Goal: Task Accomplishment & Management: Complete application form

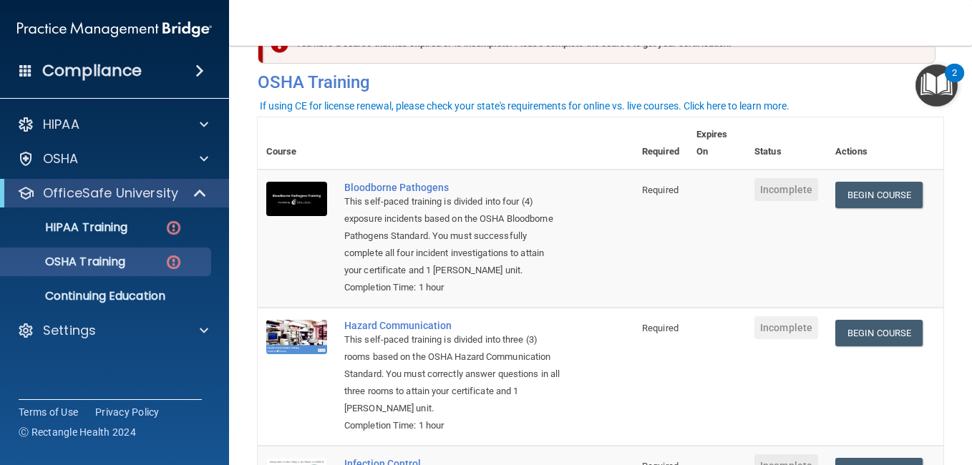
scroll to position [49, 0]
click at [854, 198] on link "Begin Course" at bounding box center [879, 194] width 87 height 26
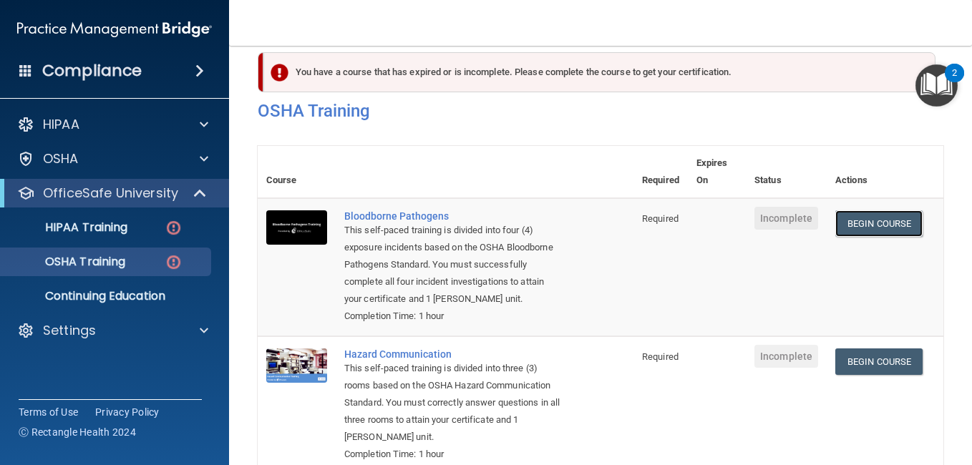
scroll to position [0, 0]
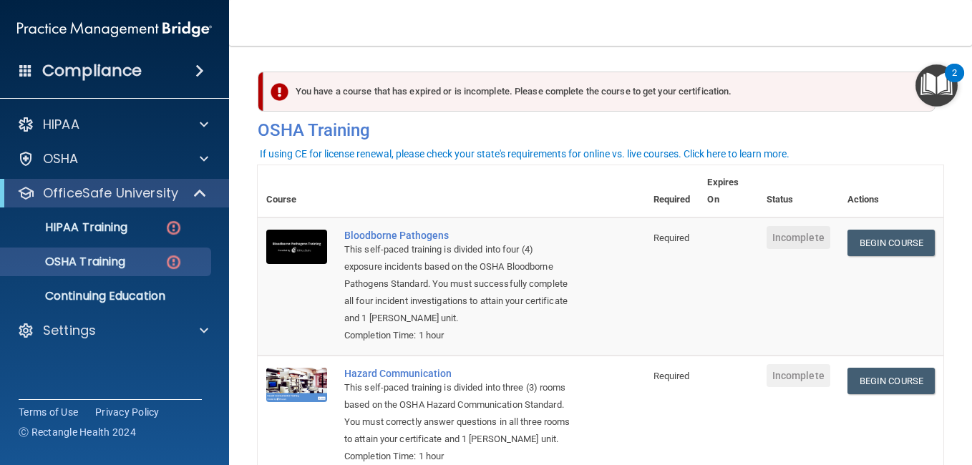
click at [331, 102] on div "You have a course that has expired or is incomplete. Please complete the course…" at bounding box center [600, 92] width 672 height 40
click at [948, 77] on div "2" at bounding box center [954, 73] width 19 height 19
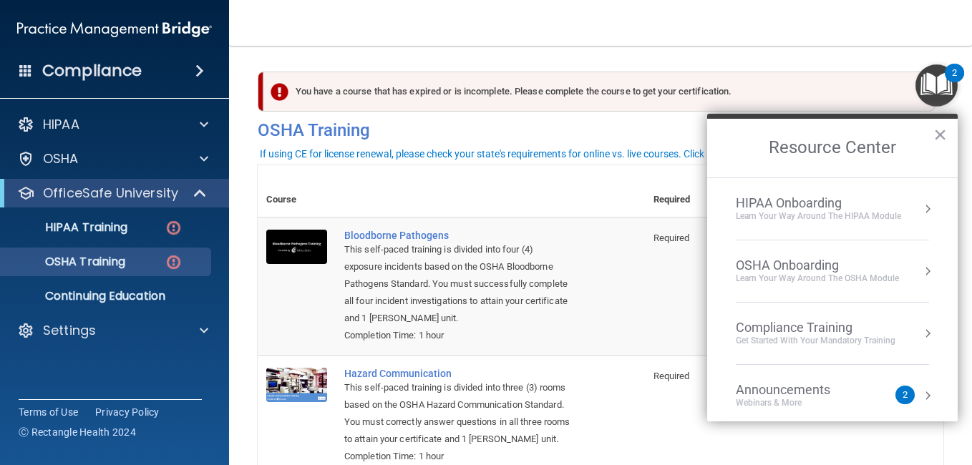
click at [948, 77] on div "2" at bounding box center [954, 73] width 19 height 19
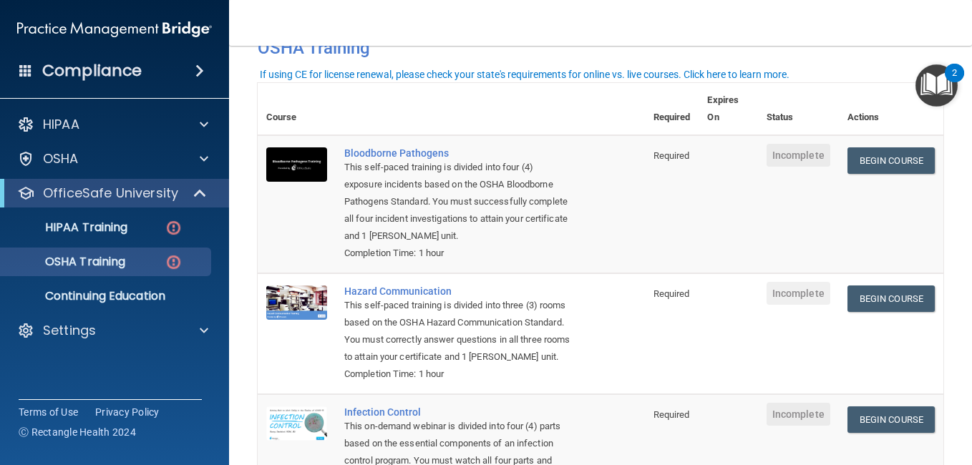
scroll to position [83, 0]
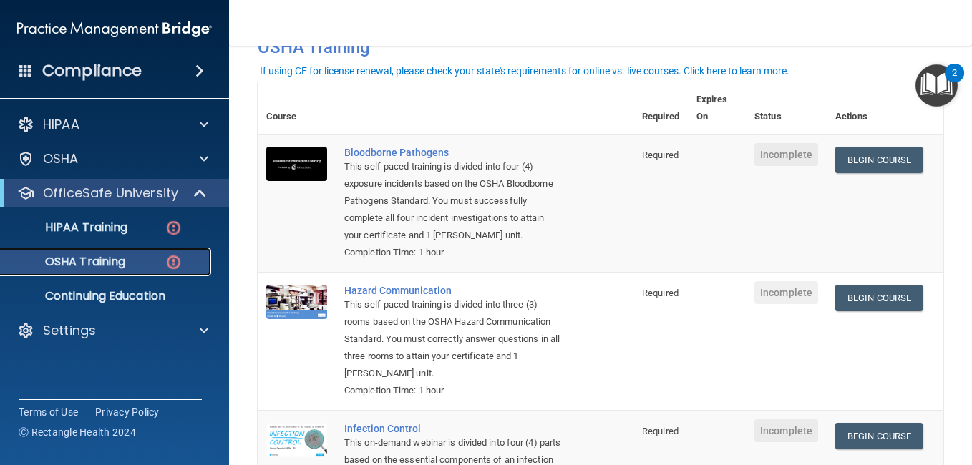
click at [112, 269] on p "OSHA Training" at bounding box center [67, 262] width 116 height 14
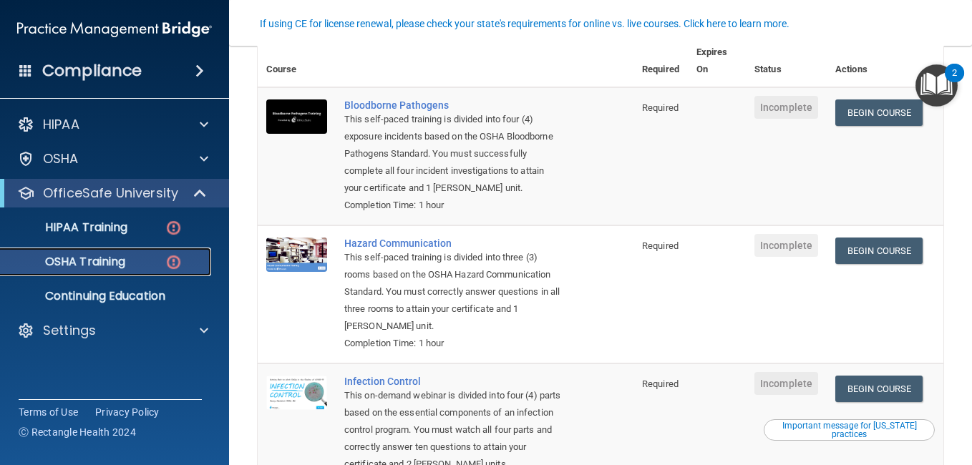
scroll to position [0, 0]
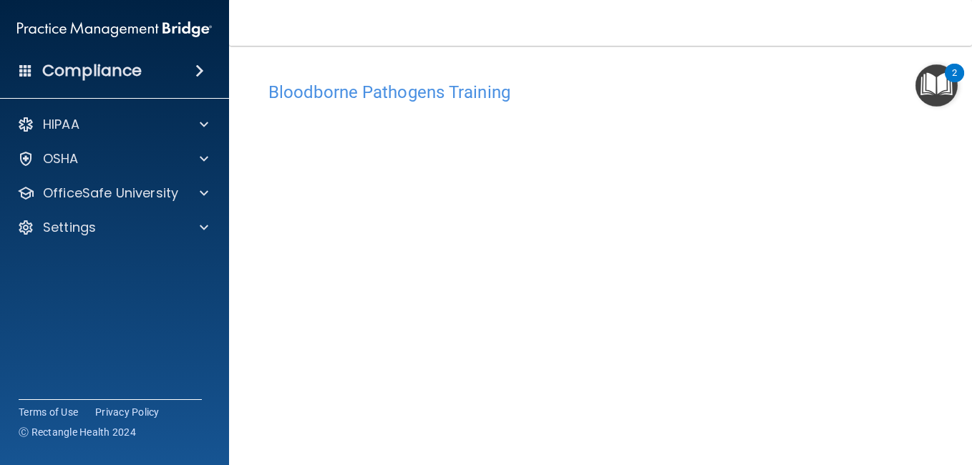
click at [932, 90] on img "Open Resource Center, 2 new notifications" at bounding box center [937, 85] width 42 height 42
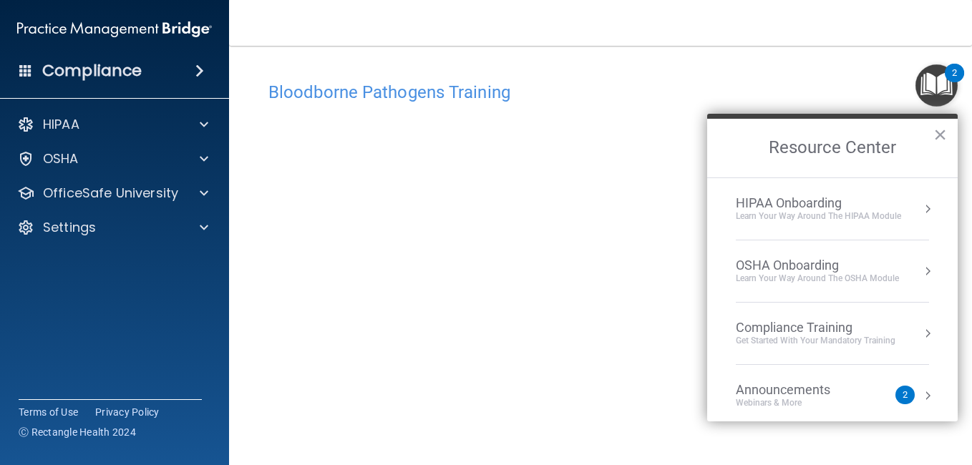
click at [659, 98] on h4 "Bloodborne Pathogens Training" at bounding box center [601, 92] width 665 height 19
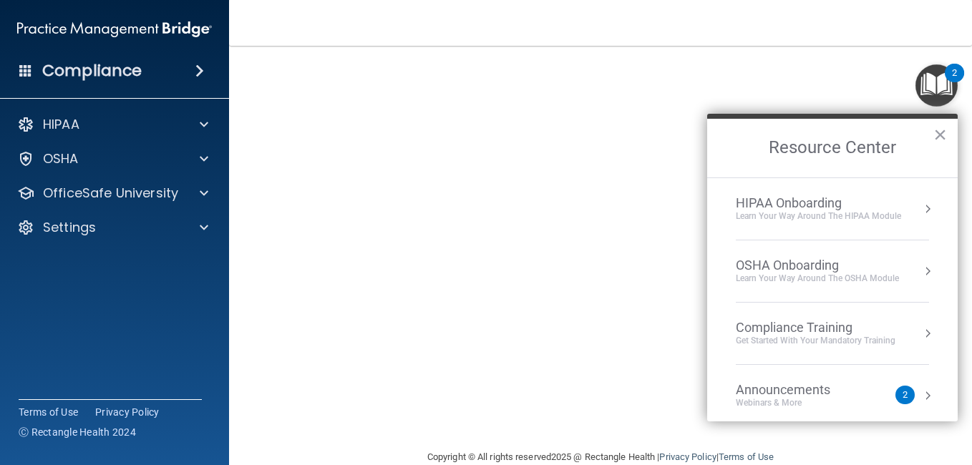
scroll to position [148, 0]
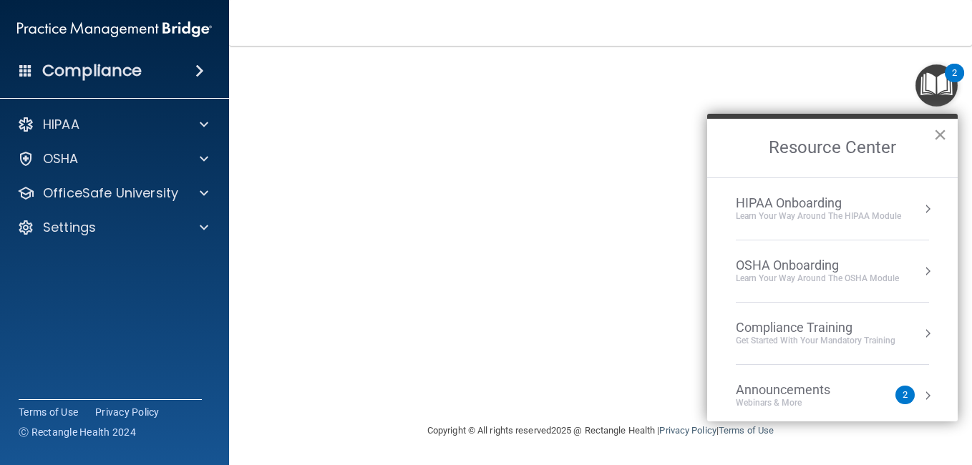
click at [941, 134] on button "×" at bounding box center [941, 134] width 14 height 23
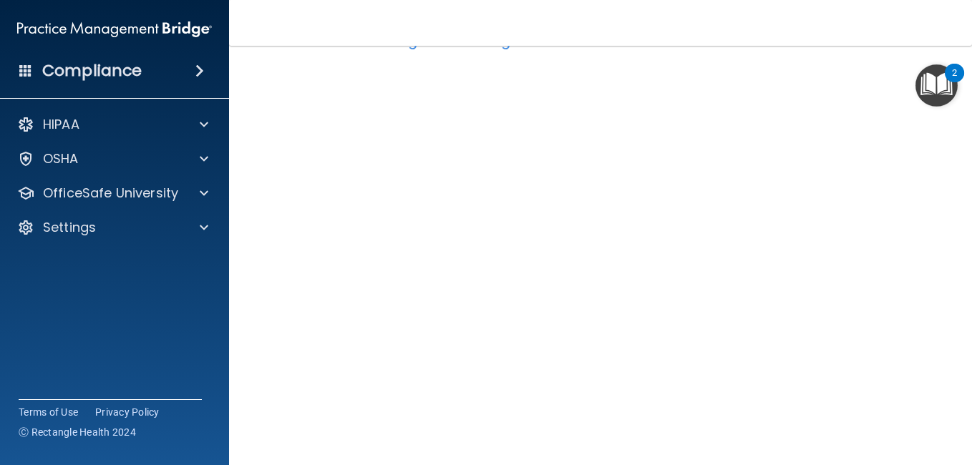
scroll to position [44, 0]
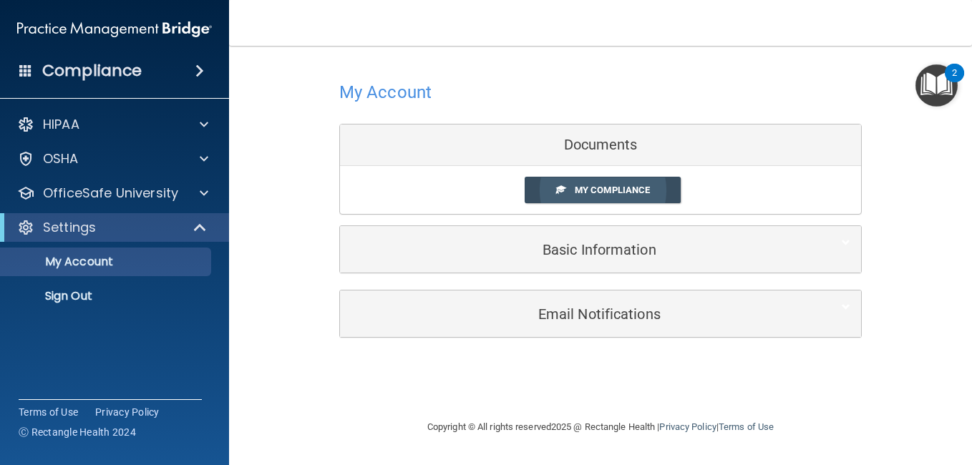
click at [598, 195] on span "My Compliance" at bounding box center [612, 190] width 75 height 11
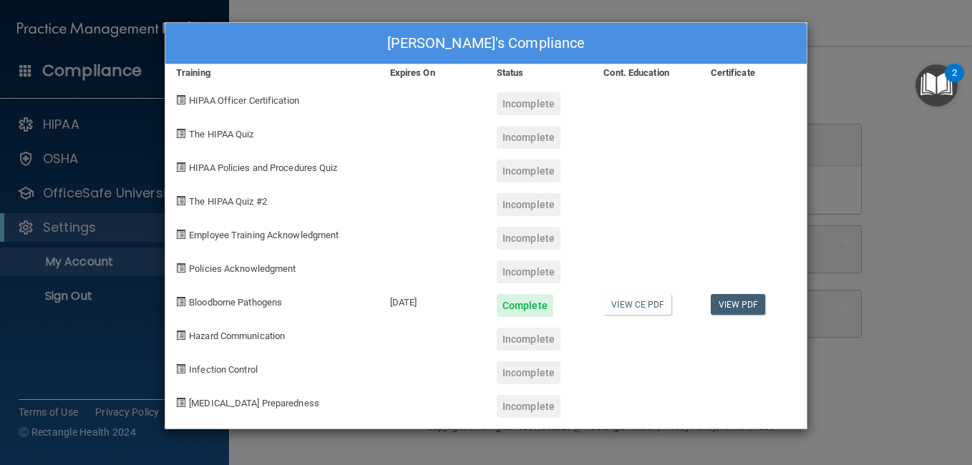
click at [816, 99] on div "Crystal Sauce's Compliance Training Expires On Status Cont. Education Certifica…" at bounding box center [486, 232] width 972 height 465
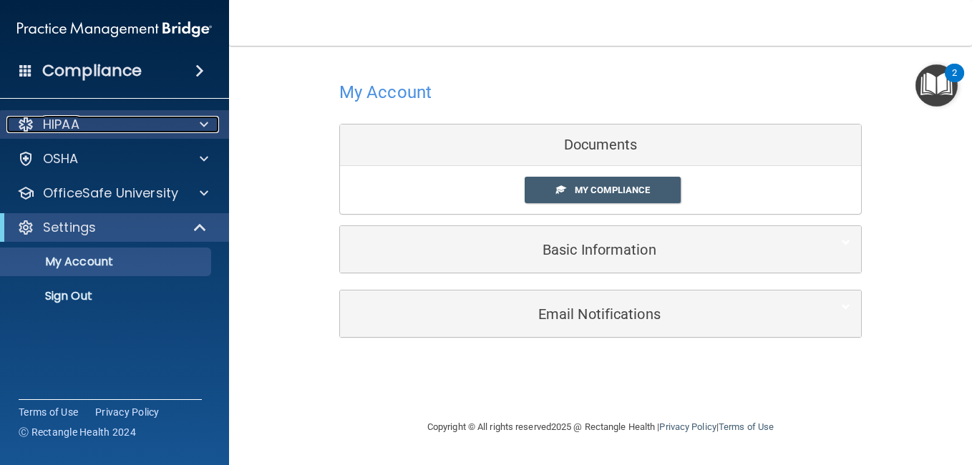
click at [92, 132] on div "HIPAA" at bounding box center [95, 124] width 178 height 17
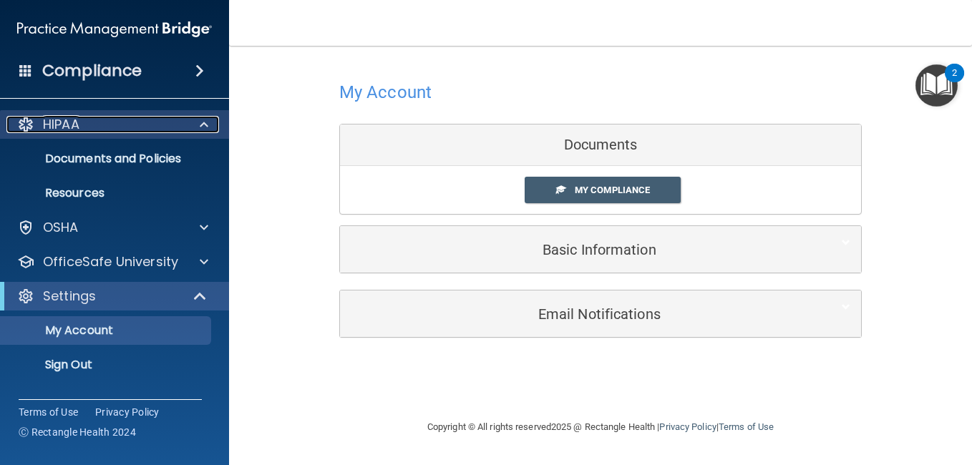
click at [92, 132] on div "HIPAA" at bounding box center [95, 124] width 178 height 17
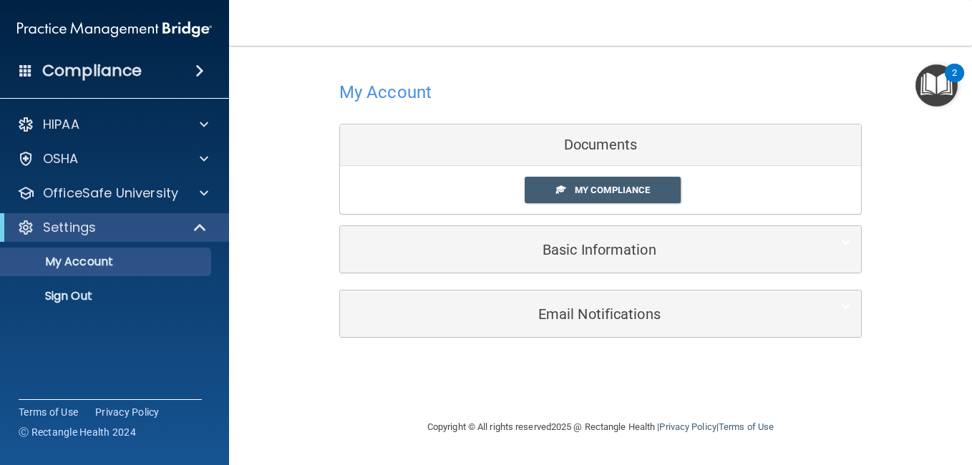
click at [184, 106] on div "HIPAA Documents and Policies Report an Incident Business Associates Emergency P…" at bounding box center [115, 214] width 230 height 218
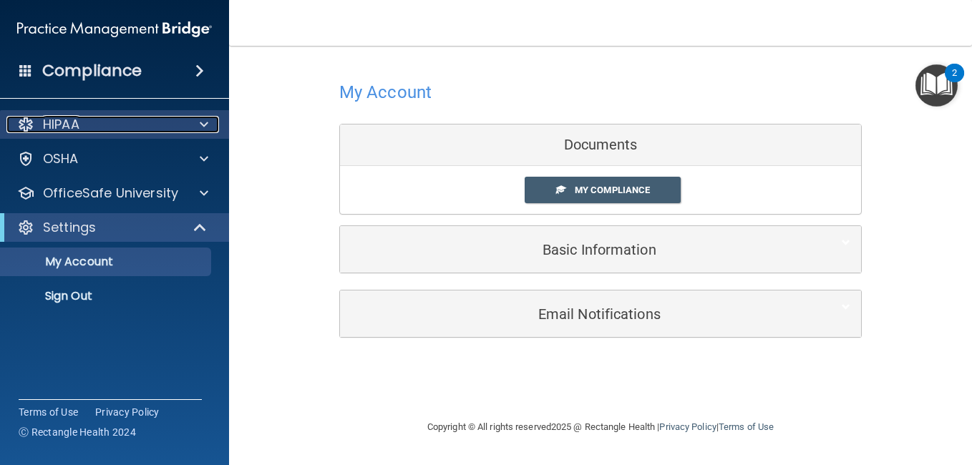
click at [202, 122] on span at bounding box center [204, 124] width 9 height 17
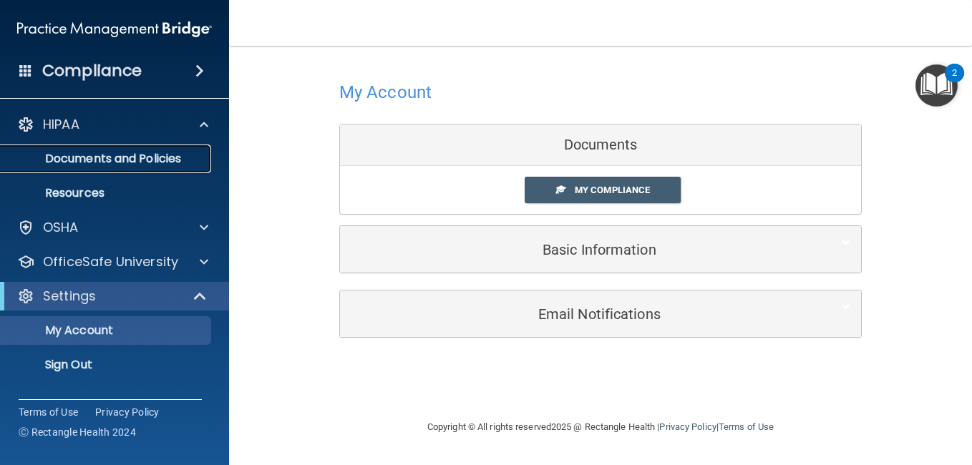
click at [141, 161] on p "Documents and Policies" at bounding box center [106, 159] width 195 height 14
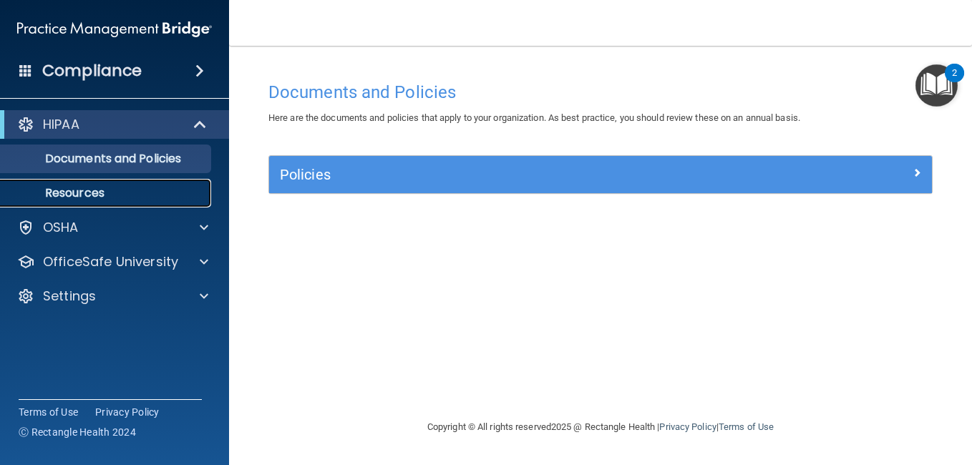
click at [132, 195] on p "Resources" at bounding box center [106, 193] width 195 height 14
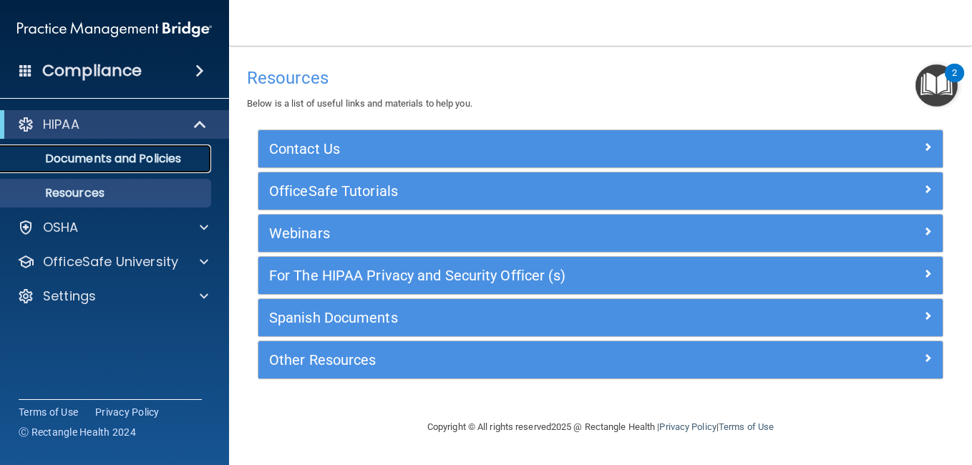
click at [137, 152] on p "Documents and Policies" at bounding box center [106, 159] width 195 height 14
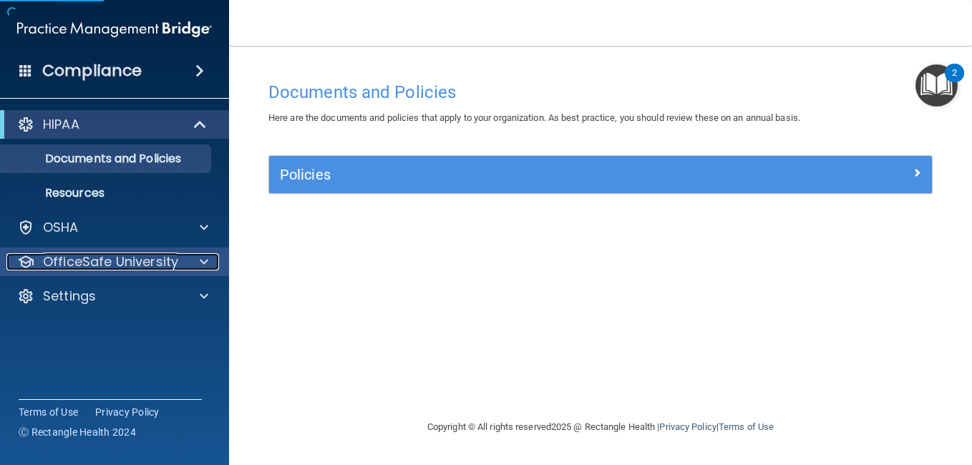
click at [112, 261] on p "OfficeSafe University" at bounding box center [110, 261] width 135 height 17
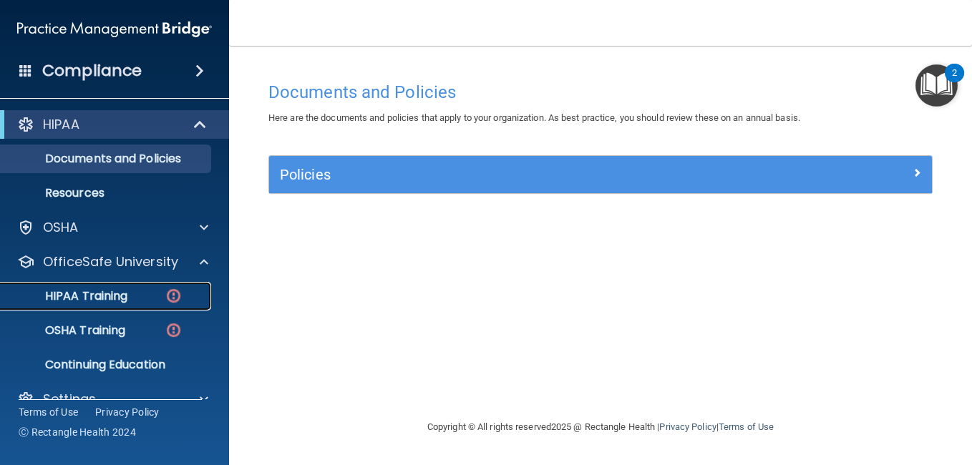
click at [111, 289] on p "HIPAA Training" at bounding box center [68, 296] width 118 height 14
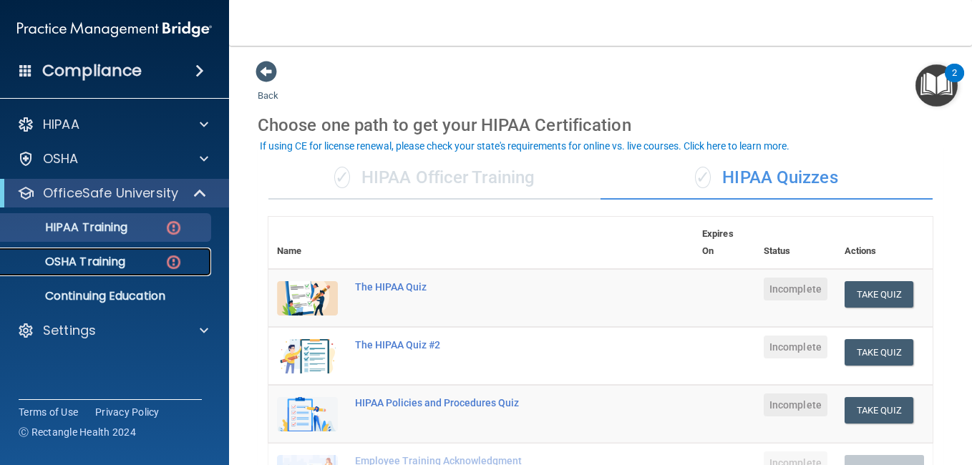
click at [157, 260] on div "OSHA Training" at bounding box center [106, 262] width 195 height 14
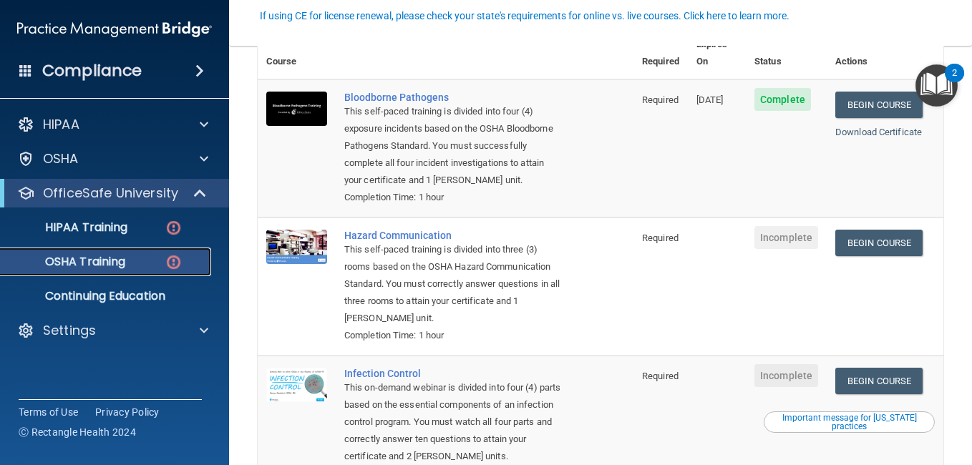
scroll to position [139, 0]
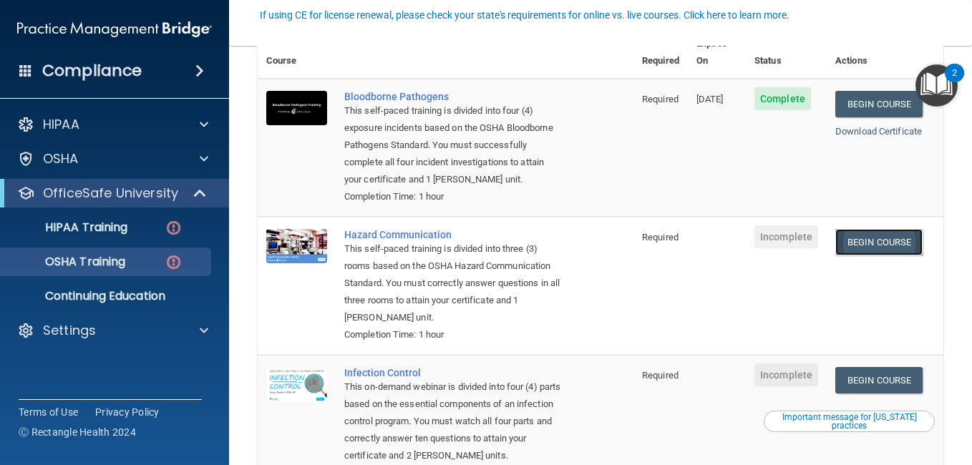
click at [853, 246] on link "Begin Course" at bounding box center [879, 242] width 87 height 26
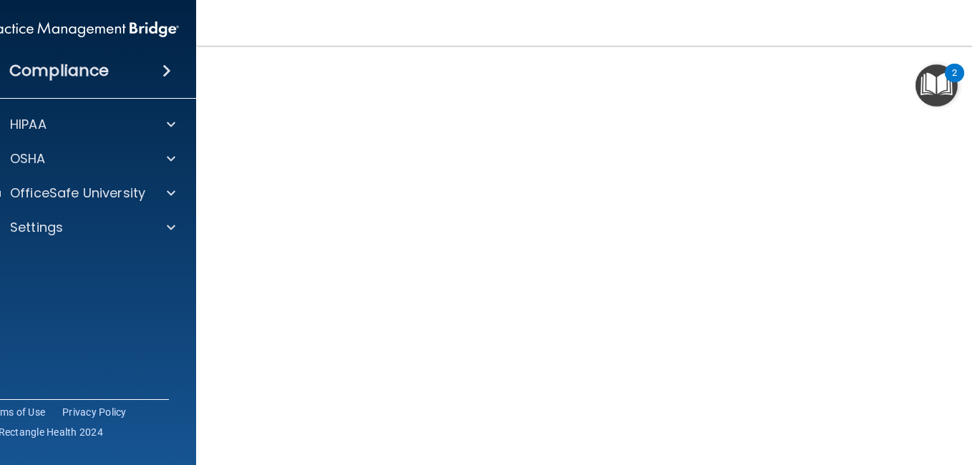
scroll to position [73, 0]
click at [926, 85] on img "Open Resource Center, 2 new notifications" at bounding box center [937, 85] width 42 height 42
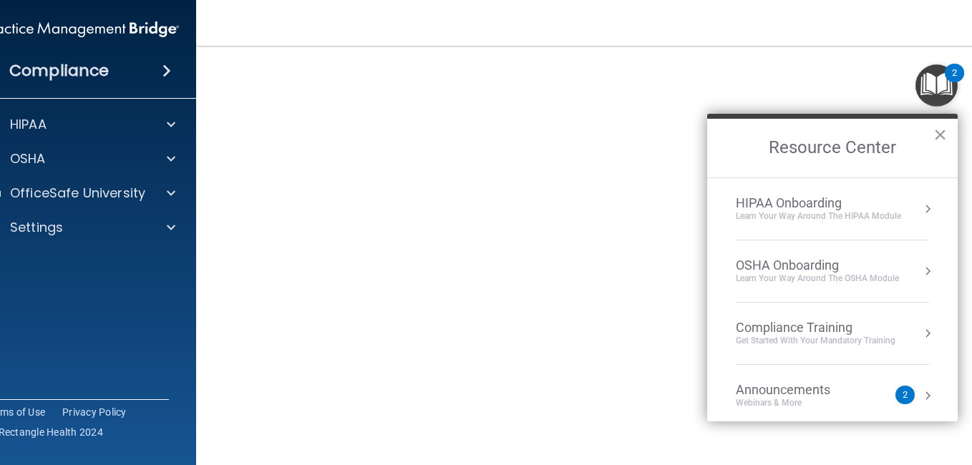
click at [945, 132] on button "×" at bounding box center [941, 134] width 14 height 23
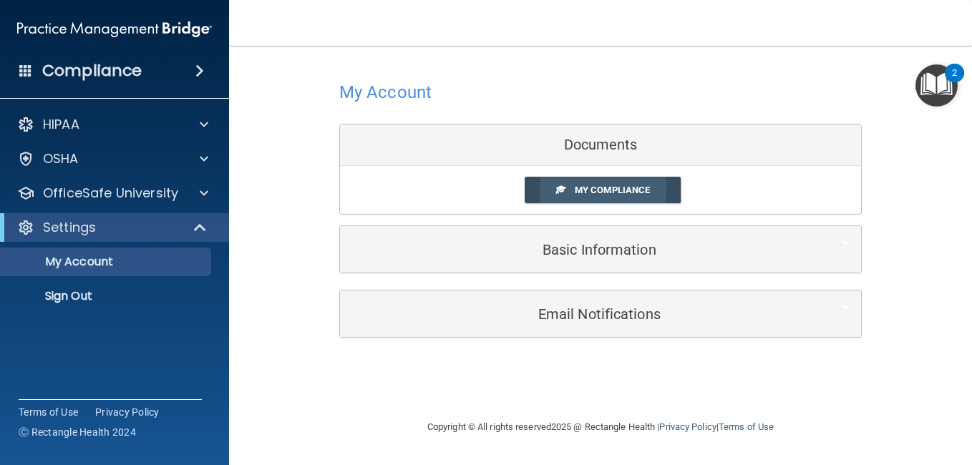
click at [593, 190] on span "My Compliance" at bounding box center [612, 190] width 75 height 11
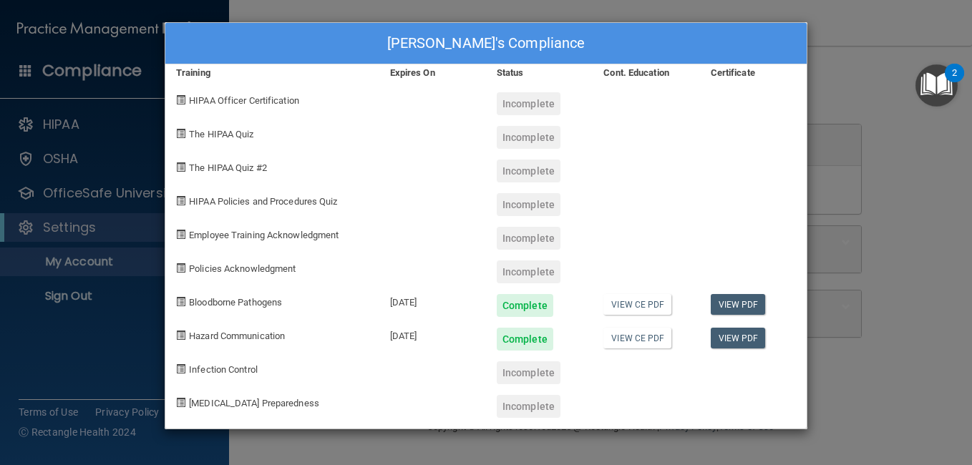
click at [892, 256] on div "Crystal Sauce's Compliance Training Expires On Status Cont. Education Certifica…" at bounding box center [486, 232] width 972 height 465
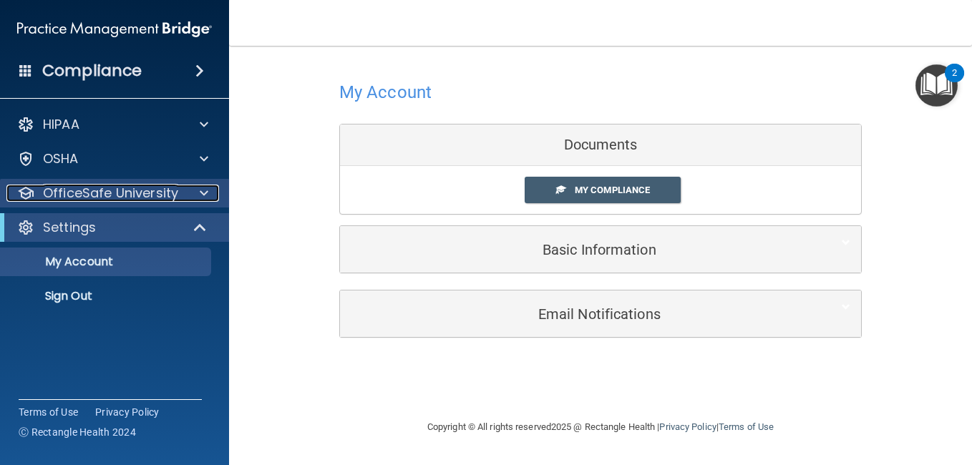
click at [195, 196] on div at bounding box center [202, 193] width 36 height 17
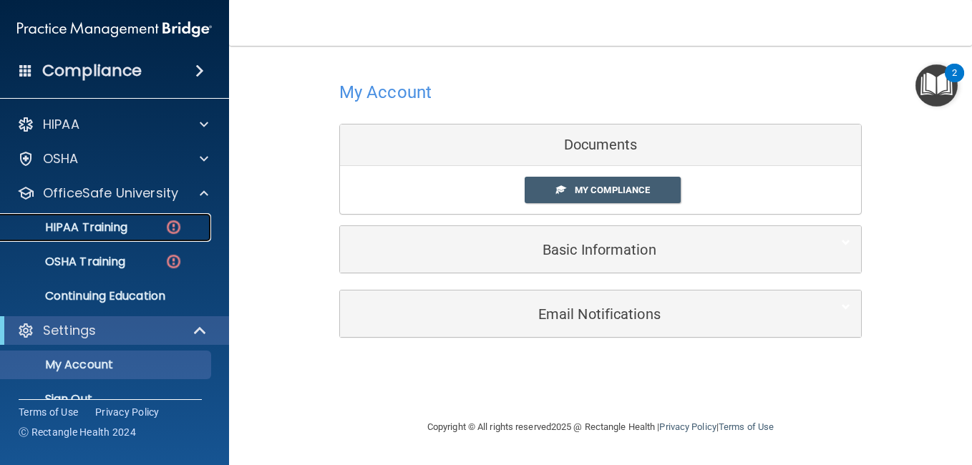
click at [150, 221] on div "HIPAA Training" at bounding box center [106, 228] width 195 height 14
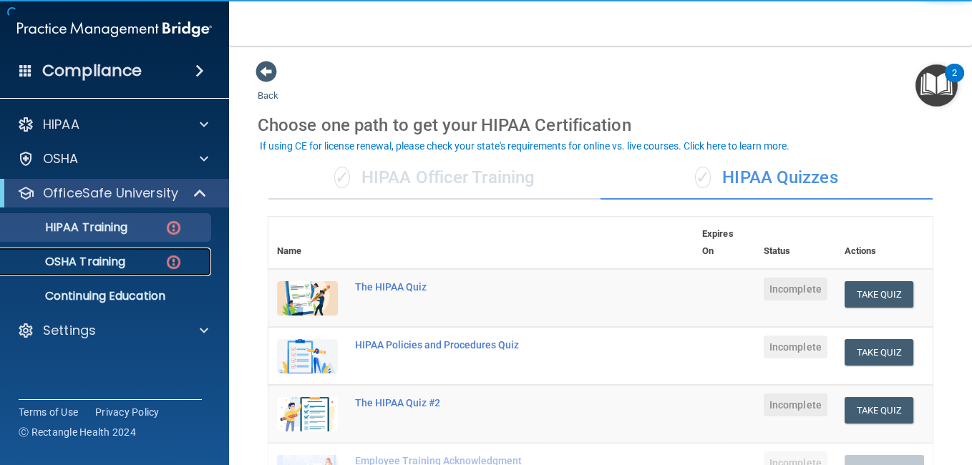
click at [135, 264] on div "OSHA Training" at bounding box center [106, 262] width 195 height 14
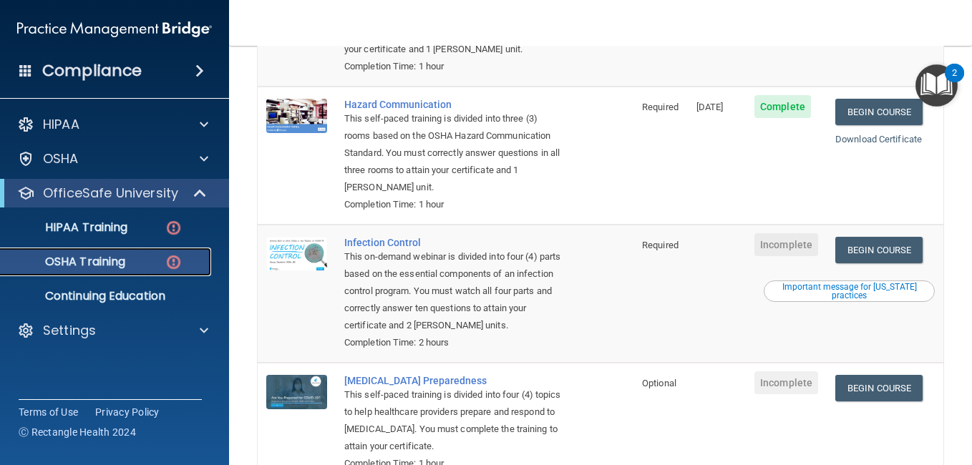
scroll to position [271, 0]
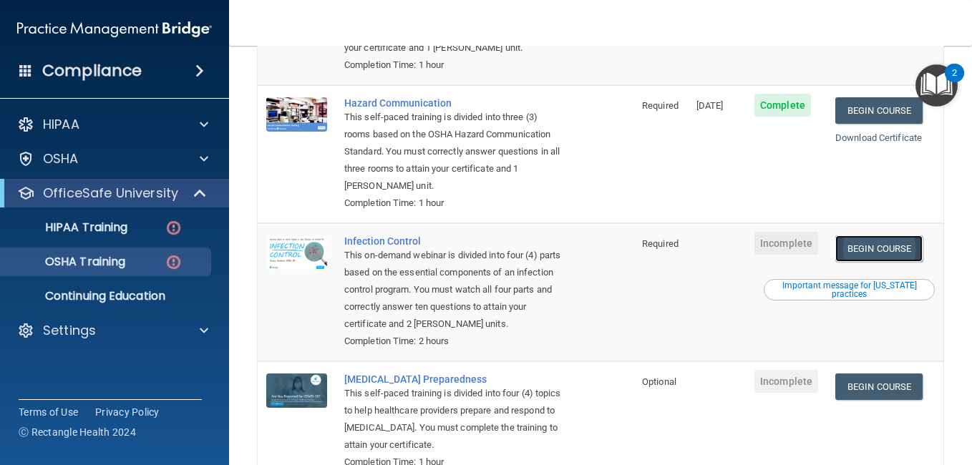
click at [873, 250] on link "Begin Course" at bounding box center [879, 249] width 87 height 26
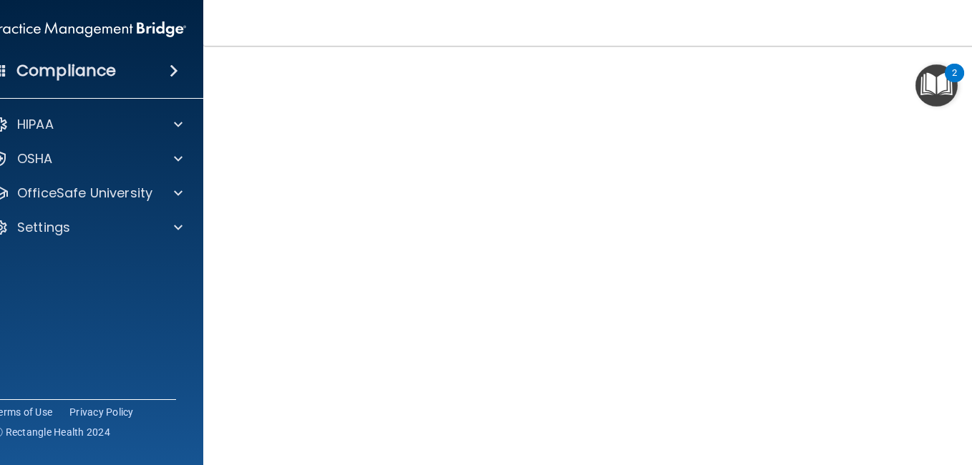
scroll to position [84, 0]
click at [175, 122] on span at bounding box center [178, 124] width 9 height 17
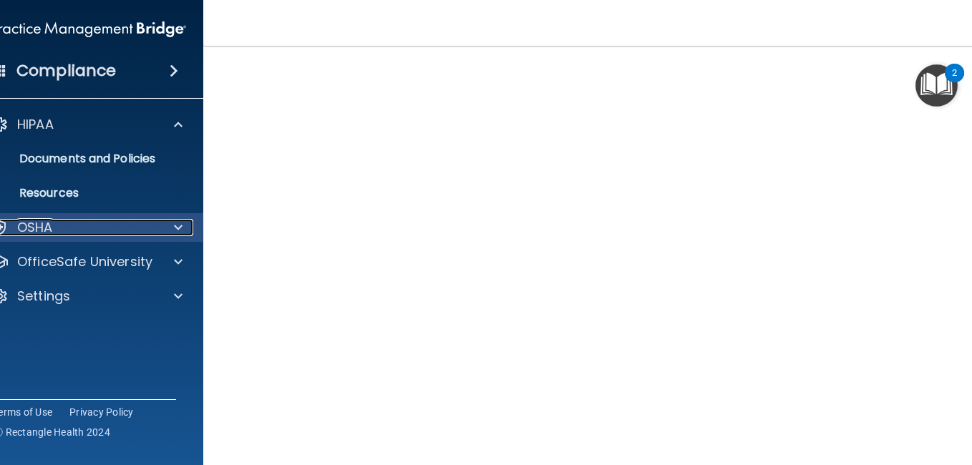
click at [174, 230] on span at bounding box center [178, 227] width 9 height 17
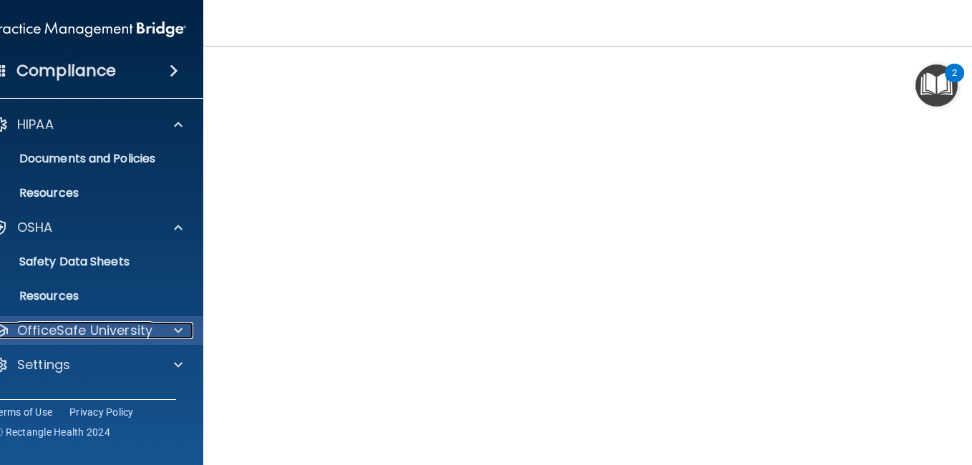
click at [102, 336] on p "OfficeSafe University" at bounding box center [84, 330] width 135 height 17
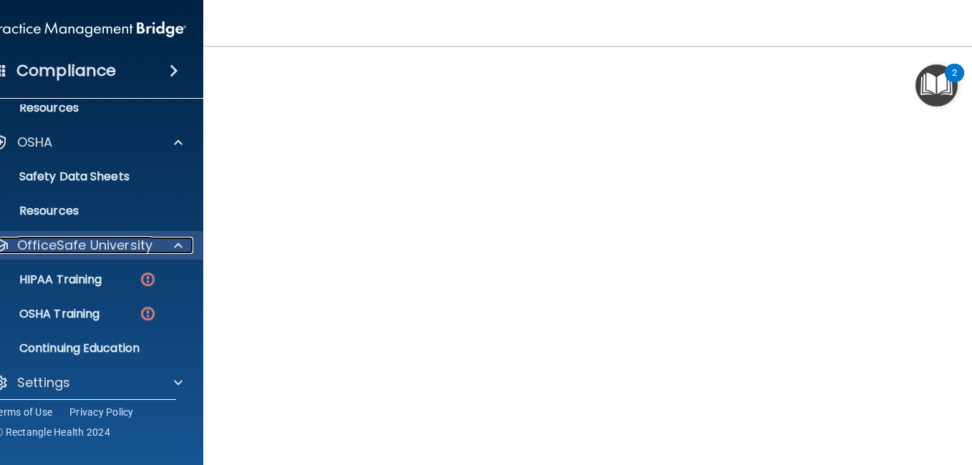
scroll to position [86, 0]
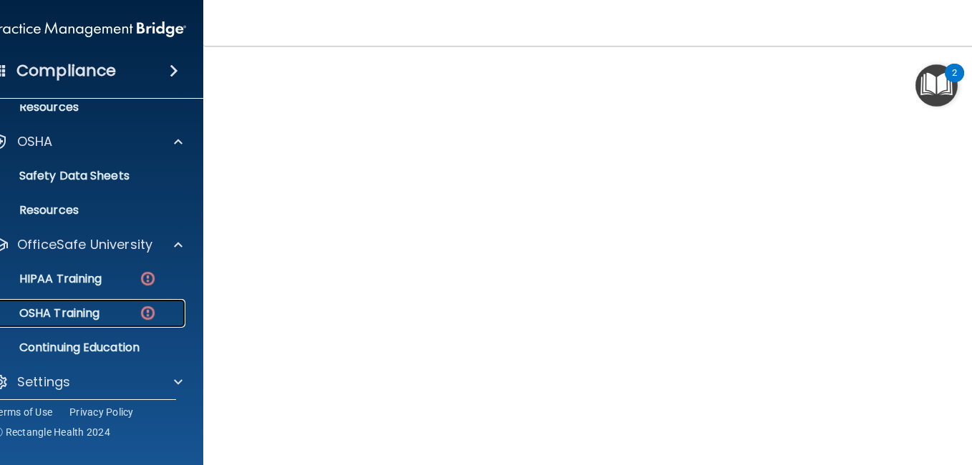
click at [148, 314] on img at bounding box center [148, 313] width 18 height 18
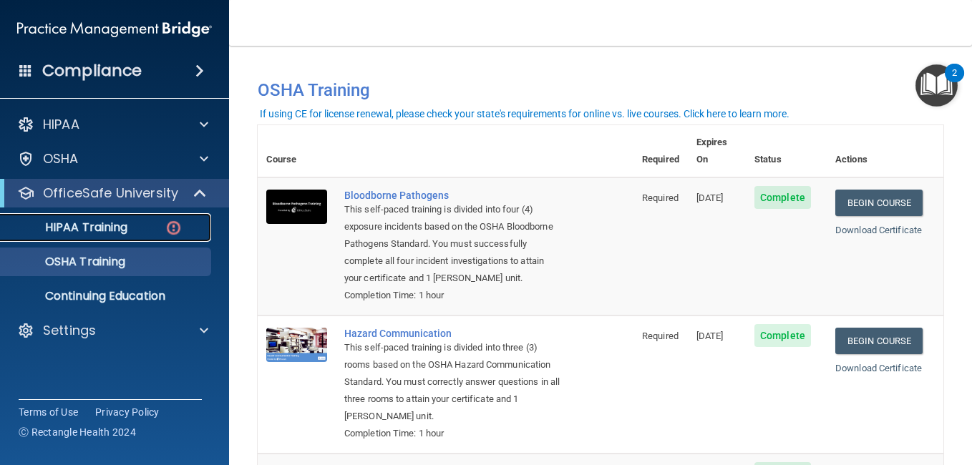
click at [178, 227] on img at bounding box center [174, 228] width 18 height 18
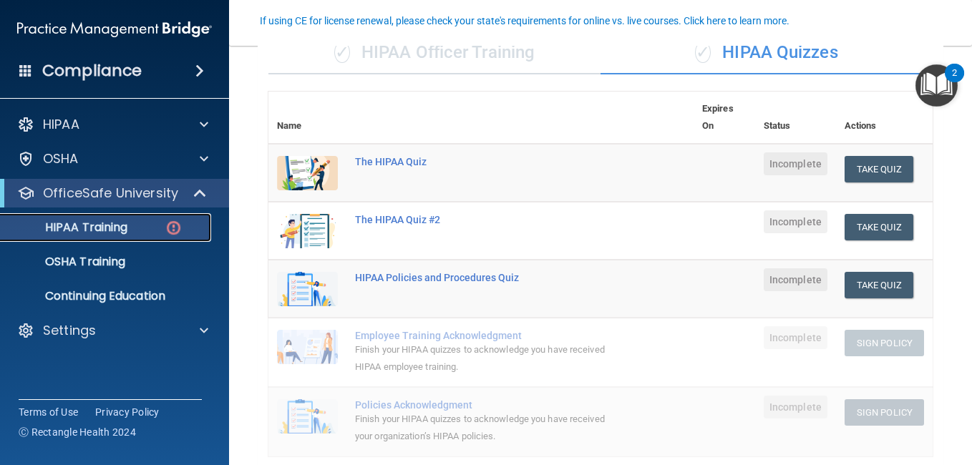
scroll to position [126, 0]
click at [882, 164] on button "Take Quiz" at bounding box center [879, 168] width 69 height 26
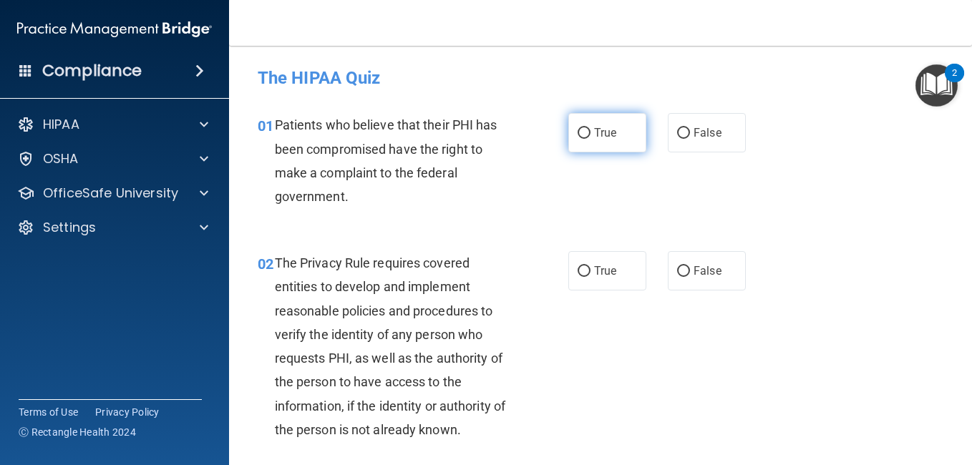
click at [607, 140] on label "True" at bounding box center [608, 132] width 78 height 39
click at [591, 139] on input "True" at bounding box center [584, 133] width 13 height 11
radio input "true"
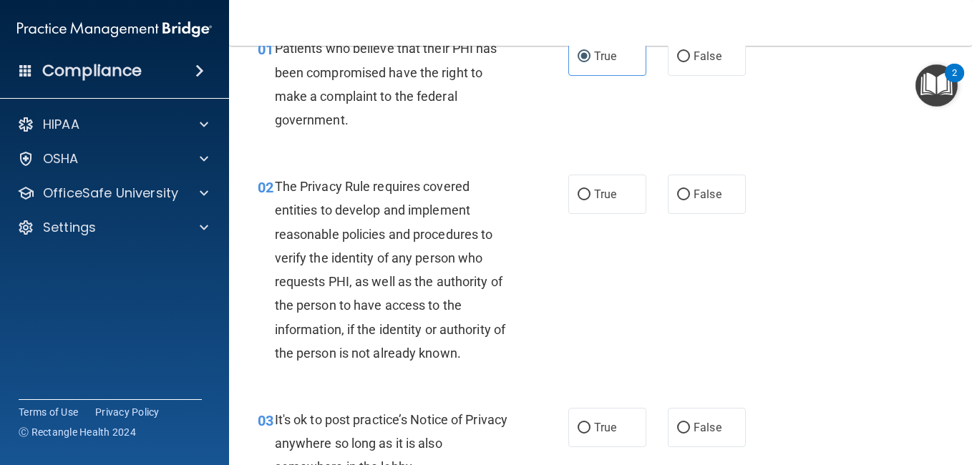
scroll to position [78, 0]
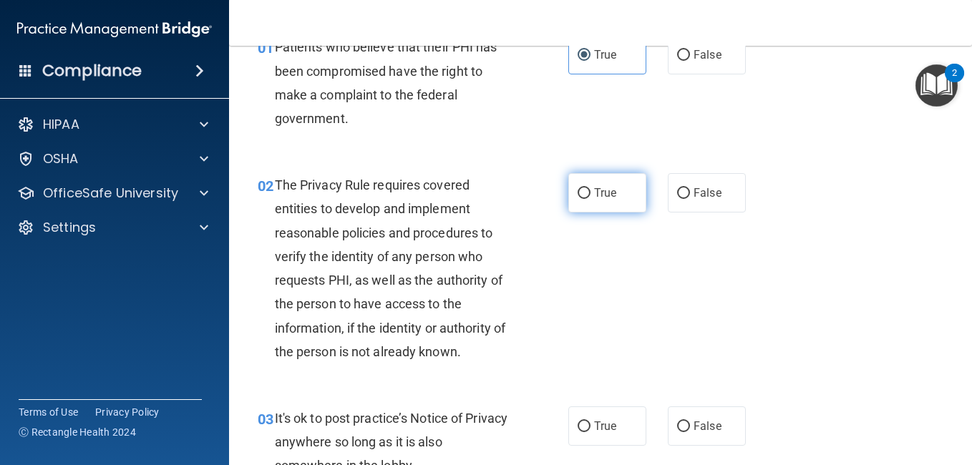
click at [588, 189] on label "True" at bounding box center [608, 192] width 78 height 39
click at [588, 189] on input "True" at bounding box center [584, 193] width 13 height 11
radio input "true"
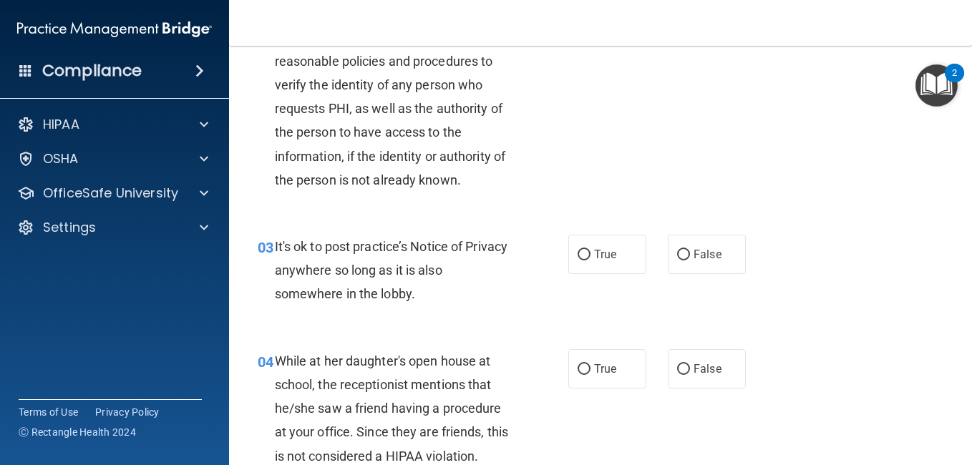
scroll to position [251, 0]
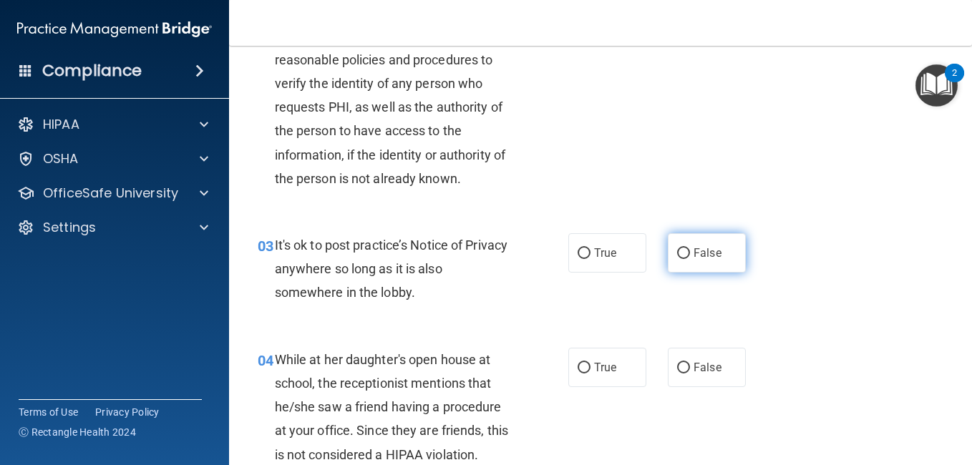
click at [694, 255] on span "False" at bounding box center [708, 253] width 28 height 14
click at [690, 255] on input "False" at bounding box center [683, 253] width 13 height 11
radio input "true"
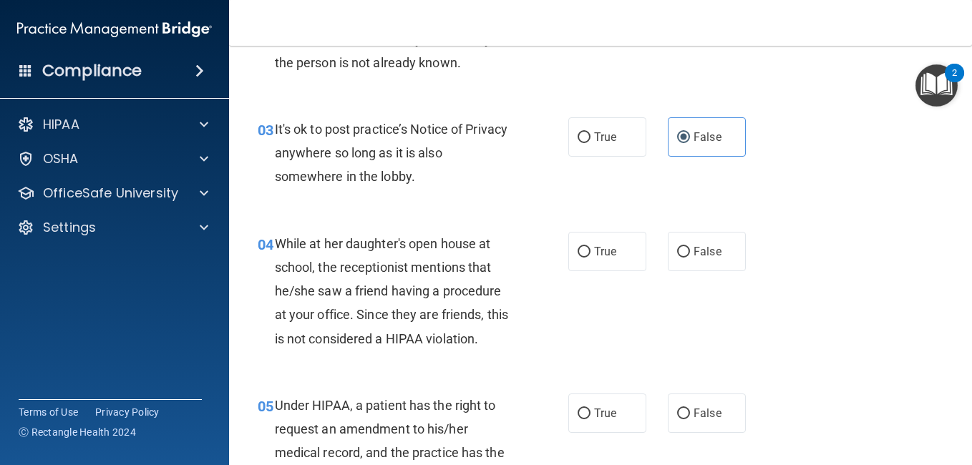
scroll to position [368, 0]
click at [697, 249] on span "False" at bounding box center [708, 251] width 28 height 14
click at [690, 249] on input "False" at bounding box center [683, 251] width 13 height 11
radio input "true"
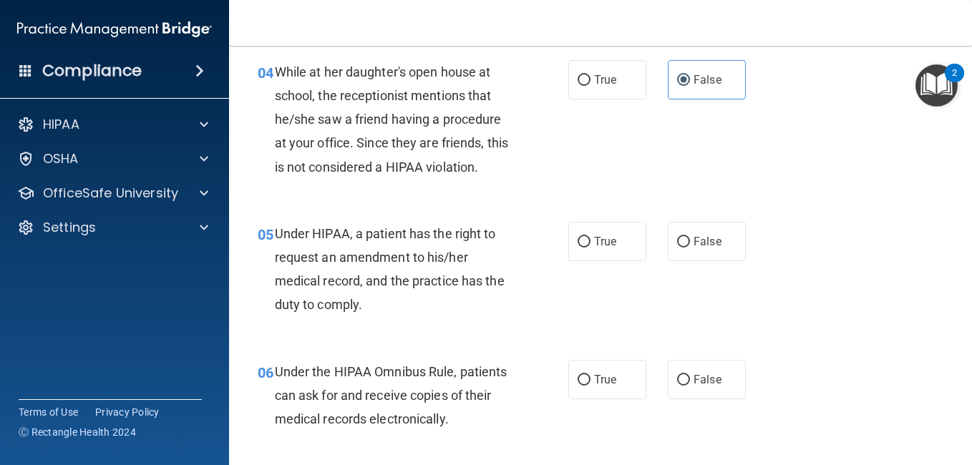
scroll to position [540, 0]
click at [694, 242] on span "False" at bounding box center [708, 241] width 28 height 14
click at [687, 242] on input "False" at bounding box center [683, 241] width 13 height 11
radio input "true"
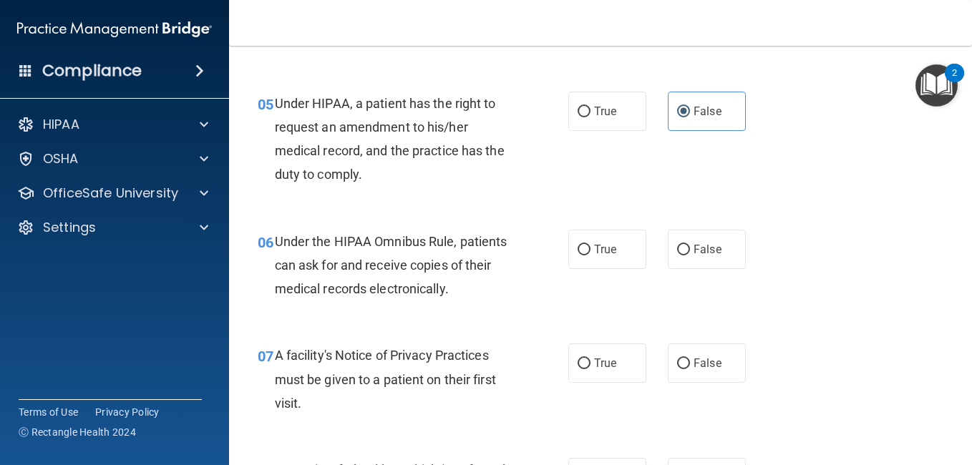
scroll to position [670, 0]
click at [694, 253] on span "False" at bounding box center [708, 249] width 28 height 14
click at [690, 253] on input "False" at bounding box center [683, 249] width 13 height 11
radio input "true"
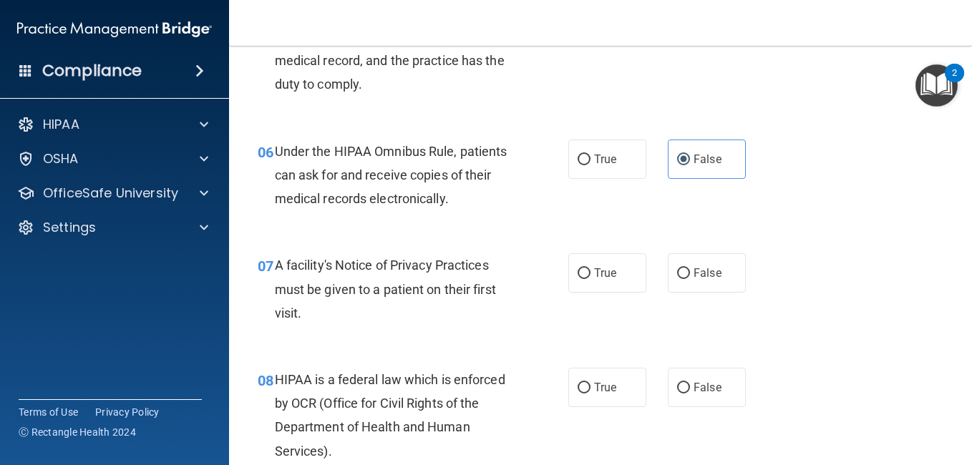
scroll to position [762, 0]
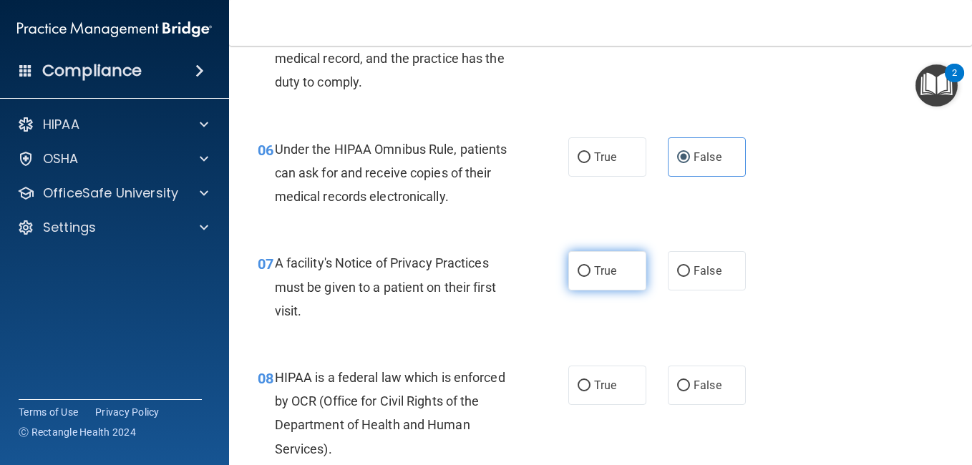
click at [596, 264] on span "True" at bounding box center [605, 271] width 22 height 14
click at [591, 266] on input "True" at bounding box center [584, 271] width 13 height 11
radio input "true"
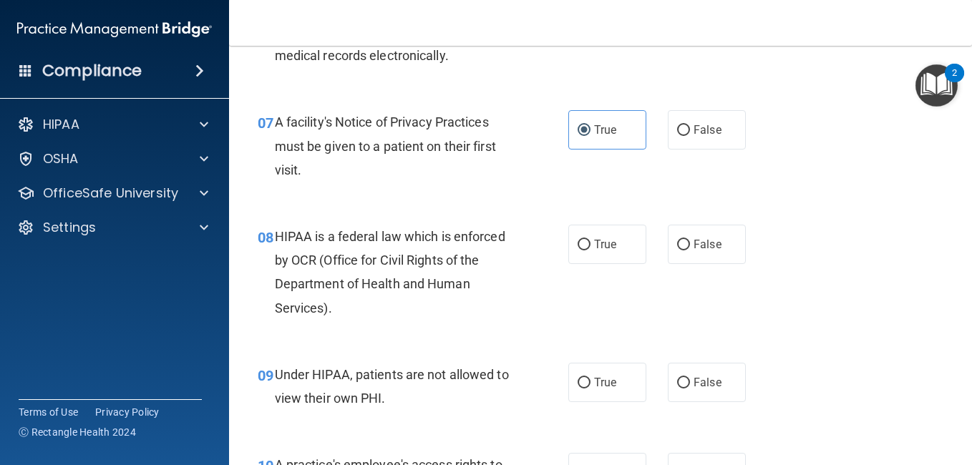
scroll to position [904, 0]
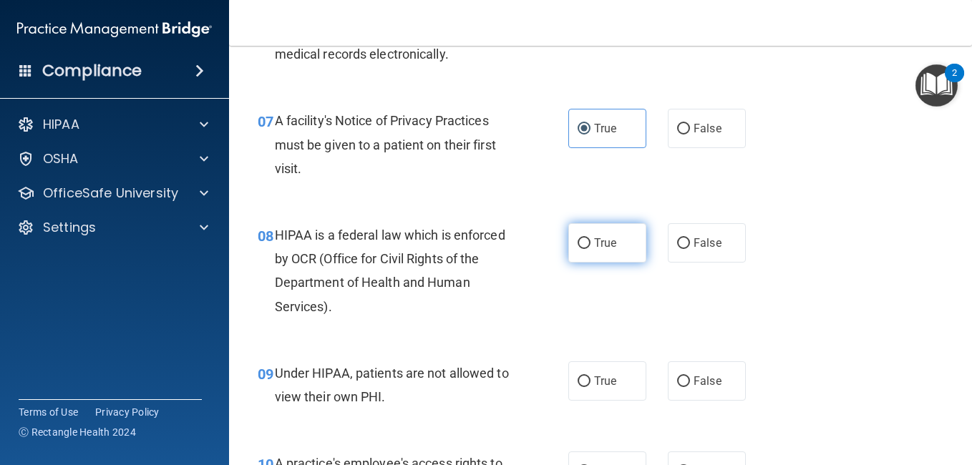
click at [601, 250] on label "True" at bounding box center [608, 242] width 78 height 39
click at [591, 249] on input "True" at bounding box center [584, 243] width 13 height 11
radio input "true"
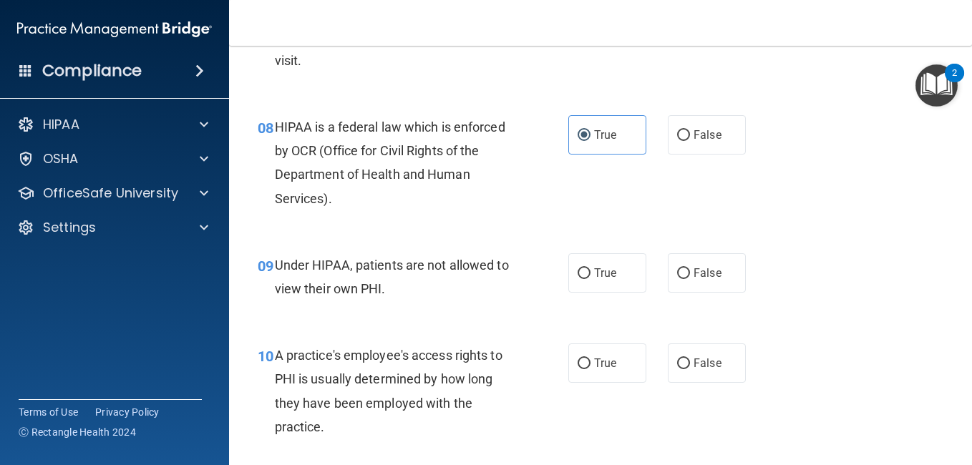
scroll to position [1013, 0]
click at [682, 281] on label "False" at bounding box center [707, 272] width 78 height 39
click at [682, 279] on input "False" at bounding box center [683, 273] width 13 height 11
radio input "true"
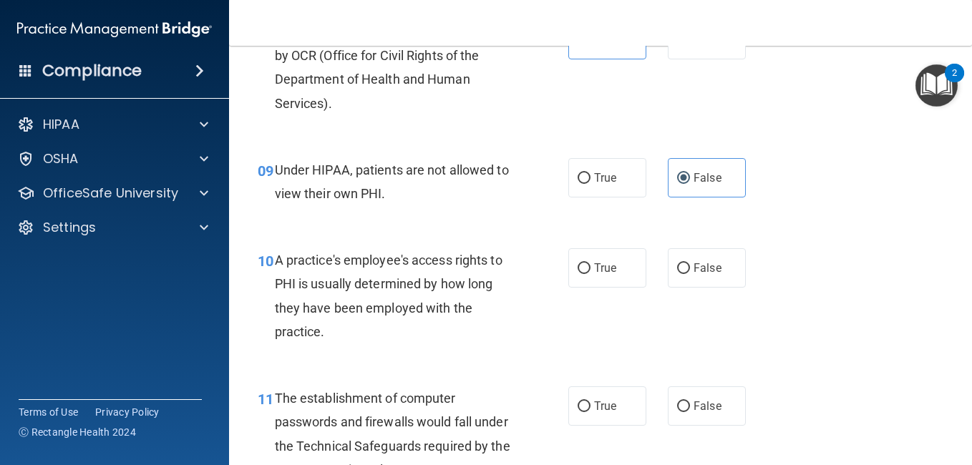
scroll to position [1109, 0]
click at [681, 262] on input "False" at bounding box center [683, 267] width 13 height 11
radio input "true"
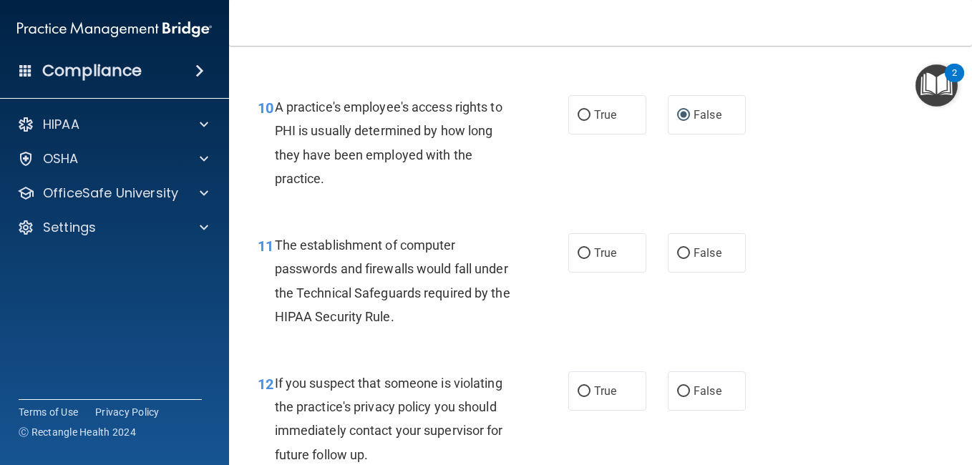
scroll to position [1262, 0]
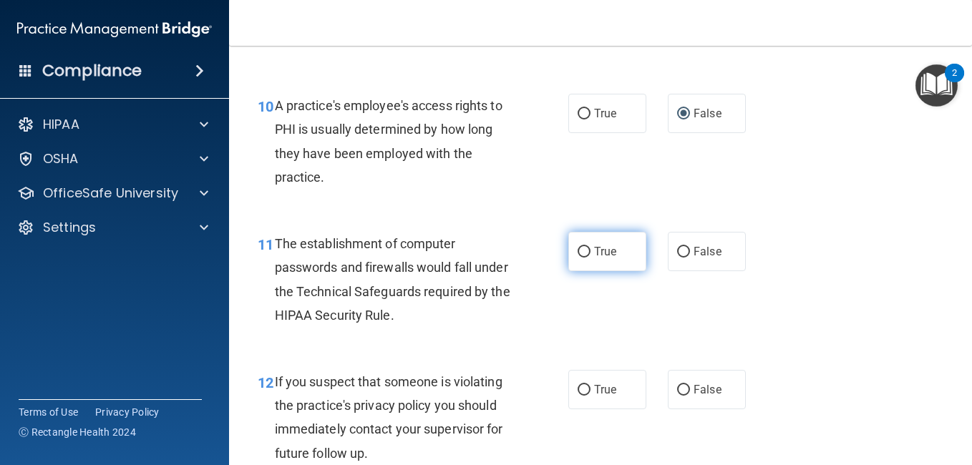
click at [582, 253] on input "True" at bounding box center [584, 252] width 13 height 11
radio input "true"
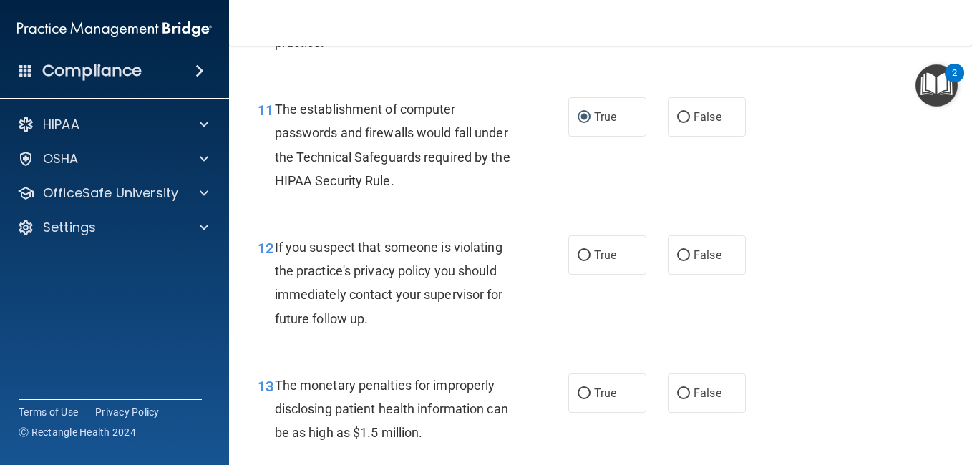
scroll to position [1399, 0]
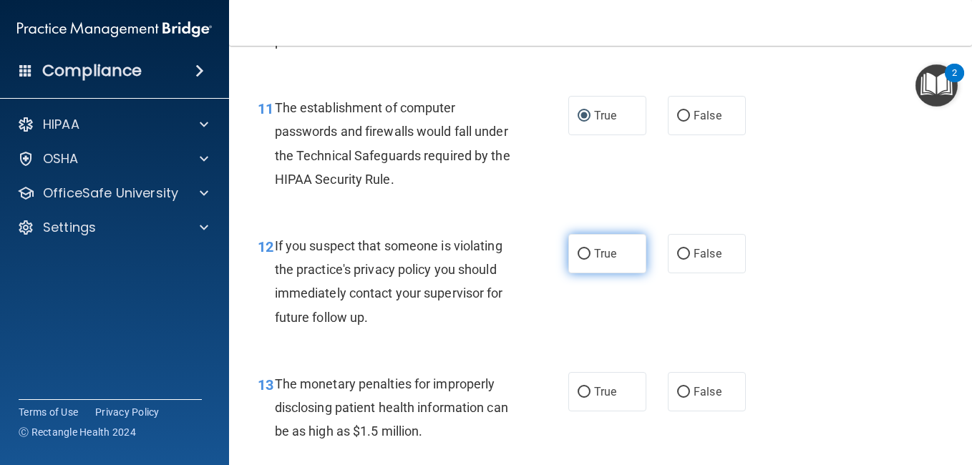
click at [590, 261] on label "True" at bounding box center [608, 253] width 78 height 39
click at [590, 260] on input "True" at bounding box center [584, 254] width 13 height 11
radio input "true"
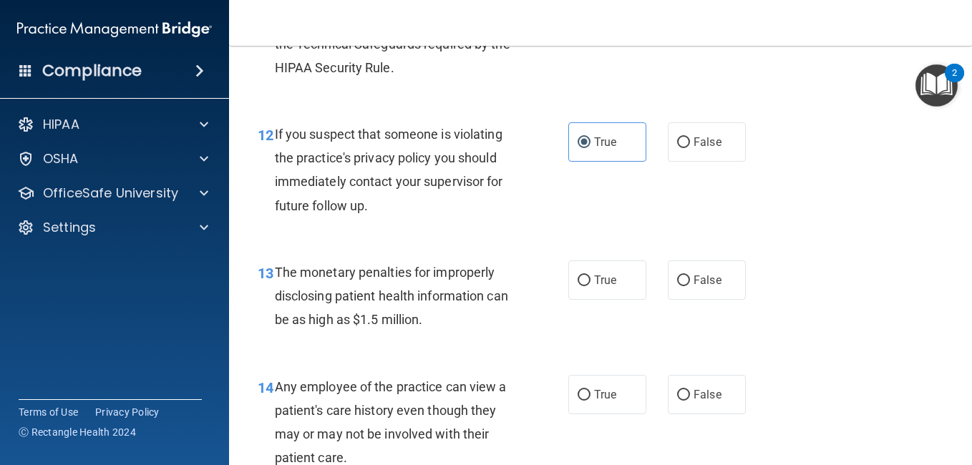
scroll to position [1518, 0]
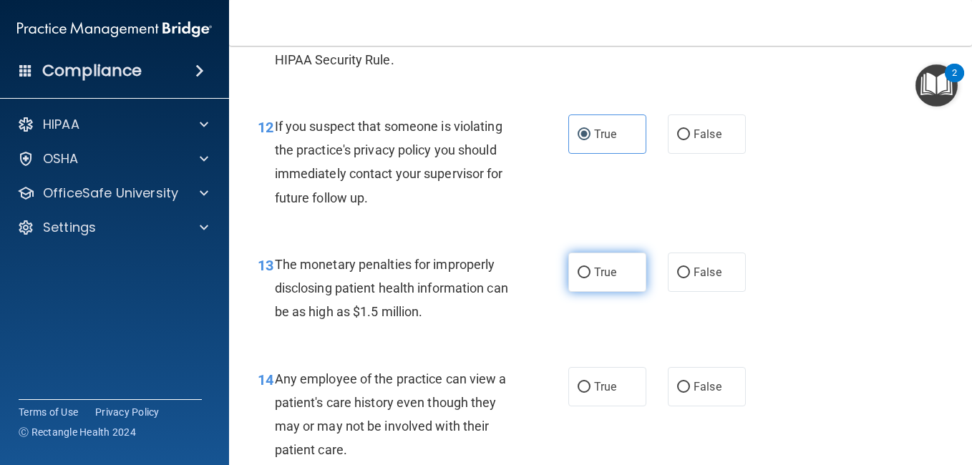
click at [607, 260] on label "True" at bounding box center [608, 272] width 78 height 39
click at [591, 268] on input "True" at bounding box center [584, 273] width 13 height 11
radio input "true"
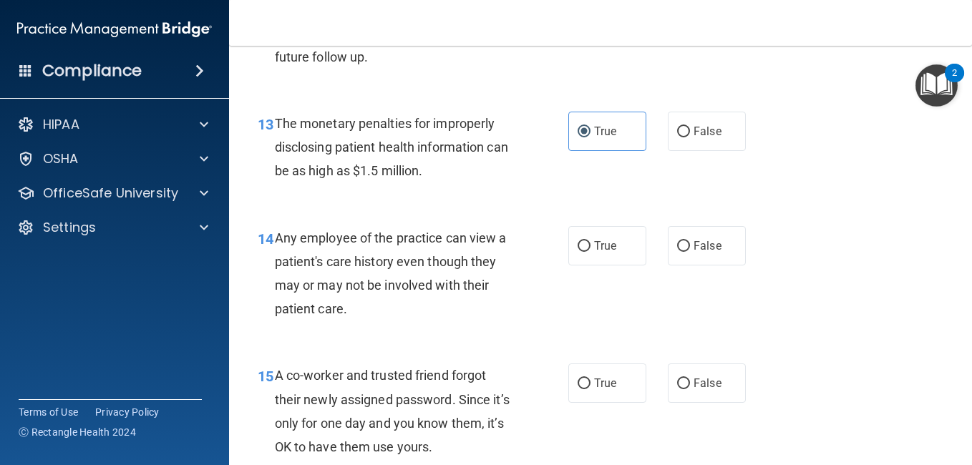
scroll to position [1660, 0]
click at [677, 248] on input "False" at bounding box center [683, 246] width 13 height 11
radio input "true"
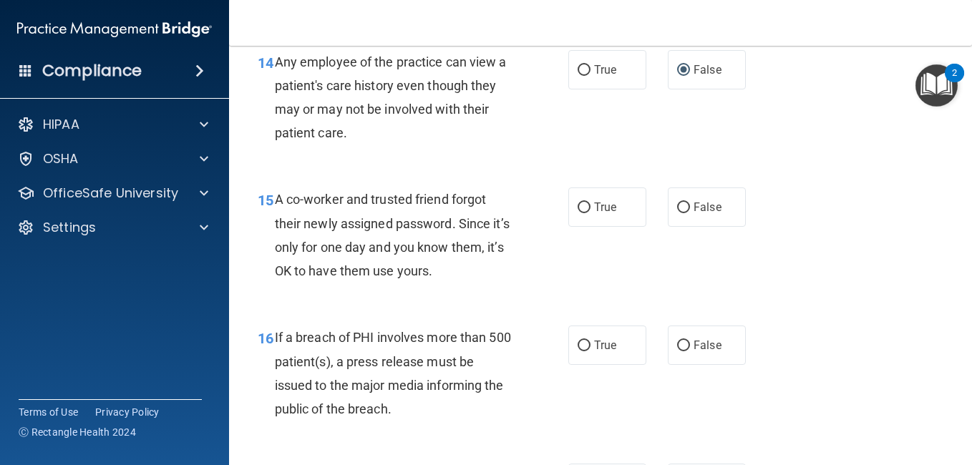
scroll to position [1836, 0]
click at [694, 205] on span "False" at bounding box center [708, 207] width 28 height 14
click at [690, 205] on input "False" at bounding box center [683, 207] width 13 height 11
radio input "true"
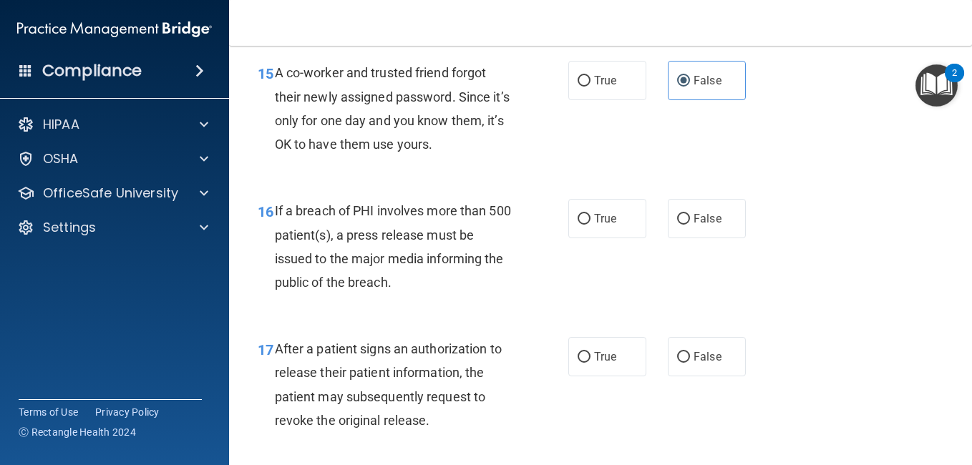
scroll to position [1964, 0]
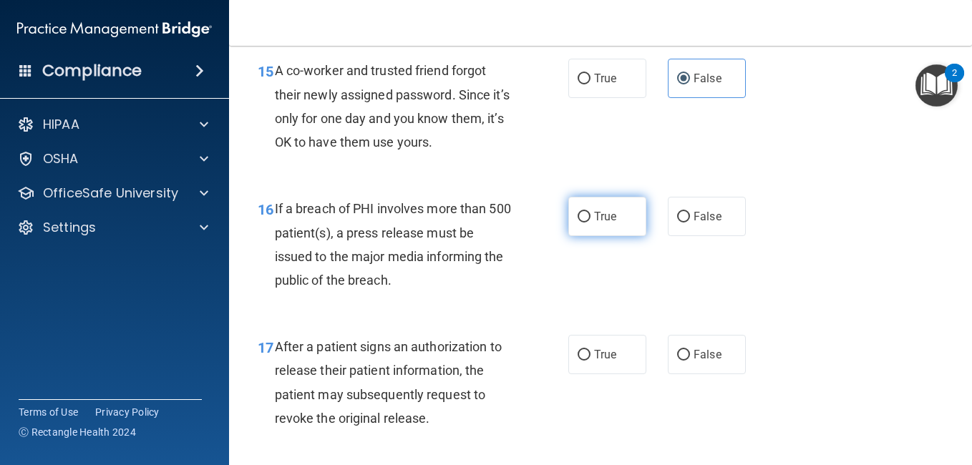
click at [579, 223] on label "True" at bounding box center [608, 216] width 78 height 39
click at [579, 223] on input "True" at bounding box center [584, 217] width 13 height 11
radio input "true"
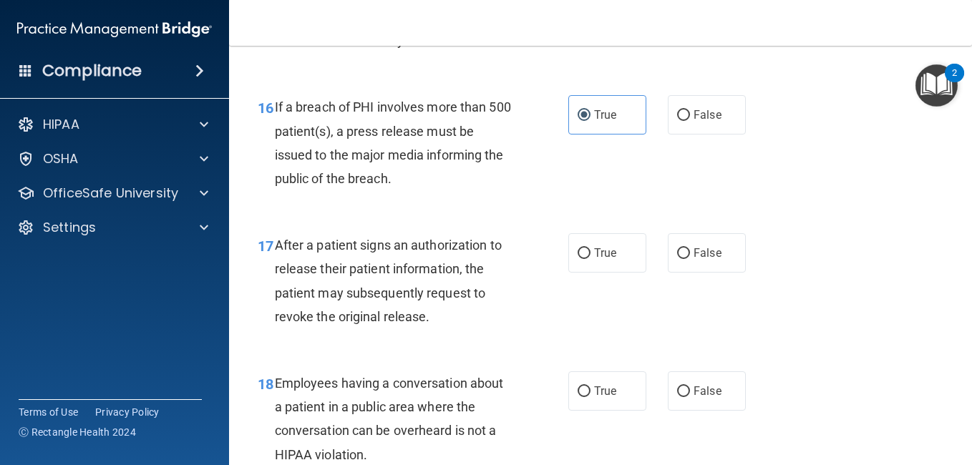
scroll to position [2077, 0]
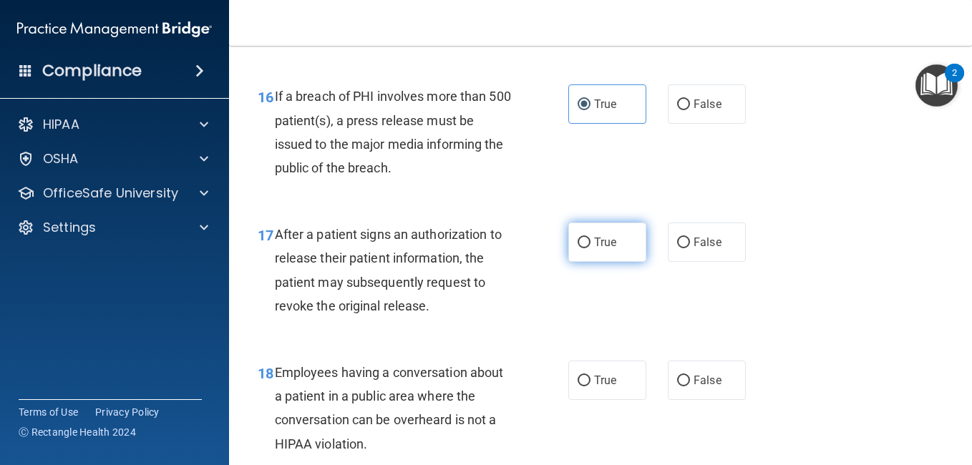
click at [583, 246] on input "True" at bounding box center [584, 243] width 13 height 11
radio input "true"
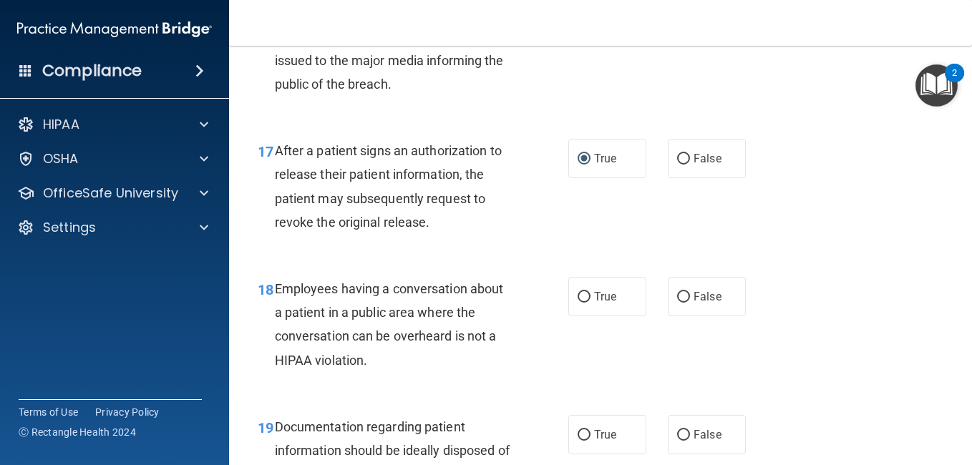
scroll to position [2161, 0]
click at [694, 302] on span "False" at bounding box center [708, 296] width 28 height 14
click at [690, 302] on input "False" at bounding box center [683, 296] width 13 height 11
radio input "true"
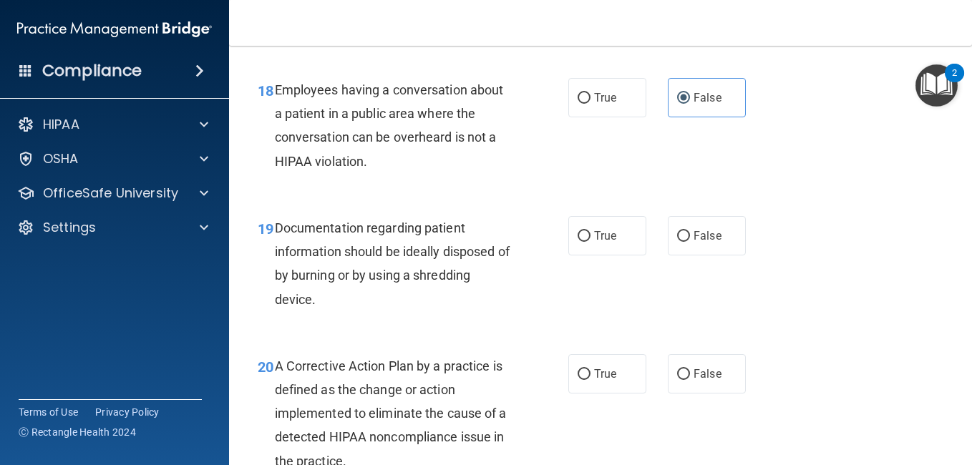
scroll to position [2360, 0]
click at [602, 237] on span "True" at bounding box center [605, 235] width 22 height 14
click at [591, 237] on input "True" at bounding box center [584, 236] width 13 height 11
radio input "true"
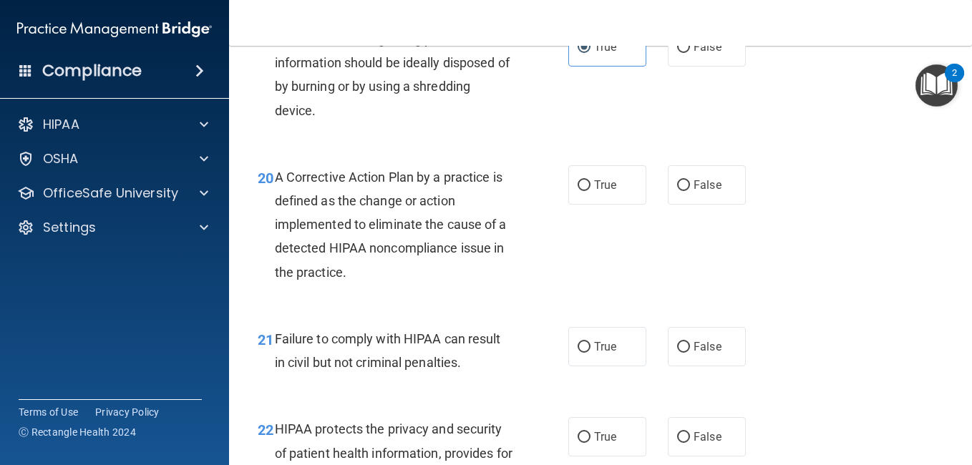
scroll to position [2550, 0]
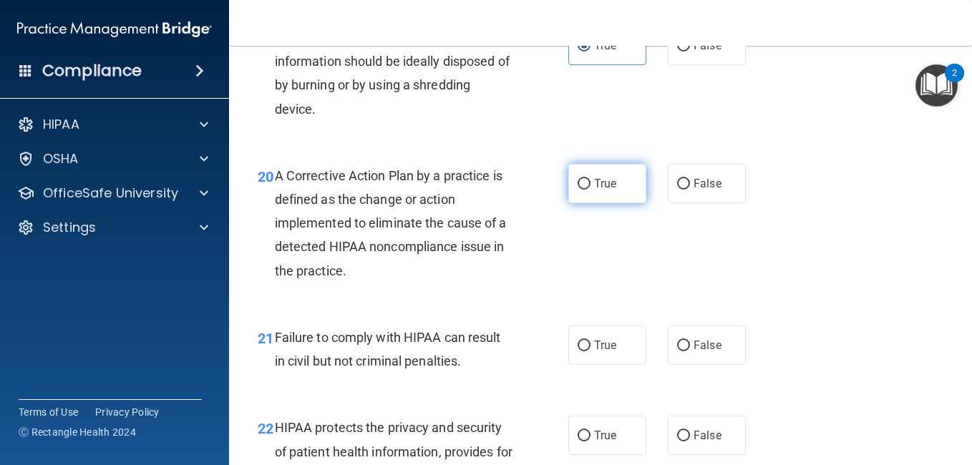
click at [591, 173] on label "True" at bounding box center [608, 183] width 78 height 39
click at [591, 179] on input "True" at bounding box center [584, 184] width 13 height 11
radio input "true"
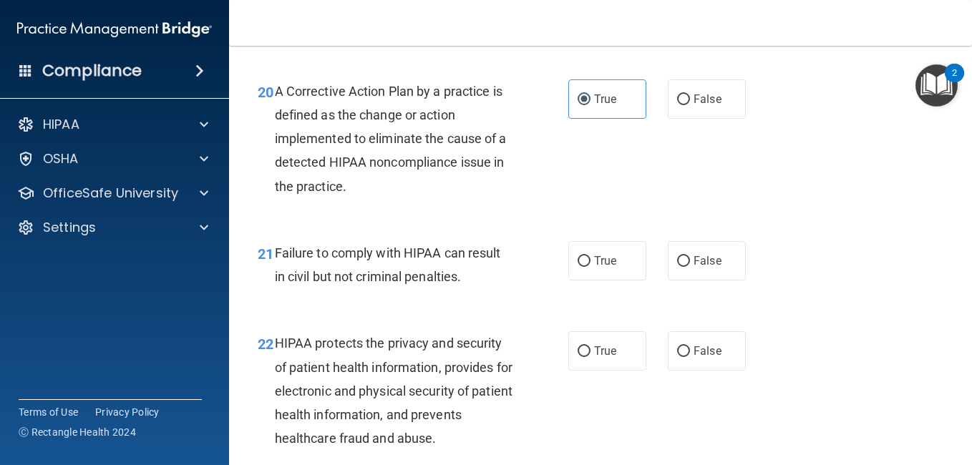
scroll to position [2635, 0]
click at [694, 260] on span "False" at bounding box center [708, 260] width 28 height 14
click at [690, 260] on input "False" at bounding box center [683, 261] width 13 height 11
radio input "true"
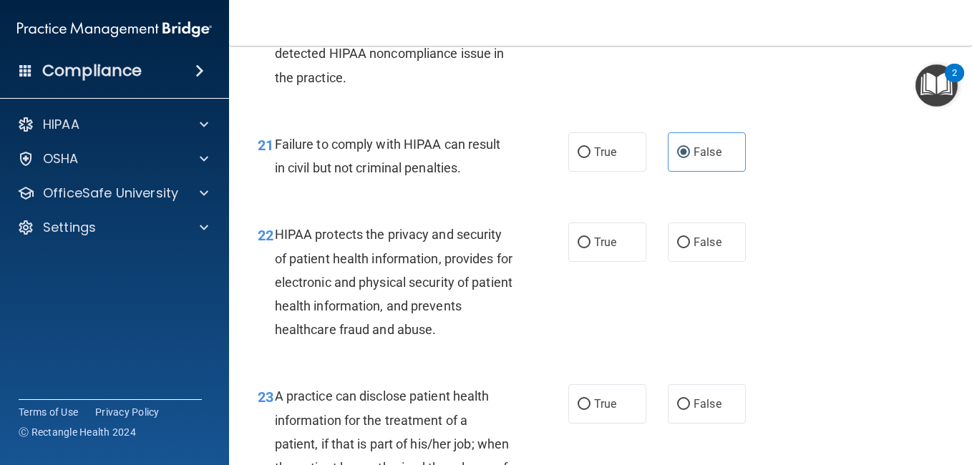
scroll to position [2744, 0]
click at [586, 248] on label "True" at bounding box center [608, 241] width 78 height 39
click at [586, 248] on input "True" at bounding box center [584, 242] width 13 height 11
radio input "true"
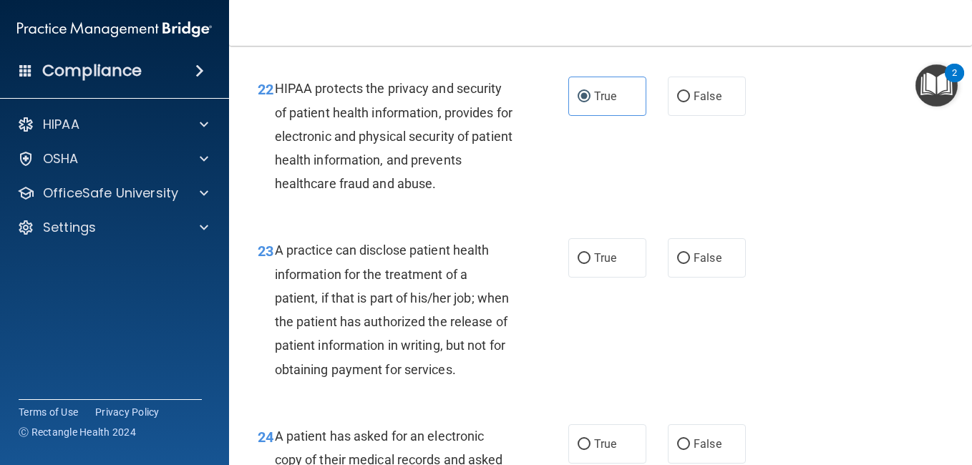
scroll to position [2903, 0]
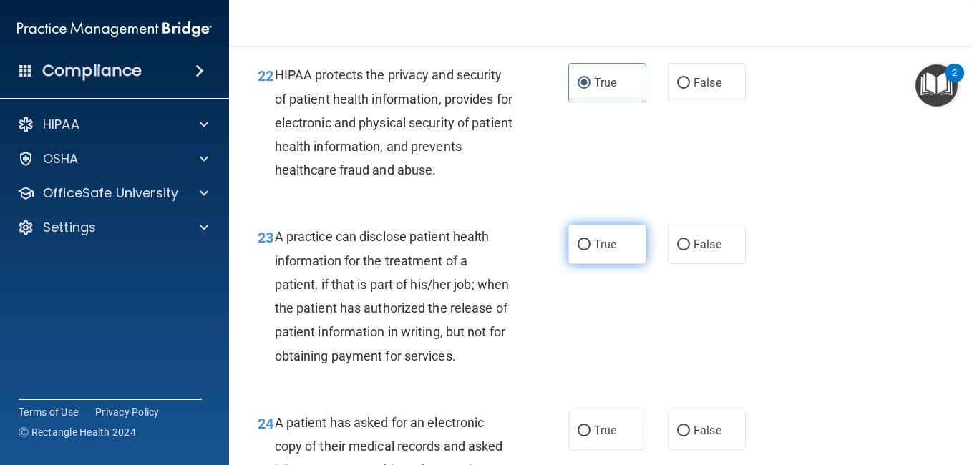
click at [598, 245] on span "True" at bounding box center [605, 245] width 22 height 14
click at [591, 245] on input "True" at bounding box center [584, 245] width 13 height 11
radio input "true"
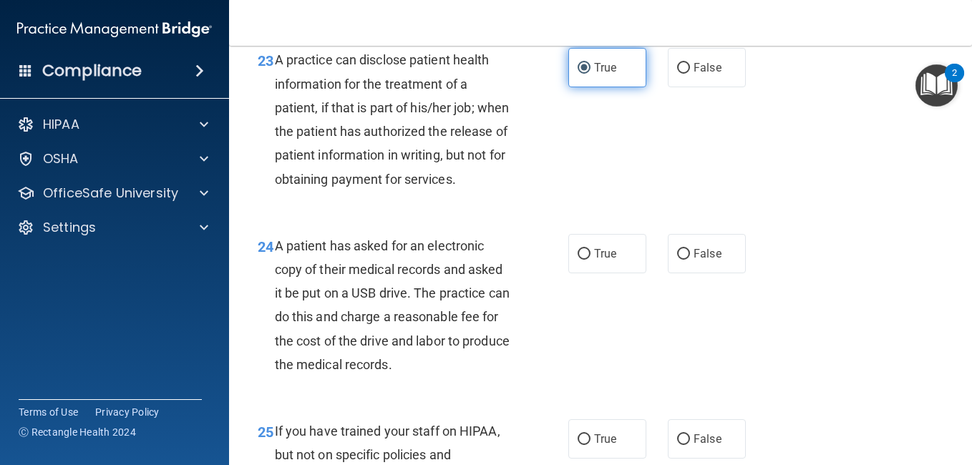
scroll to position [3081, 0]
click at [904, 215] on div "23 A practice can disclose patient health information for the treatment of a pa…" at bounding box center [601, 121] width 708 height 185
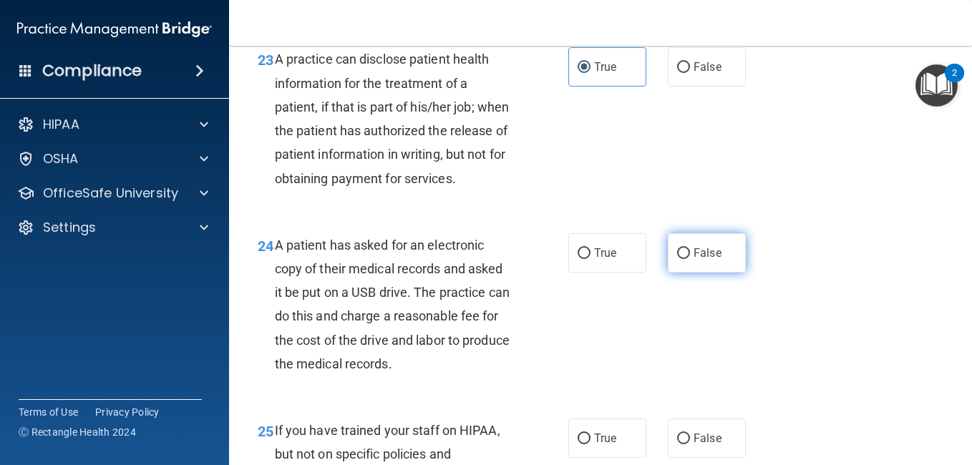
click at [677, 259] on input "False" at bounding box center [683, 253] width 13 height 11
radio input "true"
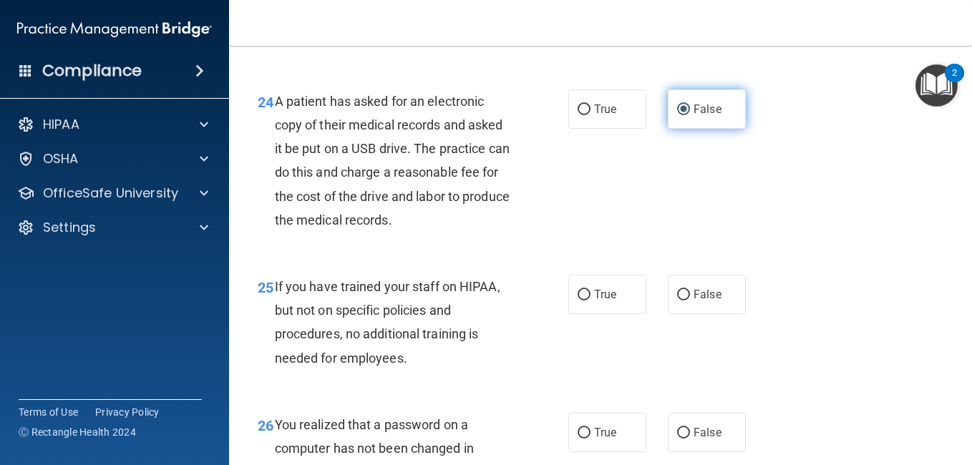
scroll to position [3225, 0]
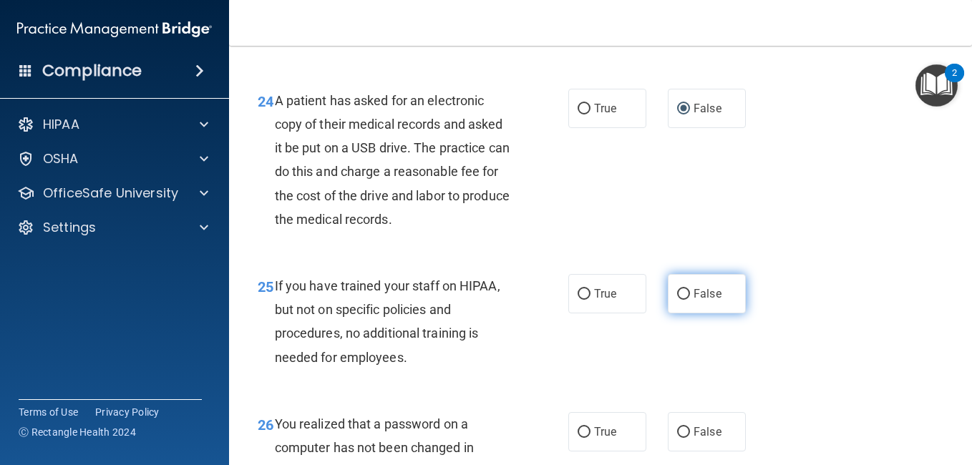
click at [696, 301] on span "False" at bounding box center [708, 294] width 28 height 14
click at [690, 300] on input "False" at bounding box center [683, 294] width 13 height 11
radio input "true"
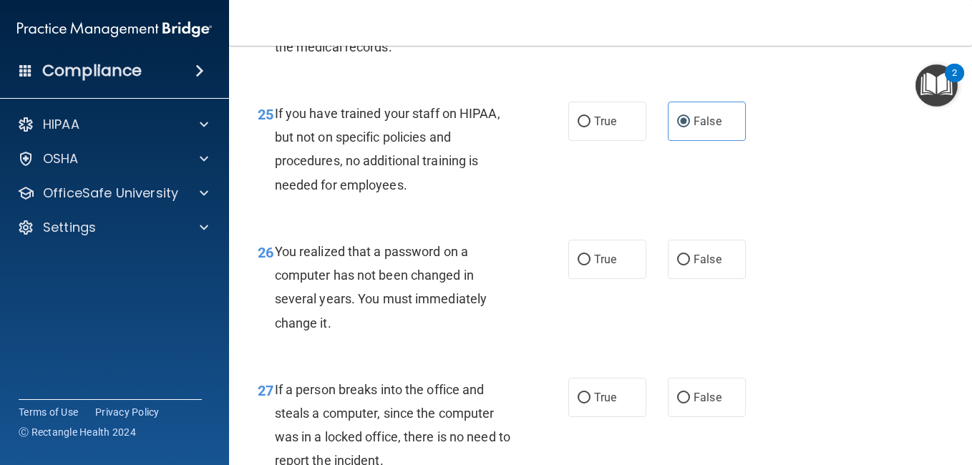
scroll to position [3399, 0]
click at [597, 266] on span "True" at bounding box center [605, 259] width 22 height 14
click at [591, 265] on input "True" at bounding box center [584, 259] width 13 height 11
radio input "true"
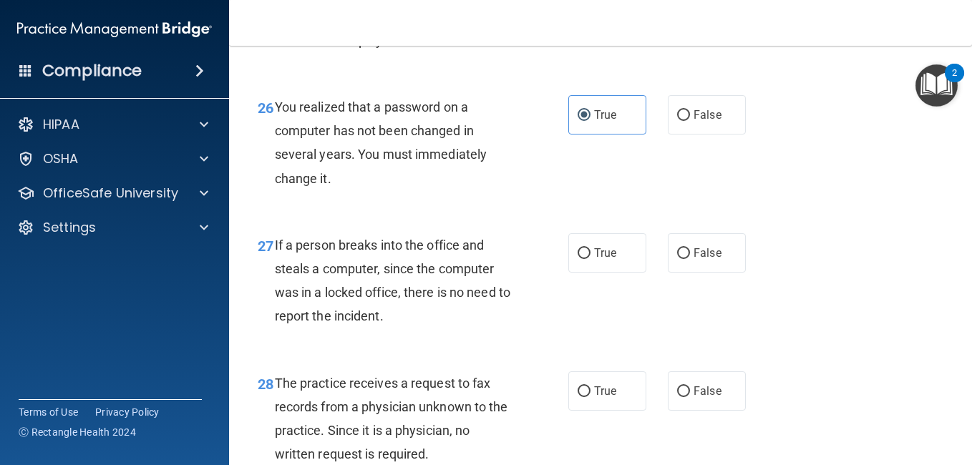
scroll to position [3543, 0]
click at [706, 261] on label "False" at bounding box center [707, 252] width 78 height 39
click at [690, 259] on input "False" at bounding box center [683, 253] width 13 height 11
radio input "true"
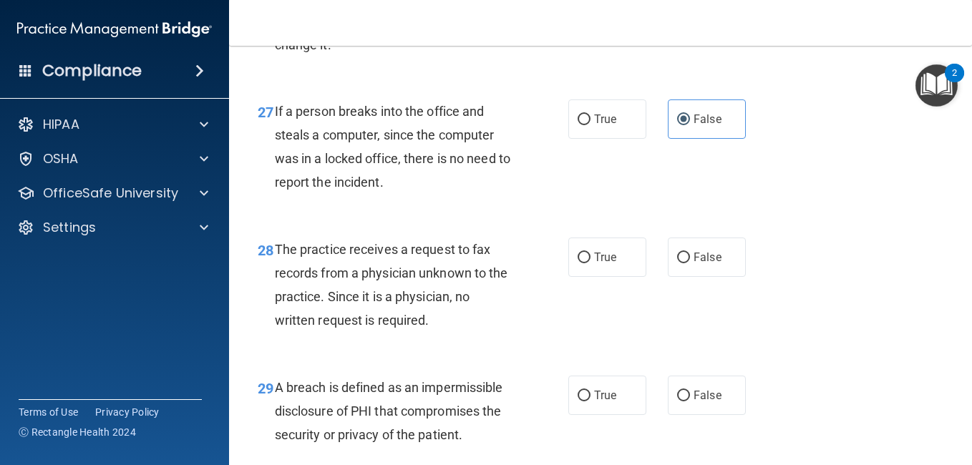
scroll to position [3677, 0]
click at [686, 276] on label "False" at bounding box center [707, 256] width 78 height 39
click at [686, 263] on input "False" at bounding box center [683, 257] width 13 height 11
radio input "true"
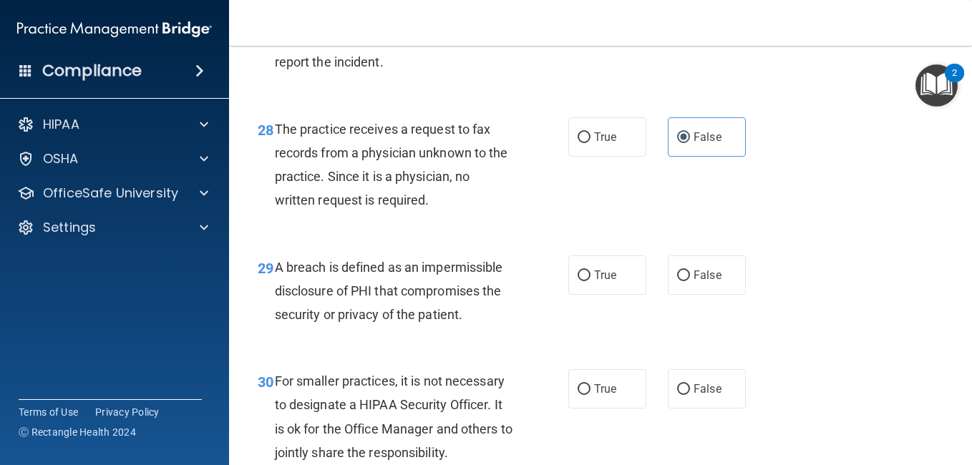
scroll to position [3811, 0]
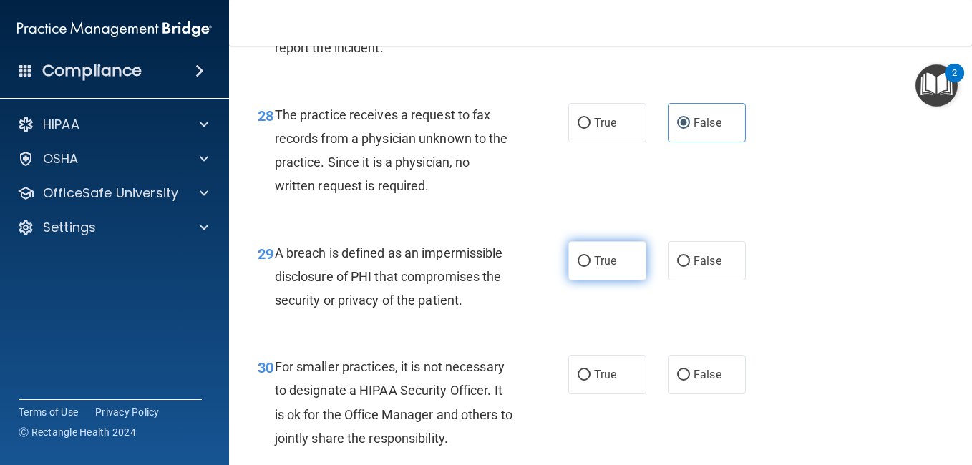
click at [612, 281] on label "True" at bounding box center [608, 260] width 78 height 39
click at [591, 267] on input "True" at bounding box center [584, 261] width 13 height 11
radio input "true"
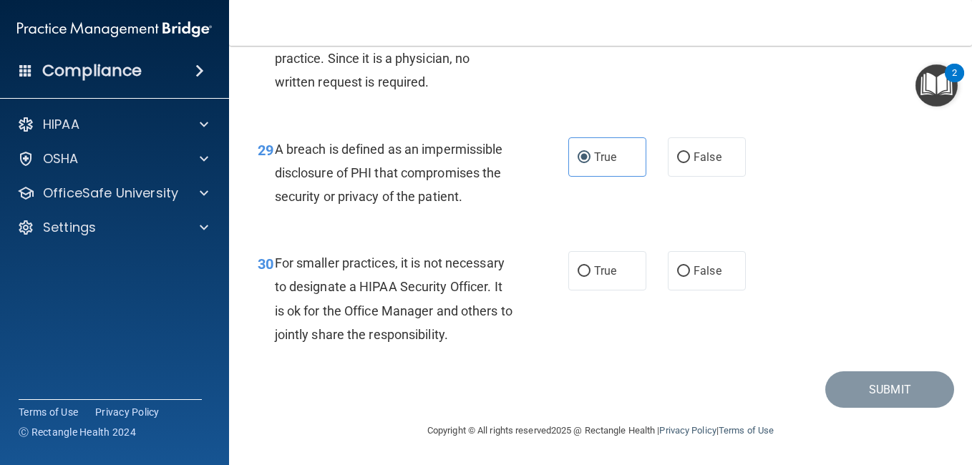
scroll to position [3939, 0]
click at [697, 273] on span "False" at bounding box center [708, 271] width 28 height 14
click at [690, 273] on input "False" at bounding box center [683, 271] width 13 height 11
radio input "true"
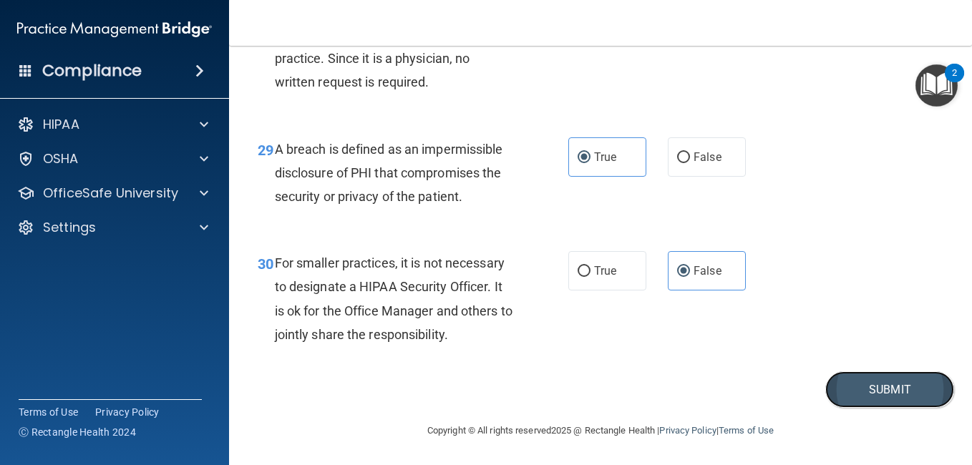
click at [838, 387] on button "Submit" at bounding box center [890, 390] width 129 height 37
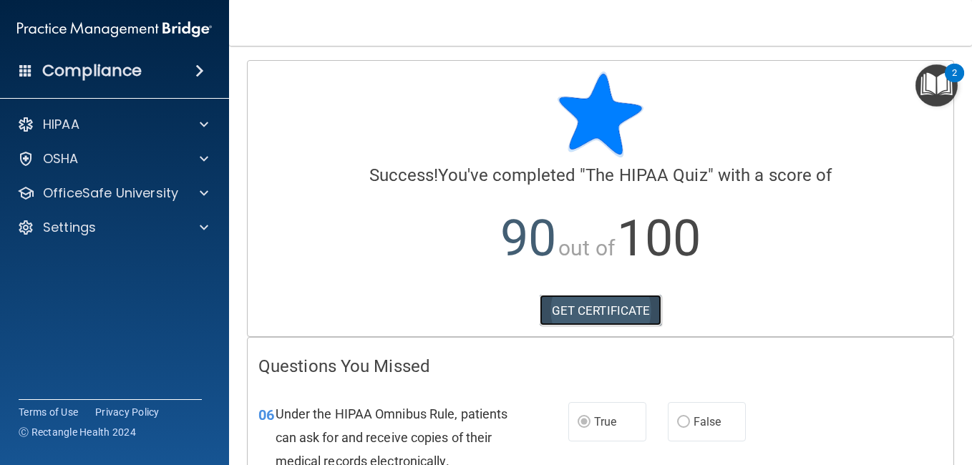
click at [617, 304] on link "GET CERTIFICATE" at bounding box center [601, 311] width 122 height 32
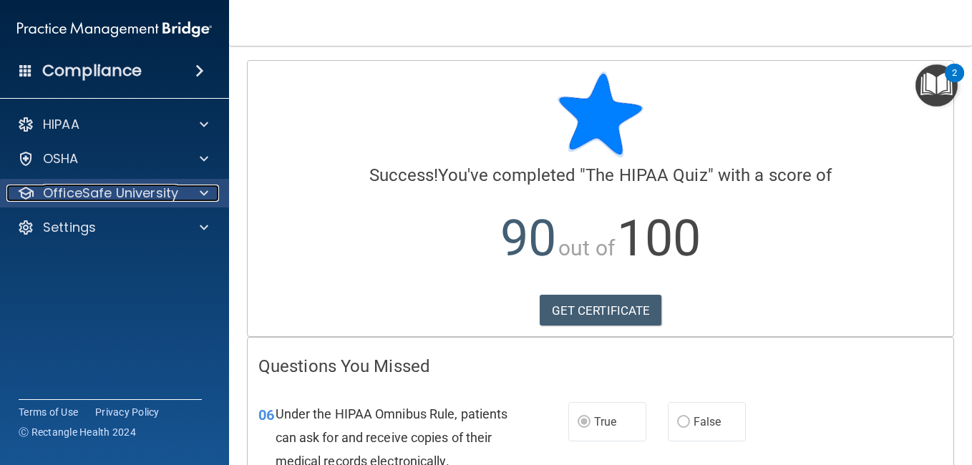
click at [188, 193] on div at bounding box center [202, 193] width 36 height 17
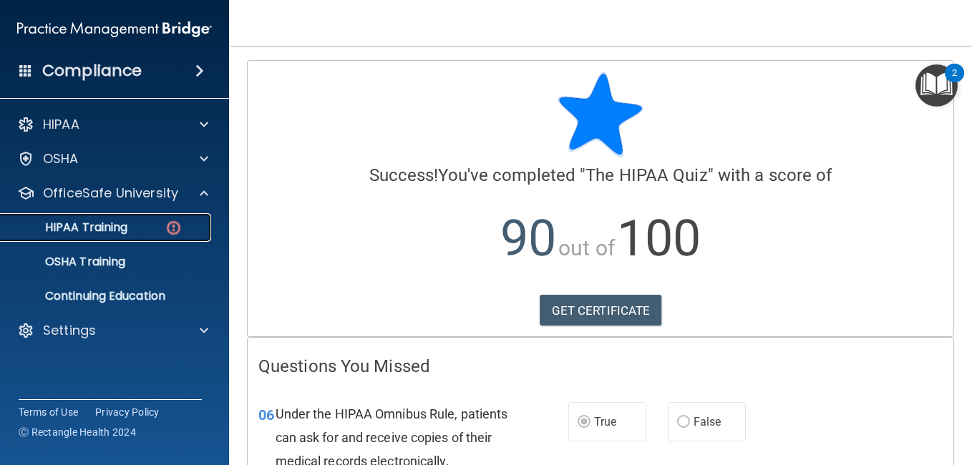
click at [150, 232] on div "HIPAA Training" at bounding box center [106, 228] width 195 height 14
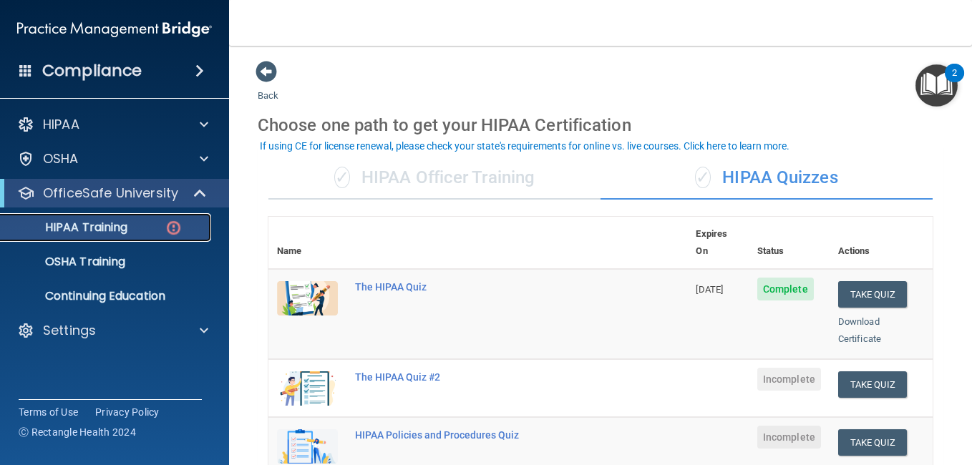
click at [170, 231] on img at bounding box center [174, 228] width 18 height 18
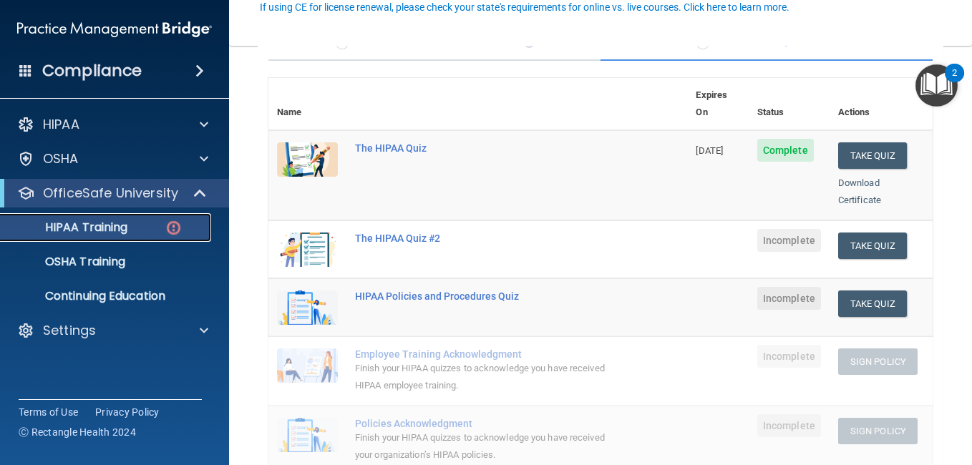
scroll to position [140, 0]
click at [854, 232] on button "Take Quiz" at bounding box center [873, 245] width 69 height 26
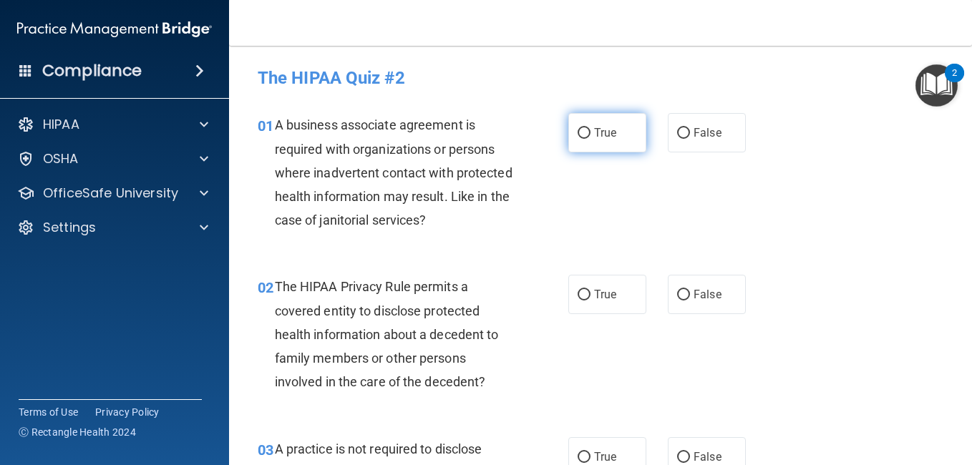
click at [622, 120] on label "True" at bounding box center [608, 132] width 78 height 39
click at [591, 128] on input "True" at bounding box center [584, 133] width 13 height 11
radio input "true"
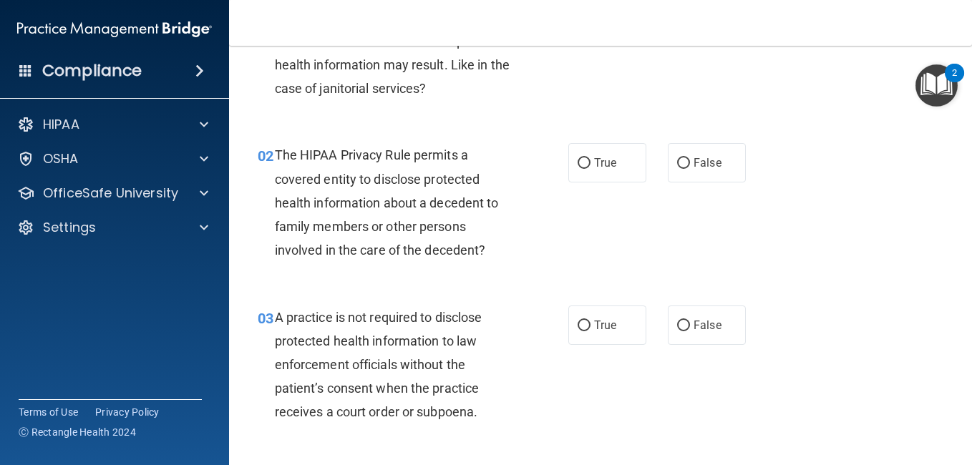
scroll to position [133, 0]
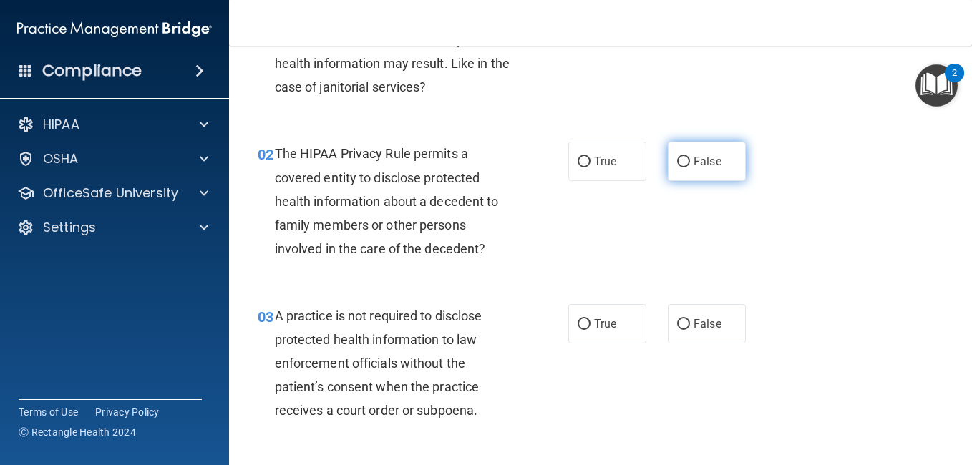
click at [689, 175] on label "False" at bounding box center [707, 161] width 78 height 39
click at [689, 168] on input "False" at bounding box center [683, 162] width 13 height 11
radio input "true"
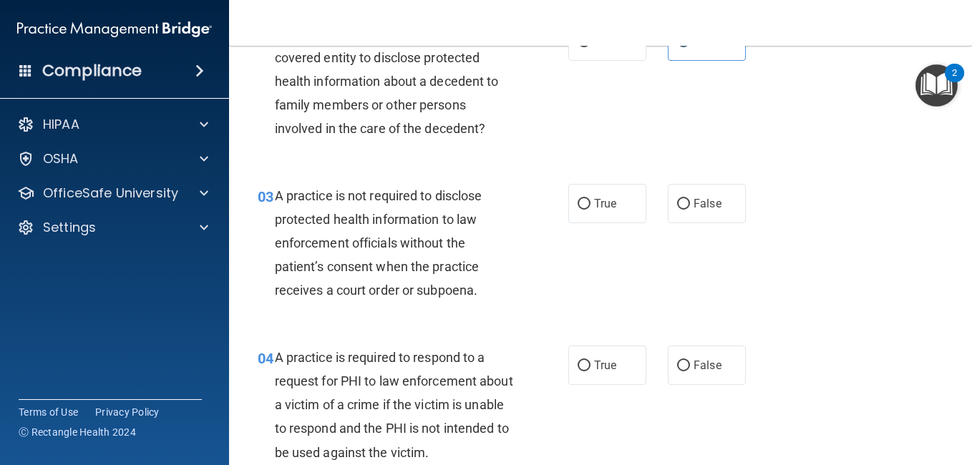
scroll to position [254, 0]
click at [596, 193] on label "True" at bounding box center [608, 202] width 78 height 39
click at [591, 198] on input "True" at bounding box center [584, 203] width 13 height 11
radio input "true"
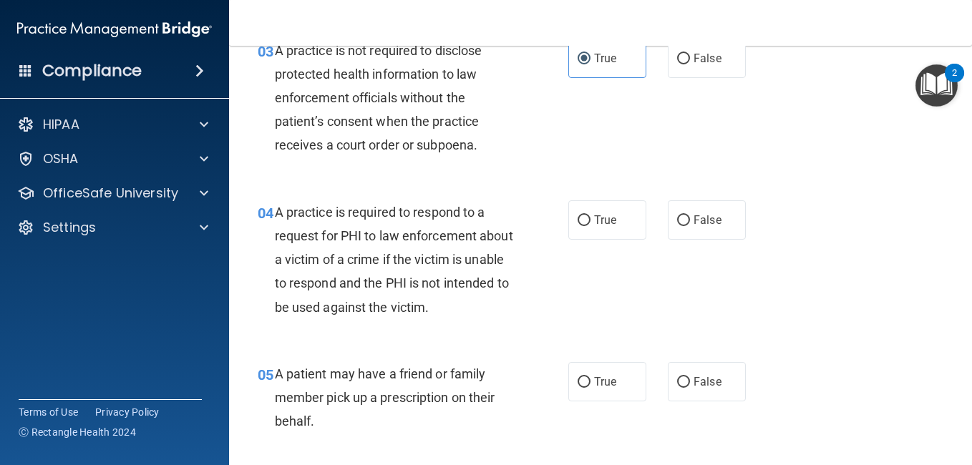
scroll to position [400, 0]
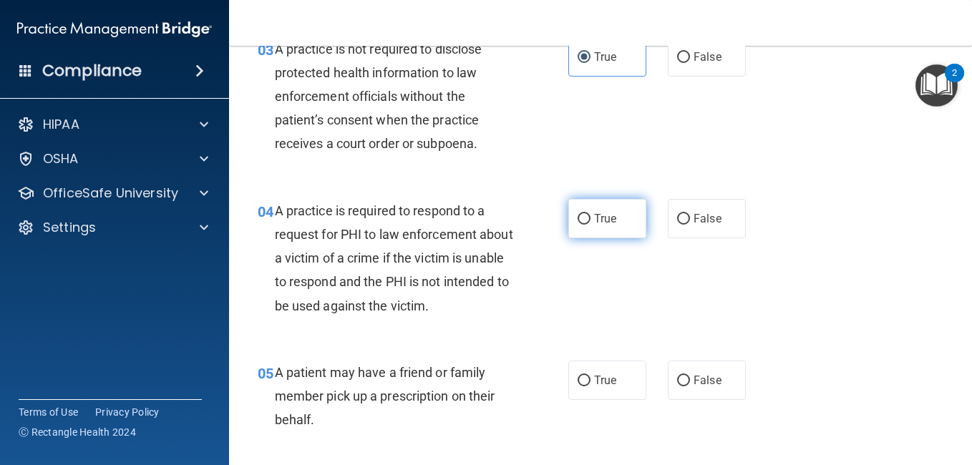
click at [594, 218] on span "True" at bounding box center [605, 219] width 22 height 14
click at [591, 218] on input "True" at bounding box center [584, 219] width 13 height 11
radio input "true"
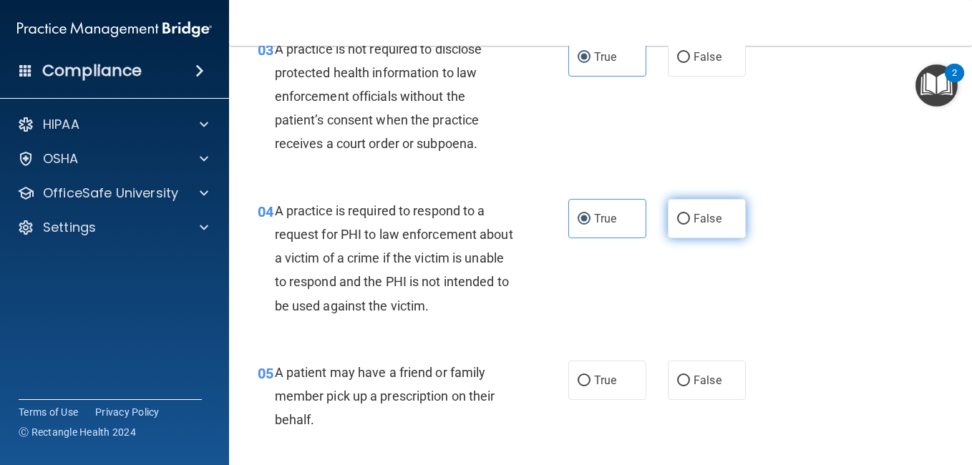
click at [699, 223] on span "False" at bounding box center [708, 219] width 28 height 14
click at [690, 223] on input "False" at bounding box center [683, 219] width 13 height 11
radio input "true"
radio input "false"
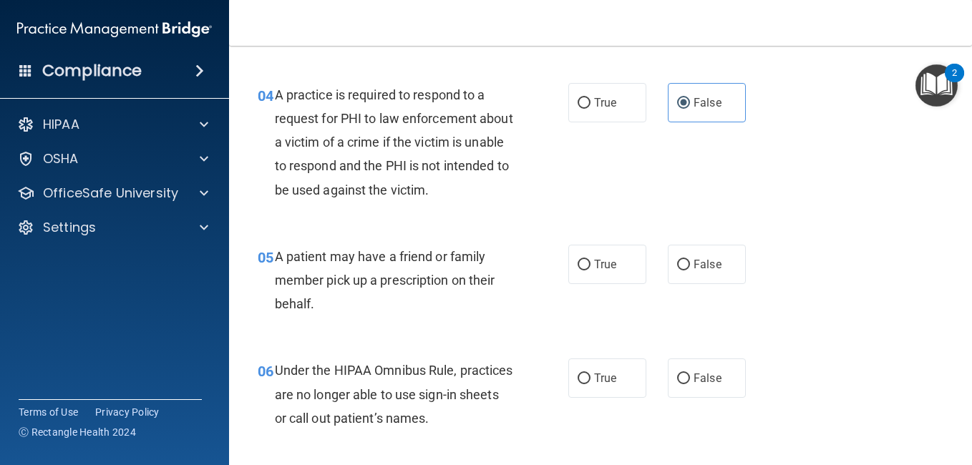
scroll to position [517, 0]
click at [596, 266] on span "True" at bounding box center [605, 264] width 22 height 14
click at [591, 266] on input "True" at bounding box center [584, 264] width 13 height 11
radio input "true"
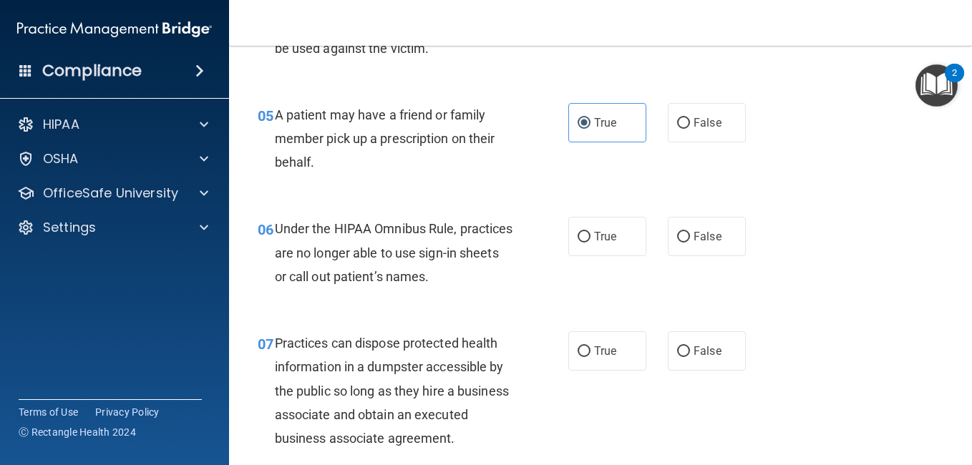
scroll to position [659, 0]
click at [705, 236] on span "False" at bounding box center [708, 236] width 28 height 14
click at [690, 236] on input "False" at bounding box center [683, 236] width 13 height 11
radio input "true"
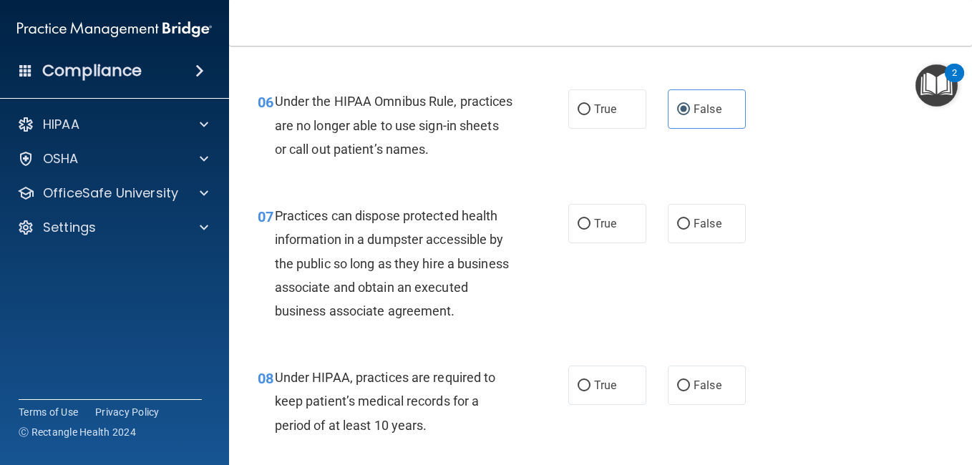
scroll to position [786, 0]
click at [714, 230] on label "False" at bounding box center [707, 222] width 78 height 39
click at [690, 229] on input "False" at bounding box center [683, 223] width 13 height 11
radio input "true"
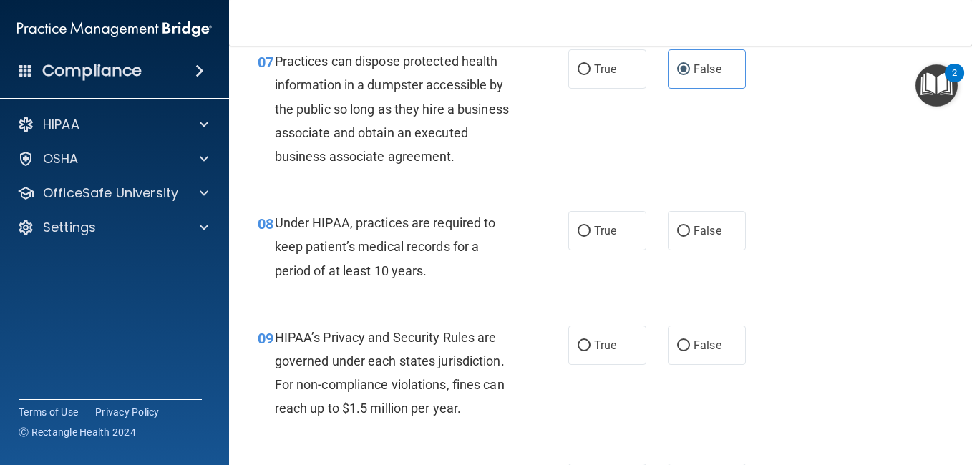
scroll to position [941, 0]
click at [597, 250] on label "True" at bounding box center [608, 230] width 78 height 39
click at [591, 236] on input "True" at bounding box center [584, 231] width 13 height 11
radio input "true"
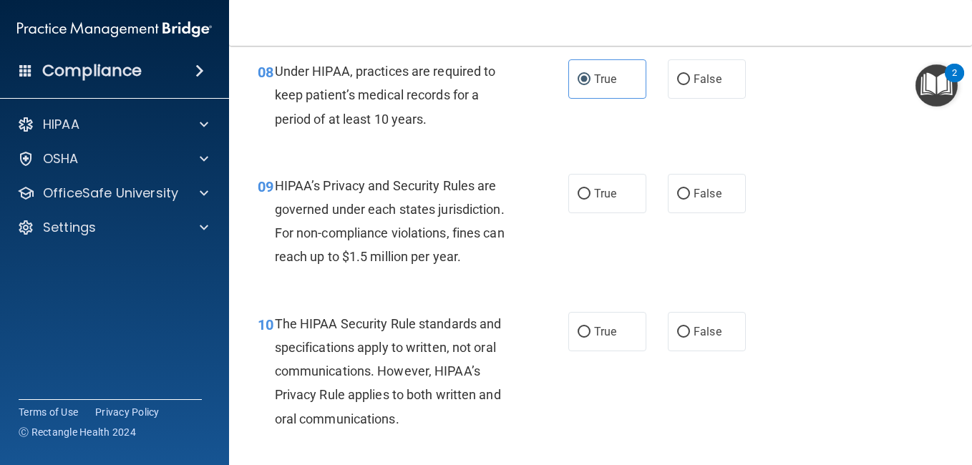
scroll to position [1093, 0]
click at [594, 200] on span "True" at bounding box center [605, 193] width 22 height 14
click at [591, 199] on input "True" at bounding box center [584, 193] width 13 height 11
radio input "true"
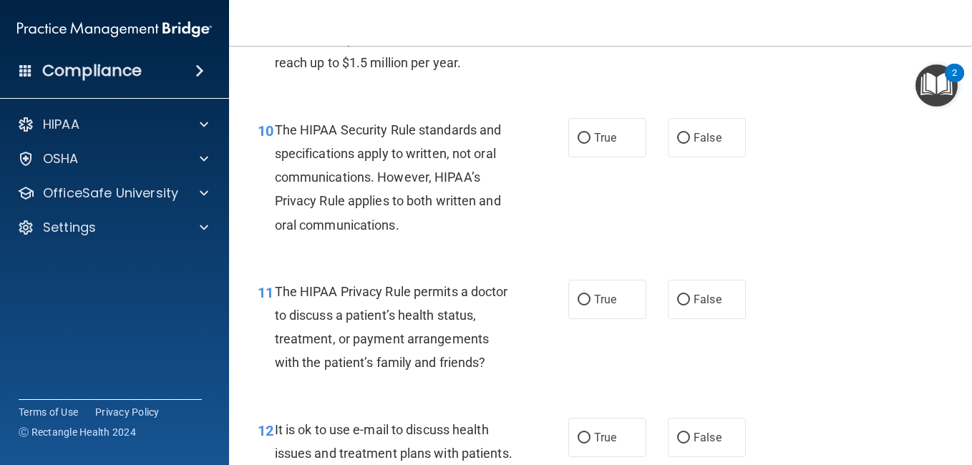
scroll to position [1289, 0]
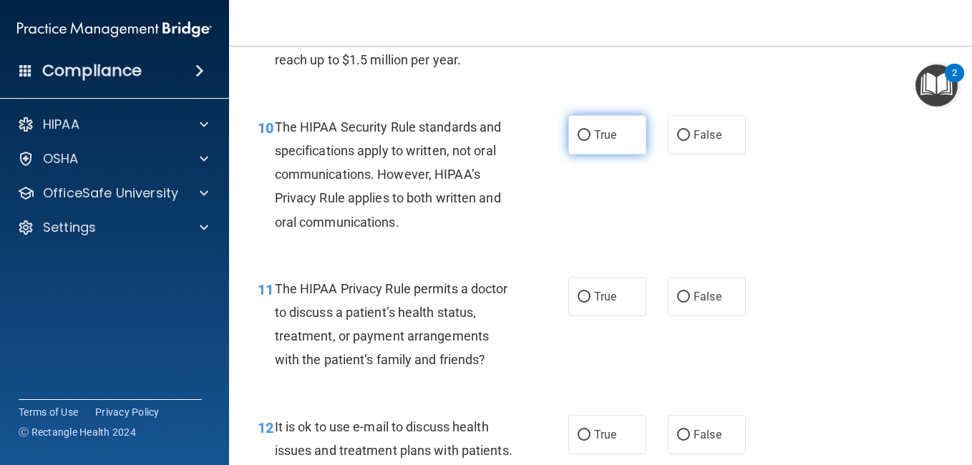
click at [597, 142] on span "True" at bounding box center [605, 135] width 22 height 14
click at [591, 141] on input "True" at bounding box center [584, 135] width 13 height 11
radio input "true"
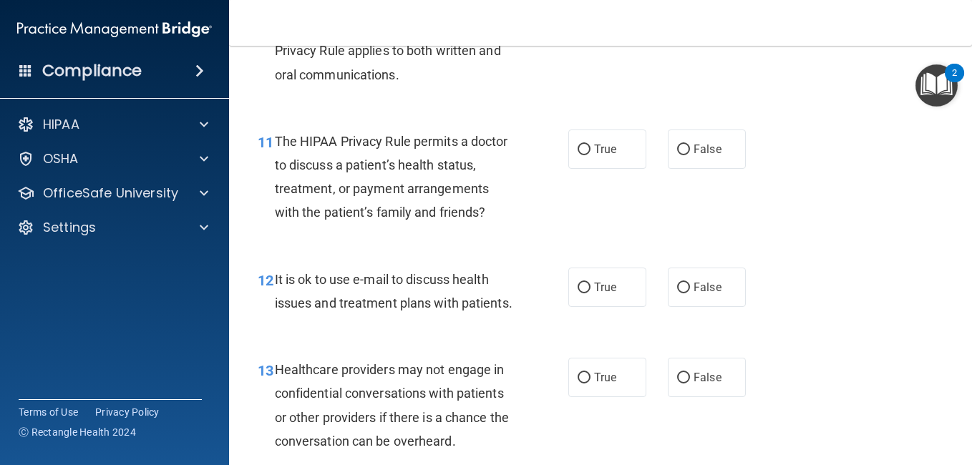
scroll to position [1437, 0]
click at [687, 168] on label "False" at bounding box center [707, 148] width 78 height 39
click at [687, 155] on input "False" at bounding box center [683, 149] width 13 height 11
radio input "true"
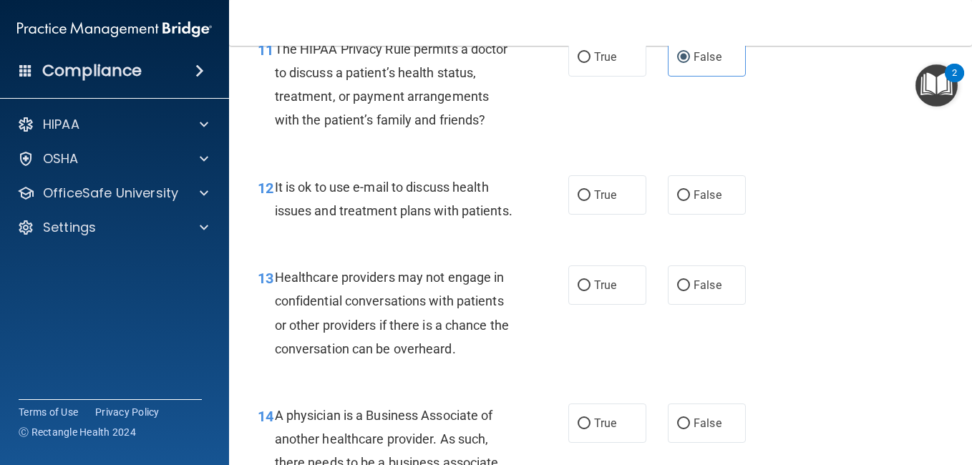
scroll to position [1530, 0]
click at [680, 201] on input "False" at bounding box center [683, 195] width 13 height 11
radio input "true"
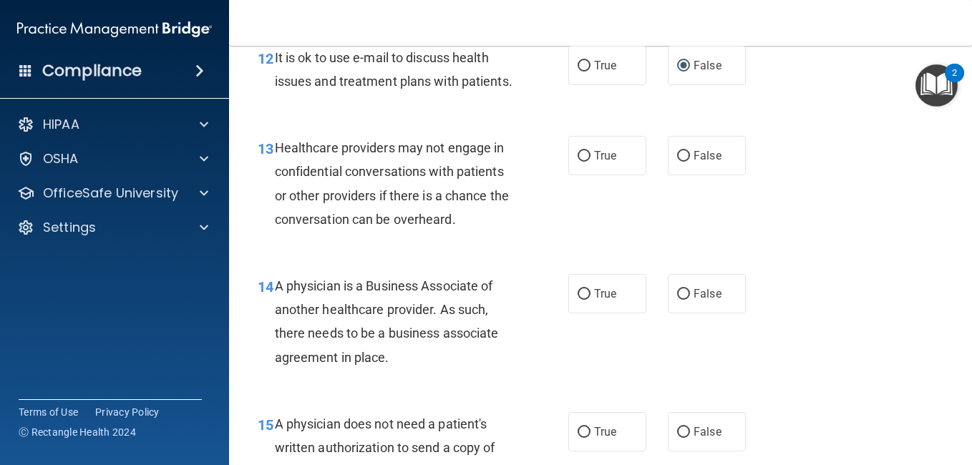
scroll to position [1667, 0]
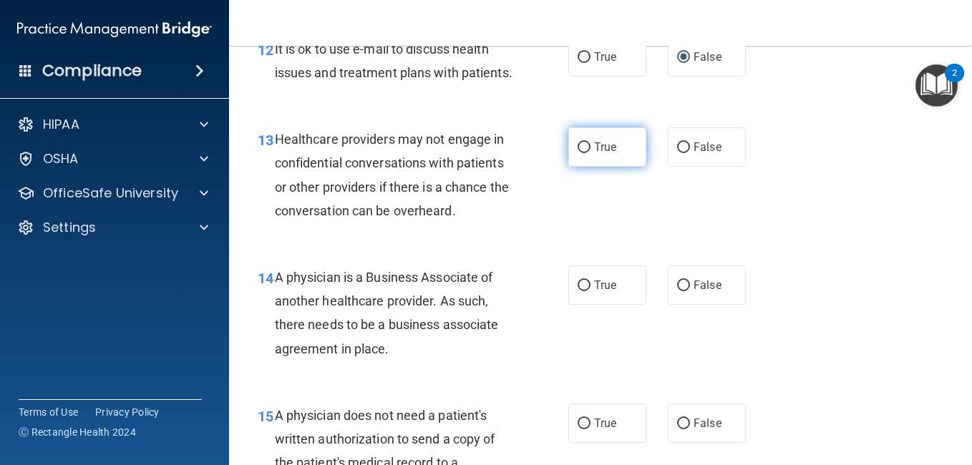
click at [586, 167] on label "True" at bounding box center [608, 146] width 78 height 39
click at [586, 153] on input "True" at bounding box center [584, 148] width 13 height 11
radio input "true"
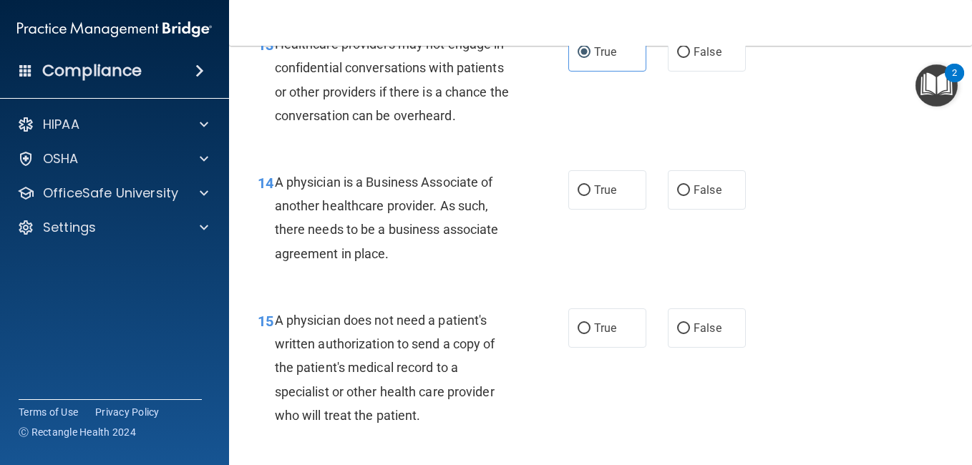
scroll to position [1763, 0]
click at [606, 196] on span "True" at bounding box center [605, 190] width 22 height 14
click at [591, 195] on input "True" at bounding box center [584, 190] width 13 height 11
radio input "true"
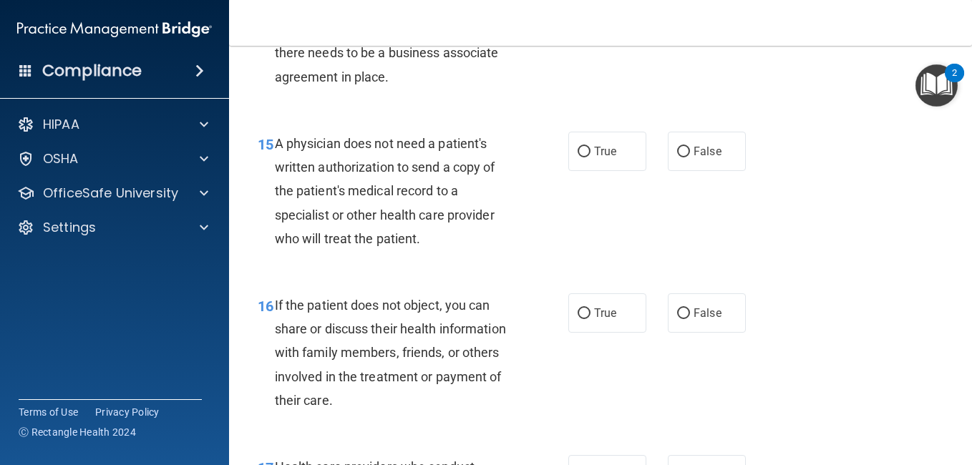
scroll to position [1940, 0]
click at [694, 170] on label "False" at bounding box center [707, 150] width 78 height 39
click at [690, 157] on input "False" at bounding box center [683, 151] width 13 height 11
radio input "true"
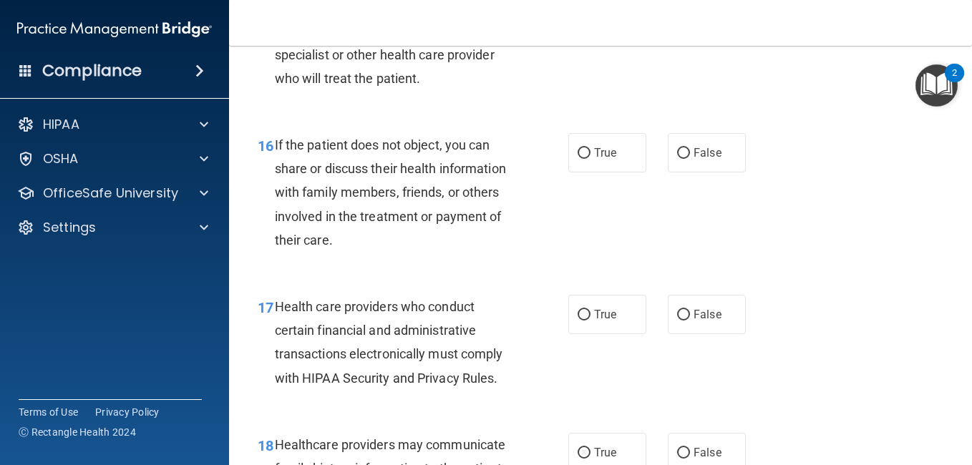
scroll to position [2100, 0]
click at [584, 172] on label "True" at bounding box center [608, 151] width 78 height 39
click at [584, 158] on input "True" at bounding box center [584, 153] width 13 height 11
radio input "true"
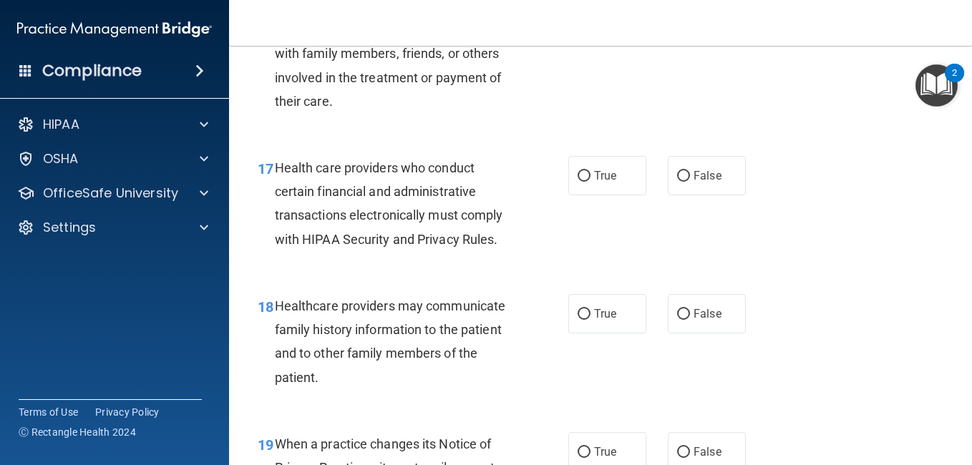
scroll to position [2241, 0]
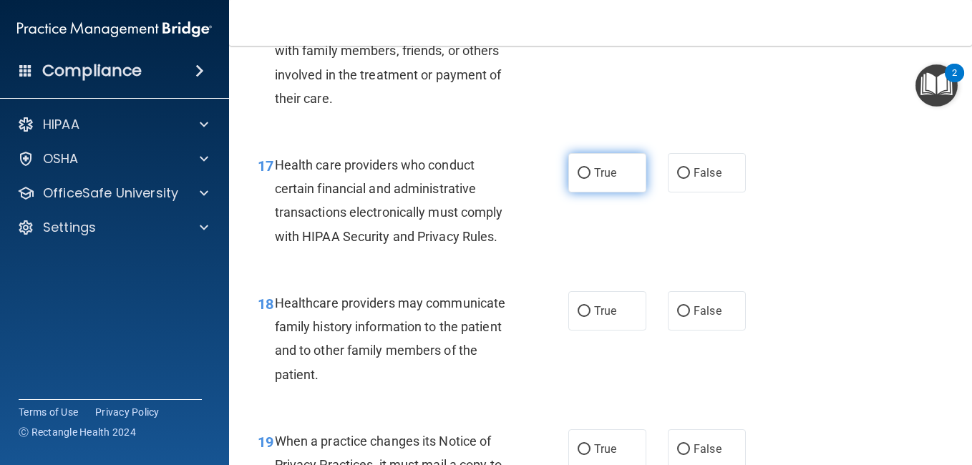
click at [595, 193] on label "True" at bounding box center [608, 172] width 78 height 39
click at [591, 179] on input "True" at bounding box center [584, 173] width 13 height 11
radio input "true"
click at [545, 373] on div "18 Healthcare providers may communicate family history information to the patie…" at bounding box center [413, 342] width 354 height 102
click at [544, 348] on div "18 Healthcare providers may communicate family history information to the patie…" at bounding box center [601, 343] width 708 height 138
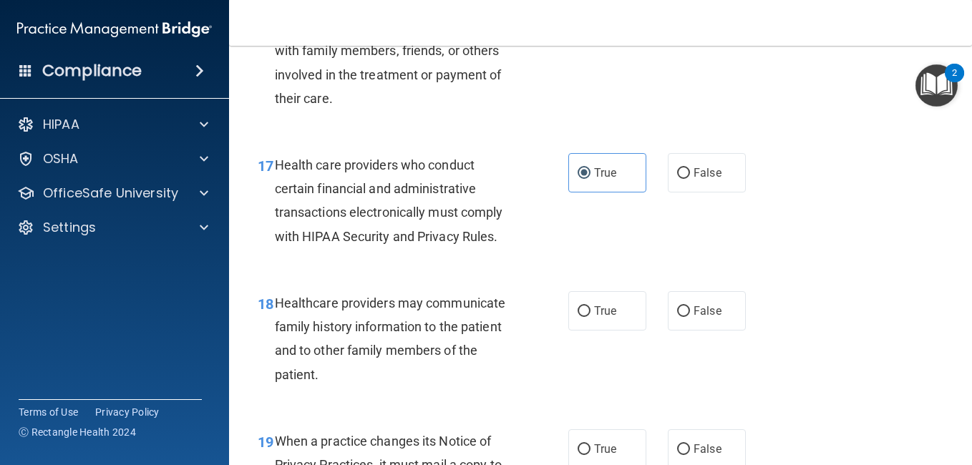
click at [545, 237] on div "17 Health care providers who conduct certain financial and administrative trans…" at bounding box center [413, 204] width 354 height 102
click at [545, 227] on div "17 Health care providers who conduct certain financial and administrative trans…" at bounding box center [413, 204] width 354 height 102
click at [519, 351] on div "18 Healthcare providers may communicate family history information to the patie…" at bounding box center [601, 343] width 708 height 138
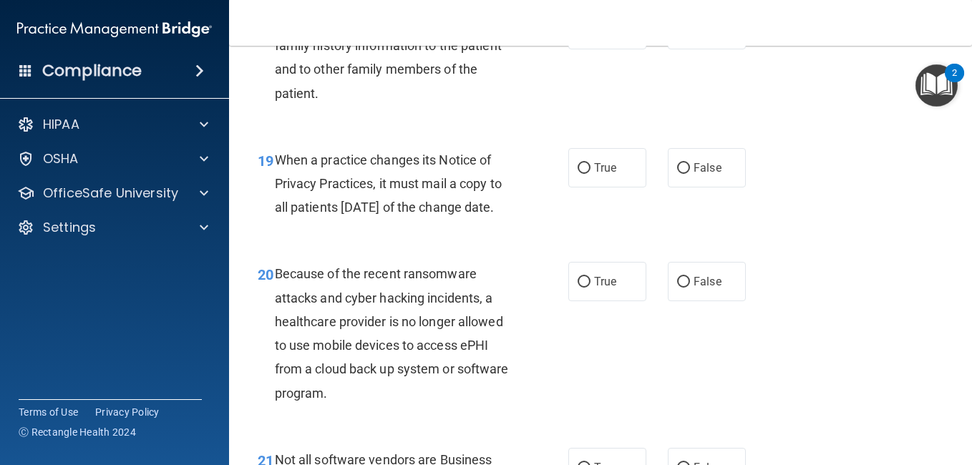
scroll to position [2502, 0]
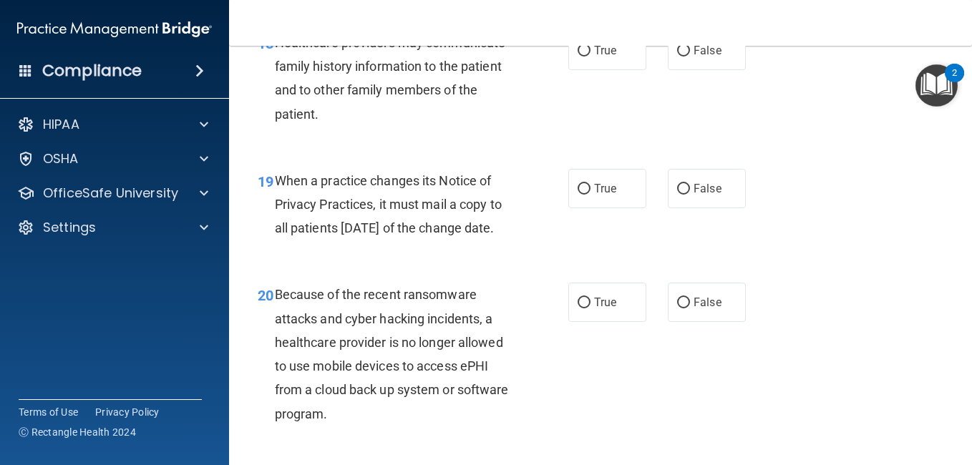
click at [521, 266] on div "19 When a practice changes its Notice of Privacy Practices, it must mail a copy…" at bounding box center [601, 208] width 708 height 115
click at [520, 374] on div "20 Because of the recent ransomware attacks and cyber hacking incidents, a heal…" at bounding box center [601, 357] width 708 height 185
click at [516, 385] on div "Because of the recent ransomware attacks and cyber hacking incidents, a healthc…" at bounding box center [399, 354] width 249 height 143
click at [681, 57] on input "False" at bounding box center [683, 51] width 13 height 11
radio input "true"
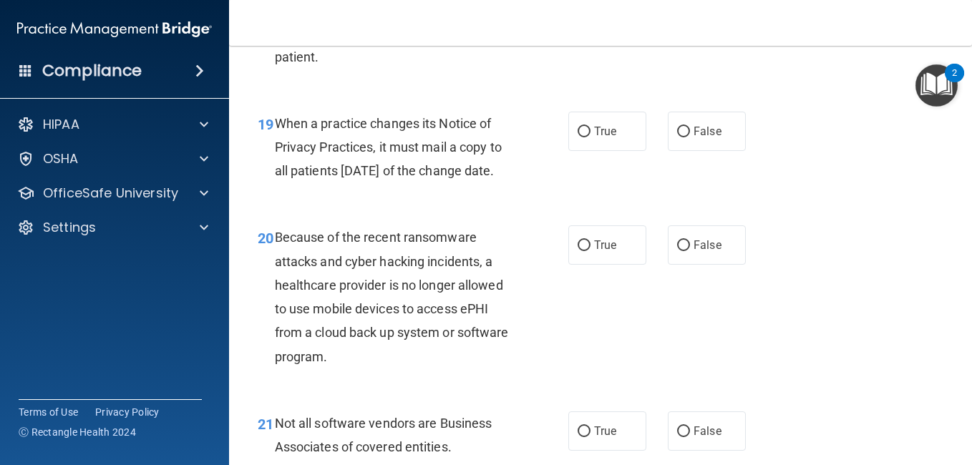
scroll to position [2560, 0]
click at [591, 150] on label "True" at bounding box center [608, 130] width 78 height 39
click at [591, 137] on input "True" at bounding box center [584, 131] width 13 height 11
radio input "true"
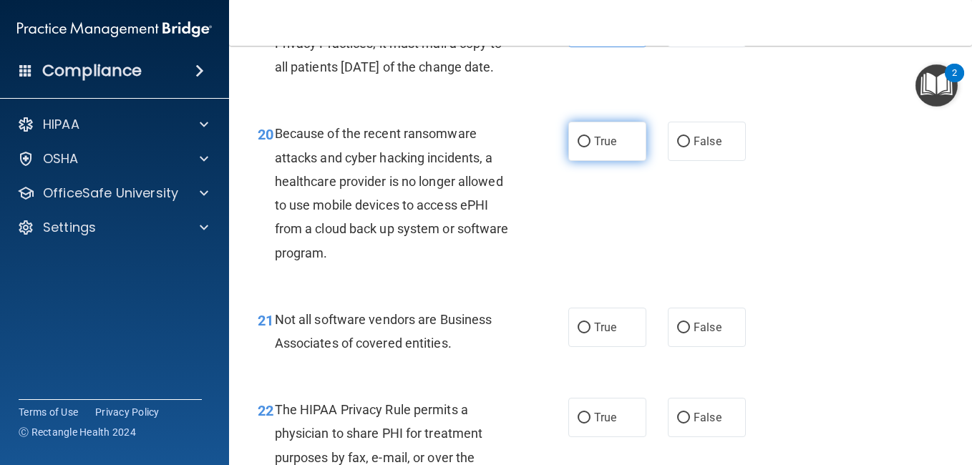
scroll to position [2665, 0]
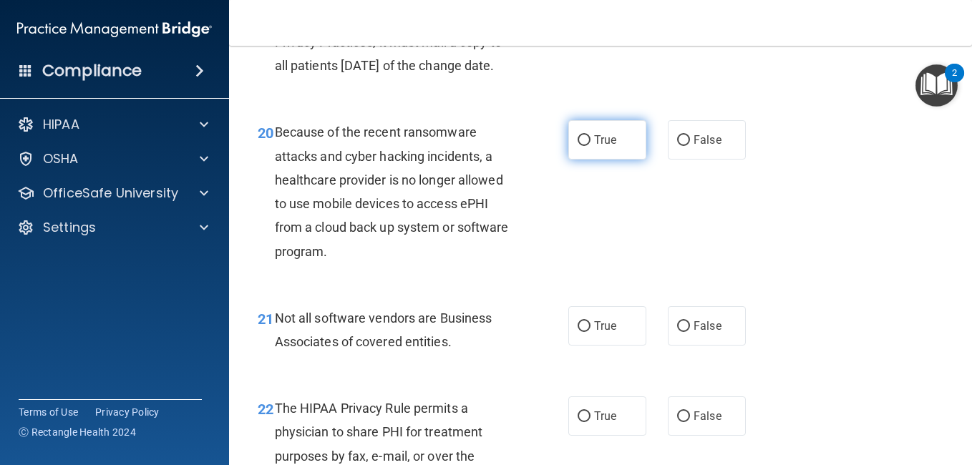
click at [581, 146] on input "True" at bounding box center [584, 140] width 13 height 11
radio input "true"
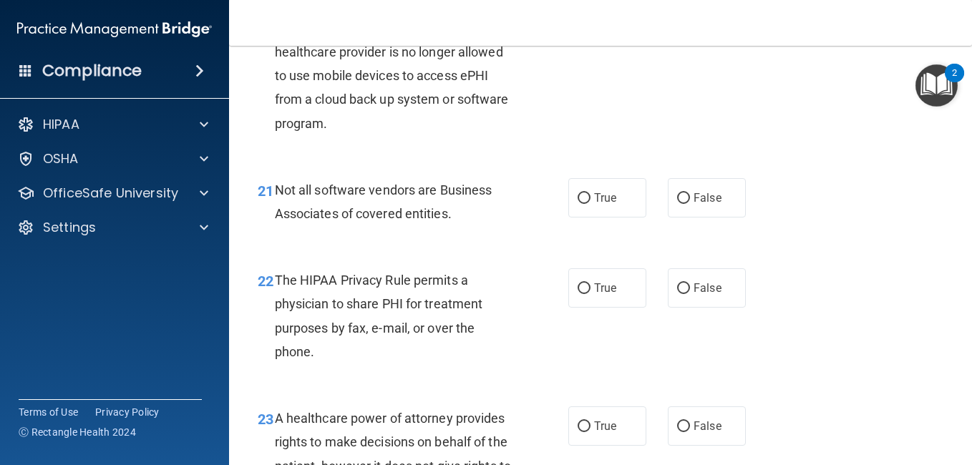
scroll to position [2793, 0]
click at [585, 203] on input "True" at bounding box center [584, 198] width 13 height 11
radio input "true"
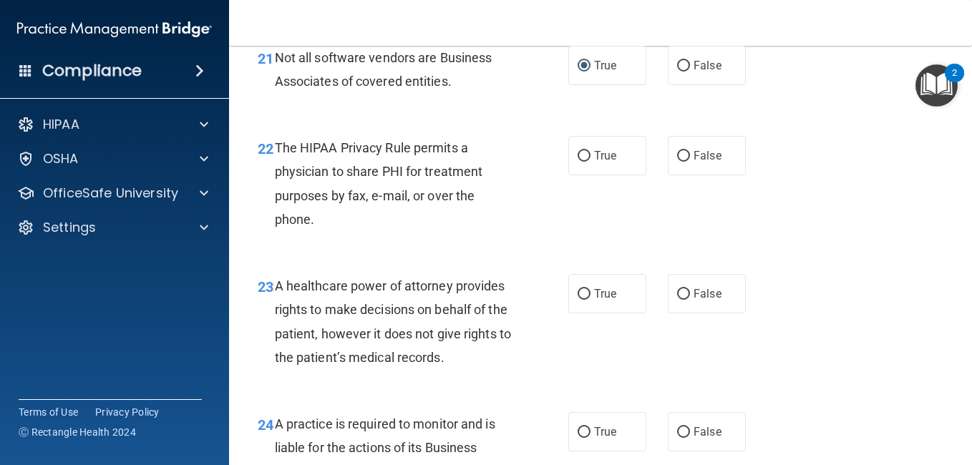
scroll to position [2926, 0]
click at [614, 175] on label "True" at bounding box center [608, 154] width 78 height 39
click at [591, 161] on input "True" at bounding box center [584, 155] width 13 height 11
radio input "true"
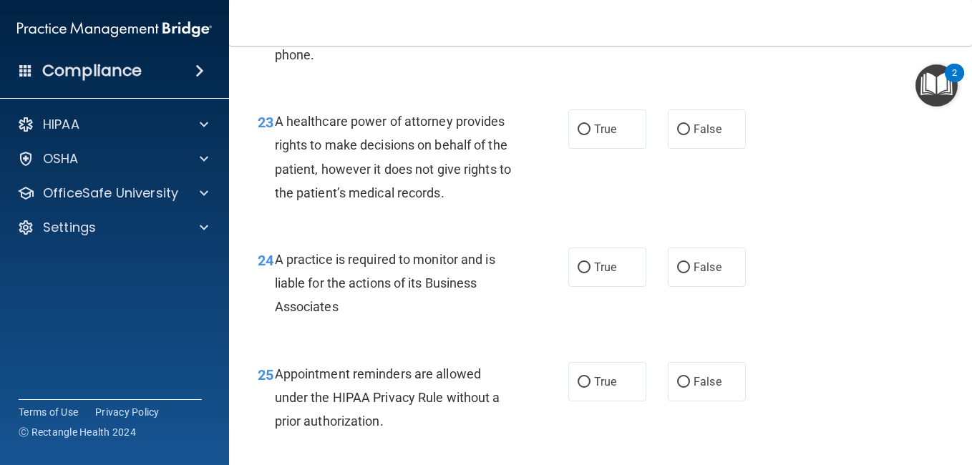
scroll to position [3092, 0]
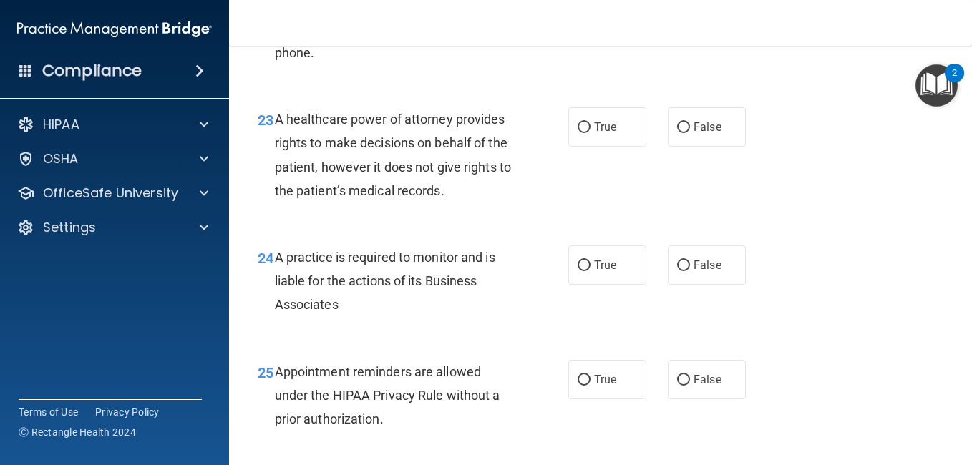
click at [613, 147] on label "True" at bounding box center [608, 126] width 78 height 39
click at [591, 133] on input "True" at bounding box center [584, 127] width 13 height 11
radio input "true"
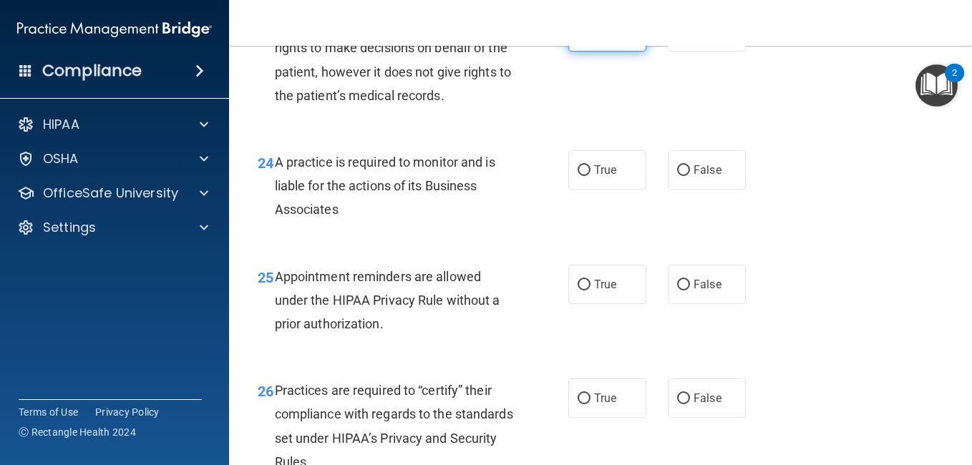
scroll to position [3203, 0]
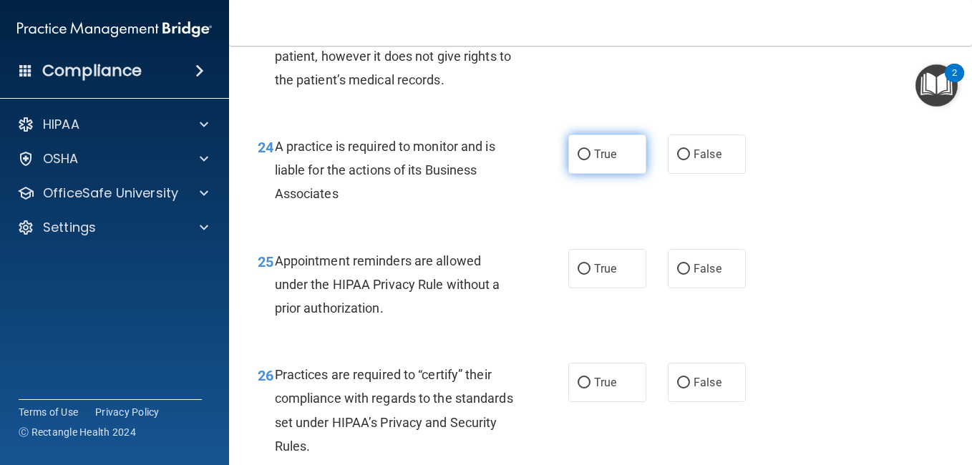
click at [602, 174] on label "True" at bounding box center [608, 154] width 78 height 39
click at [591, 160] on input "True" at bounding box center [584, 155] width 13 height 11
radio input "true"
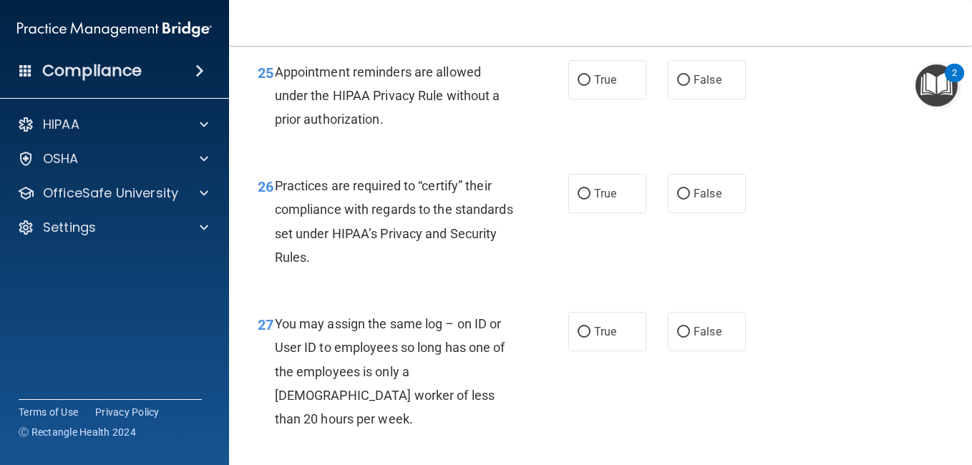
scroll to position [3394, 0]
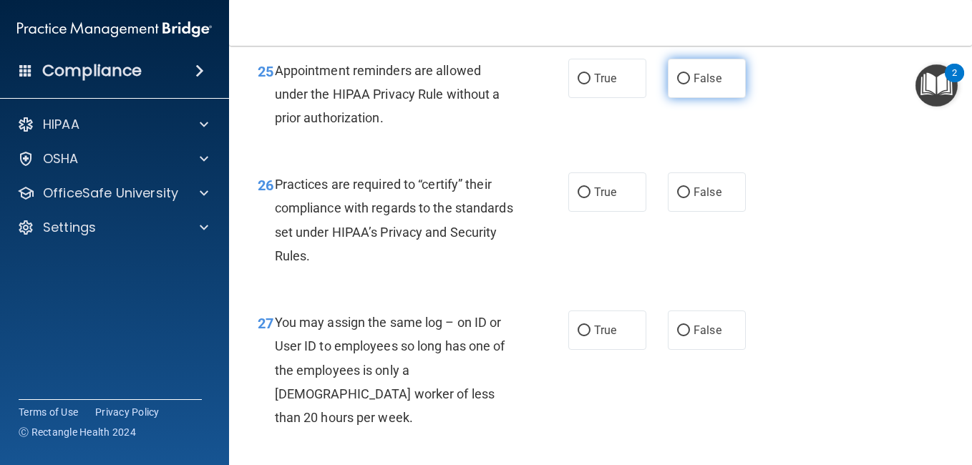
click at [700, 98] on label "False" at bounding box center [707, 78] width 78 height 39
click at [690, 84] on input "False" at bounding box center [683, 79] width 13 height 11
radio input "true"
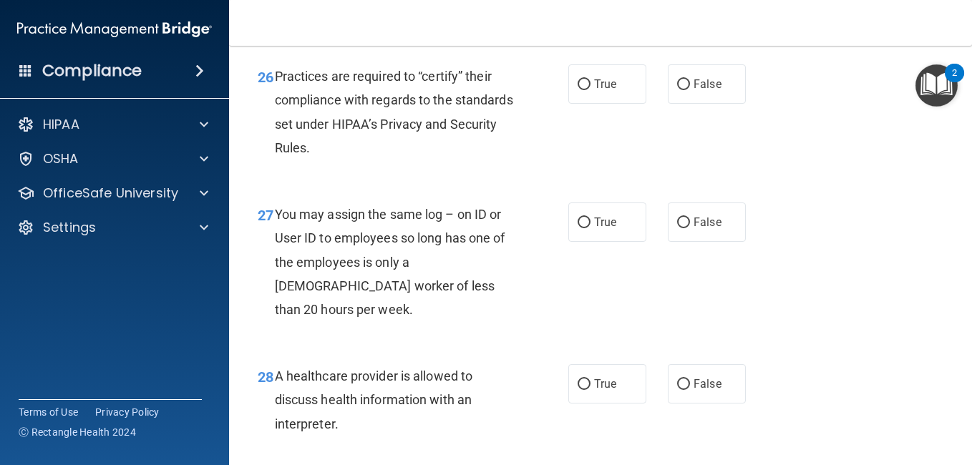
scroll to position [3502, 0]
click at [590, 103] on label "True" at bounding box center [608, 83] width 78 height 39
click at [590, 90] on input "True" at bounding box center [584, 84] width 13 height 11
radio input "true"
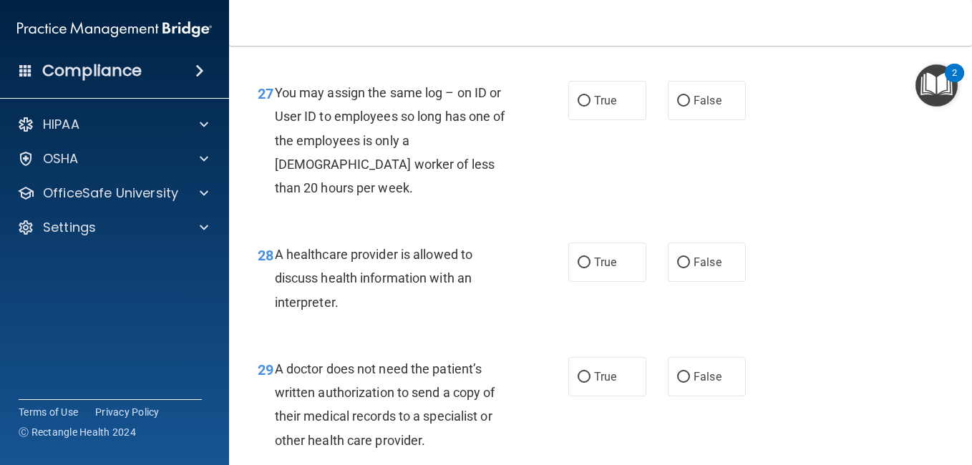
scroll to position [3625, 0]
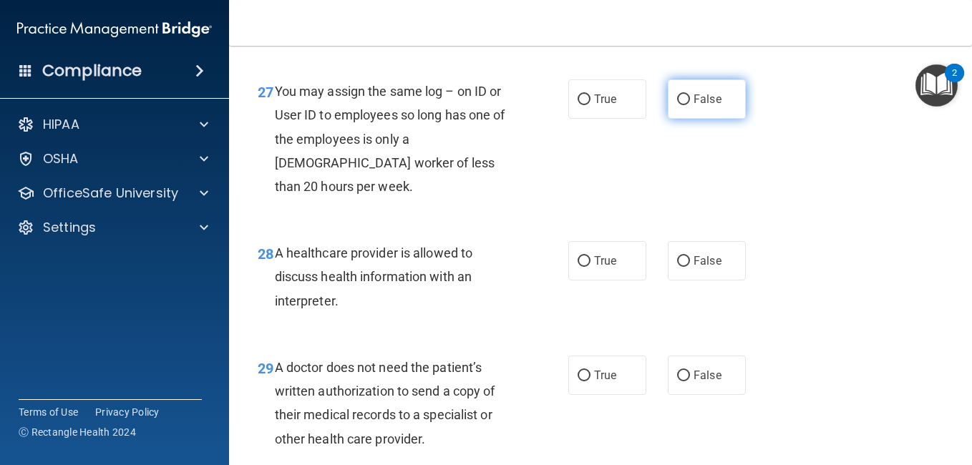
click at [694, 119] on label "False" at bounding box center [707, 98] width 78 height 39
click at [690, 105] on input "False" at bounding box center [683, 100] width 13 height 11
radio input "true"
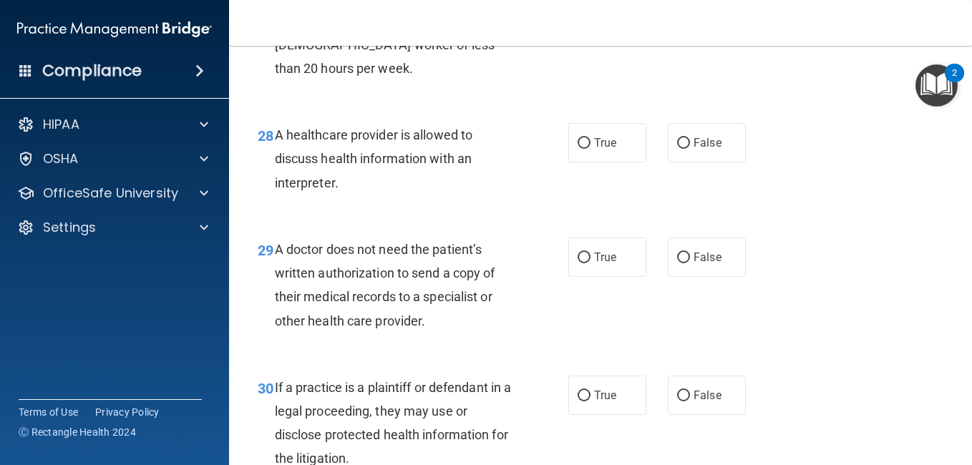
scroll to position [3744, 0]
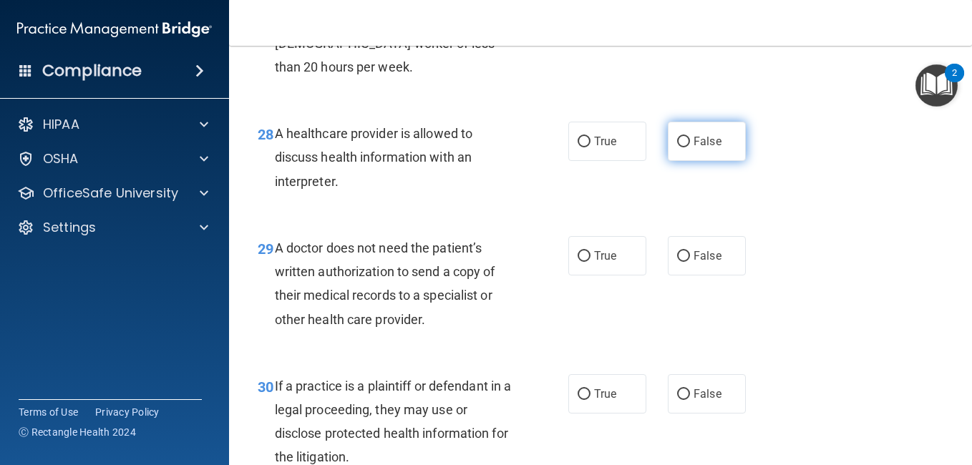
click at [679, 148] on input "False" at bounding box center [683, 142] width 13 height 11
radio input "true"
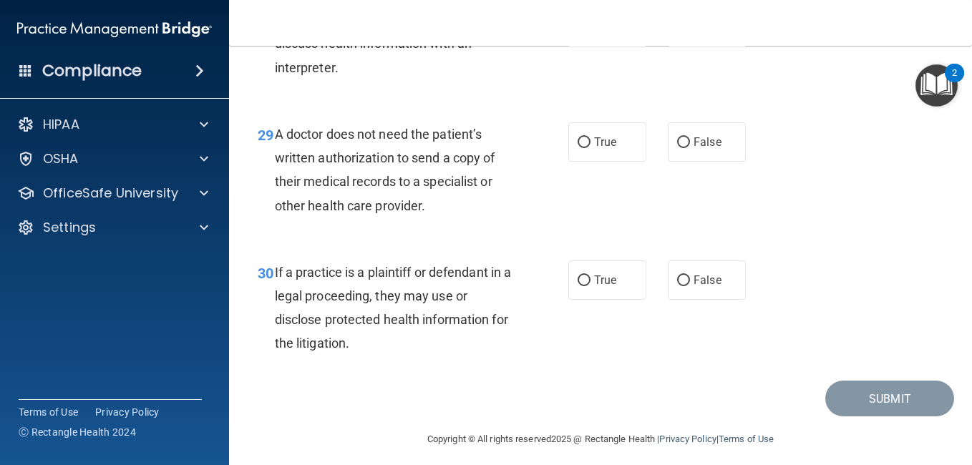
scroll to position [3859, 0]
click at [695, 161] on label "False" at bounding box center [707, 141] width 78 height 39
click at [690, 148] on input "False" at bounding box center [683, 142] width 13 height 11
radio input "true"
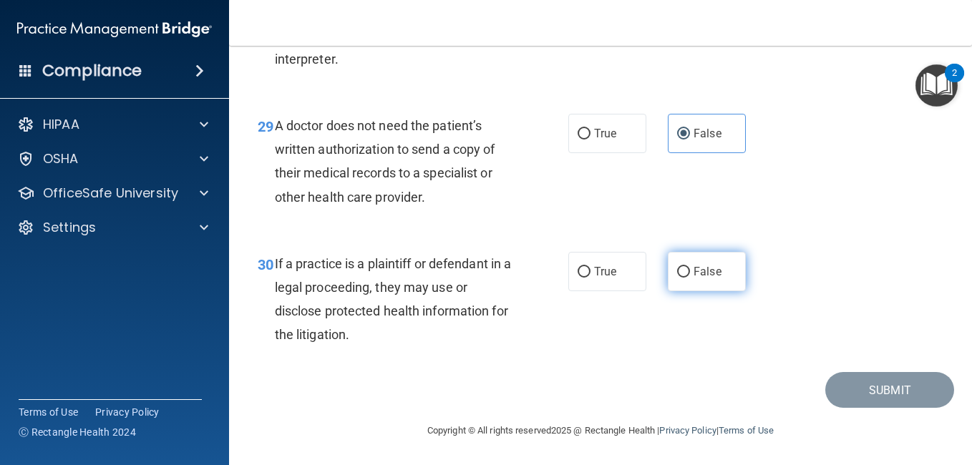
click at [677, 267] on input "False" at bounding box center [683, 272] width 13 height 11
radio input "true"
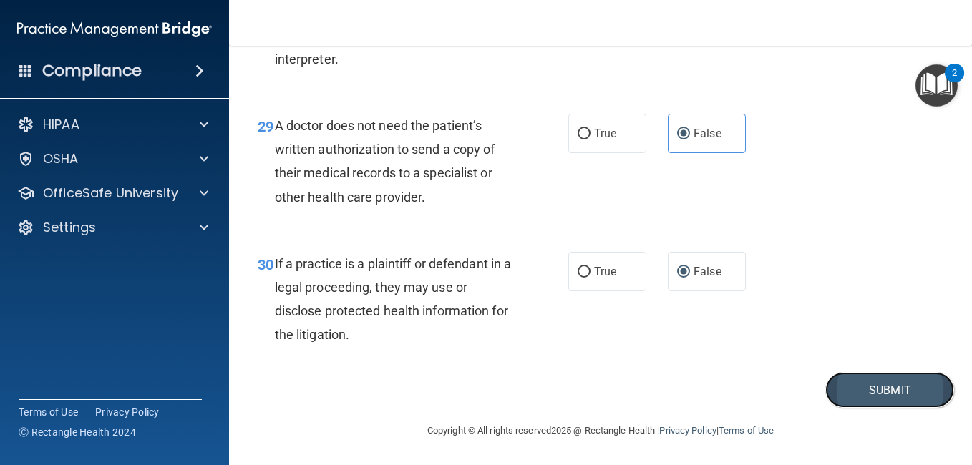
click at [854, 400] on button "Submit" at bounding box center [890, 390] width 129 height 37
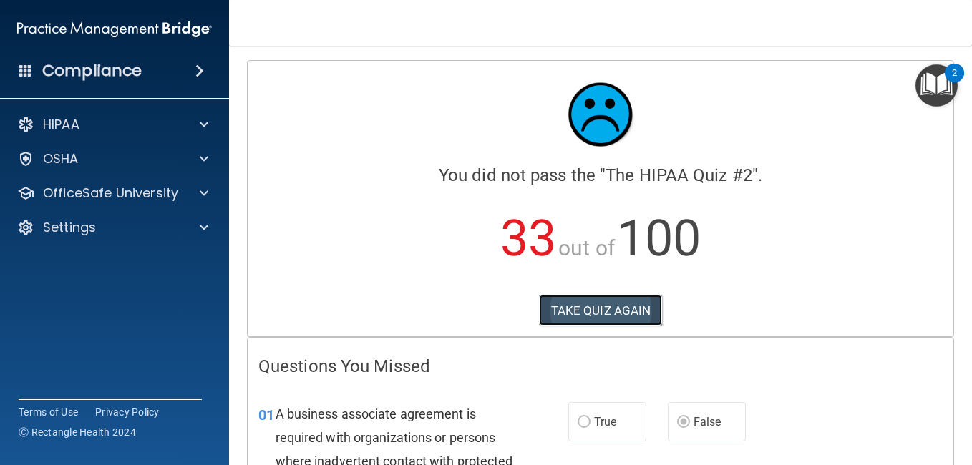
click at [594, 312] on button "TAKE QUIZ AGAIN" at bounding box center [601, 311] width 124 height 32
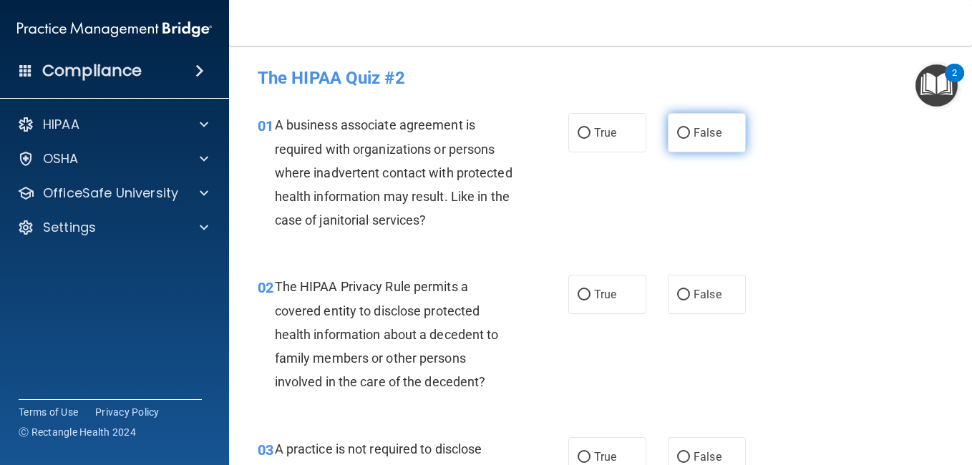
click at [705, 132] on span "False" at bounding box center [708, 133] width 28 height 14
click at [690, 132] on input "False" at bounding box center [683, 133] width 13 height 11
radio input "true"
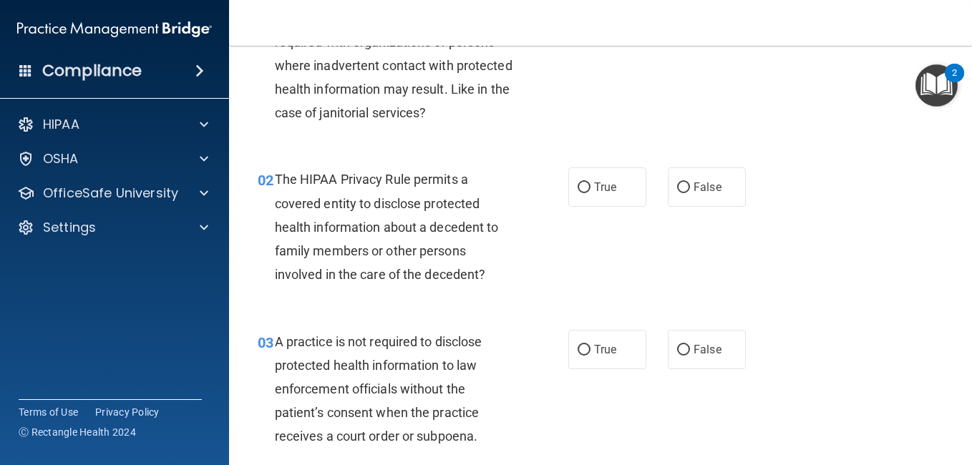
scroll to position [109, 0]
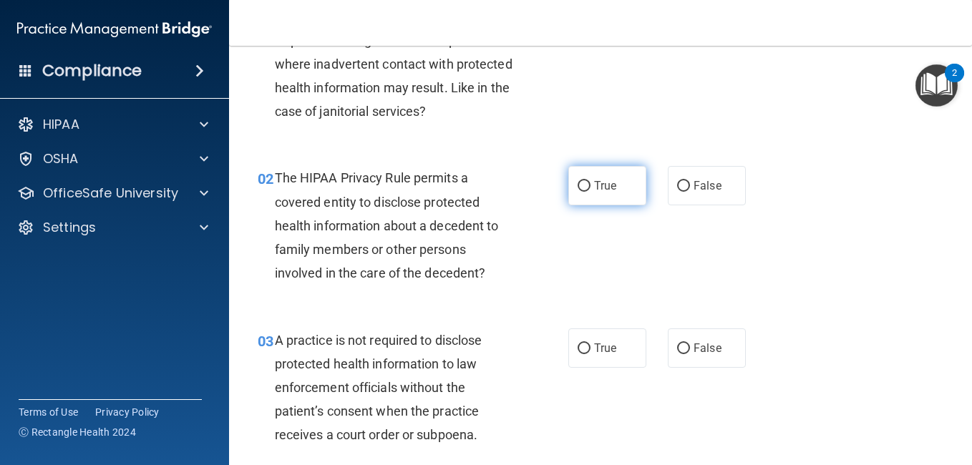
click at [601, 195] on label "True" at bounding box center [608, 185] width 78 height 39
click at [591, 192] on input "True" at bounding box center [584, 186] width 13 height 11
radio input "true"
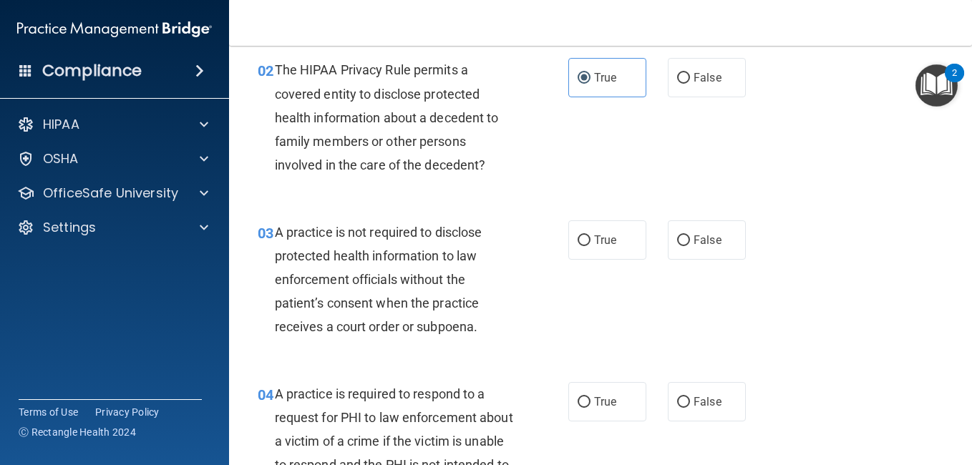
scroll to position [218, 0]
click at [702, 235] on span "False" at bounding box center [708, 240] width 28 height 14
click at [690, 235] on input "False" at bounding box center [683, 240] width 13 height 11
radio input "true"
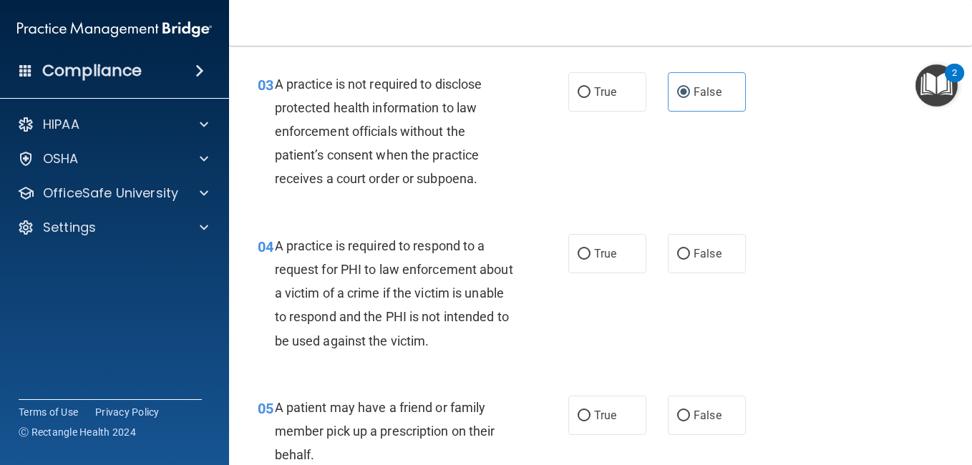
scroll to position [366, 0]
click at [604, 250] on span "True" at bounding box center [605, 253] width 22 height 14
click at [591, 250] on input "True" at bounding box center [584, 253] width 13 height 11
radio input "true"
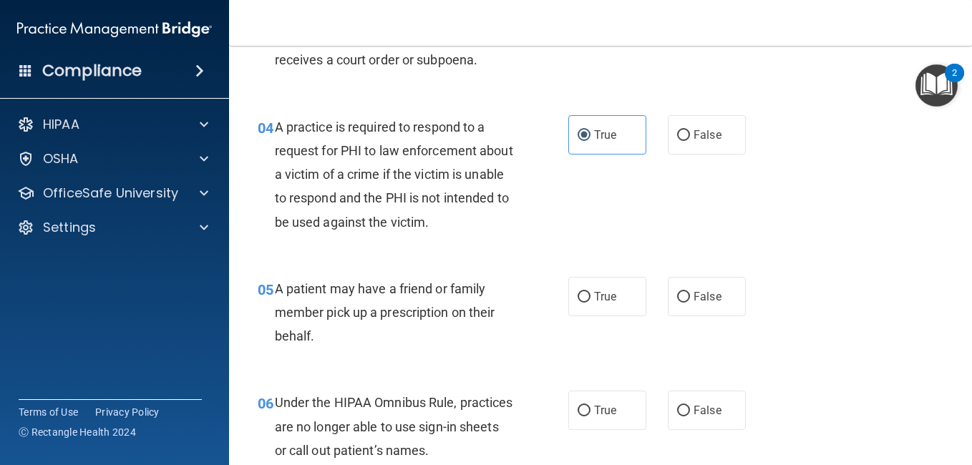
scroll to position [485, 0]
click at [598, 306] on label "True" at bounding box center [608, 295] width 78 height 39
click at [591, 302] on input "True" at bounding box center [584, 296] width 13 height 11
radio input "true"
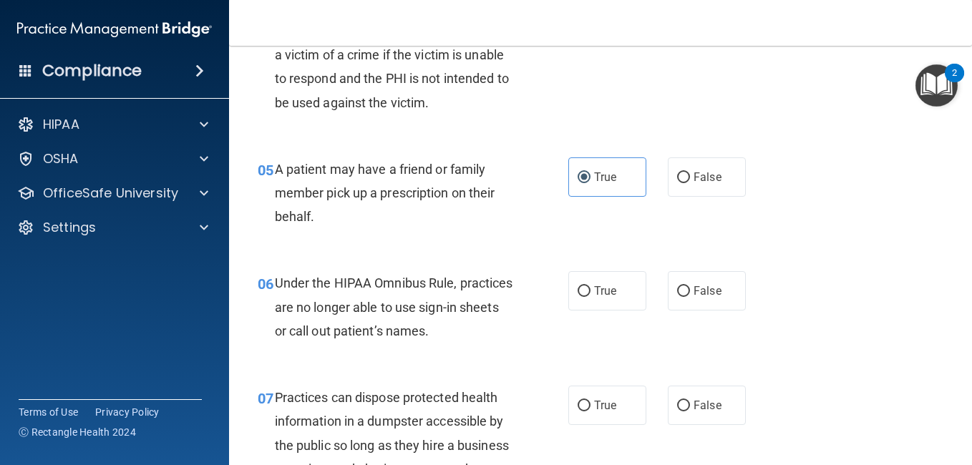
scroll to position [604, 0]
click at [682, 300] on label "False" at bounding box center [707, 290] width 78 height 39
click at [682, 296] on input "False" at bounding box center [683, 291] width 13 height 11
radio input "true"
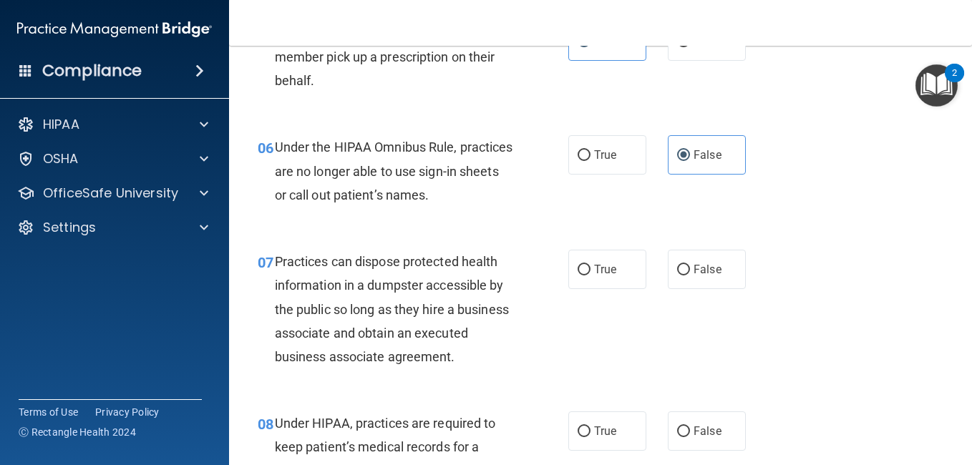
scroll to position [740, 0]
click at [695, 260] on label "False" at bounding box center [707, 268] width 78 height 39
click at [690, 264] on input "False" at bounding box center [683, 269] width 13 height 11
radio input "true"
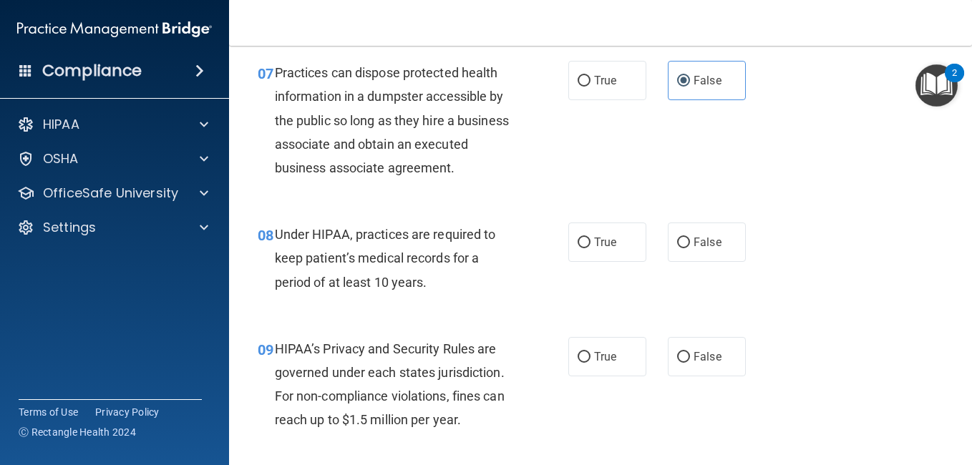
scroll to position [930, 0]
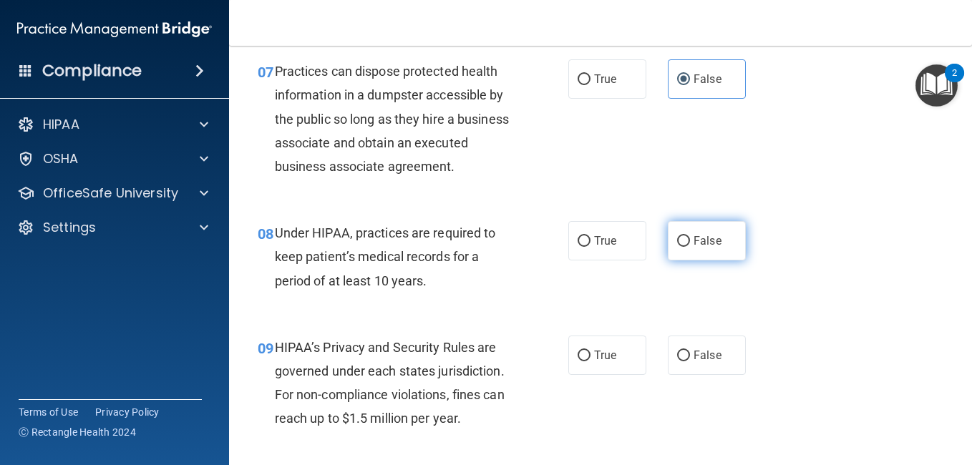
click at [685, 261] on label "False" at bounding box center [707, 240] width 78 height 39
click at [685, 247] on input "False" at bounding box center [683, 241] width 13 height 11
radio input "true"
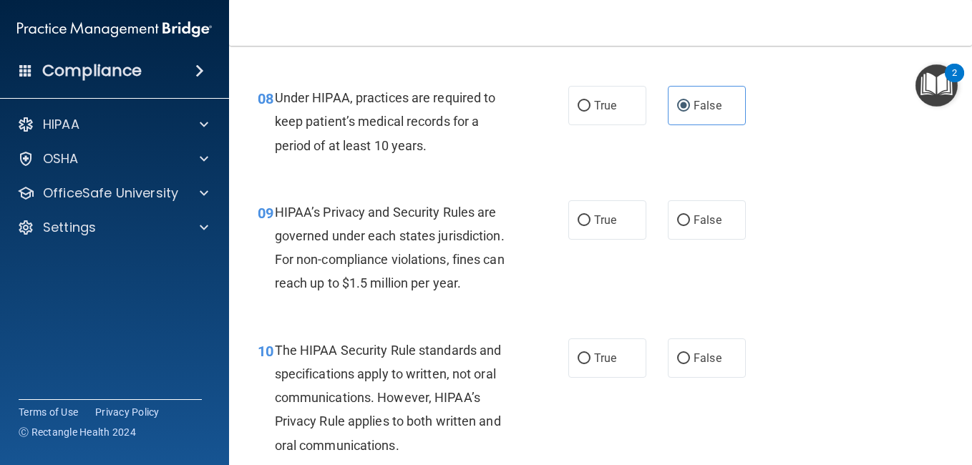
scroll to position [1066, 0]
click at [699, 226] on span "False" at bounding box center [708, 220] width 28 height 14
click at [690, 226] on input "False" at bounding box center [683, 220] width 13 height 11
radio input "true"
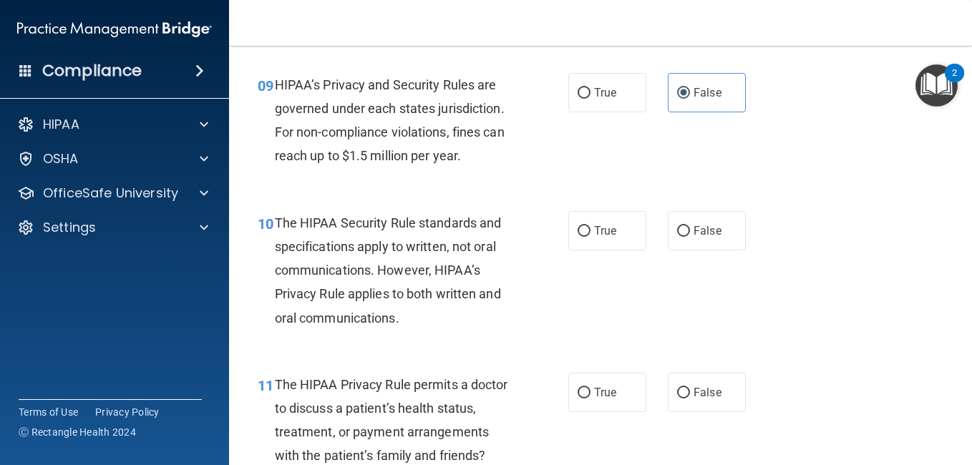
scroll to position [1206, 0]
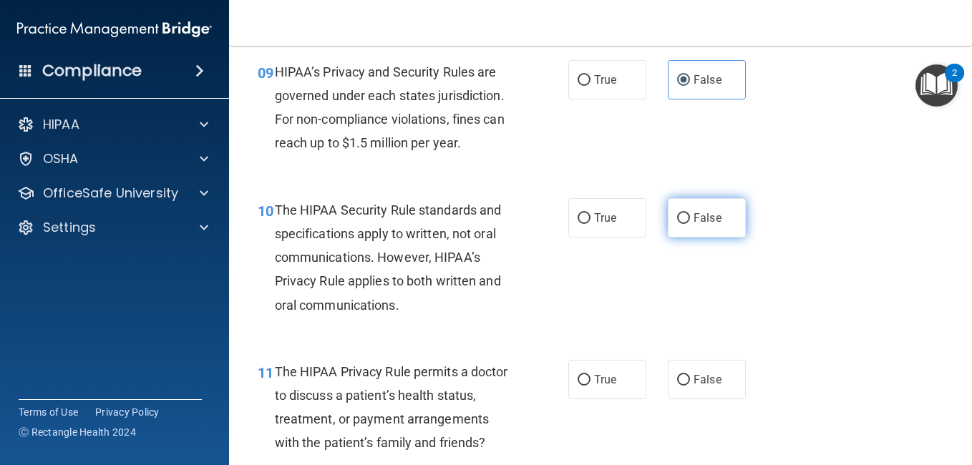
click at [693, 238] on label "False" at bounding box center [707, 217] width 78 height 39
click at [690, 224] on input "False" at bounding box center [683, 218] width 13 height 11
radio input "true"
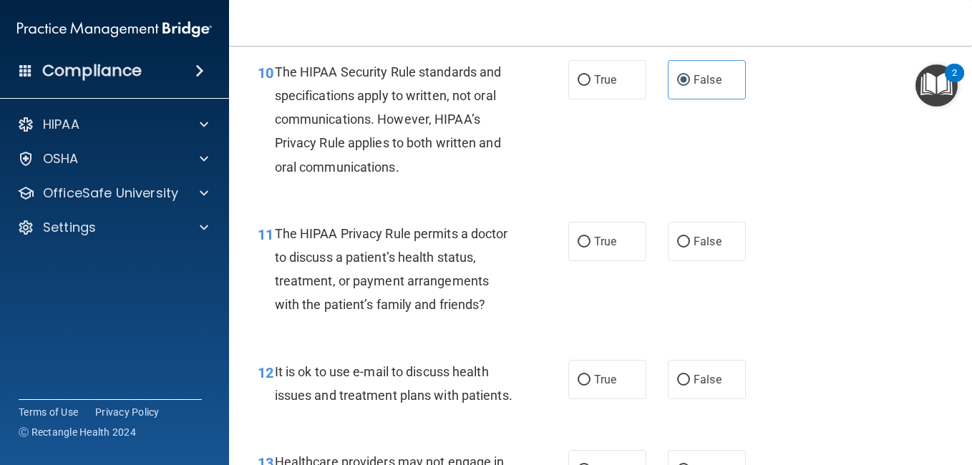
scroll to position [1346, 0]
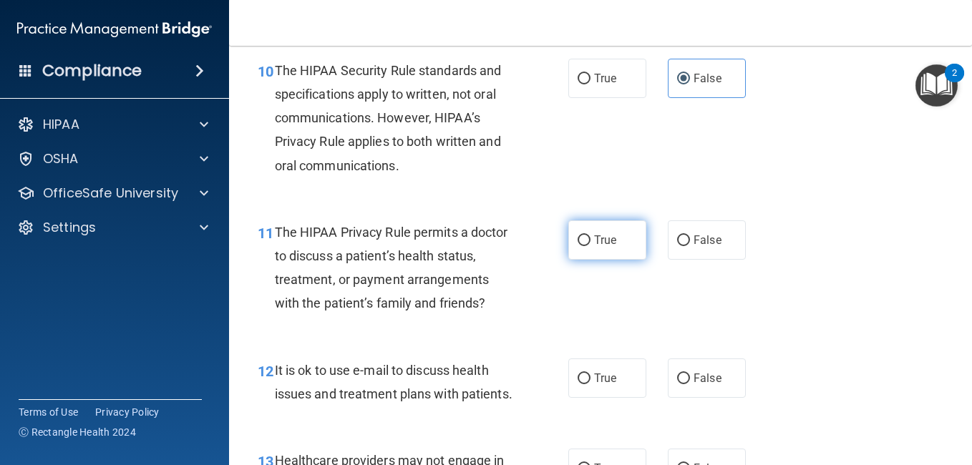
click at [582, 246] on input "True" at bounding box center [584, 241] width 13 height 11
radio input "true"
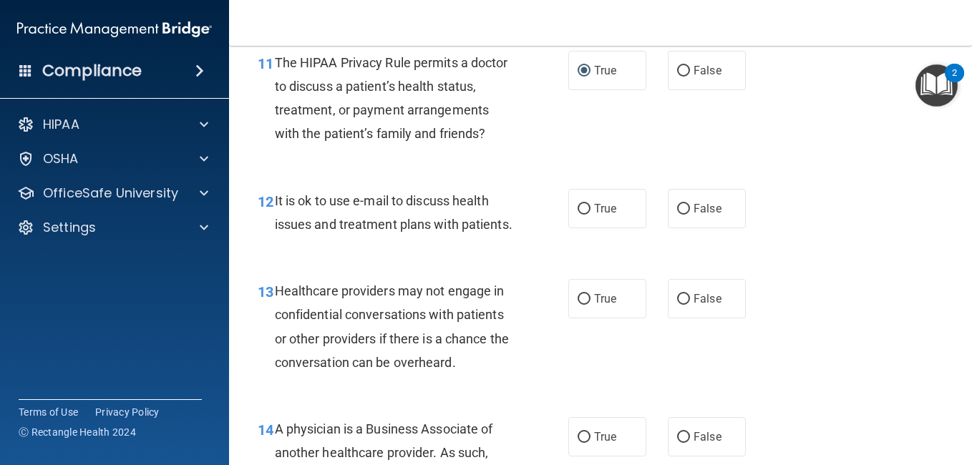
scroll to position [1517, 0]
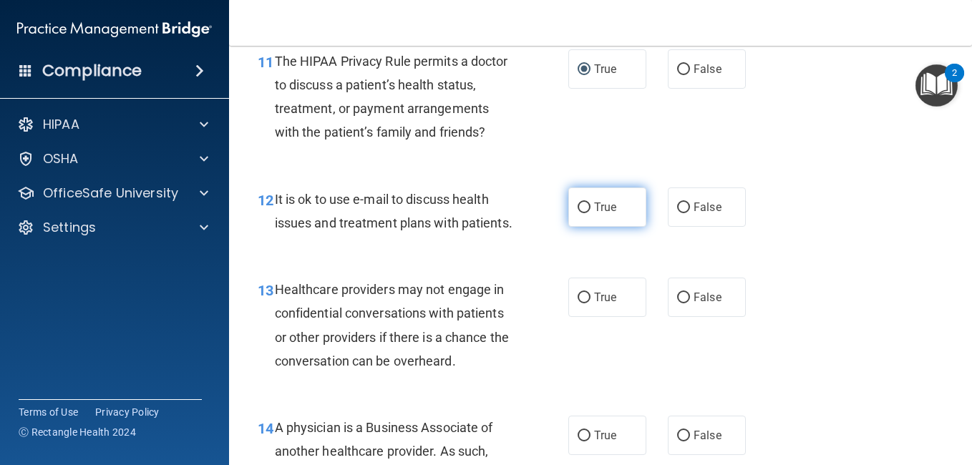
click at [620, 227] on label "True" at bounding box center [608, 207] width 78 height 39
click at [591, 213] on input "True" at bounding box center [584, 208] width 13 height 11
radio input "true"
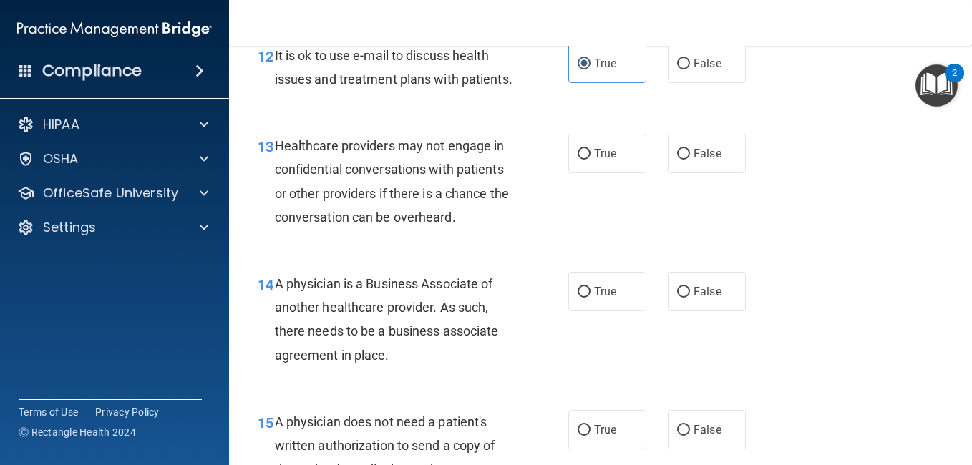
scroll to position [1663, 0]
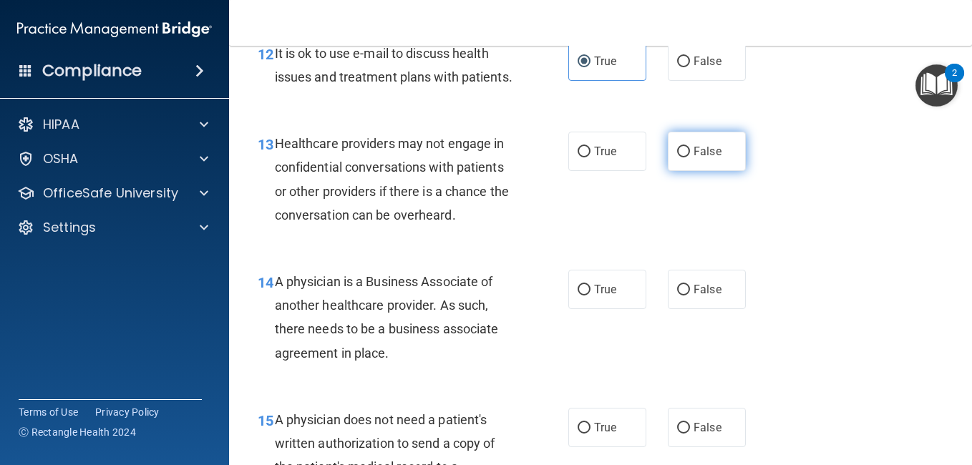
click at [705, 158] on span "False" at bounding box center [708, 152] width 28 height 14
click at [690, 158] on input "False" at bounding box center [683, 152] width 13 height 11
radio input "true"
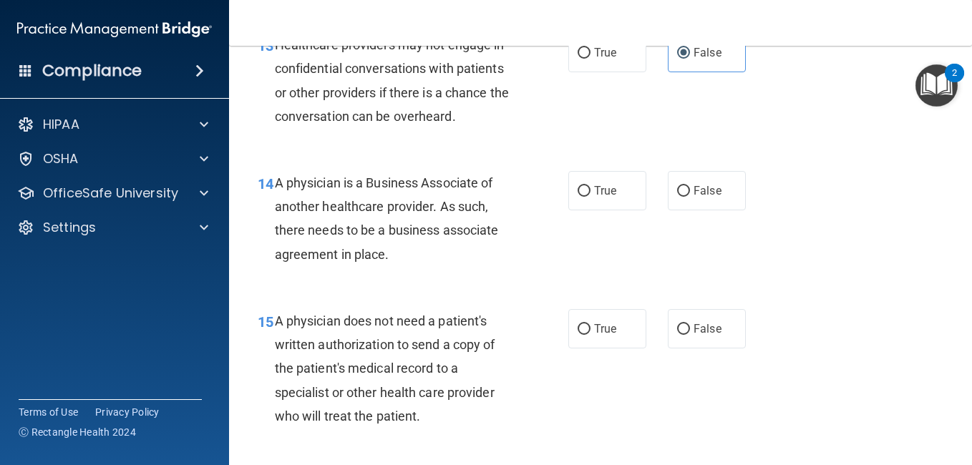
scroll to position [1762, 0]
click at [684, 210] on label "False" at bounding box center [707, 189] width 78 height 39
click at [684, 196] on input "False" at bounding box center [683, 190] width 13 height 11
radio input "true"
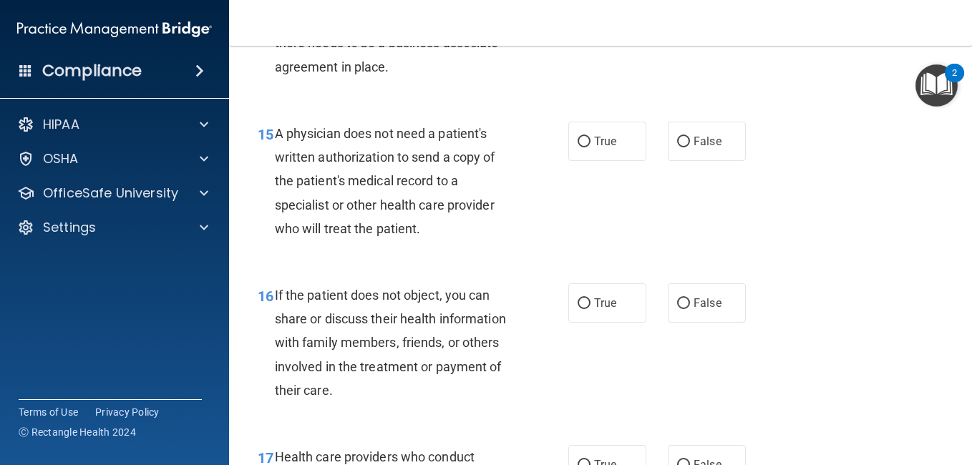
scroll to position [1951, 0]
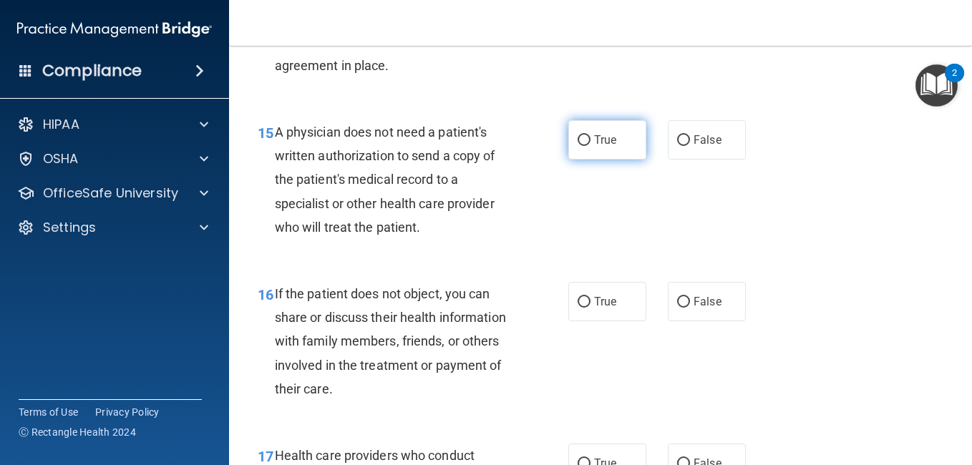
click at [602, 147] on span "True" at bounding box center [605, 140] width 22 height 14
click at [591, 146] on input "True" at bounding box center [584, 140] width 13 height 11
radio input "true"
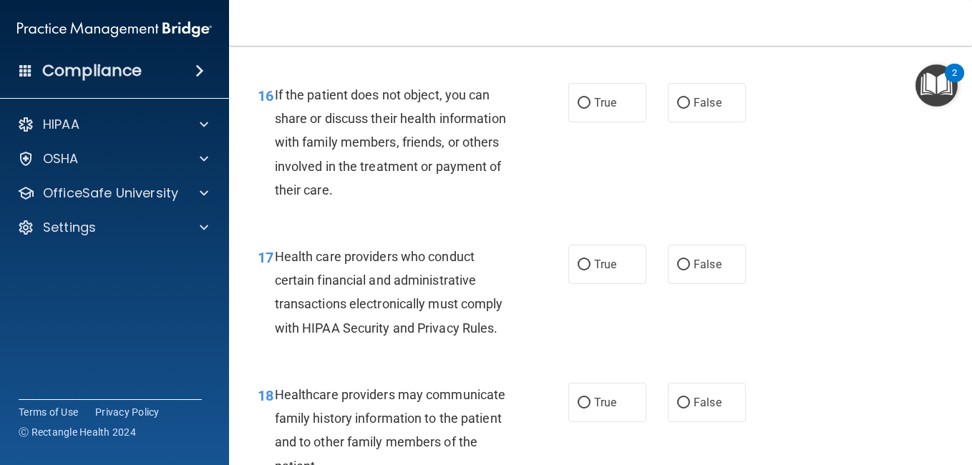
scroll to position [2150, 0]
click at [591, 122] on label "True" at bounding box center [608, 101] width 78 height 39
click at [591, 108] on input "True" at bounding box center [584, 102] width 13 height 11
radio input "true"
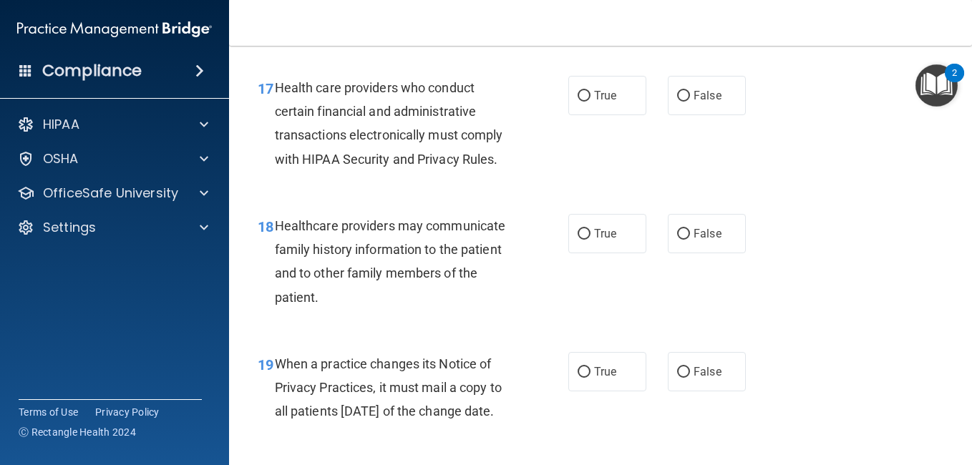
scroll to position [2319, 0]
click at [589, 115] on label "True" at bounding box center [608, 94] width 78 height 39
click at [589, 101] on input "True" at bounding box center [584, 95] width 13 height 11
radio input "true"
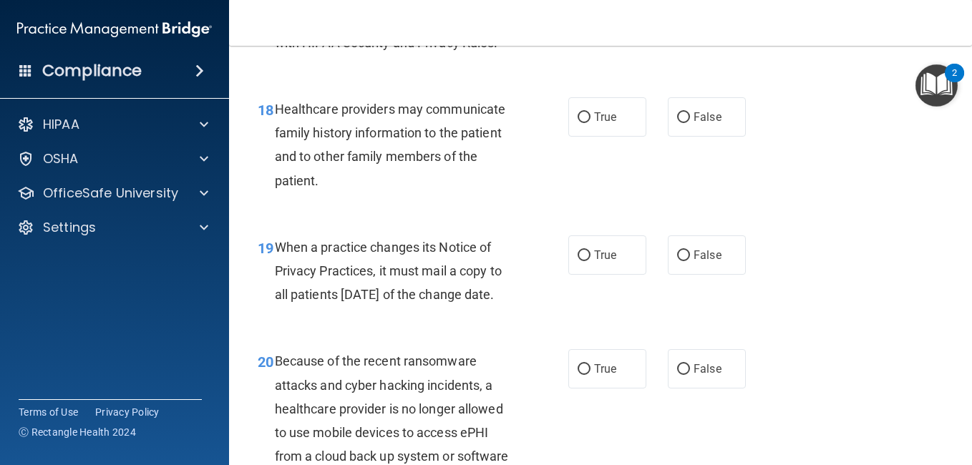
scroll to position [2437, 0]
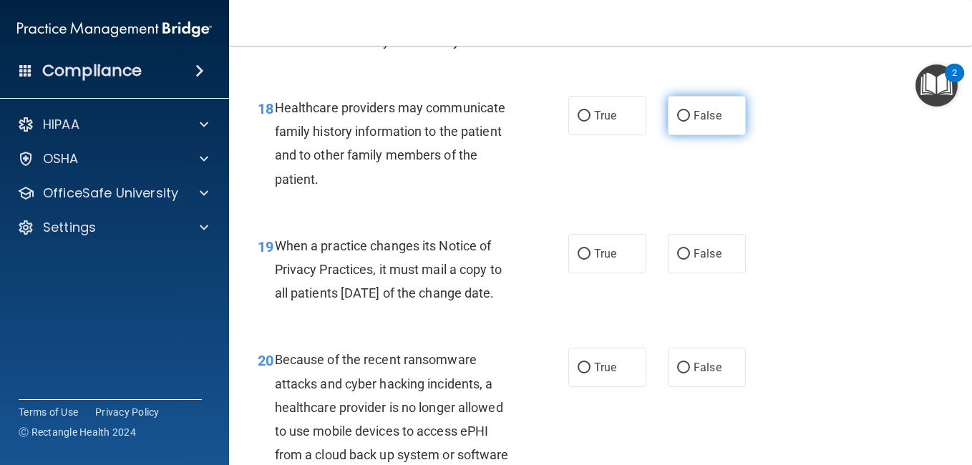
click at [687, 135] on label "False" at bounding box center [707, 115] width 78 height 39
click at [687, 122] on input "False" at bounding box center [683, 116] width 13 height 11
radio input "true"
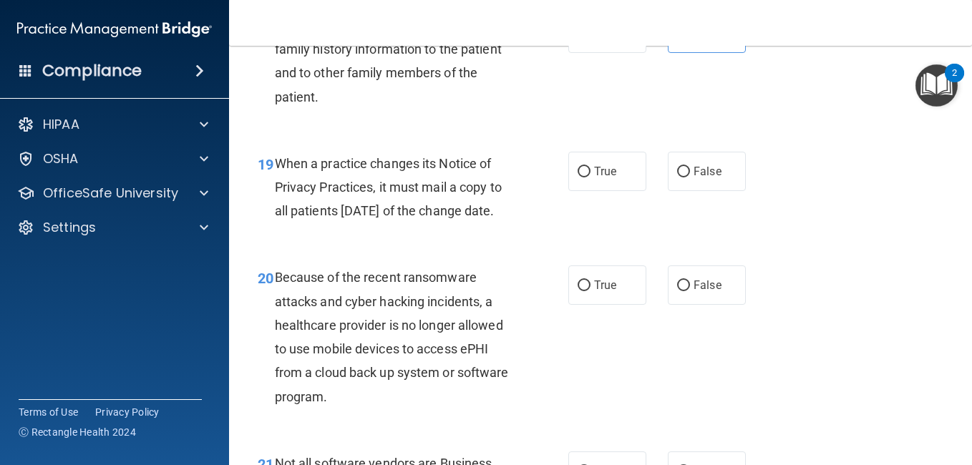
scroll to position [2520, 0]
click at [701, 178] on span "False" at bounding box center [708, 171] width 28 height 14
click at [690, 177] on input "False" at bounding box center [683, 171] width 13 height 11
radio input "true"
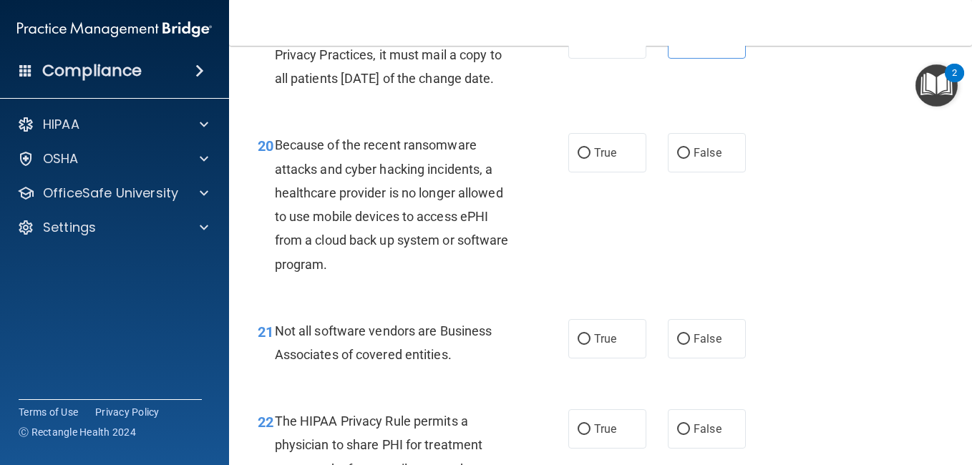
scroll to position [2657, 0]
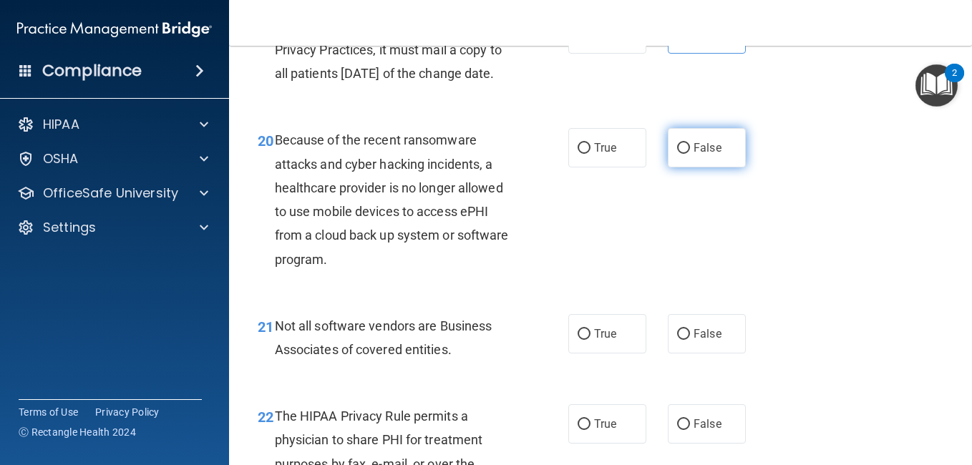
click at [685, 168] on label "False" at bounding box center [707, 147] width 78 height 39
click at [685, 154] on input "False" at bounding box center [683, 148] width 13 height 11
radio input "true"
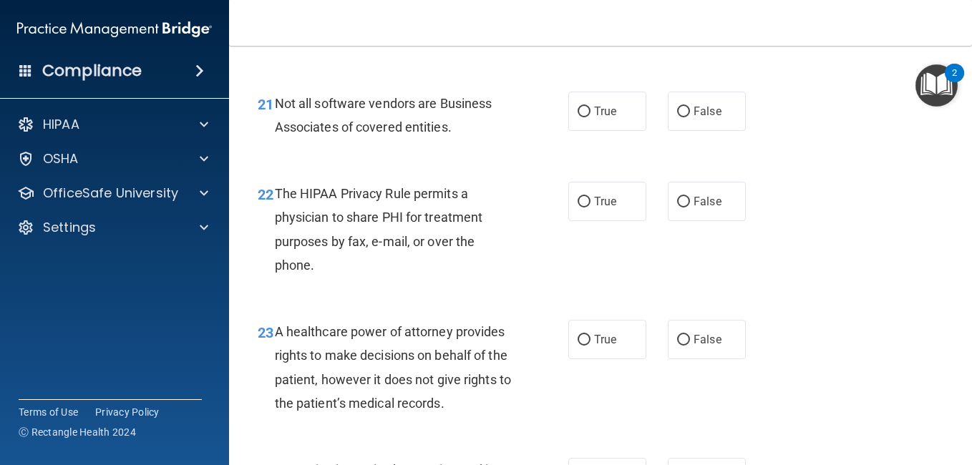
scroll to position [2880, 0]
click at [591, 130] on label "True" at bounding box center [608, 110] width 78 height 39
click at [591, 117] on input "True" at bounding box center [584, 111] width 13 height 11
radio input "true"
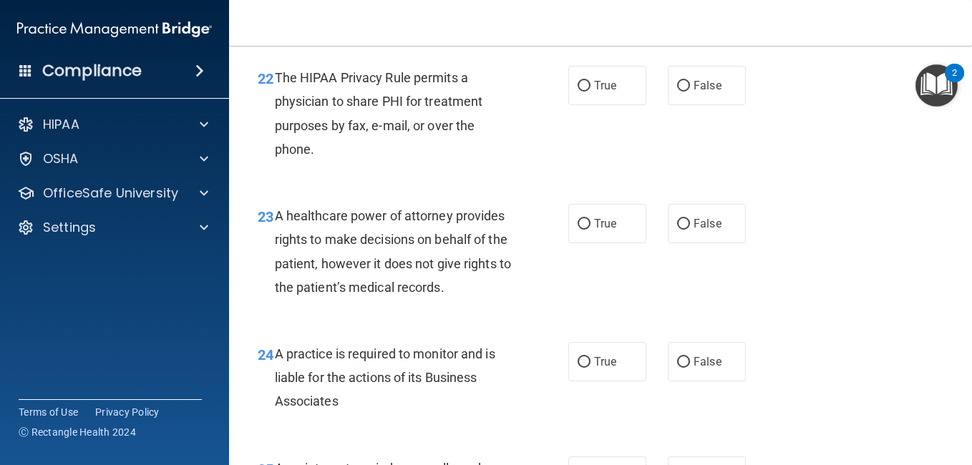
scroll to position [2996, 0]
click at [612, 92] on span "True" at bounding box center [605, 85] width 22 height 14
click at [591, 91] on input "True" at bounding box center [584, 85] width 13 height 11
radio input "true"
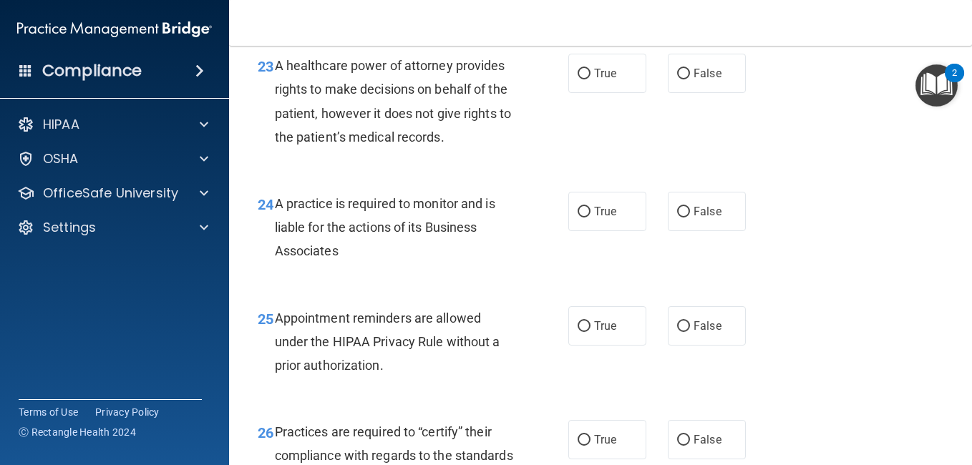
scroll to position [3147, 0]
click at [687, 92] on label "False" at bounding box center [707, 72] width 78 height 39
click at [687, 79] on input "False" at bounding box center [683, 73] width 13 height 11
radio input "true"
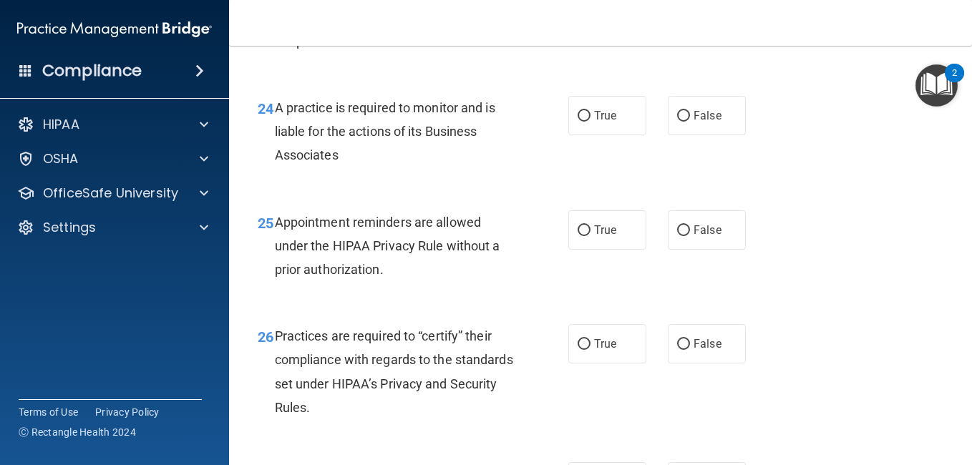
scroll to position [3243, 0]
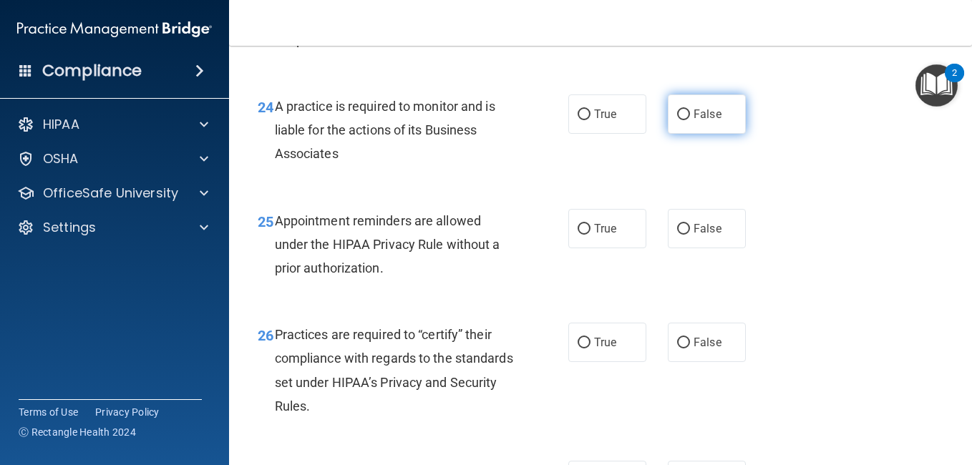
click at [682, 120] on input "False" at bounding box center [683, 115] width 13 height 11
radio input "true"
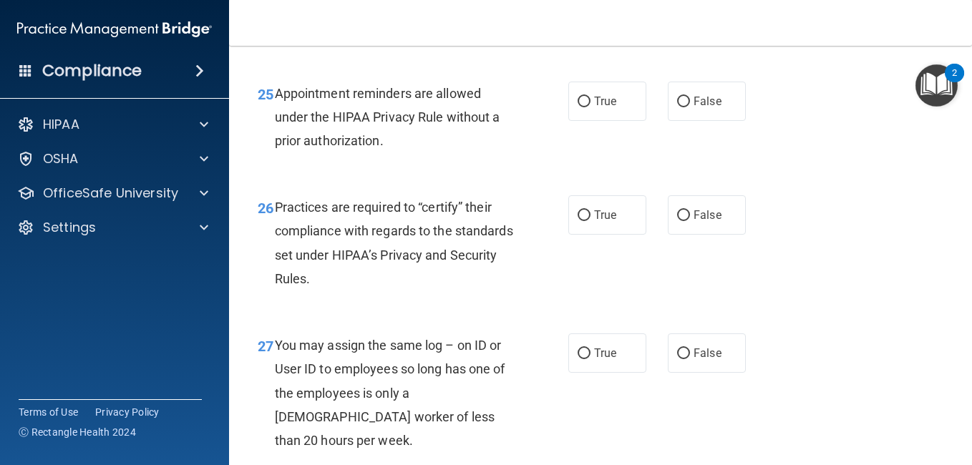
scroll to position [3372, 0]
click at [594, 120] on label "True" at bounding box center [608, 99] width 78 height 39
click at [591, 106] on input "True" at bounding box center [584, 100] width 13 height 11
radio input "true"
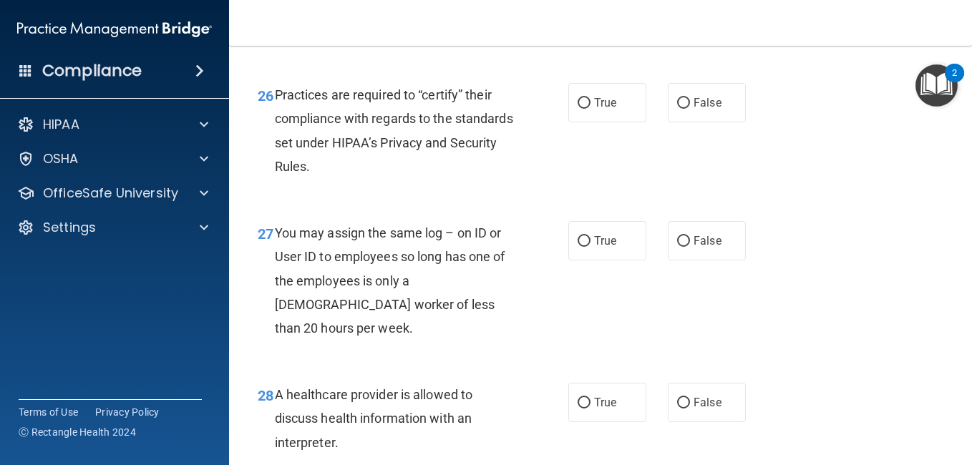
scroll to position [3484, 0]
click at [685, 122] on label "False" at bounding box center [707, 101] width 78 height 39
click at [685, 108] on input "False" at bounding box center [683, 102] width 13 height 11
radio input "true"
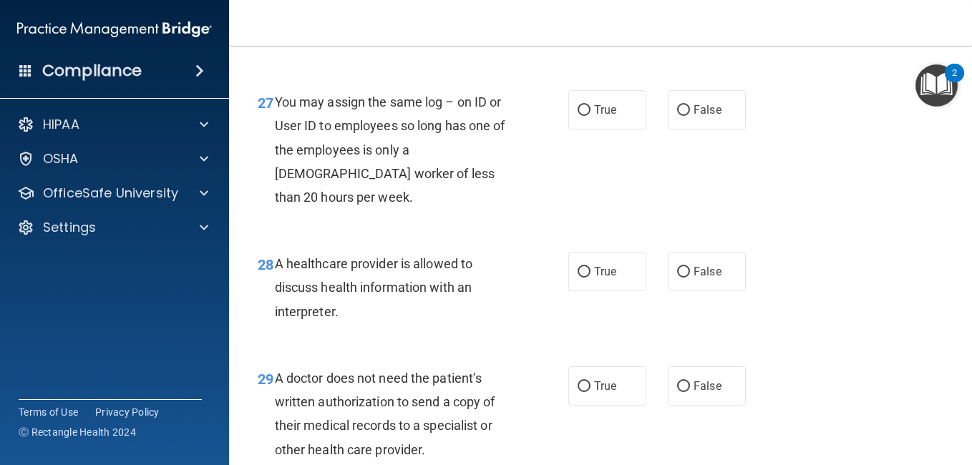
scroll to position [3616, 0]
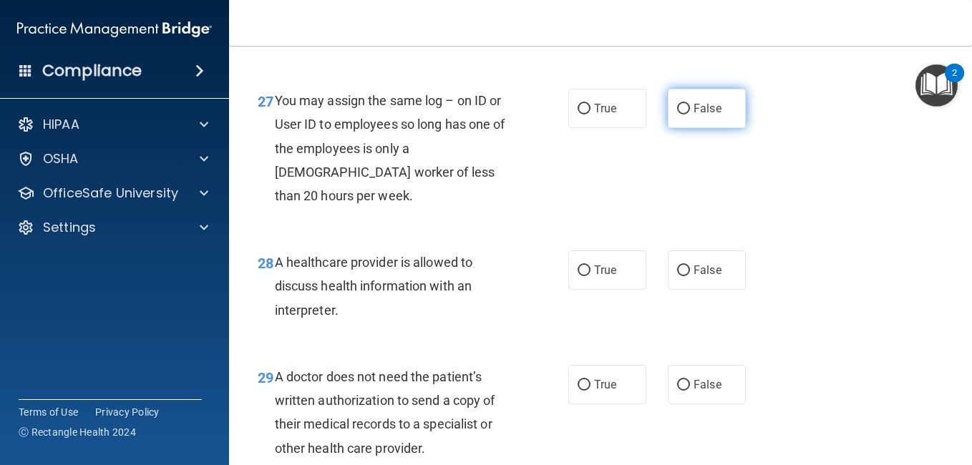
click at [697, 115] on span "False" at bounding box center [708, 109] width 28 height 14
click at [690, 115] on input "False" at bounding box center [683, 109] width 13 height 11
radio input "true"
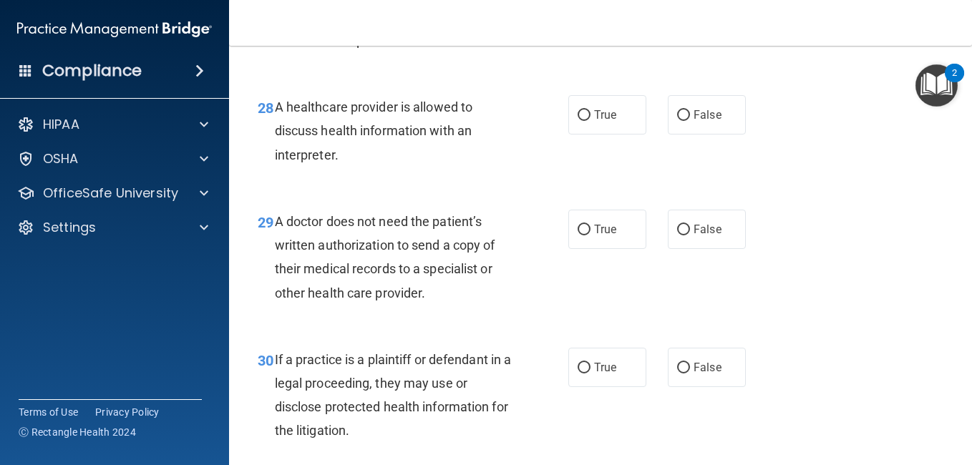
scroll to position [3773, 0]
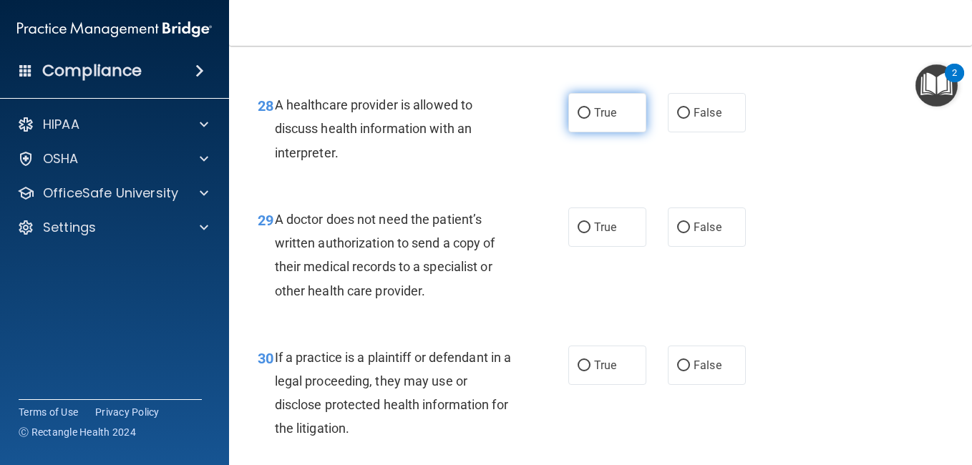
click at [594, 120] on span "True" at bounding box center [605, 113] width 22 height 14
click at [590, 119] on input "True" at bounding box center [584, 113] width 13 height 11
radio input "true"
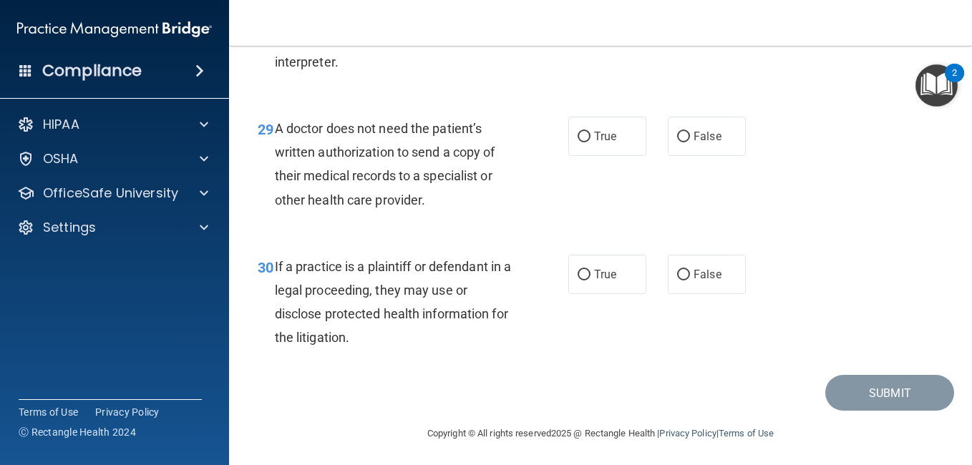
scroll to position [3865, 0]
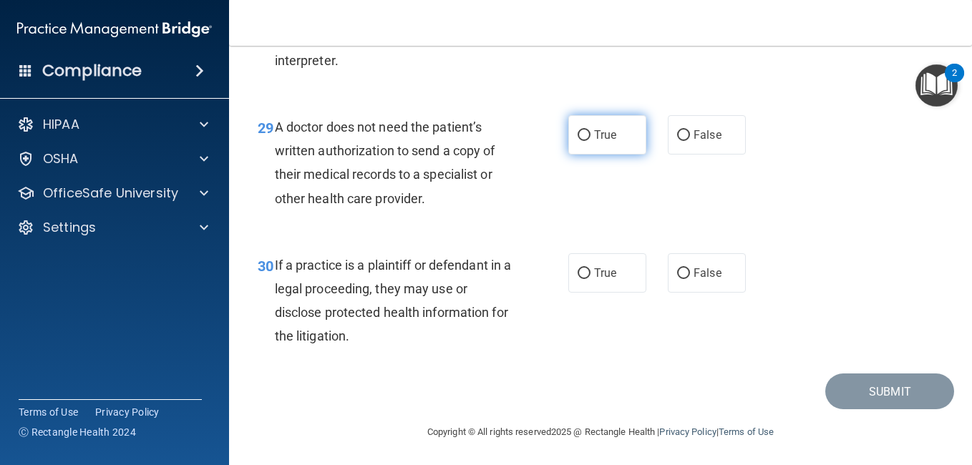
click at [604, 155] on label "True" at bounding box center [608, 134] width 78 height 39
click at [591, 141] on input "True" at bounding box center [584, 135] width 13 height 11
radio input "true"
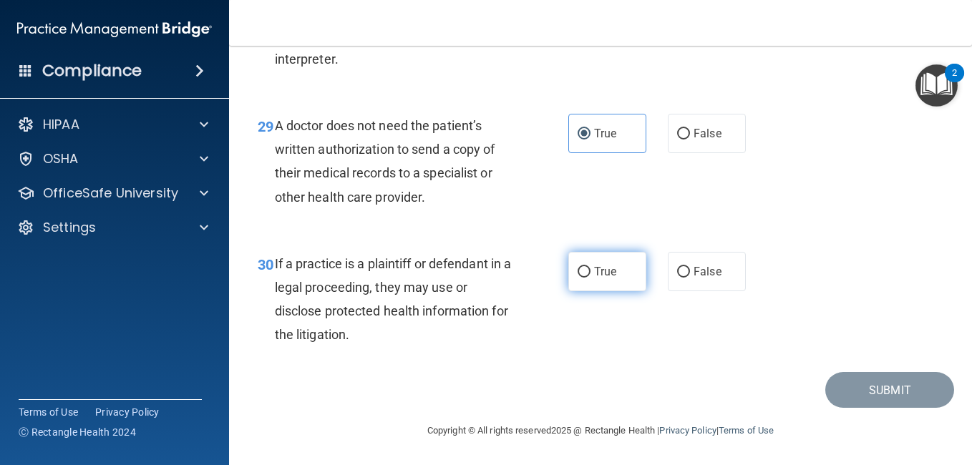
click at [594, 269] on span "True" at bounding box center [605, 272] width 22 height 14
click at [591, 269] on input "True" at bounding box center [584, 272] width 13 height 11
radio input "true"
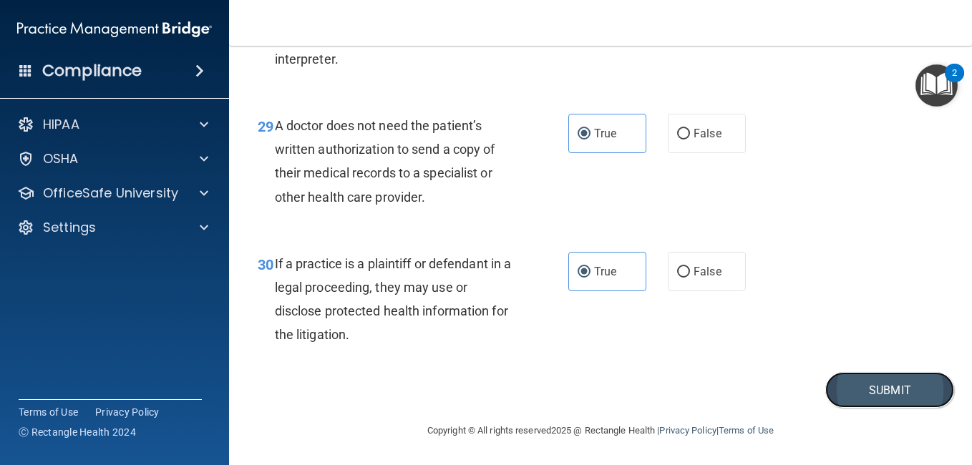
click at [847, 400] on button "Submit" at bounding box center [890, 390] width 129 height 37
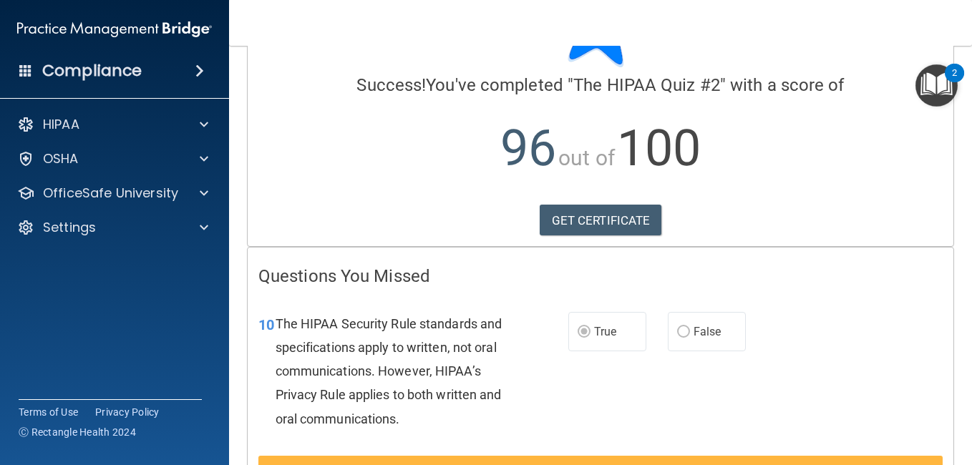
scroll to position [90, 0]
click at [597, 217] on link "GET CERTIFICATE" at bounding box center [601, 221] width 122 height 32
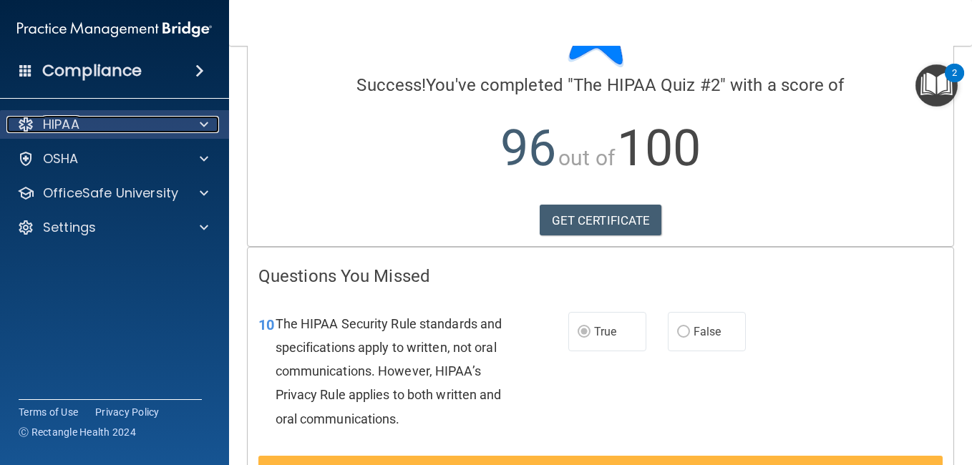
click at [204, 121] on span at bounding box center [204, 124] width 9 height 17
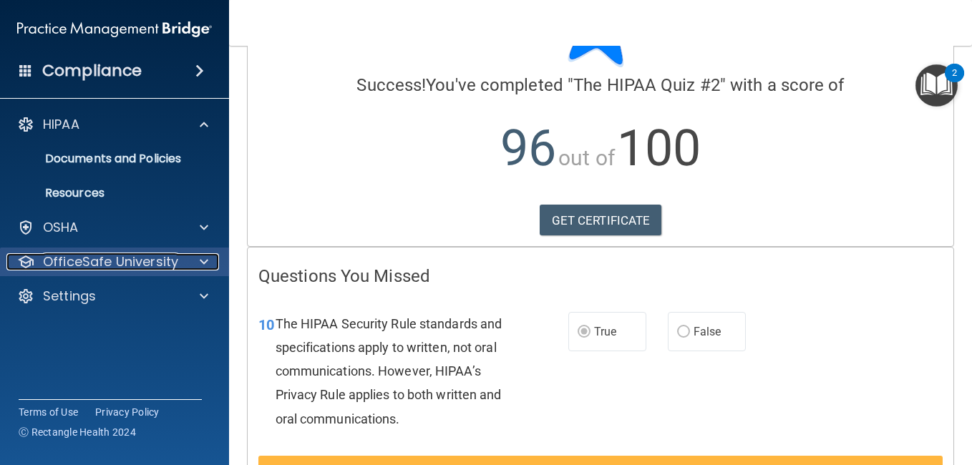
click at [206, 256] on span at bounding box center [204, 261] width 9 height 17
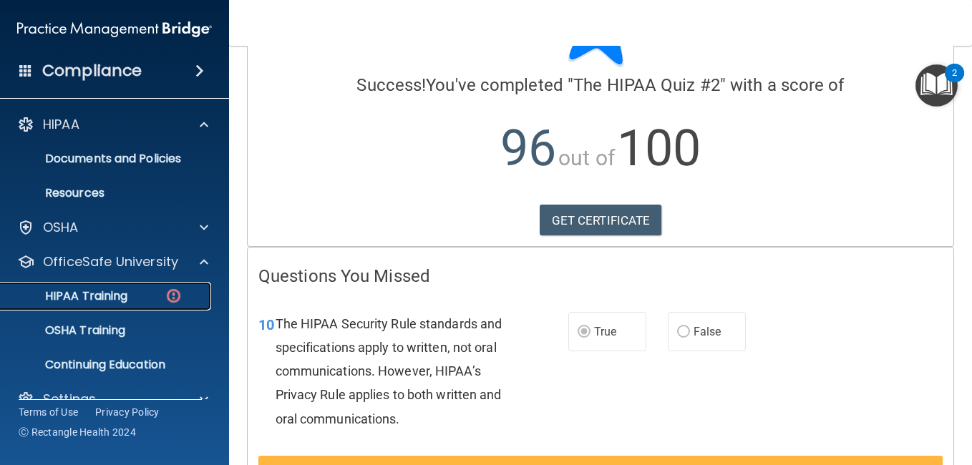
click at [173, 293] on img at bounding box center [174, 296] width 18 height 18
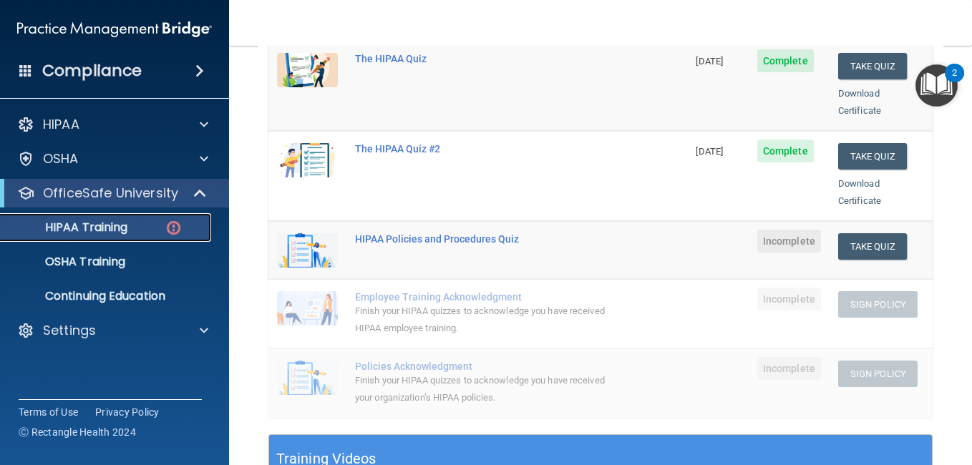
scroll to position [229, 0]
click at [864, 233] on button "Take Quiz" at bounding box center [873, 246] width 69 height 26
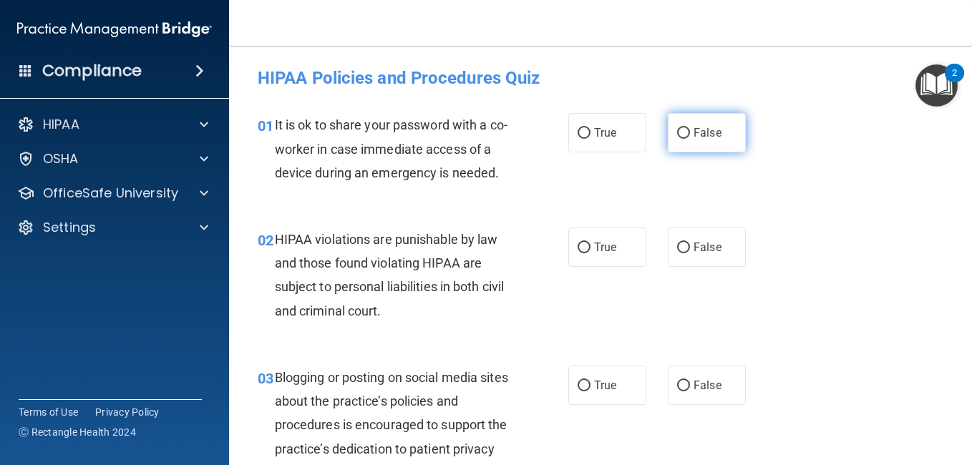
click at [714, 134] on span "False" at bounding box center [708, 133] width 28 height 14
click at [690, 134] on input "False" at bounding box center [683, 133] width 13 height 11
radio input "true"
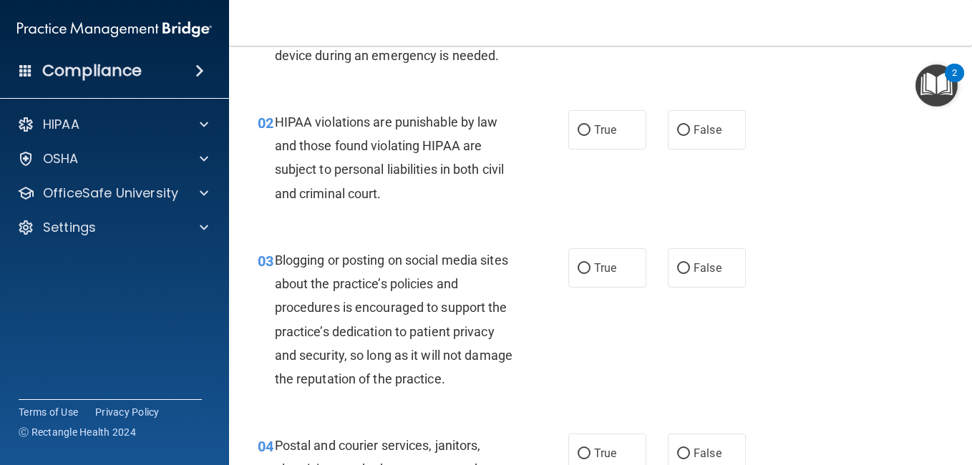
scroll to position [118, 0]
click at [612, 136] on span "True" at bounding box center [605, 129] width 22 height 14
click at [591, 135] on input "True" at bounding box center [584, 130] width 13 height 11
radio input "true"
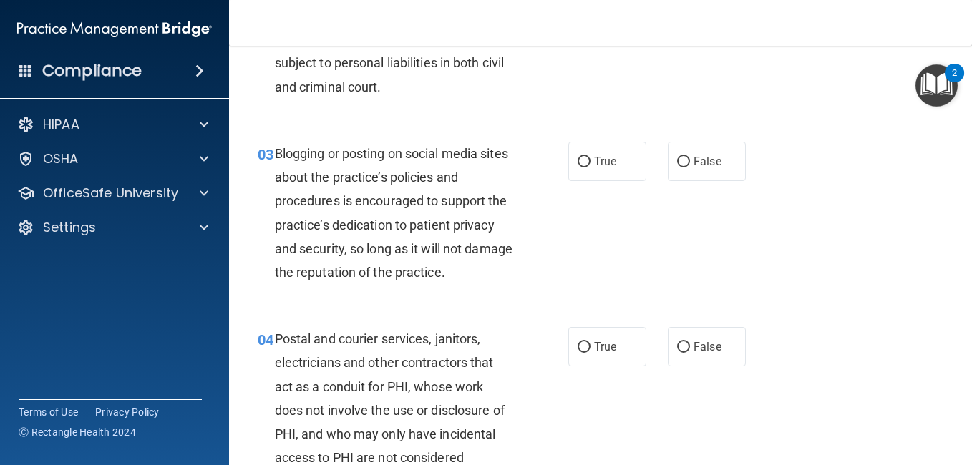
scroll to position [243, 0]
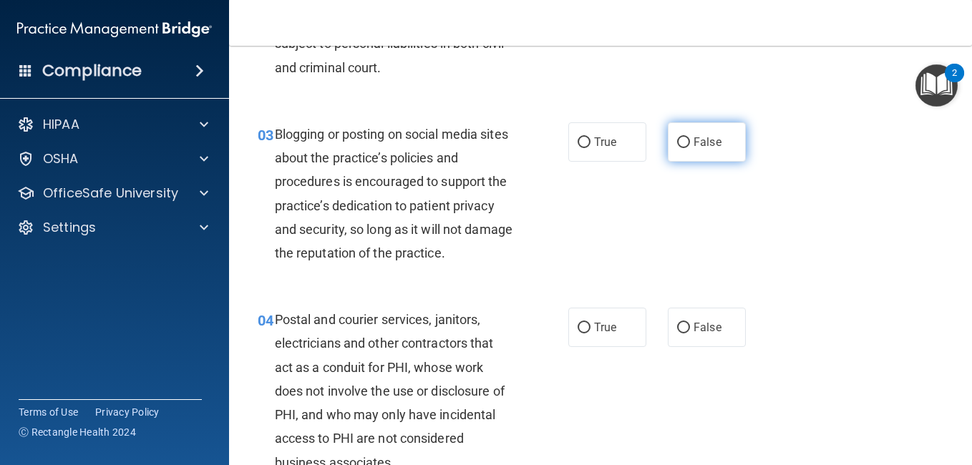
click at [709, 158] on label "False" at bounding box center [707, 141] width 78 height 39
click at [690, 148] on input "False" at bounding box center [683, 142] width 13 height 11
radio input "true"
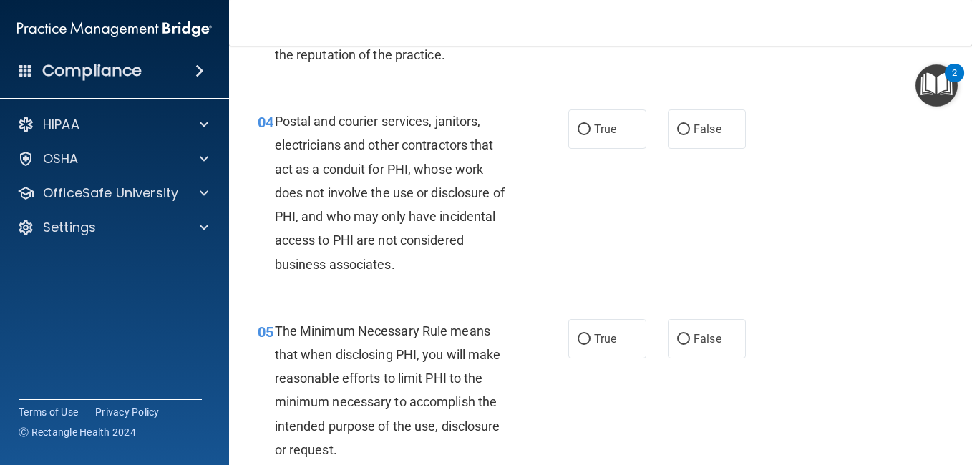
scroll to position [443, 0]
click at [608, 135] on span "True" at bounding box center [605, 129] width 22 height 14
click at [591, 135] on input "True" at bounding box center [584, 129] width 13 height 11
radio input "true"
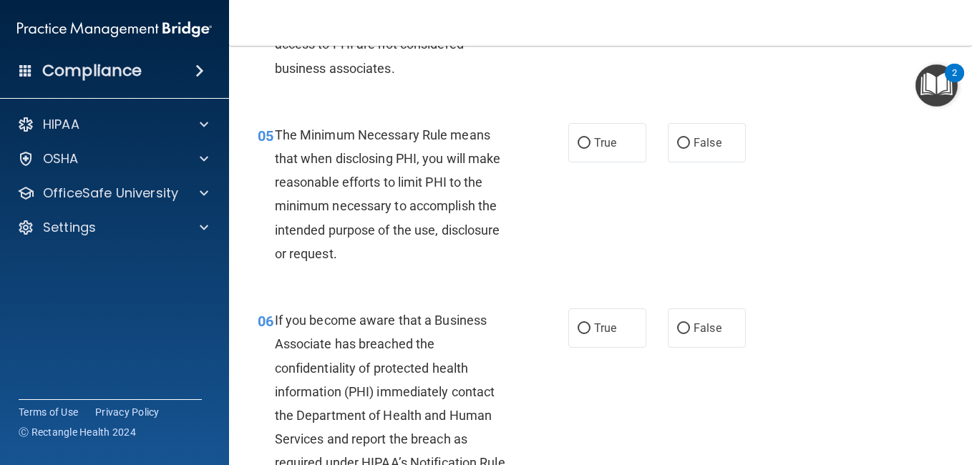
scroll to position [639, 0]
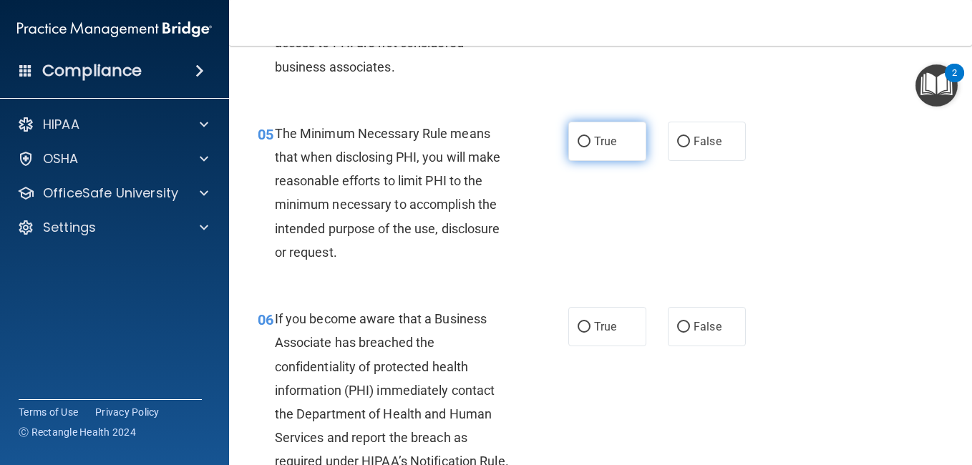
click at [622, 161] on label "True" at bounding box center [608, 141] width 78 height 39
click at [591, 148] on input "True" at bounding box center [584, 142] width 13 height 11
radio input "true"
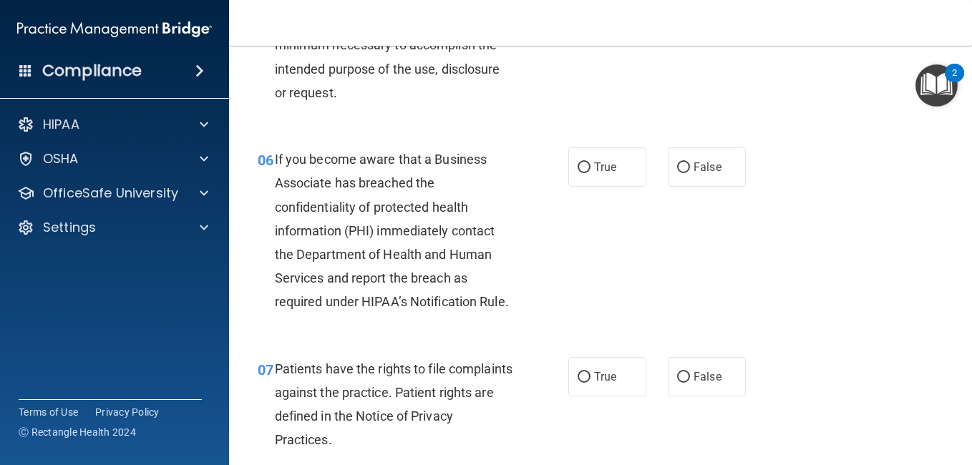
scroll to position [800, 0]
click at [694, 173] on span "False" at bounding box center [708, 167] width 28 height 14
click at [690, 173] on input "False" at bounding box center [683, 167] width 13 height 11
radio input "true"
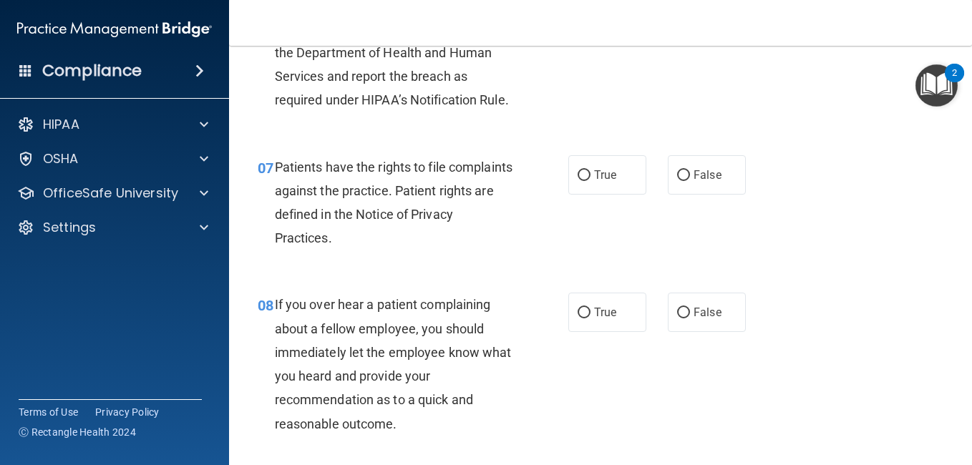
scroll to position [1002, 0]
click at [602, 194] on label "True" at bounding box center [608, 174] width 78 height 39
click at [591, 180] on input "True" at bounding box center [584, 175] width 13 height 11
radio input "true"
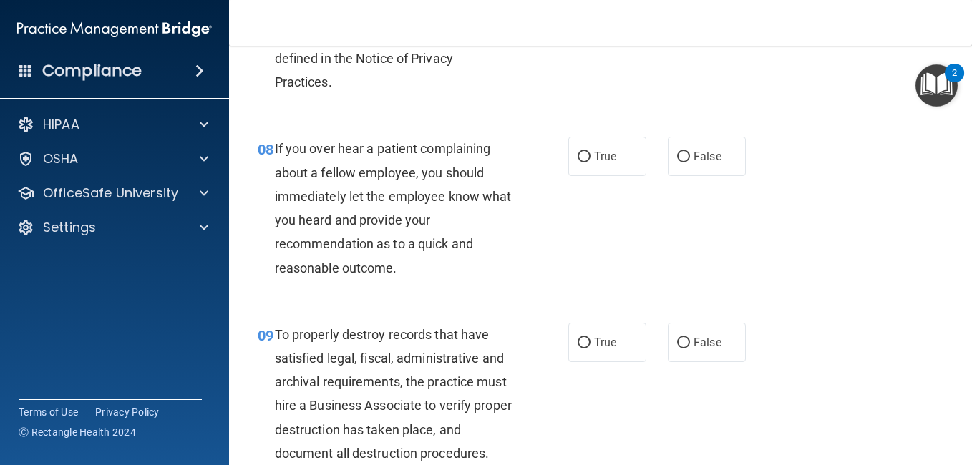
scroll to position [1158, 0]
click at [679, 175] on label "False" at bounding box center [707, 155] width 78 height 39
click at [679, 162] on input "False" at bounding box center [683, 156] width 13 height 11
radio input "true"
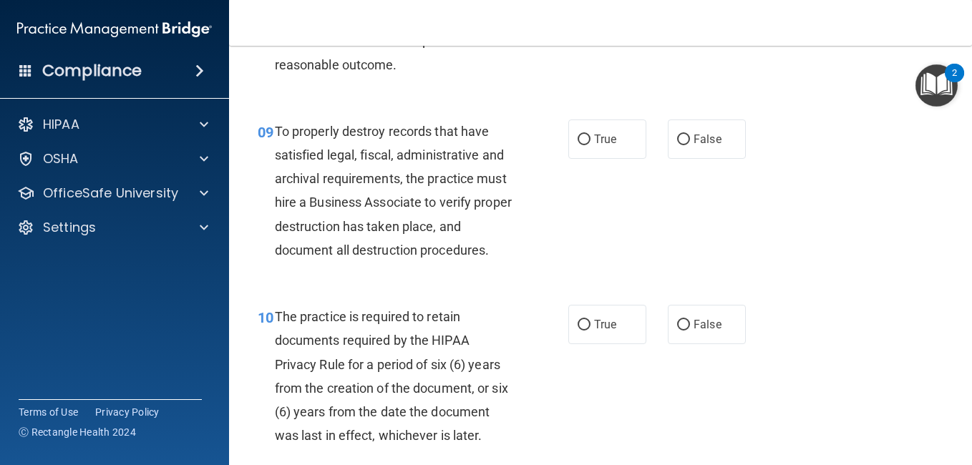
scroll to position [1361, 0]
click at [694, 145] on span "False" at bounding box center [708, 139] width 28 height 14
click at [690, 145] on input "False" at bounding box center [683, 139] width 13 height 11
radio input "true"
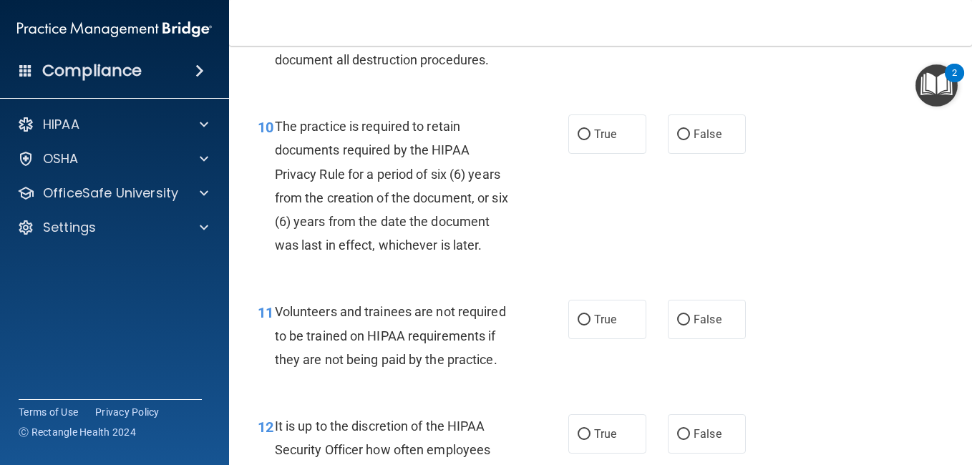
scroll to position [1552, 0]
click at [607, 140] on span "True" at bounding box center [605, 134] width 22 height 14
click at [591, 140] on input "True" at bounding box center [584, 134] width 13 height 11
radio input "true"
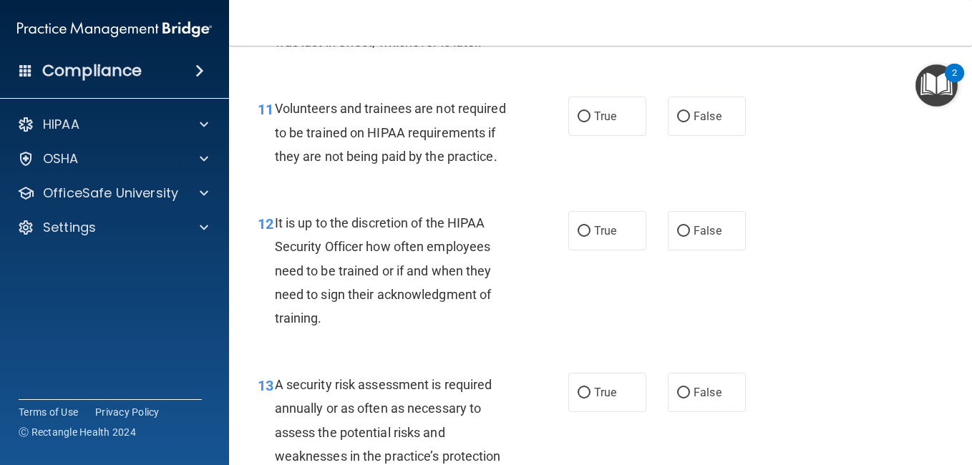
scroll to position [1756, 0]
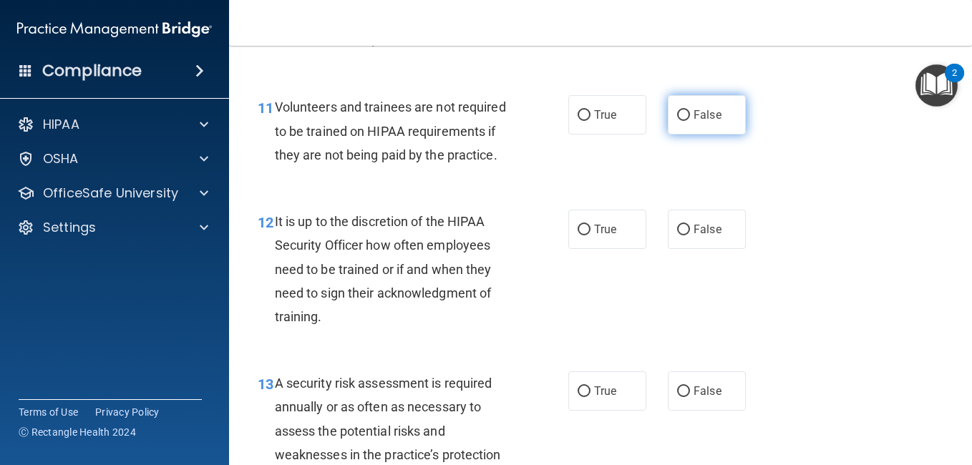
click at [680, 135] on label "False" at bounding box center [707, 114] width 78 height 39
click at [680, 121] on input "False" at bounding box center [683, 115] width 13 height 11
radio input "true"
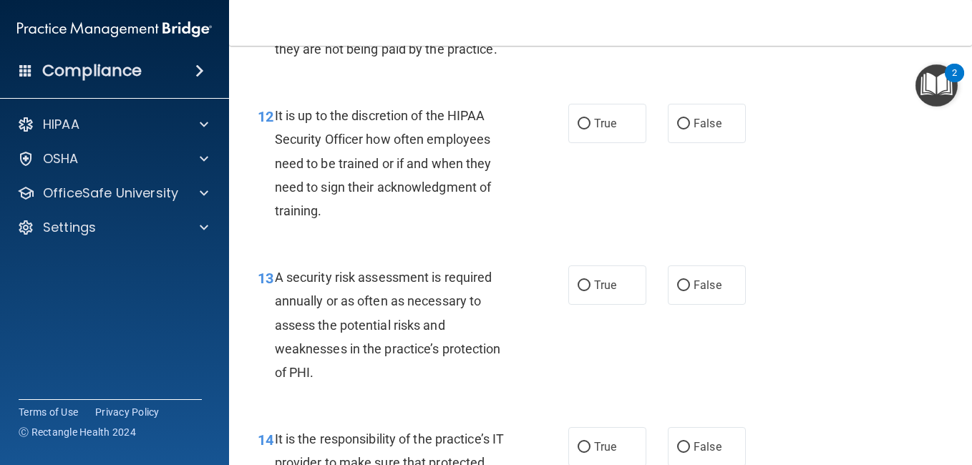
scroll to position [1865, 0]
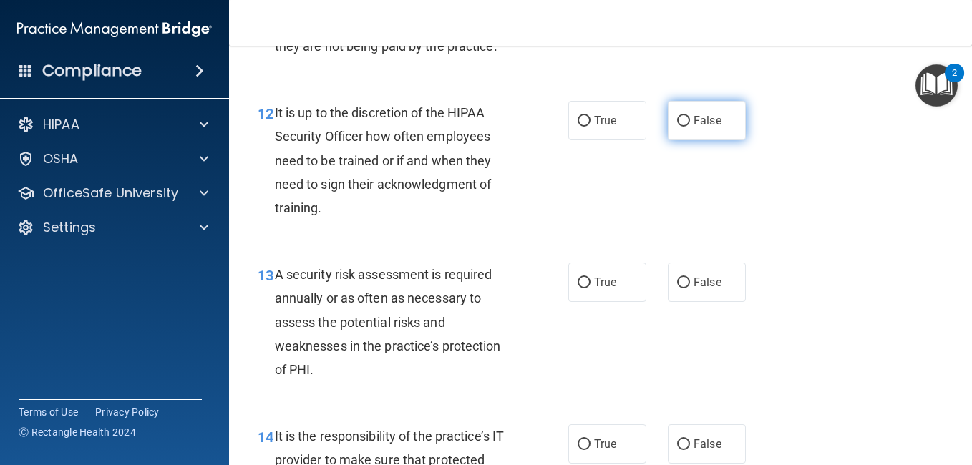
click at [679, 127] on input "False" at bounding box center [683, 121] width 13 height 11
radio input "true"
click at [679, 127] on input "False" at bounding box center [683, 121] width 13 height 11
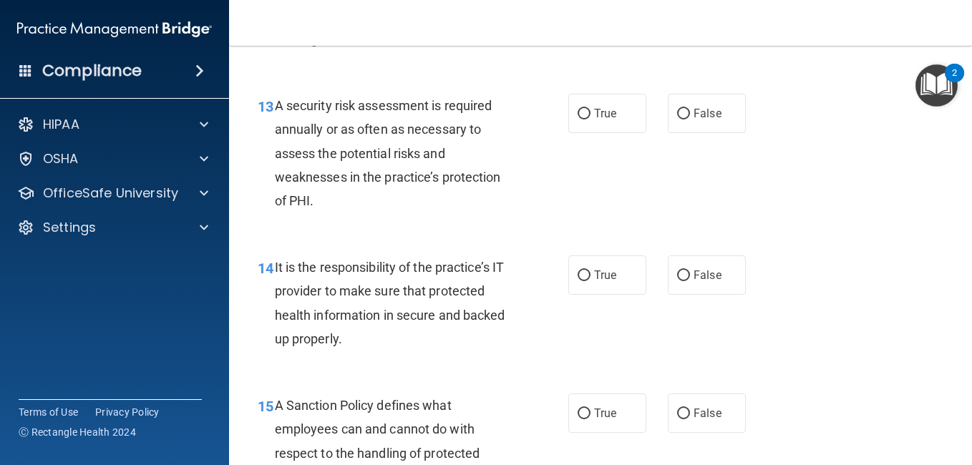
scroll to position [2034, 0]
click at [596, 132] on label "True" at bounding box center [608, 112] width 78 height 39
click at [591, 119] on input "True" at bounding box center [584, 113] width 13 height 11
radio input "true"
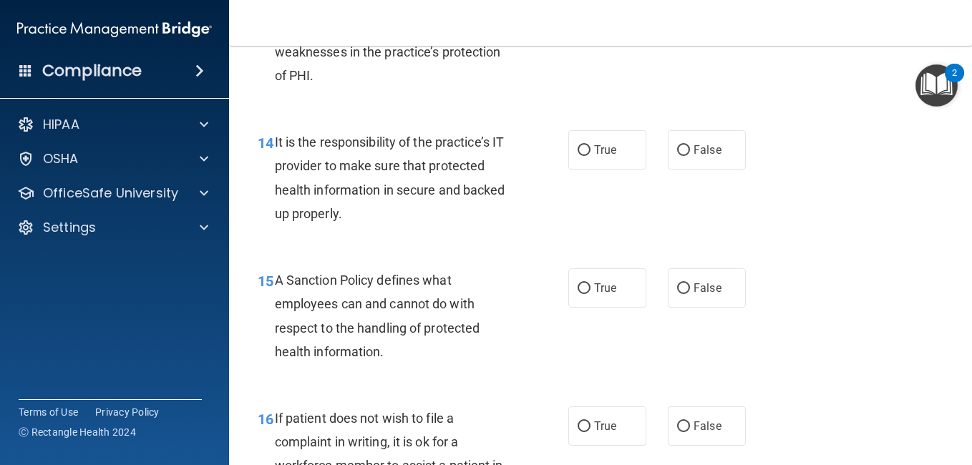
scroll to position [2160, 0]
click at [587, 169] on label "True" at bounding box center [608, 149] width 78 height 39
click at [587, 155] on input "True" at bounding box center [584, 150] width 13 height 11
radio input "true"
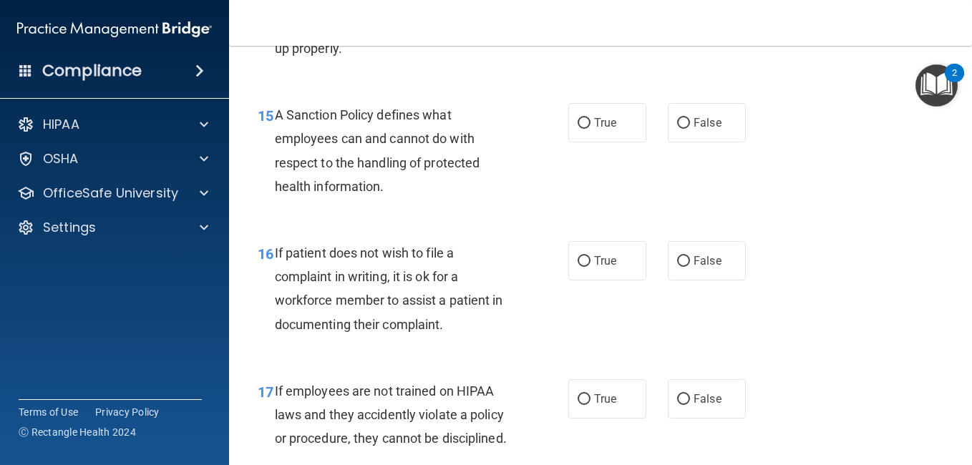
scroll to position [2326, 0]
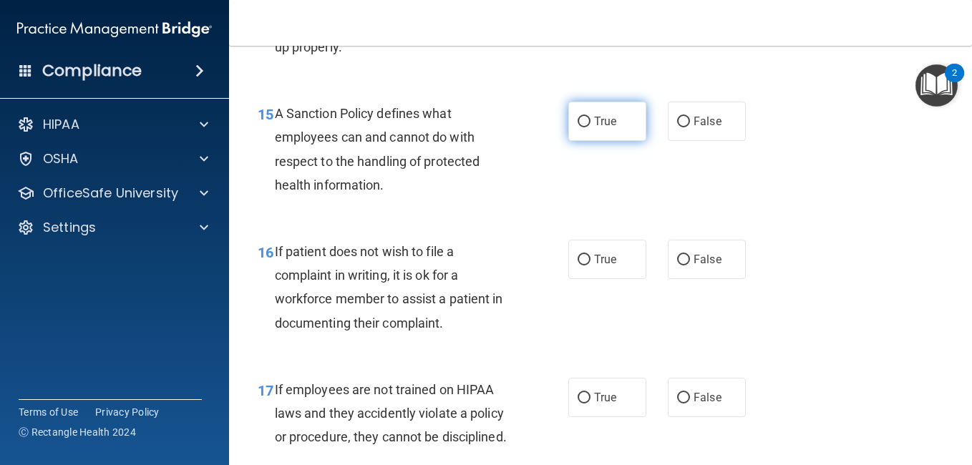
click at [600, 141] on label "True" at bounding box center [608, 121] width 78 height 39
click at [591, 127] on input "True" at bounding box center [584, 122] width 13 height 11
radio input "true"
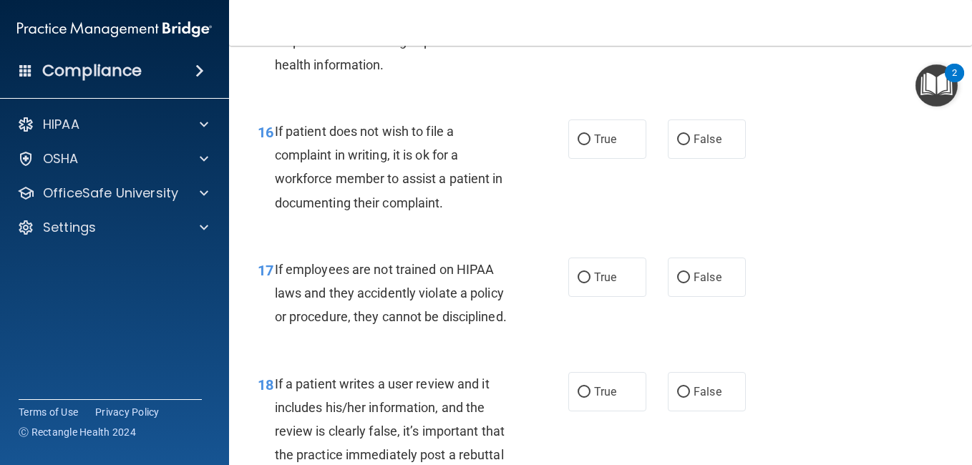
scroll to position [2447, 0]
click at [700, 145] on span "False" at bounding box center [708, 139] width 28 height 14
click at [690, 145] on input "False" at bounding box center [683, 139] width 13 height 11
radio input "true"
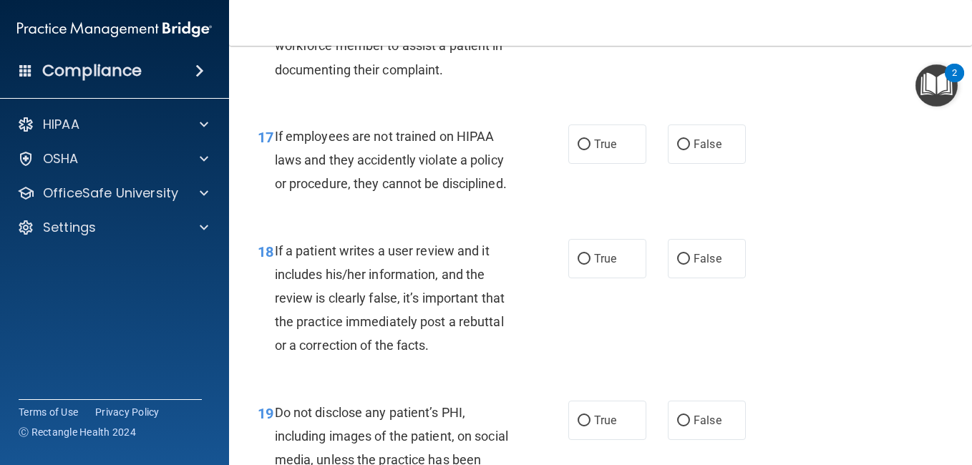
scroll to position [2580, 0]
click at [589, 163] on label "True" at bounding box center [608, 143] width 78 height 39
click at [589, 150] on input "True" at bounding box center [584, 144] width 13 height 11
radio input "true"
click at [683, 150] on input "False" at bounding box center [683, 144] width 13 height 11
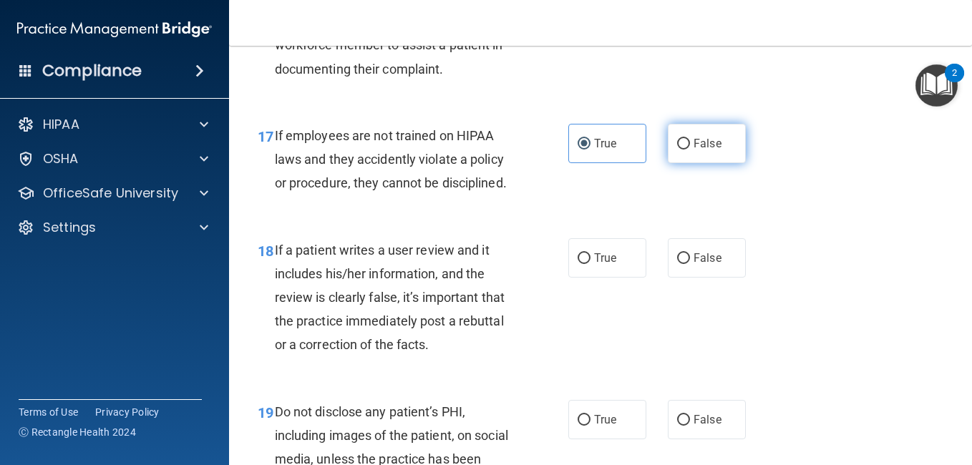
radio input "true"
radio input "false"
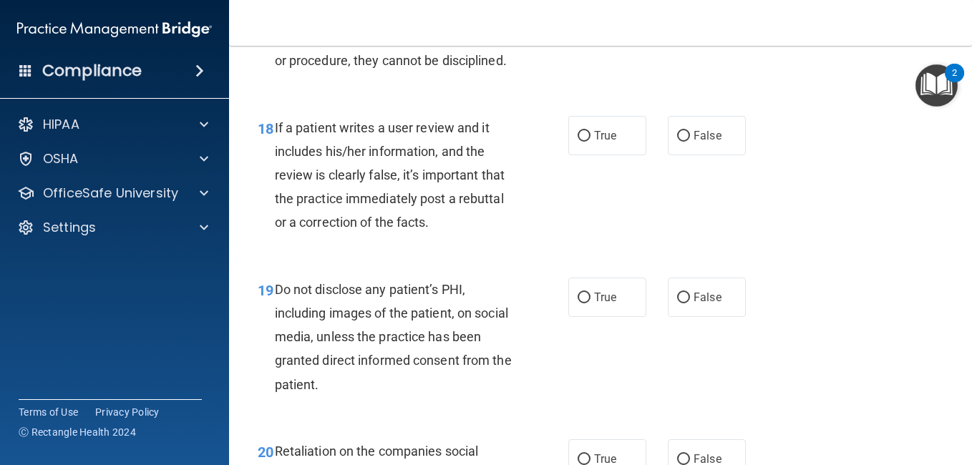
scroll to position [2703, 0]
click at [596, 142] on span "True" at bounding box center [605, 135] width 22 height 14
click at [591, 141] on input "True" at bounding box center [584, 135] width 13 height 11
radio input "true"
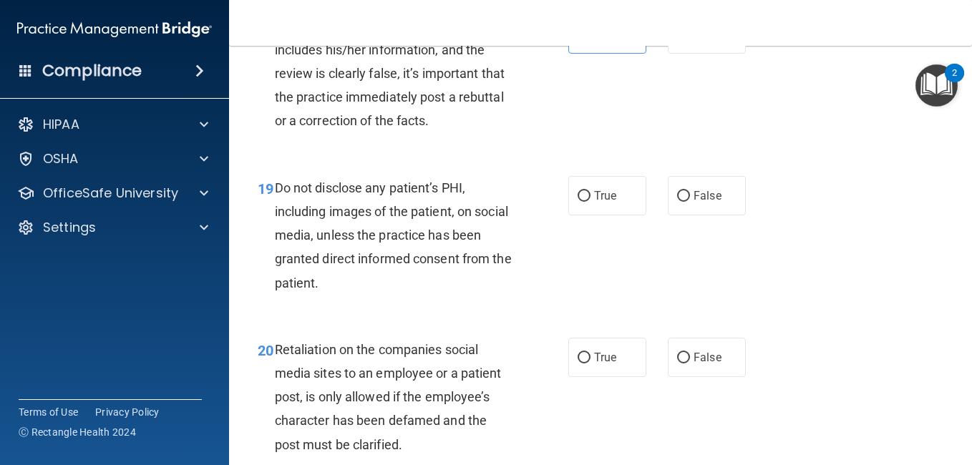
scroll to position [2805, 0]
click at [685, 53] on label "False" at bounding box center [707, 33] width 78 height 39
click at [685, 39] on input "False" at bounding box center [683, 34] width 13 height 11
radio input "true"
radio input "false"
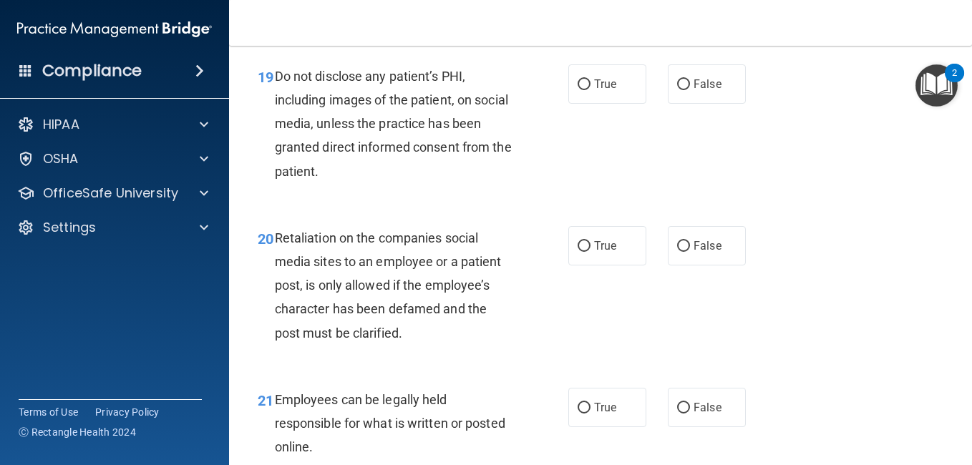
scroll to position [2917, 0]
click at [599, 90] on span "True" at bounding box center [605, 84] width 22 height 14
click at [591, 90] on input "True" at bounding box center [584, 84] width 13 height 11
radio input "true"
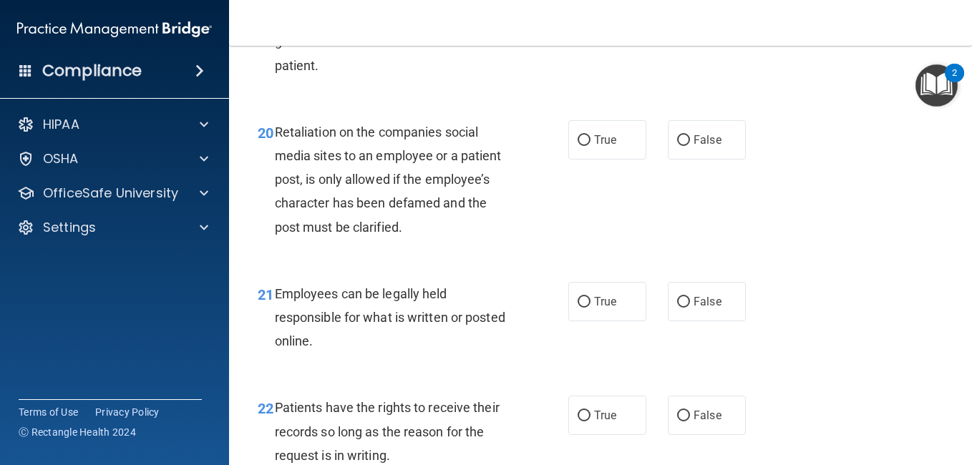
scroll to position [3028, 0]
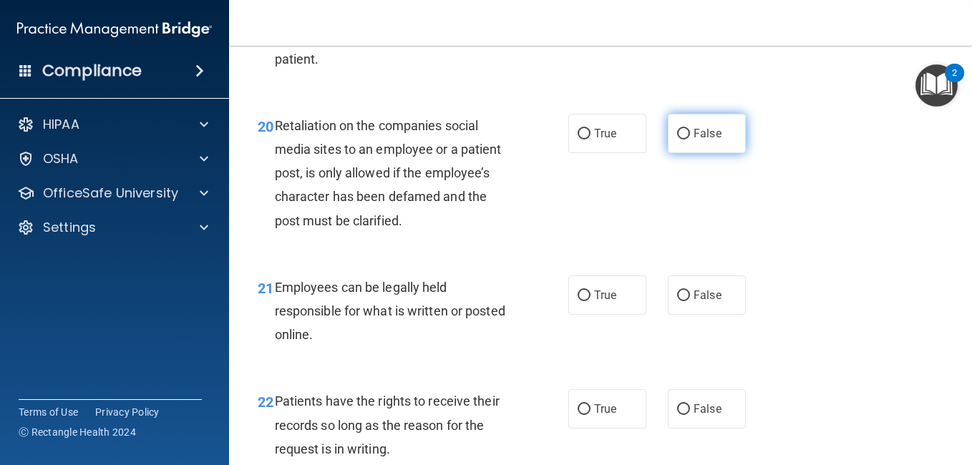
click at [682, 140] on input "False" at bounding box center [683, 134] width 13 height 11
radio input "true"
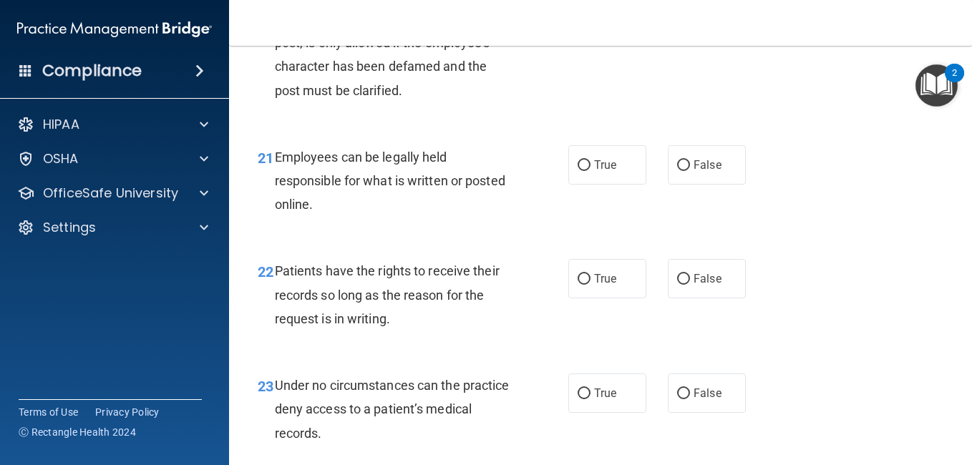
scroll to position [3159, 0]
click at [610, 171] on span "True" at bounding box center [605, 165] width 22 height 14
click at [591, 170] on input "True" at bounding box center [584, 165] width 13 height 11
radio input "true"
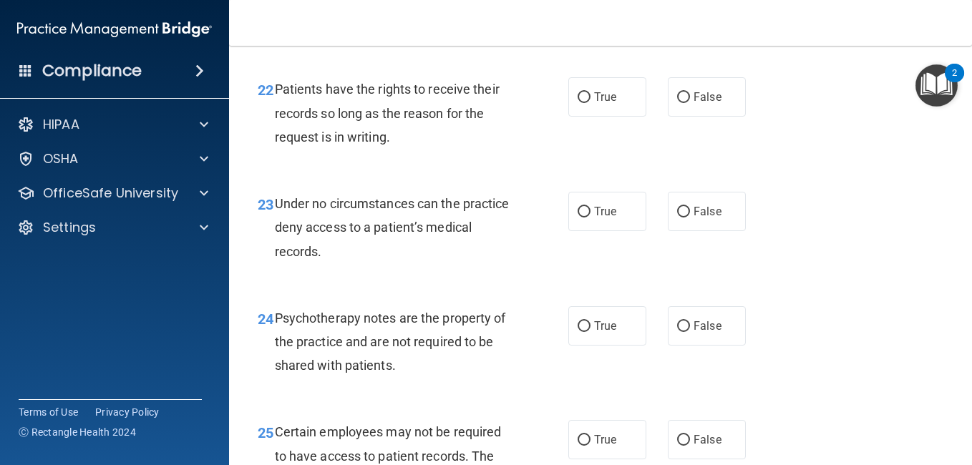
scroll to position [3342, 0]
click at [677, 102] on input "False" at bounding box center [683, 96] width 13 height 11
radio input "true"
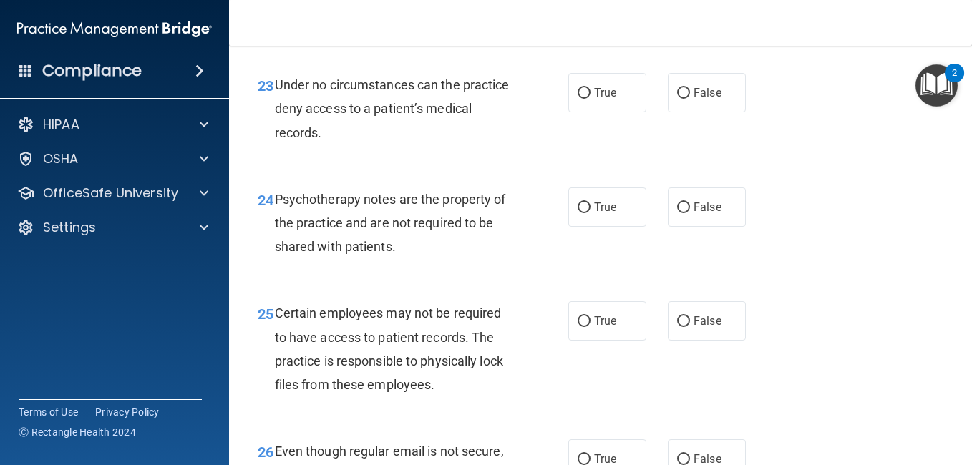
scroll to position [3460, 0]
click at [702, 99] on span "False" at bounding box center [708, 92] width 28 height 14
click at [690, 98] on input "False" at bounding box center [683, 92] width 13 height 11
radio input "true"
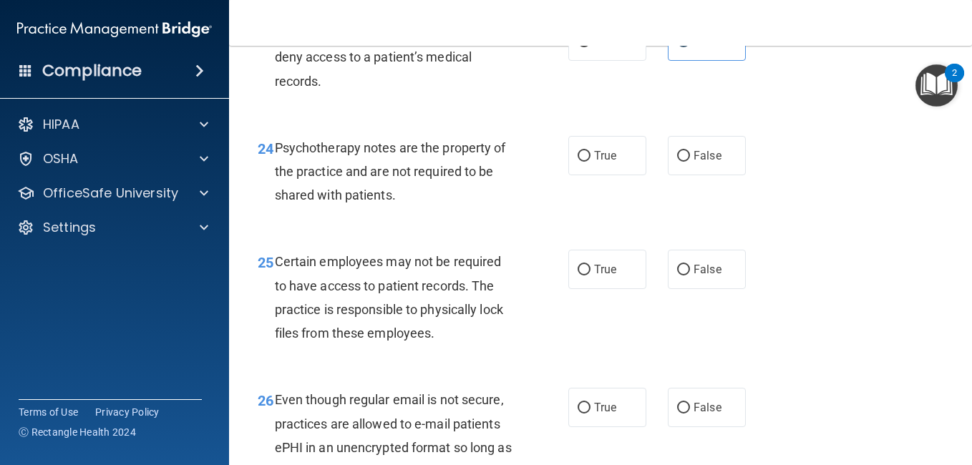
scroll to position [3512, 0]
click at [677, 161] on input "False" at bounding box center [683, 155] width 13 height 11
radio input "true"
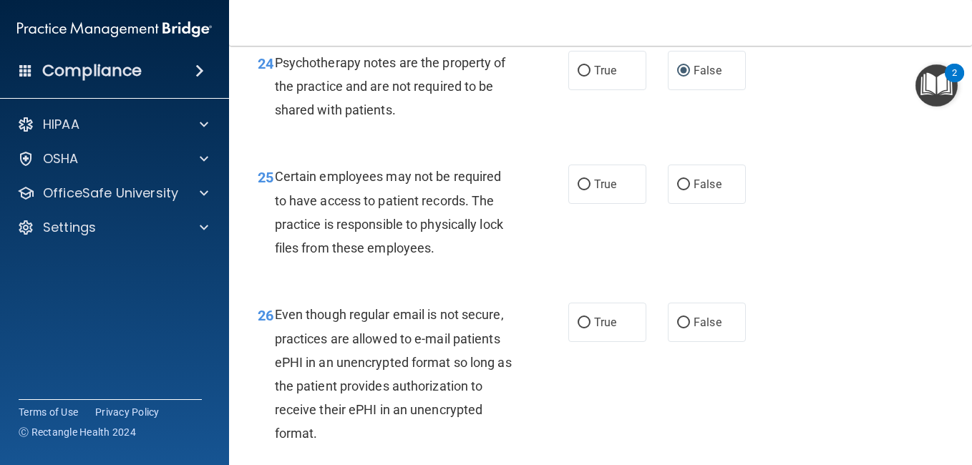
scroll to position [3598, 0]
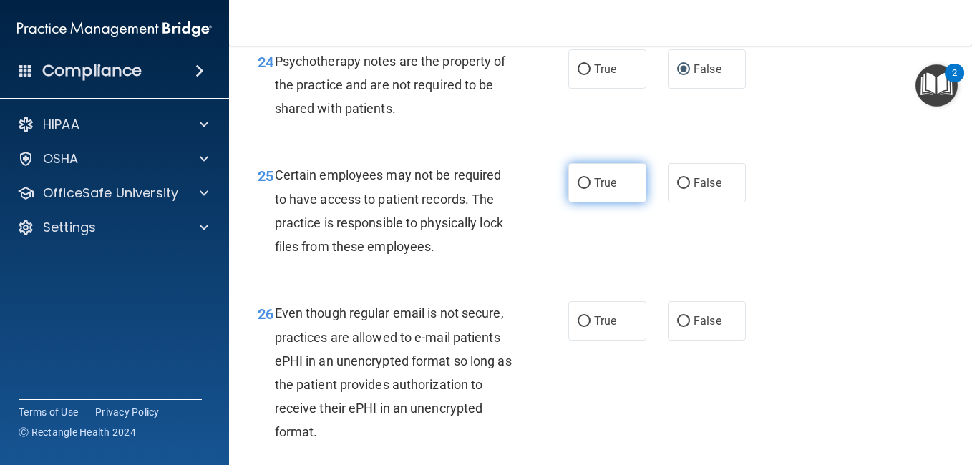
click at [581, 203] on label "True" at bounding box center [608, 182] width 78 height 39
click at [581, 189] on input "True" at bounding box center [584, 183] width 13 height 11
radio input "true"
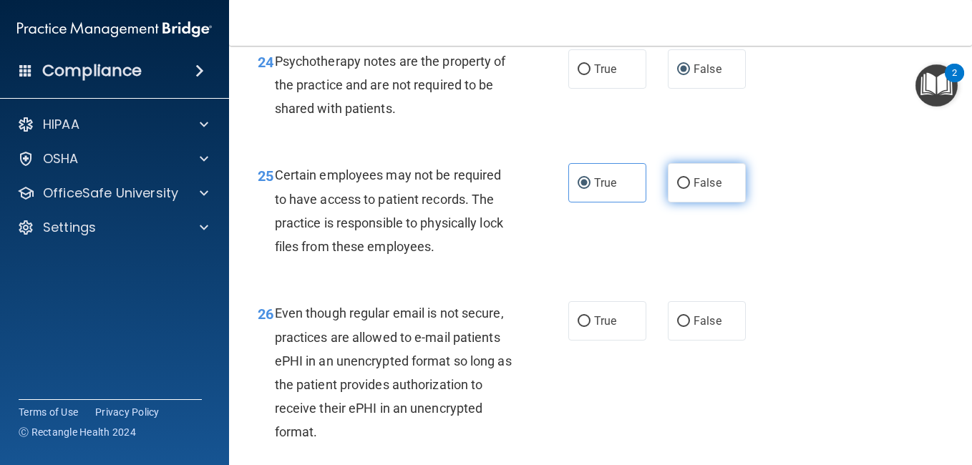
click at [677, 189] on input "False" at bounding box center [683, 183] width 13 height 11
radio input "true"
radio input "false"
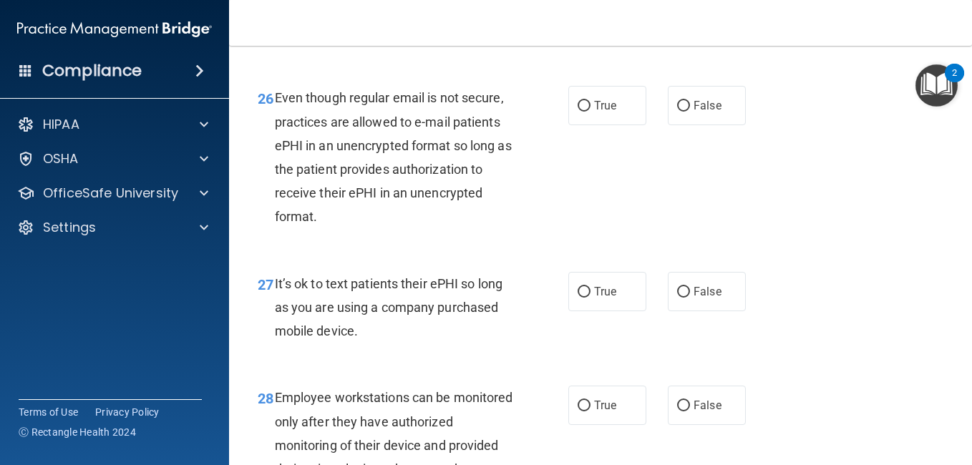
scroll to position [3814, 0]
click at [683, 111] on input "False" at bounding box center [683, 105] width 13 height 11
radio input "true"
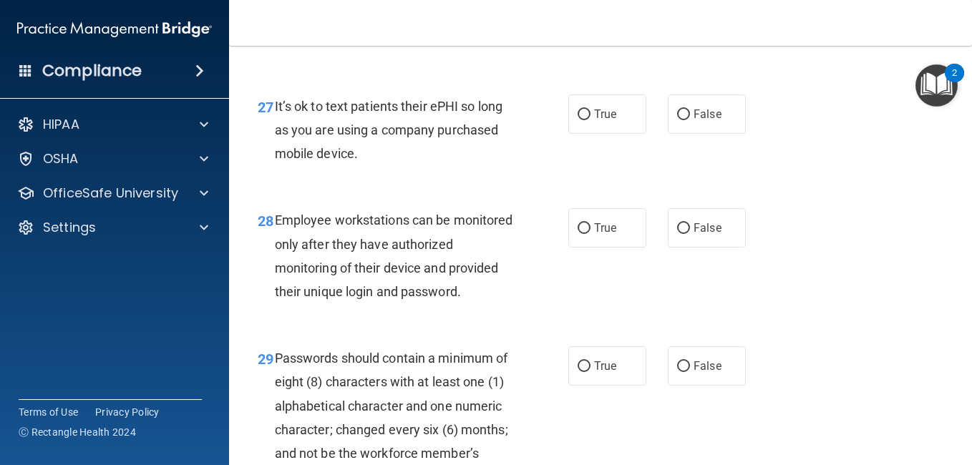
scroll to position [3992, 0]
click at [685, 133] on label "False" at bounding box center [707, 113] width 78 height 39
click at [685, 120] on input "False" at bounding box center [683, 114] width 13 height 11
radio input "true"
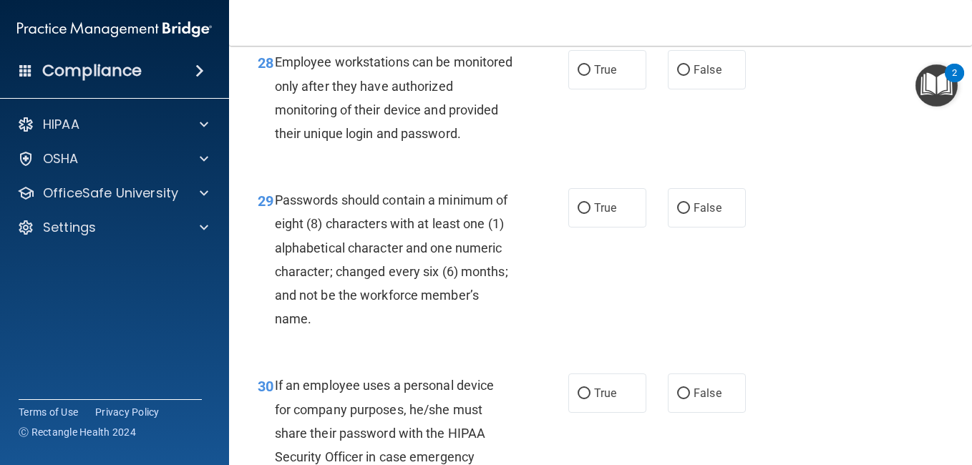
scroll to position [4150, 0]
click at [593, 89] on label "True" at bounding box center [608, 68] width 78 height 39
click at [591, 75] on input "True" at bounding box center [584, 69] width 13 height 11
radio input "true"
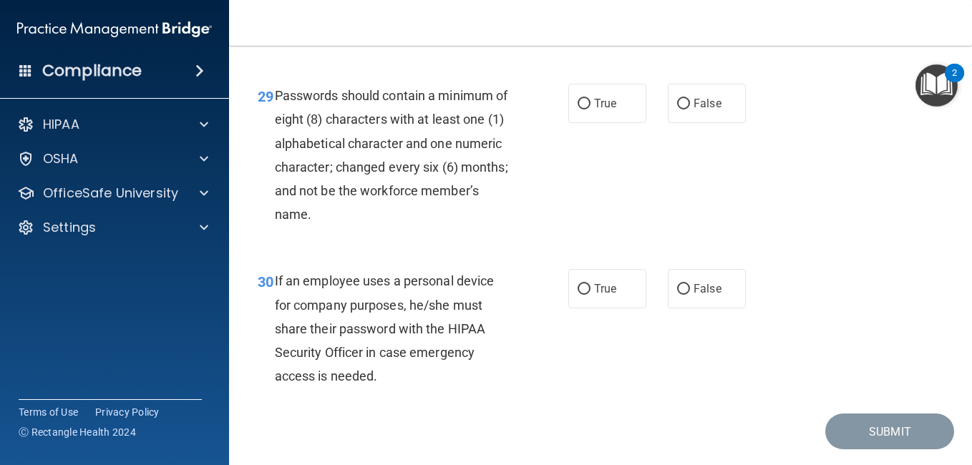
scroll to position [4254, 0]
click at [584, 122] on label "True" at bounding box center [608, 102] width 78 height 39
click at [584, 109] on input "True" at bounding box center [584, 103] width 13 height 11
radio input "true"
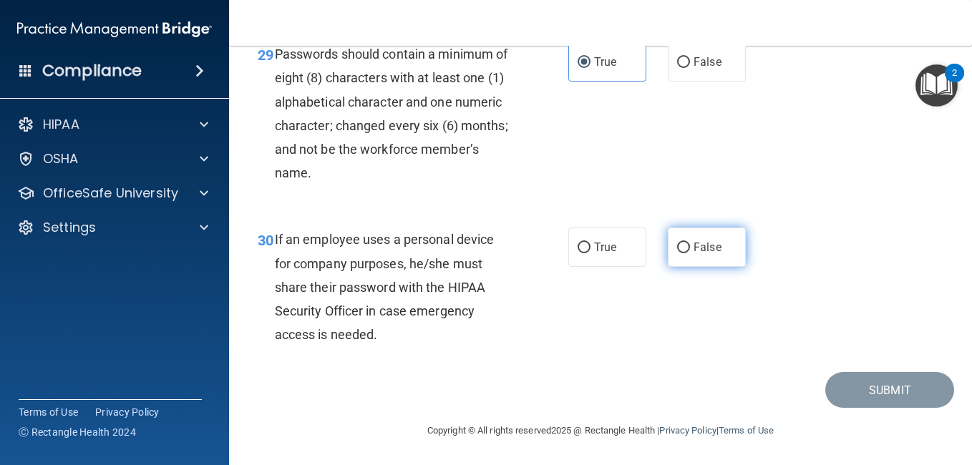
click at [693, 237] on label "False" at bounding box center [707, 247] width 78 height 39
click at [690, 243] on input "False" at bounding box center [683, 248] width 13 height 11
radio input "true"
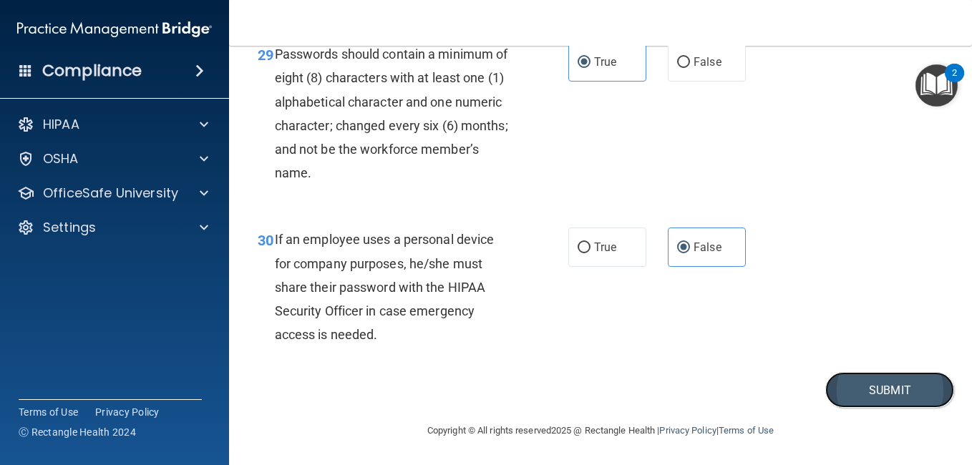
click at [844, 402] on button "Submit" at bounding box center [890, 390] width 129 height 37
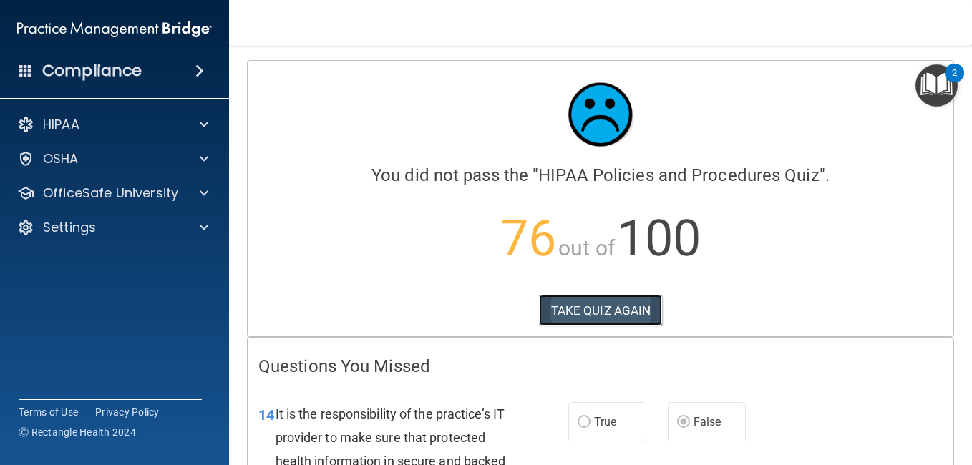
click at [589, 312] on button "TAKE QUIZ AGAIN" at bounding box center [601, 311] width 124 height 32
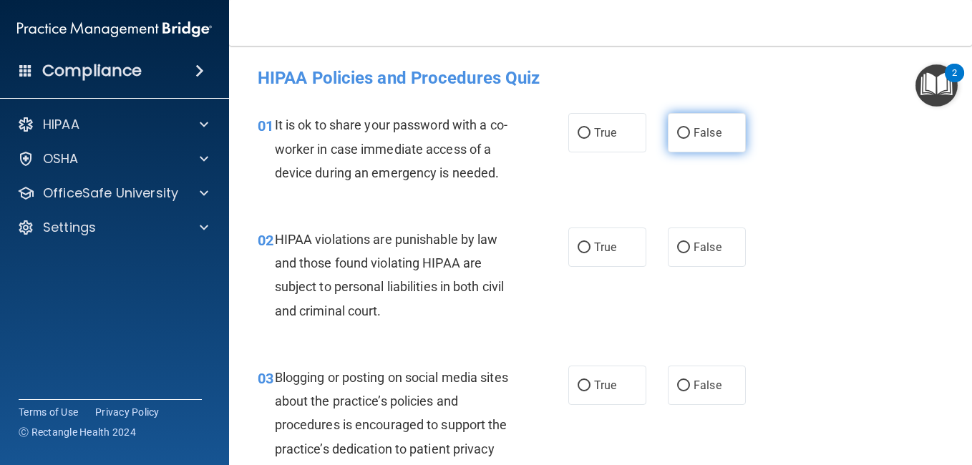
click at [695, 137] on span "False" at bounding box center [708, 133] width 28 height 14
click at [690, 137] on input "False" at bounding box center [683, 133] width 13 height 11
radio input "true"
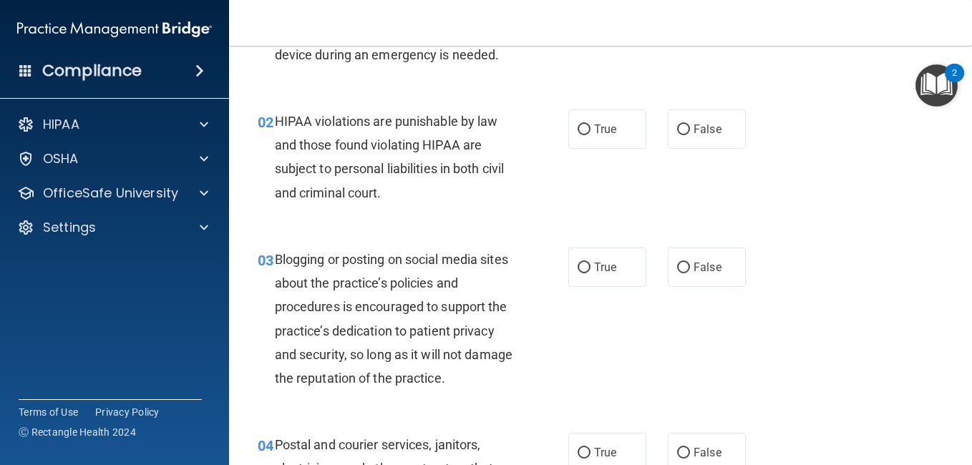
scroll to position [119, 0]
click at [601, 148] on label "True" at bounding box center [608, 128] width 78 height 39
click at [591, 135] on input "True" at bounding box center [584, 129] width 13 height 11
radio input "true"
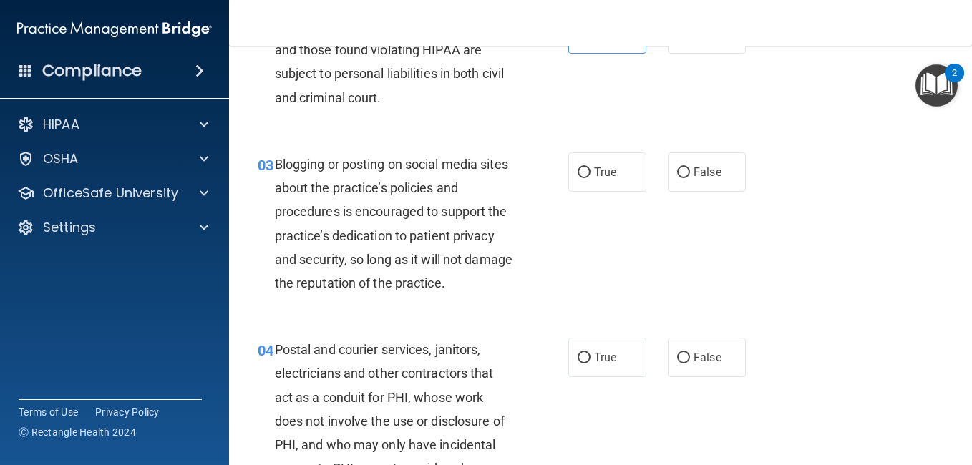
scroll to position [214, 0]
click at [694, 178] on span "False" at bounding box center [708, 172] width 28 height 14
click at [690, 178] on input "False" at bounding box center [683, 172] width 13 height 11
radio input "true"
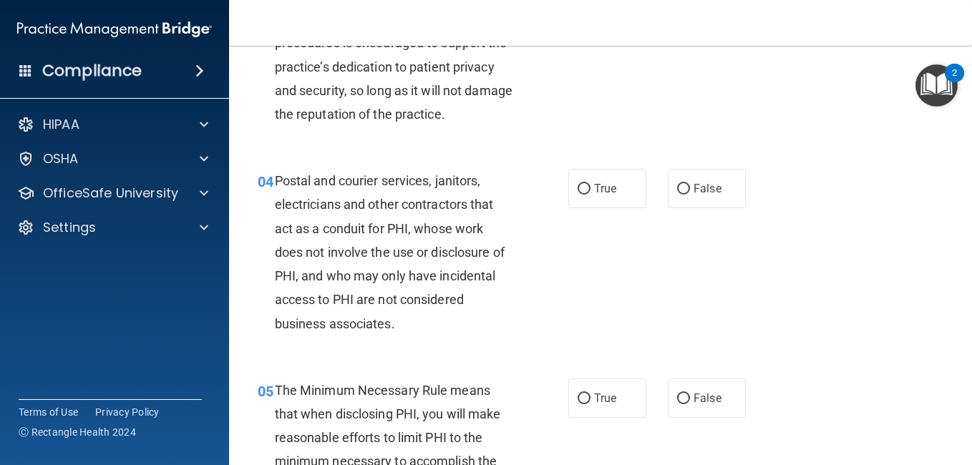
scroll to position [383, 0]
click at [614, 208] on label "True" at bounding box center [608, 187] width 78 height 39
click at [591, 194] on input "True" at bounding box center [584, 188] width 13 height 11
radio input "true"
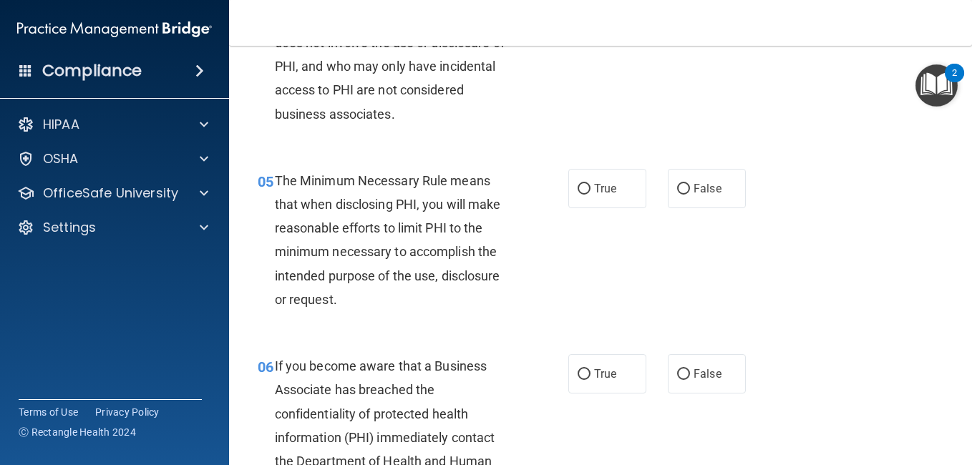
scroll to position [599, 0]
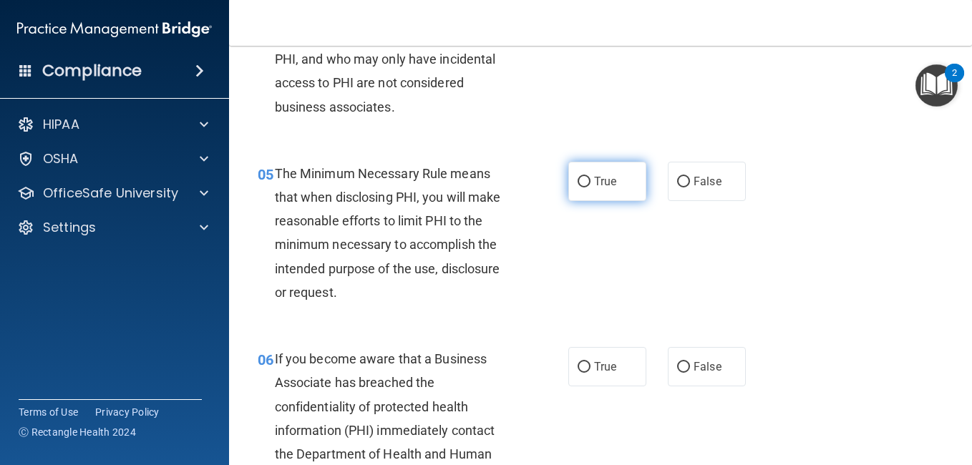
click at [589, 201] on label "True" at bounding box center [608, 181] width 78 height 39
click at [589, 188] on input "True" at bounding box center [584, 182] width 13 height 11
radio input "true"
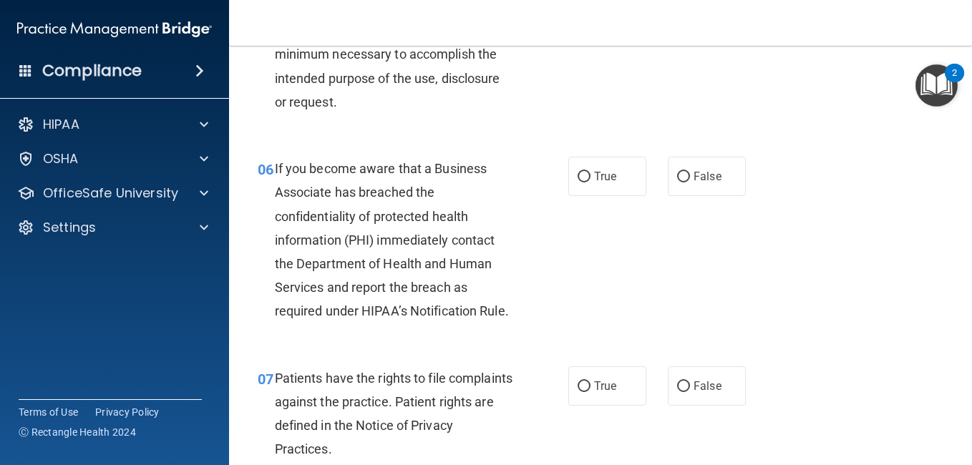
scroll to position [791, 0]
click at [670, 195] on label "False" at bounding box center [707, 175] width 78 height 39
click at [677, 182] on input "False" at bounding box center [683, 176] width 13 height 11
radio input "true"
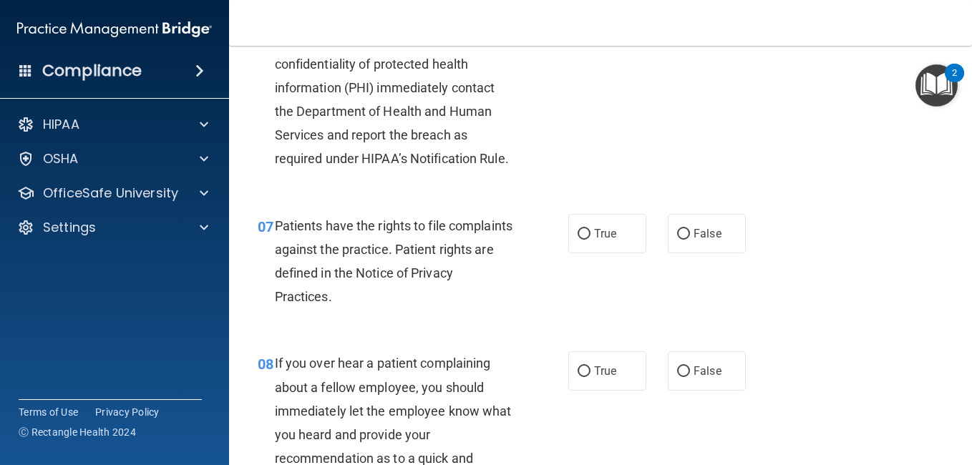
scroll to position [945, 0]
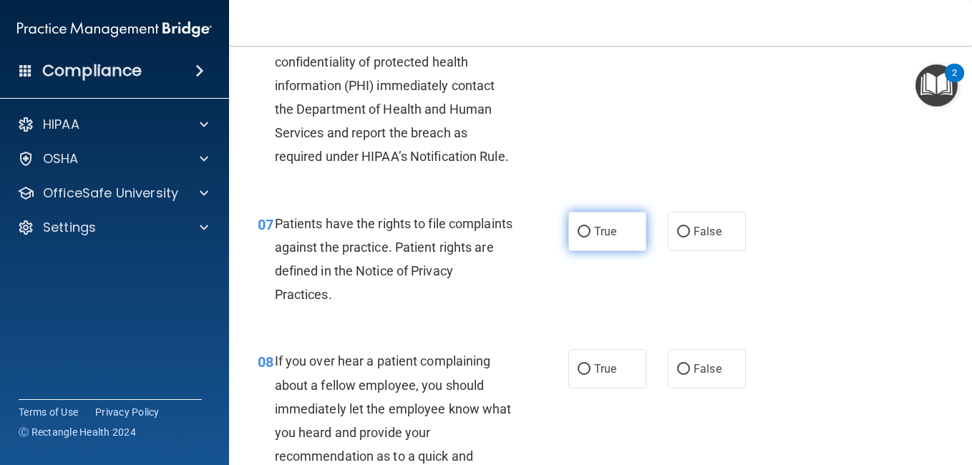
click at [588, 251] on label "True" at bounding box center [608, 231] width 78 height 39
click at [588, 238] on input "True" at bounding box center [584, 232] width 13 height 11
radio input "true"
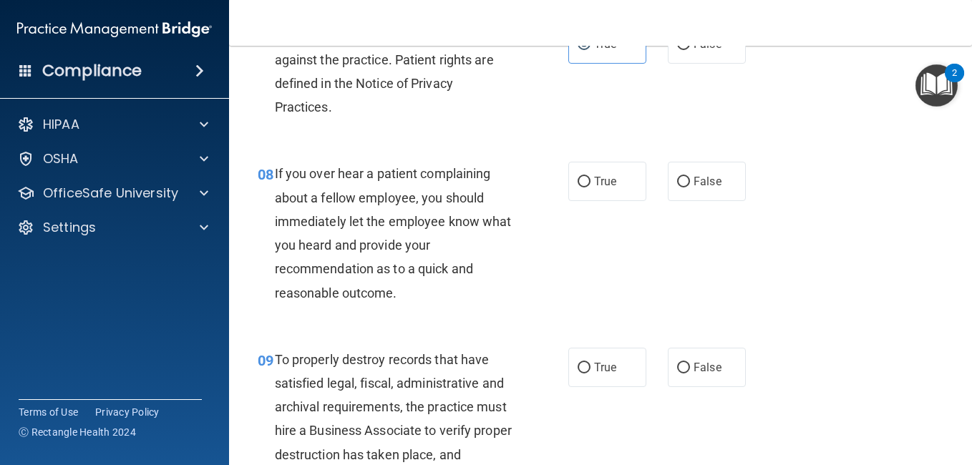
scroll to position [1133, 0]
click at [685, 201] on label "False" at bounding box center [707, 180] width 78 height 39
click at [685, 187] on input "False" at bounding box center [683, 181] width 13 height 11
radio input "true"
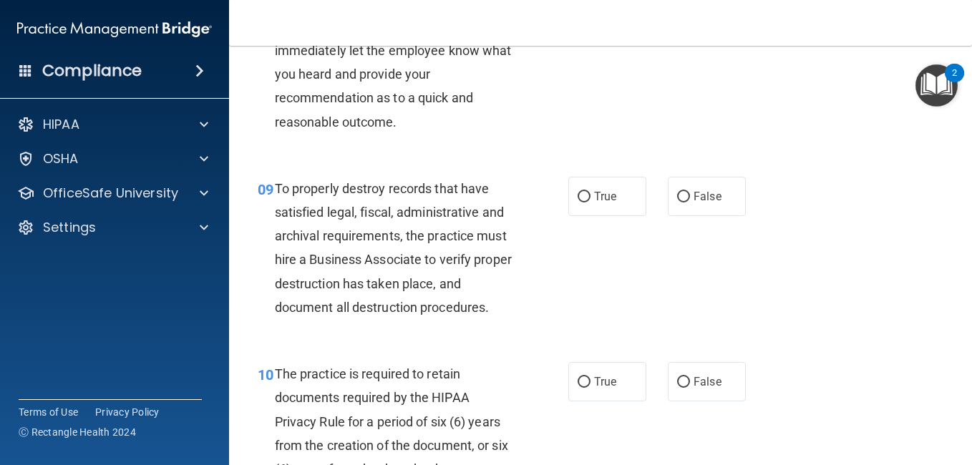
scroll to position [1305, 0]
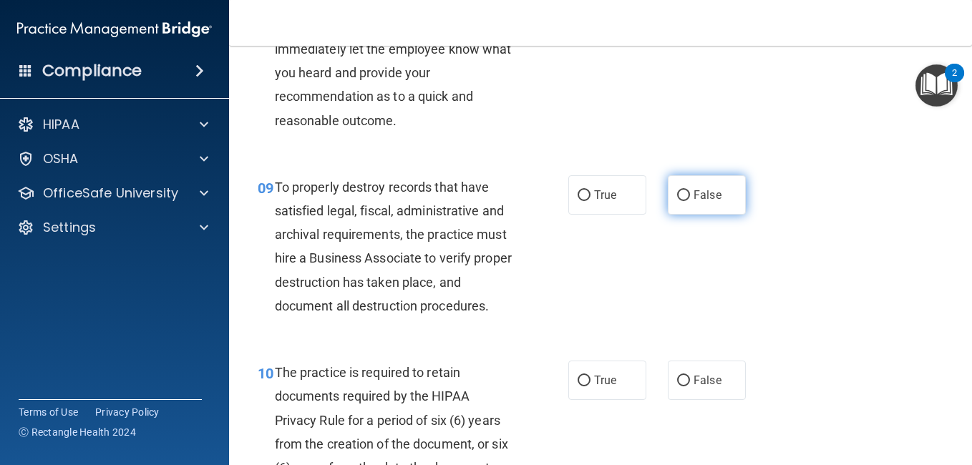
click at [708, 202] on span "False" at bounding box center [708, 195] width 28 height 14
click at [690, 201] on input "False" at bounding box center [683, 195] width 13 height 11
radio input "true"
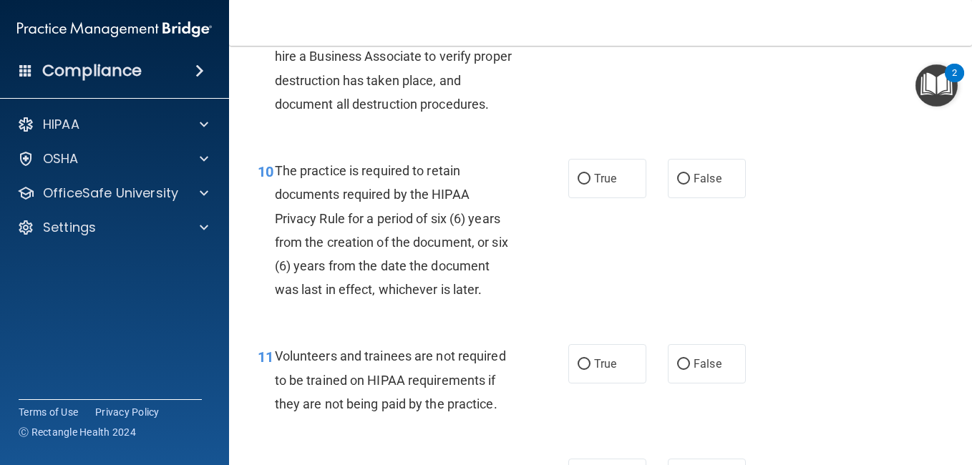
scroll to position [1510, 0]
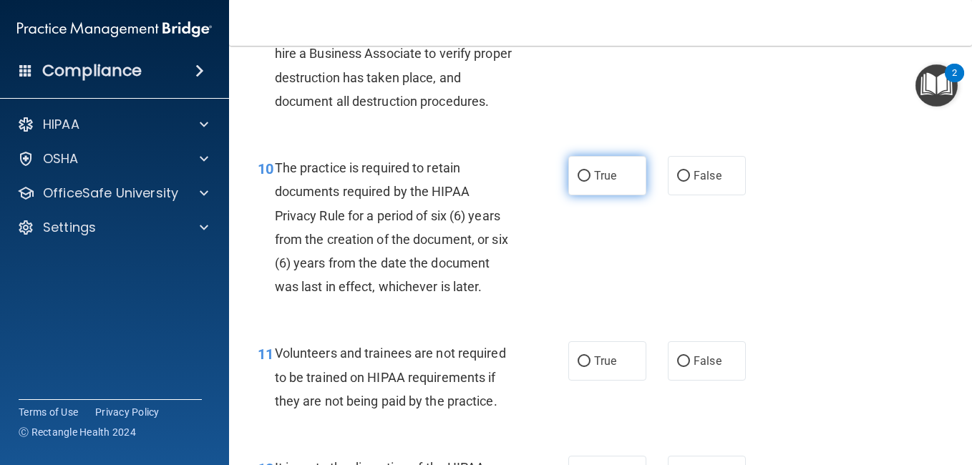
click at [594, 183] on span "True" at bounding box center [605, 176] width 22 height 14
click at [591, 182] on input "True" at bounding box center [584, 176] width 13 height 11
radio input "true"
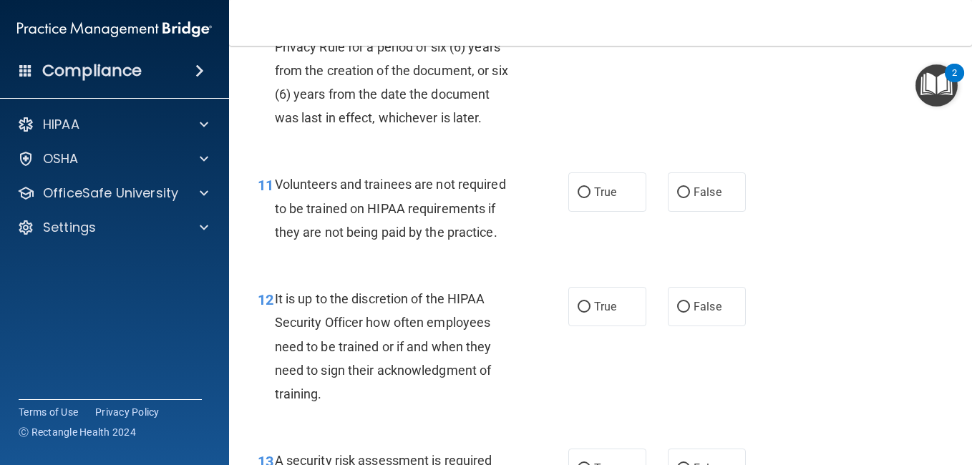
scroll to position [1683, 0]
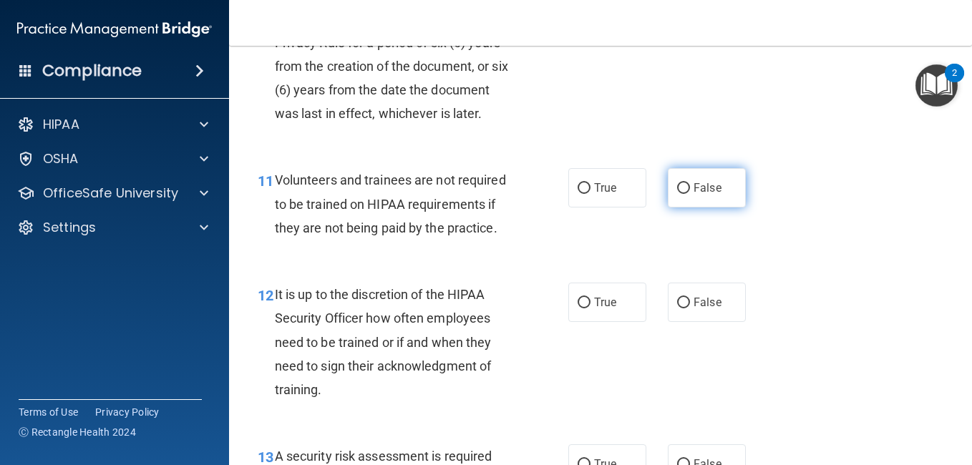
click at [702, 208] on label "False" at bounding box center [707, 187] width 78 height 39
click at [690, 194] on input "False" at bounding box center [683, 188] width 13 height 11
radio input "true"
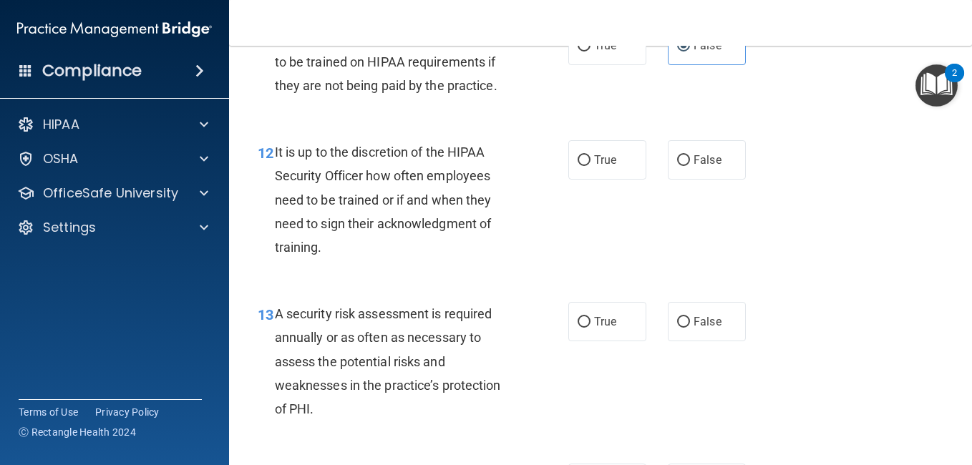
scroll to position [1826, 0]
click at [685, 179] on label "False" at bounding box center [707, 159] width 78 height 39
click at [685, 165] on input "False" at bounding box center [683, 160] width 13 height 11
radio input "true"
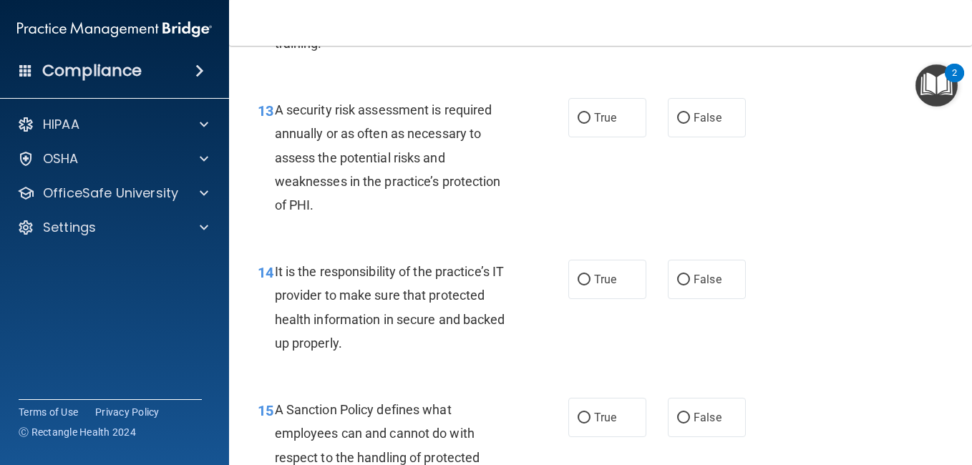
scroll to position [2030, 0]
click at [589, 137] on label "True" at bounding box center [608, 116] width 78 height 39
click at [589, 123] on input "True" at bounding box center [584, 117] width 13 height 11
radio input "true"
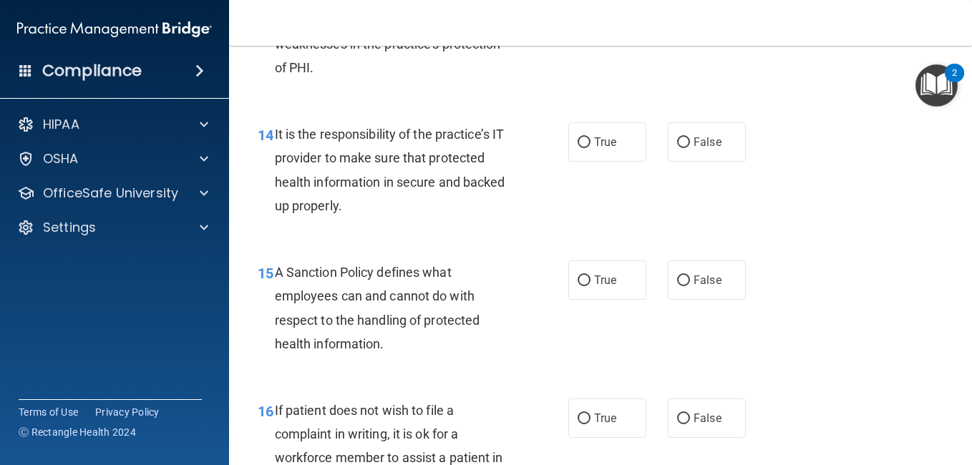
scroll to position [2168, 0]
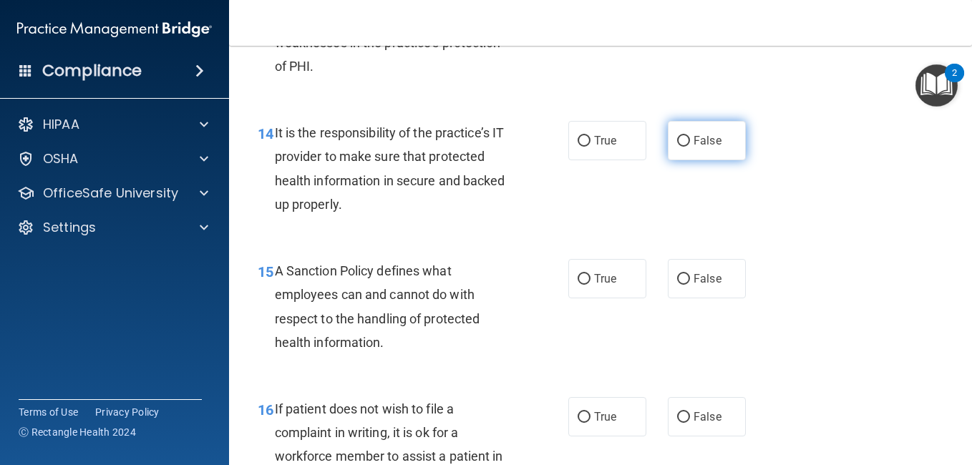
click at [690, 160] on label "False" at bounding box center [707, 140] width 78 height 39
click at [690, 147] on input "False" at bounding box center [683, 141] width 13 height 11
radio input "true"
click at [682, 285] on input "False" at bounding box center [683, 279] width 13 height 11
radio input "true"
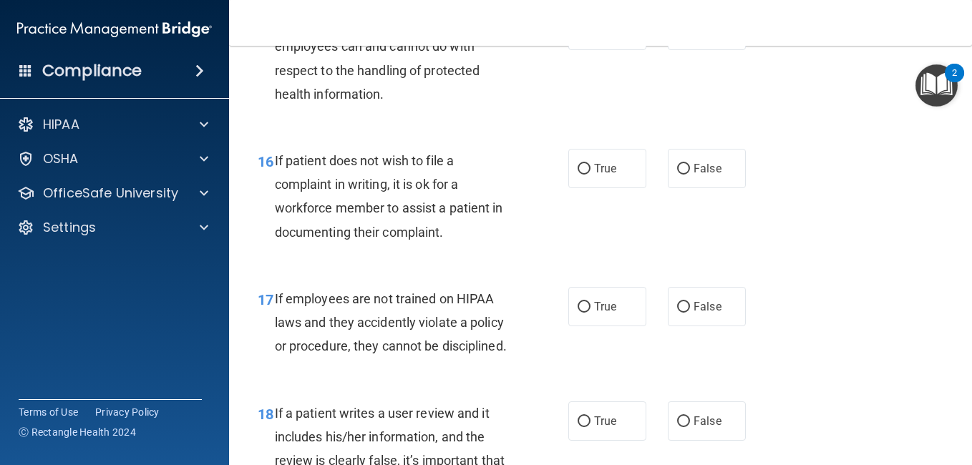
scroll to position [2418, 0]
click at [602, 175] on span "True" at bounding box center [605, 168] width 22 height 14
click at [591, 174] on input "True" at bounding box center [584, 168] width 13 height 11
radio input "true"
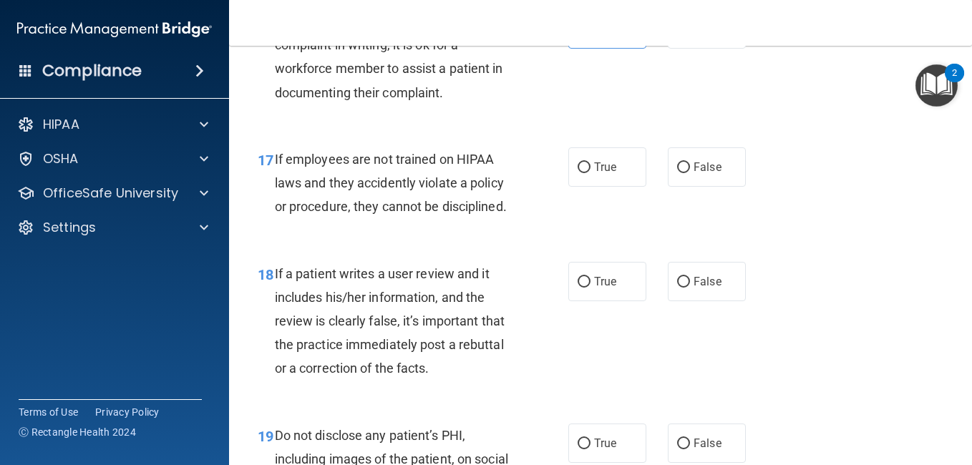
scroll to position [2557, 0]
click at [670, 186] on label "False" at bounding box center [707, 166] width 78 height 39
click at [677, 173] on input "False" at bounding box center [683, 167] width 13 height 11
radio input "true"
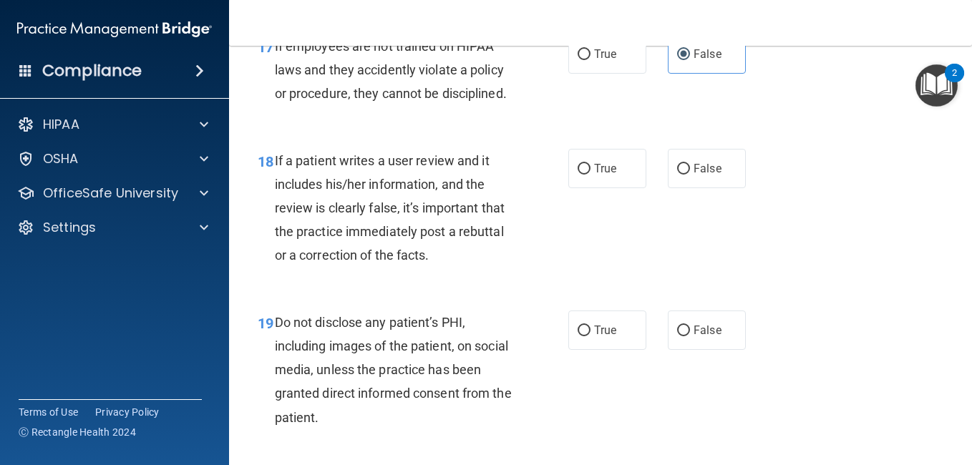
scroll to position [2670, 0]
click at [694, 175] on span "False" at bounding box center [708, 168] width 28 height 14
click at [690, 174] on input "False" at bounding box center [683, 168] width 13 height 11
radio input "true"
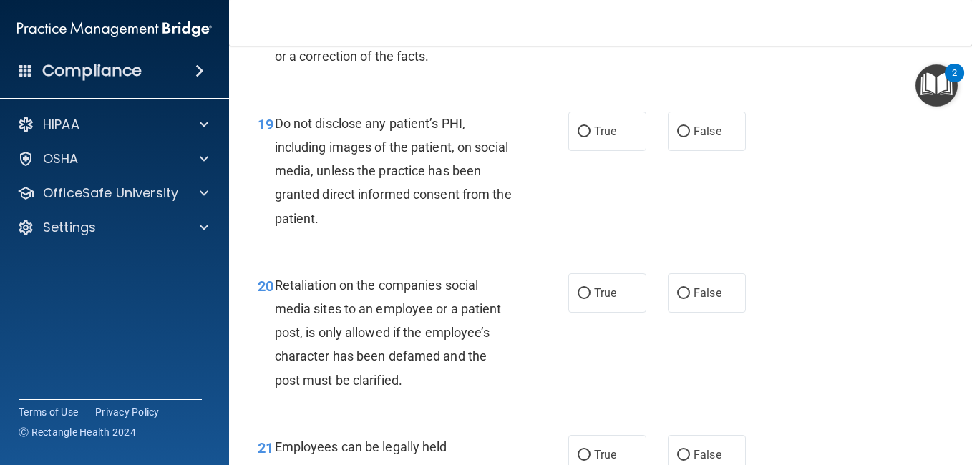
scroll to position [2869, 0]
click at [587, 150] on label "True" at bounding box center [608, 130] width 78 height 39
click at [587, 137] on input "True" at bounding box center [584, 131] width 13 height 11
radio input "true"
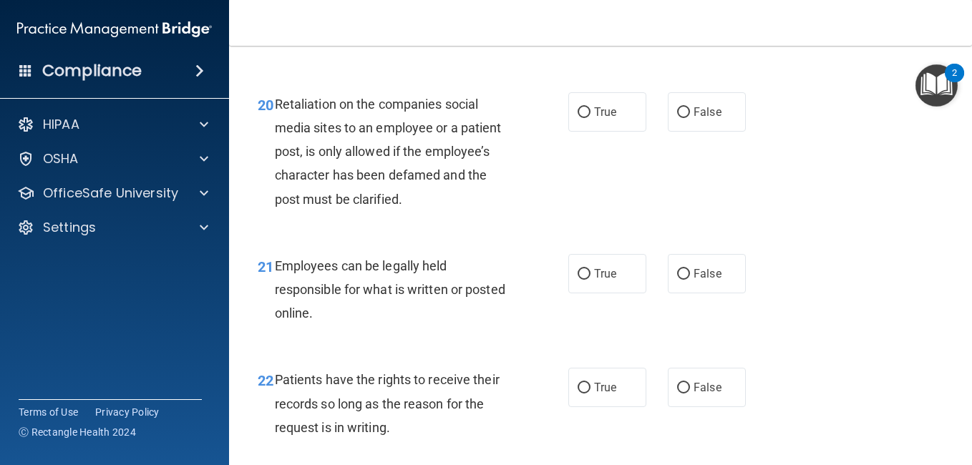
scroll to position [3051, 0]
click at [695, 118] on span "False" at bounding box center [708, 112] width 28 height 14
click at [690, 117] on input "False" at bounding box center [683, 112] width 13 height 11
radio input "true"
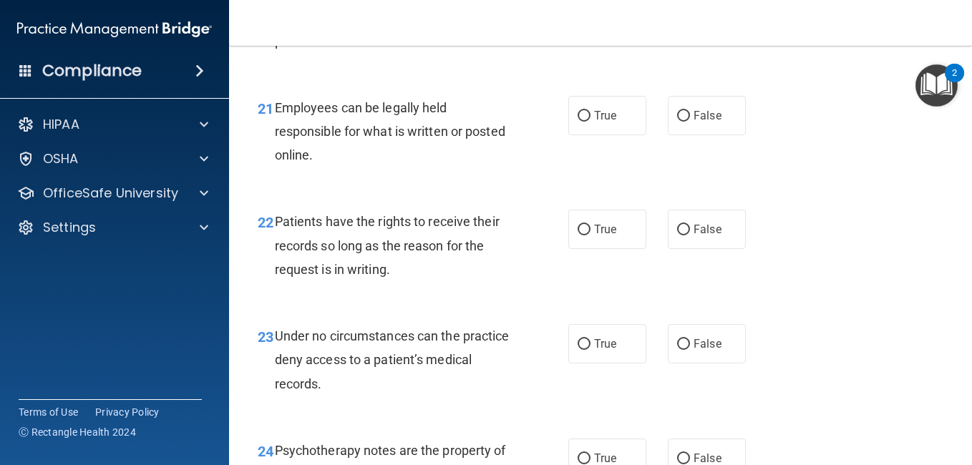
scroll to position [3209, 0]
click at [594, 122] on span "True" at bounding box center [605, 115] width 22 height 14
click at [591, 121] on input "True" at bounding box center [584, 115] width 13 height 11
radio input "true"
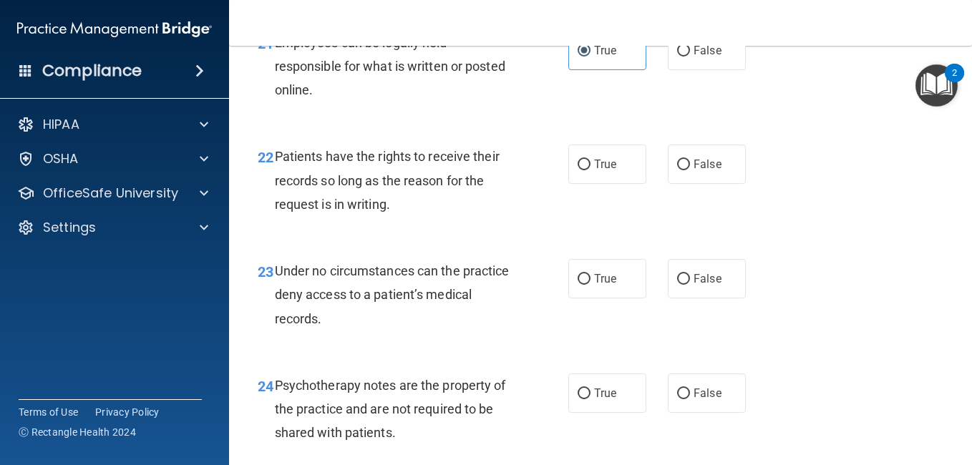
scroll to position [3274, 0]
click at [685, 183] on label "False" at bounding box center [707, 163] width 78 height 39
click at [685, 170] on input "False" at bounding box center [683, 164] width 13 height 11
radio input "true"
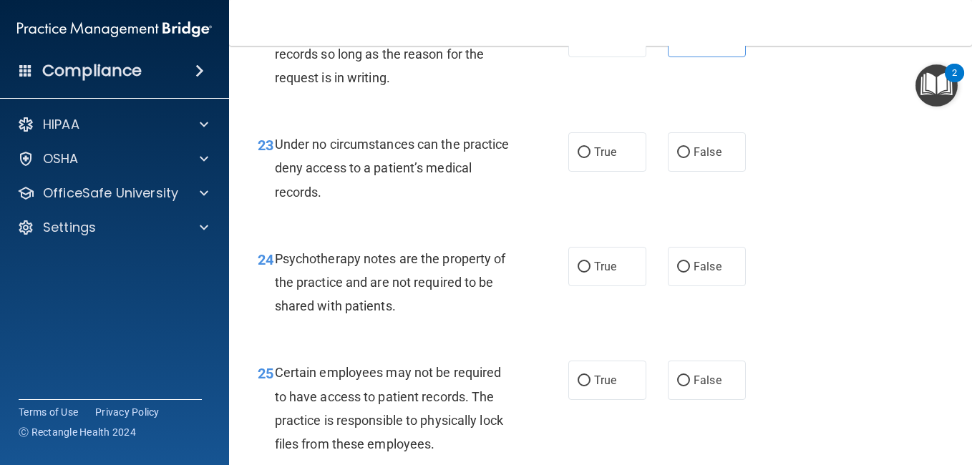
scroll to position [3401, 0]
click at [677, 158] on input "False" at bounding box center [683, 152] width 13 height 11
radio input "true"
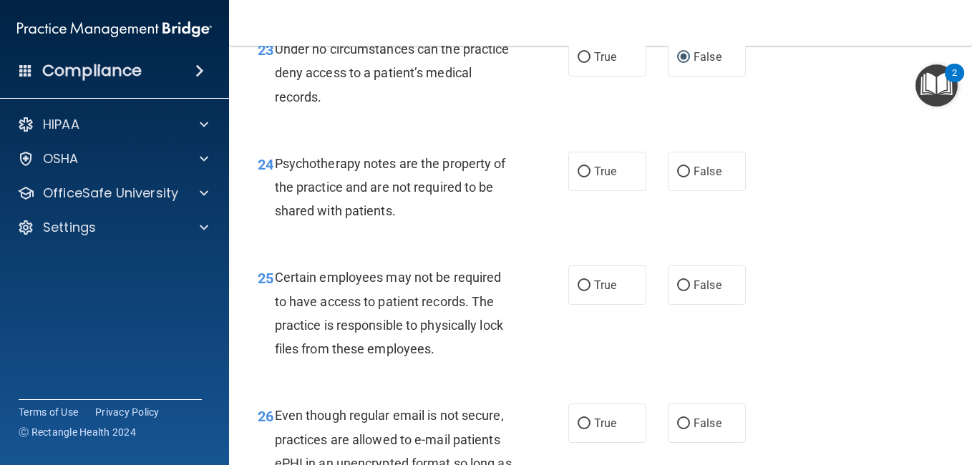
scroll to position [3496, 0]
click at [695, 178] on span "False" at bounding box center [708, 171] width 28 height 14
click at [690, 177] on input "False" at bounding box center [683, 171] width 13 height 11
radio input "true"
click at [583, 177] on input "True" at bounding box center [584, 171] width 13 height 11
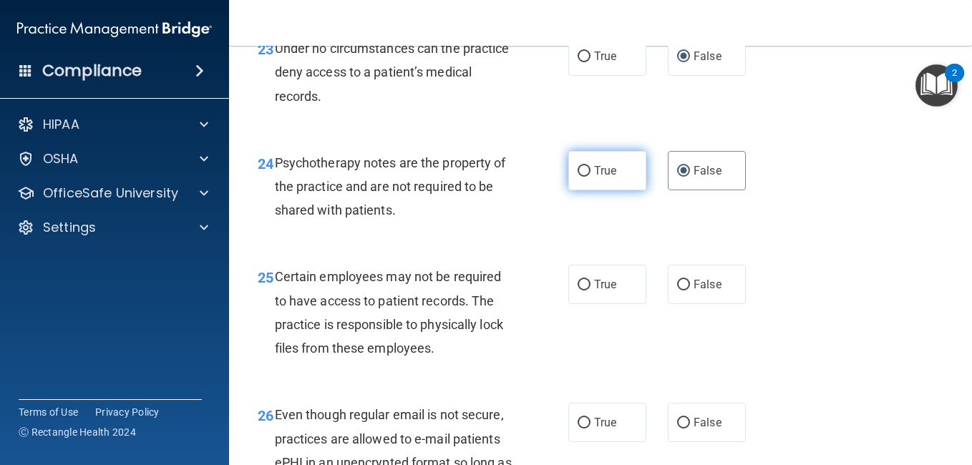
radio input "true"
radio input "false"
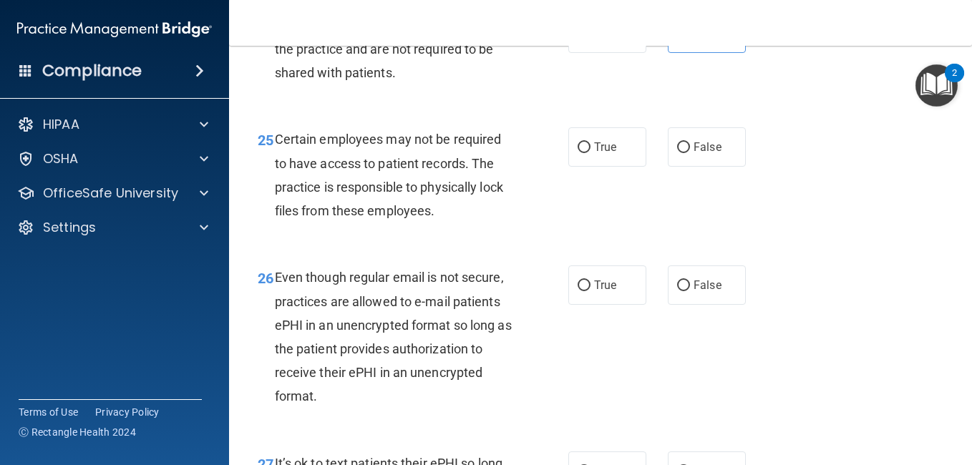
scroll to position [3634, 0]
click at [575, 166] on label "True" at bounding box center [608, 146] width 78 height 39
click at [578, 153] on input "True" at bounding box center [584, 147] width 13 height 11
radio input "true"
click at [575, 166] on label "True" at bounding box center [608, 146] width 78 height 39
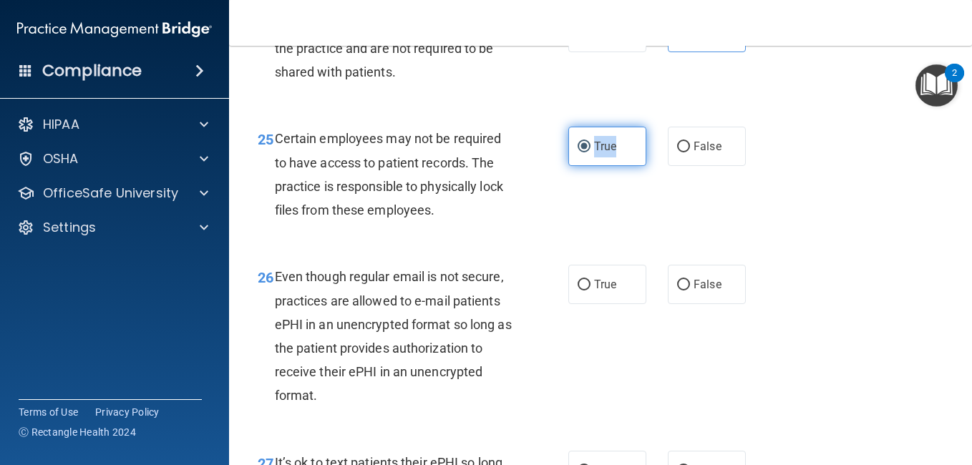
click at [578, 153] on input "True" at bounding box center [584, 147] width 13 height 11
drag, startPoint x: 575, startPoint y: 259, endPoint x: 577, endPoint y: 243, distance: 15.2
click at [578, 153] on input "True" at bounding box center [584, 147] width 13 height 11
click at [535, 229] on div "25 Certain employees may not be required to have access to patient records. The…" at bounding box center [413, 178] width 354 height 102
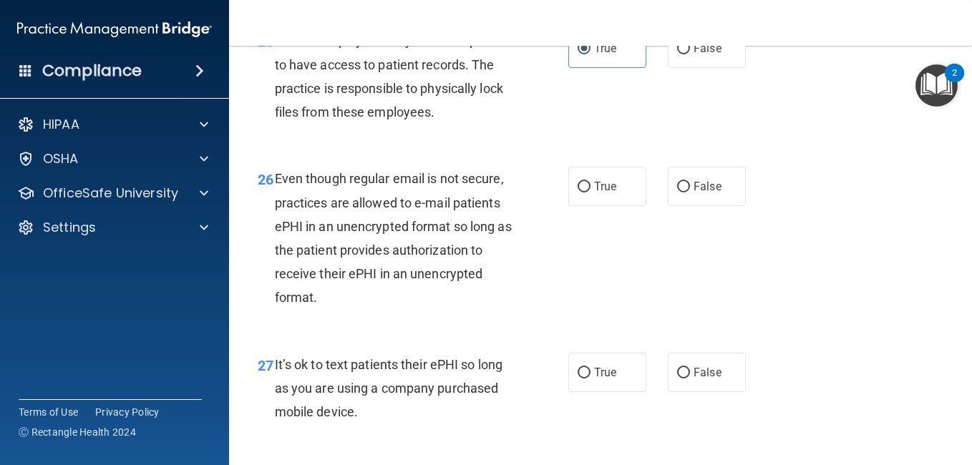
scroll to position [3738, 0]
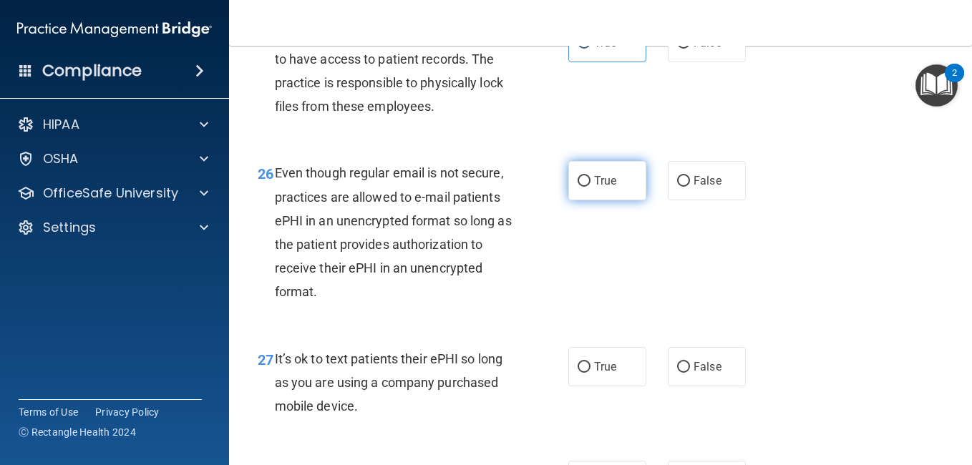
click at [581, 201] on label "True" at bounding box center [608, 180] width 78 height 39
click at [581, 187] on input "True" at bounding box center [584, 181] width 13 height 11
radio input "true"
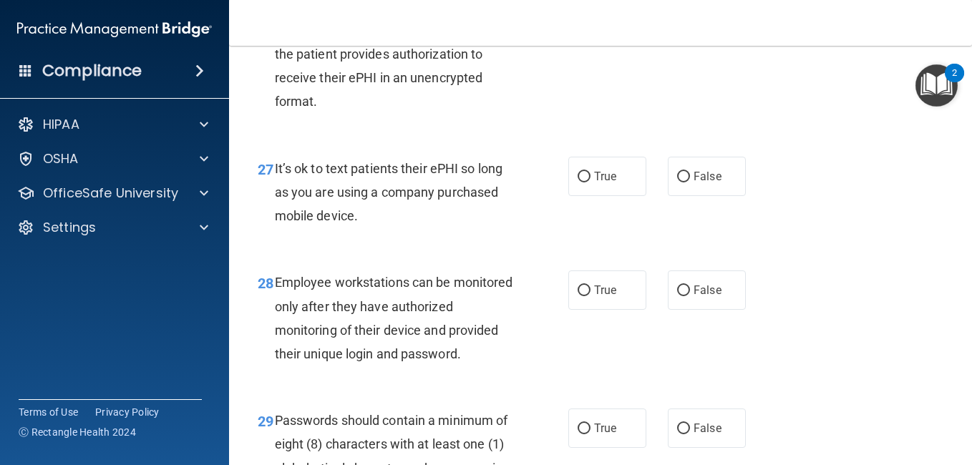
scroll to position [3930, 0]
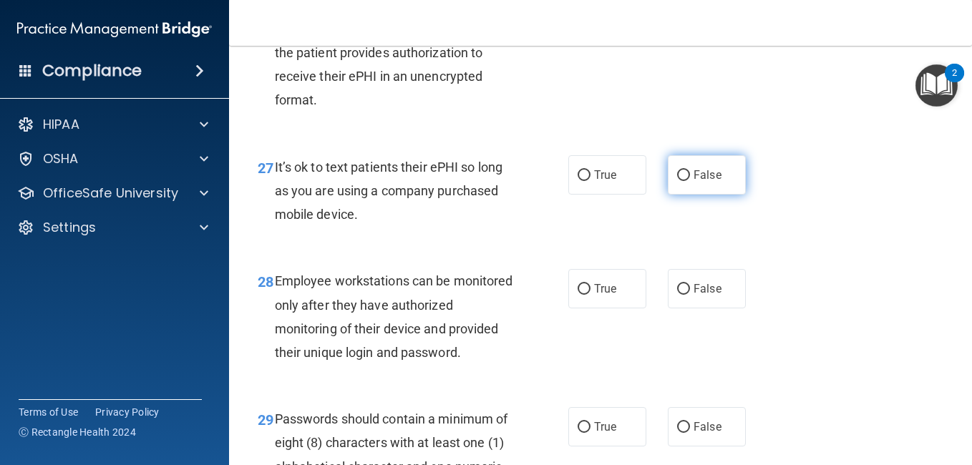
click at [671, 195] on label "False" at bounding box center [707, 174] width 78 height 39
click at [677, 181] on input "False" at bounding box center [683, 175] width 13 height 11
radio input "true"
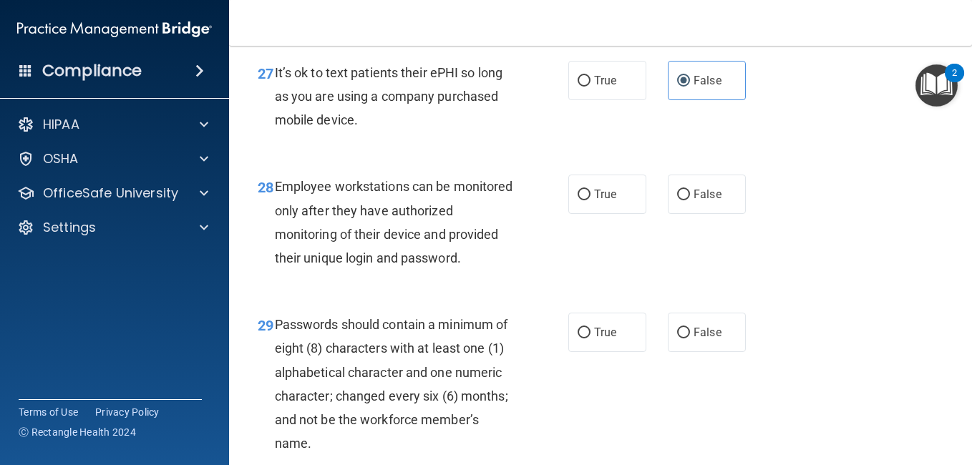
scroll to position [4025, 0]
click at [681, 200] on input "False" at bounding box center [683, 194] width 13 height 11
radio input "true"
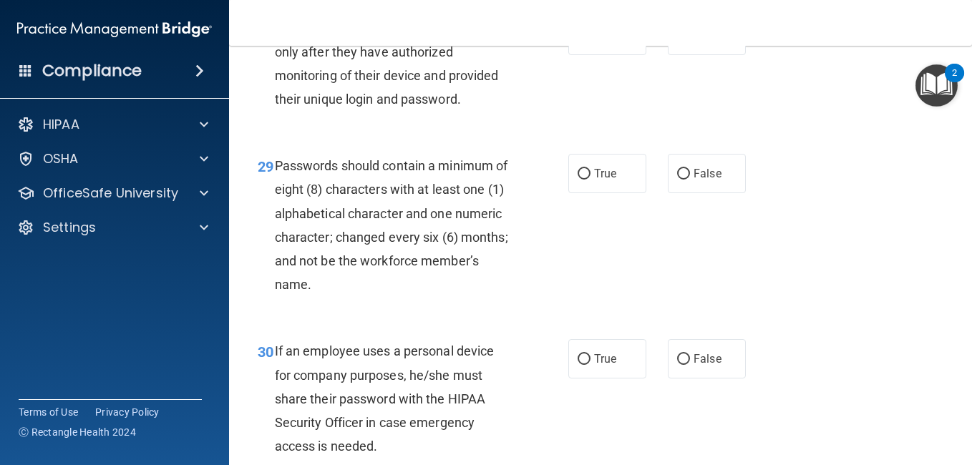
scroll to position [4184, 0]
click at [594, 180] on span "True" at bounding box center [605, 173] width 22 height 14
click at [591, 179] on input "True" at bounding box center [584, 173] width 13 height 11
radio input "true"
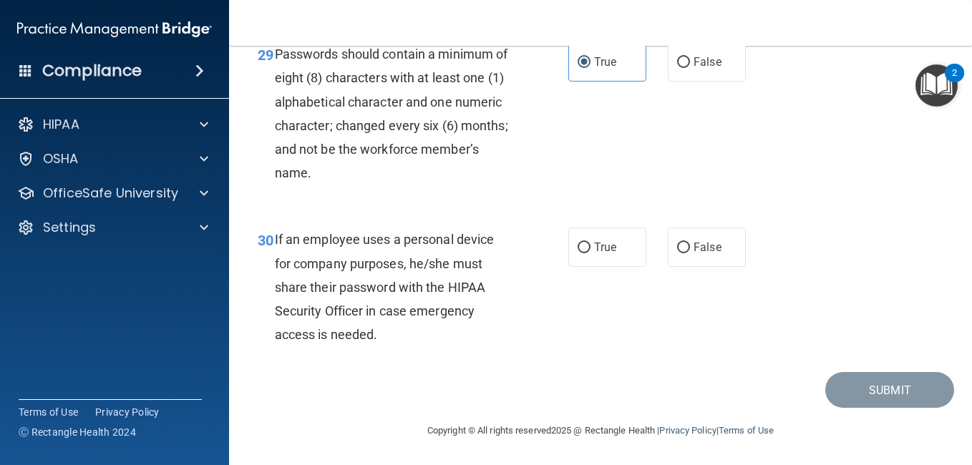
scroll to position [4403, 0]
click at [694, 254] on span "False" at bounding box center [708, 248] width 28 height 14
click at [690, 253] on input "False" at bounding box center [683, 248] width 13 height 11
radio input "true"
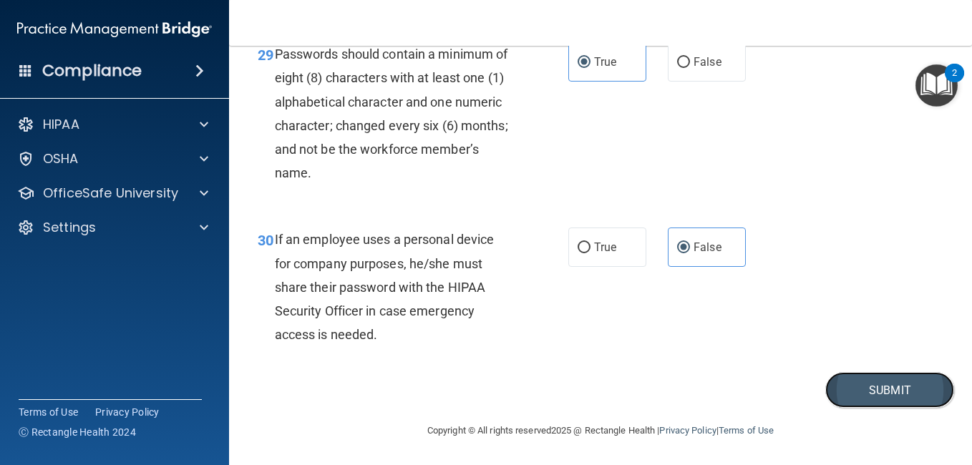
click at [858, 401] on button "Submit" at bounding box center [890, 390] width 129 height 37
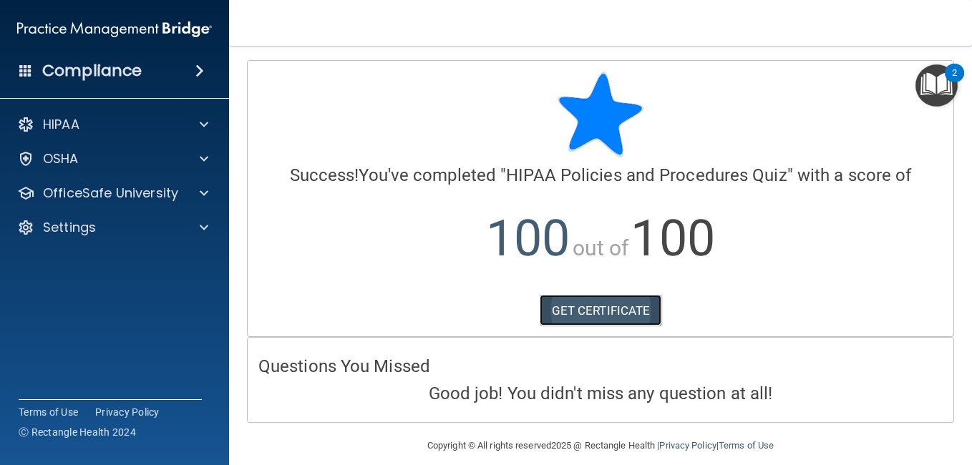
click at [621, 308] on link "GET CERTIFICATE" at bounding box center [601, 311] width 122 height 32
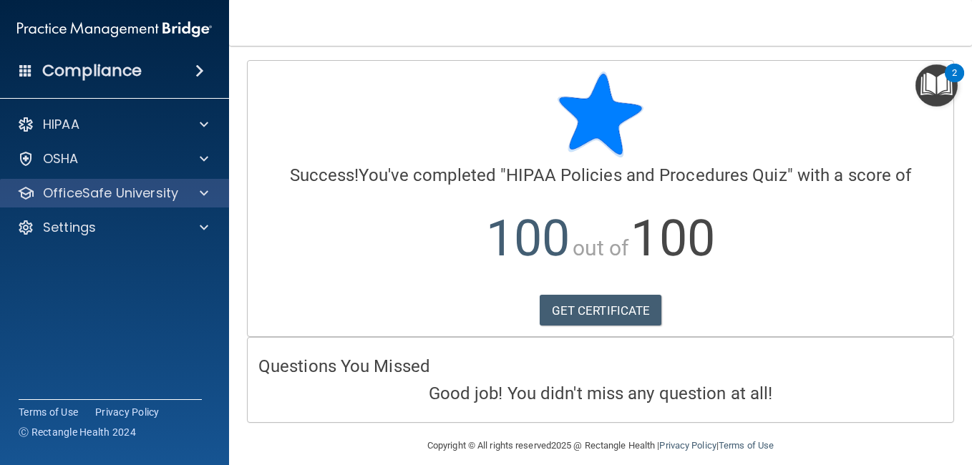
click at [199, 205] on div "OfficeSafe University" at bounding box center [115, 193] width 230 height 29
click at [203, 192] on span at bounding box center [204, 193] width 9 height 17
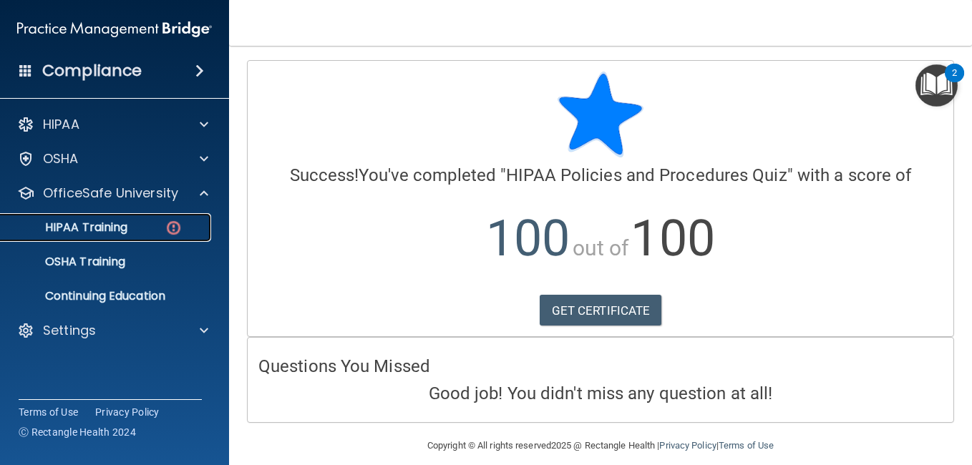
click at [166, 229] on img at bounding box center [174, 228] width 18 height 18
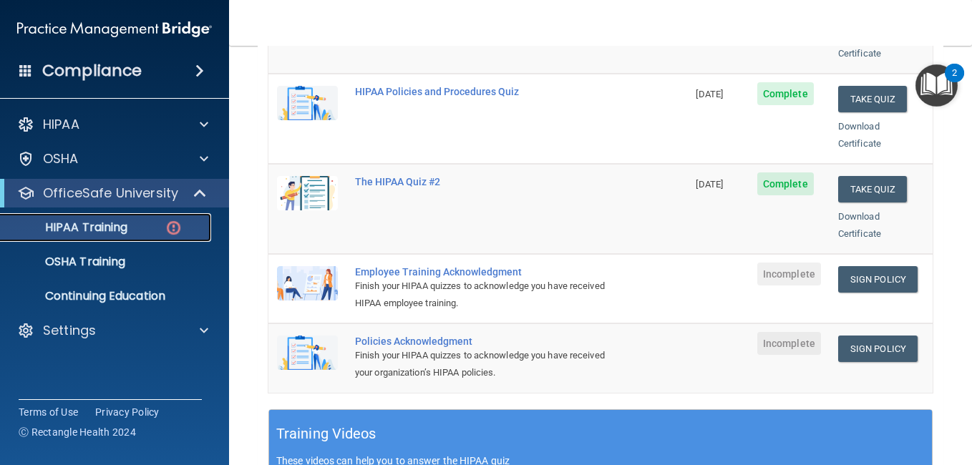
scroll to position [289, 0]
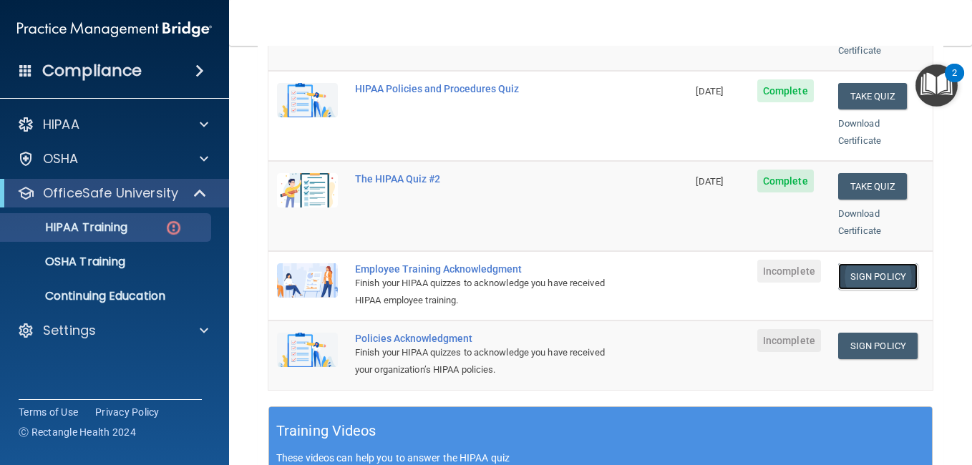
click at [889, 264] on link "Sign Policy" at bounding box center [878, 277] width 79 height 26
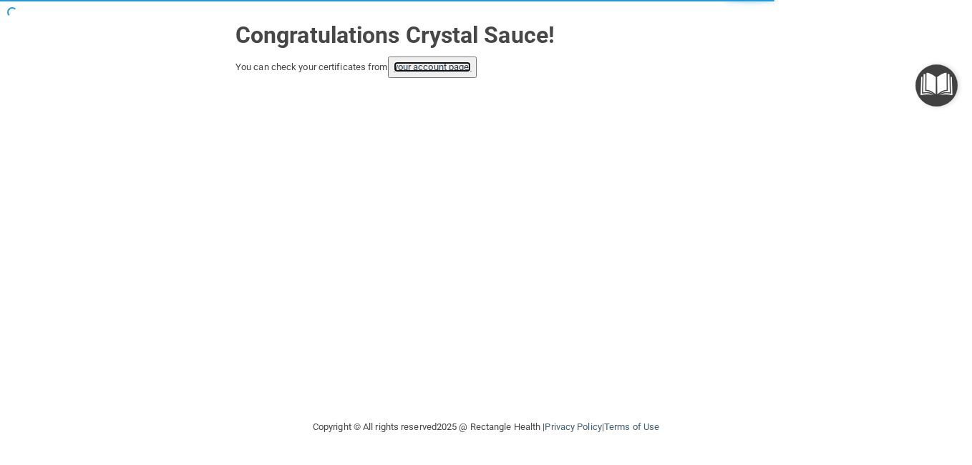
click at [455, 67] on link "your account page!" at bounding box center [433, 67] width 78 height 11
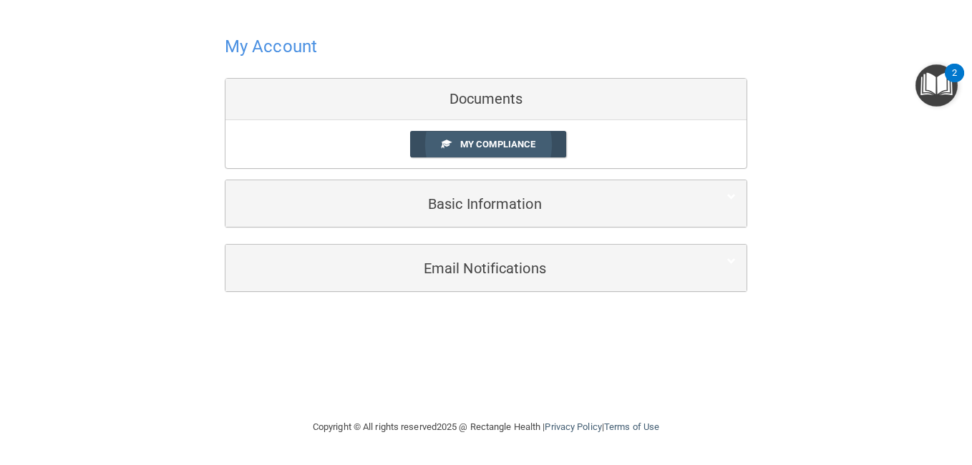
click at [474, 148] on span "My Compliance" at bounding box center [497, 144] width 75 height 11
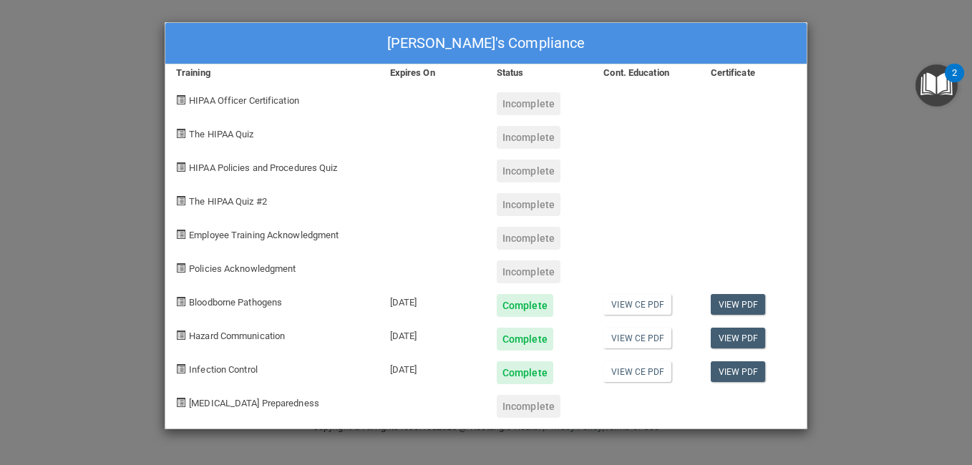
click at [848, 180] on div "Crystal Sauce's Compliance Training Expires On Status Cont. Education Certifica…" at bounding box center [486, 232] width 972 height 465
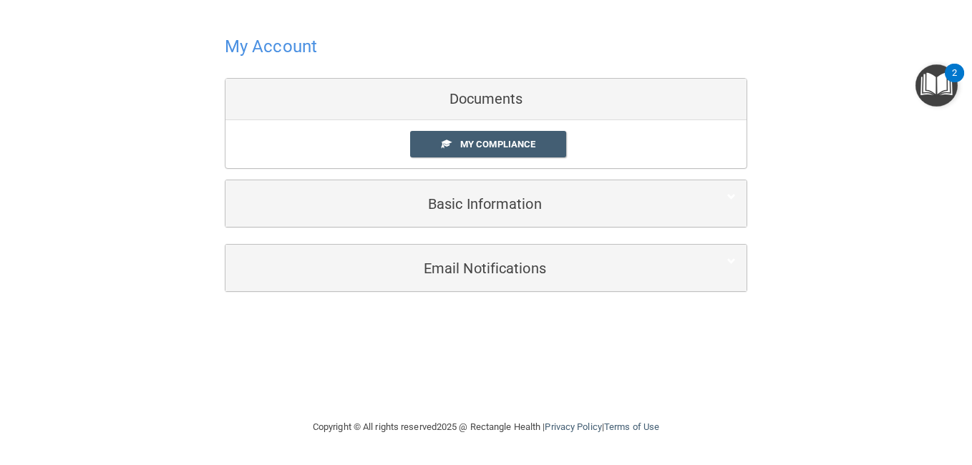
click at [293, 54] on h4 "My Account" at bounding box center [271, 46] width 92 height 19
click at [526, 147] on span "My Compliance" at bounding box center [497, 144] width 75 height 11
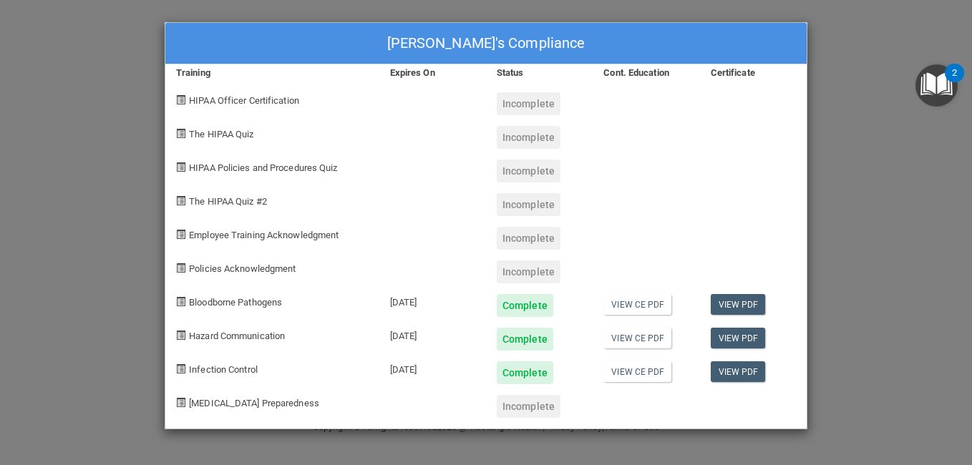
click at [513, 105] on div "Incomplete" at bounding box center [529, 103] width 64 height 23
click at [276, 97] on span "HIPAA Officer Certification" at bounding box center [244, 100] width 110 height 11
click at [178, 96] on span at bounding box center [180, 99] width 9 height 9
click at [180, 99] on span at bounding box center [180, 99] width 9 height 9
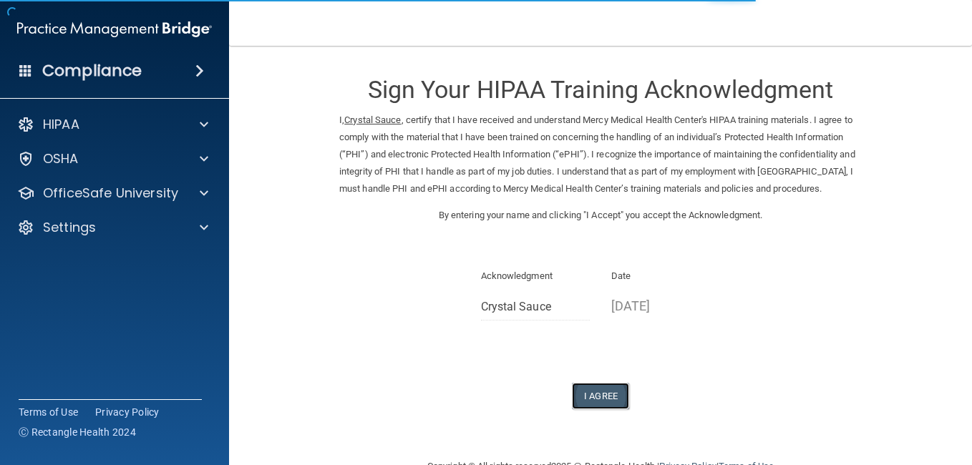
click at [578, 410] on button "I Agree" at bounding box center [600, 396] width 57 height 26
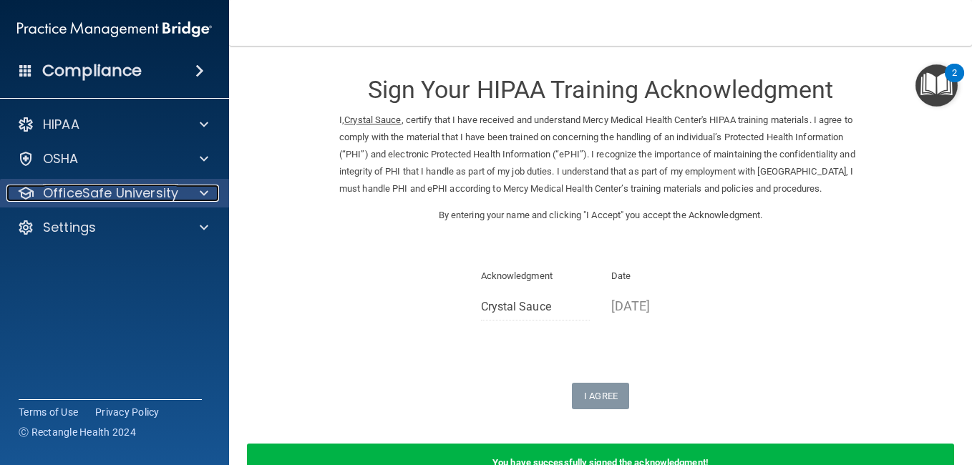
click at [201, 188] on span at bounding box center [204, 193] width 9 height 17
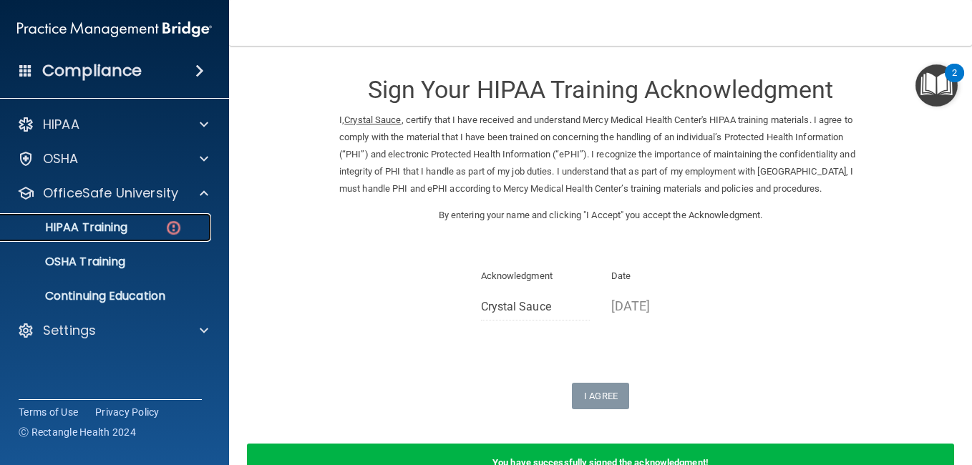
click at [178, 228] on img at bounding box center [174, 228] width 18 height 18
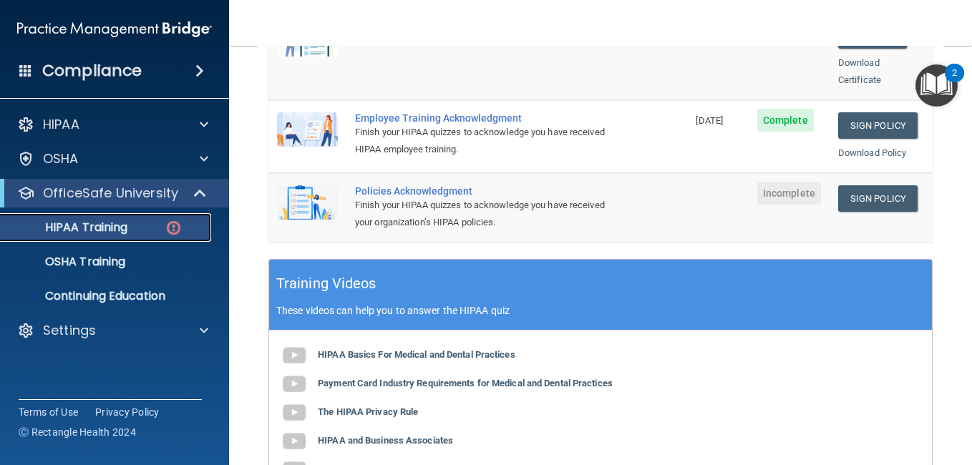
scroll to position [444, 0]
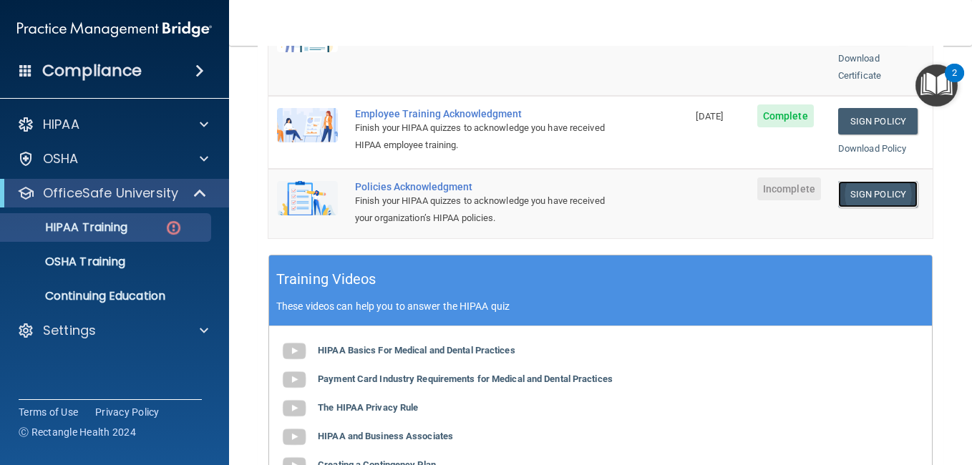
click at [864, 181] on link "Sign Policy" at bounding box center [878, 194] width 79 height 26
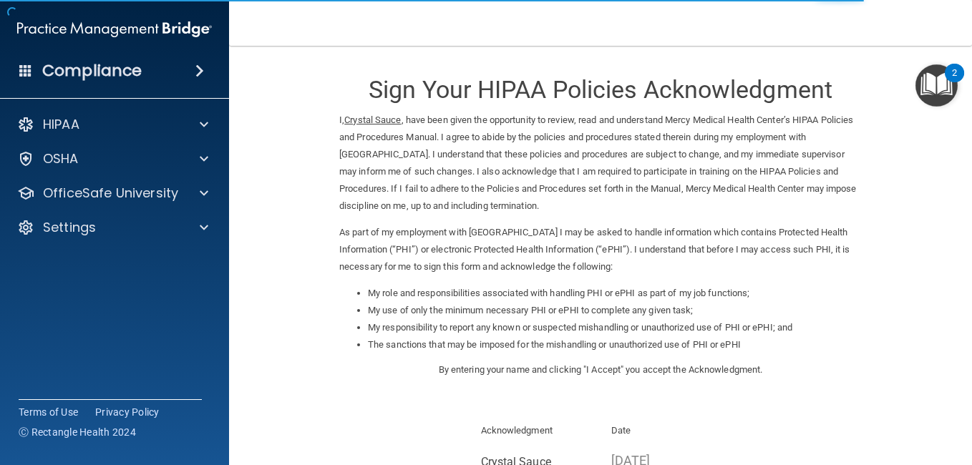
scroll to position [190, 0]
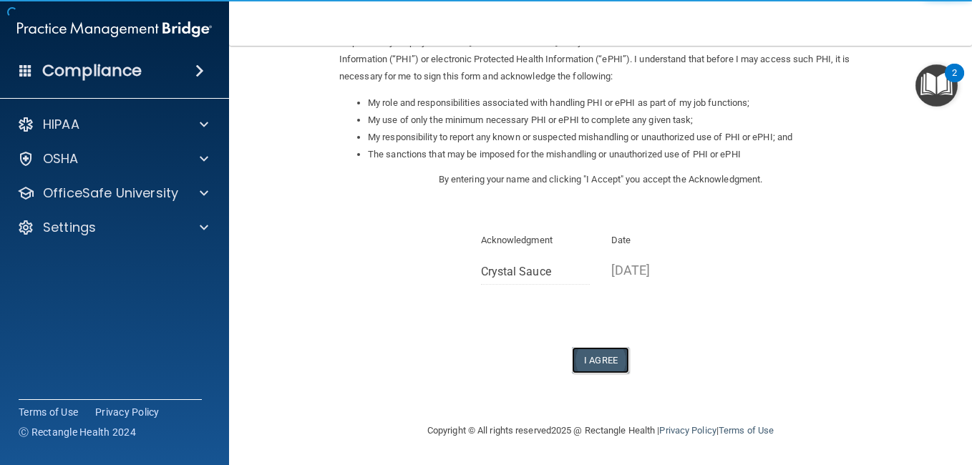
click at [586, 369] on button "I Agree" at bounding box center [600, 360] width 57 height 26
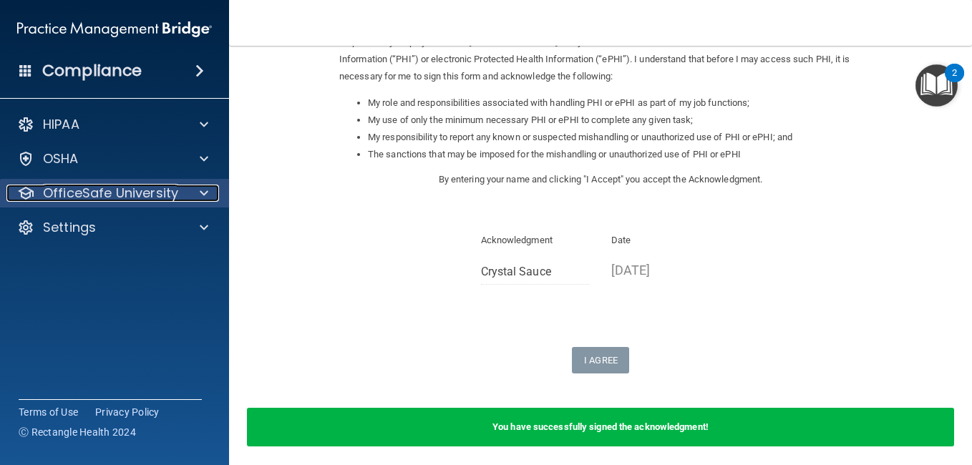
click at [190, 198] on div at bounding box center [202, 193] width 36 height 17
